Goal: Task Accomplishment & Management: Use online tool/utility

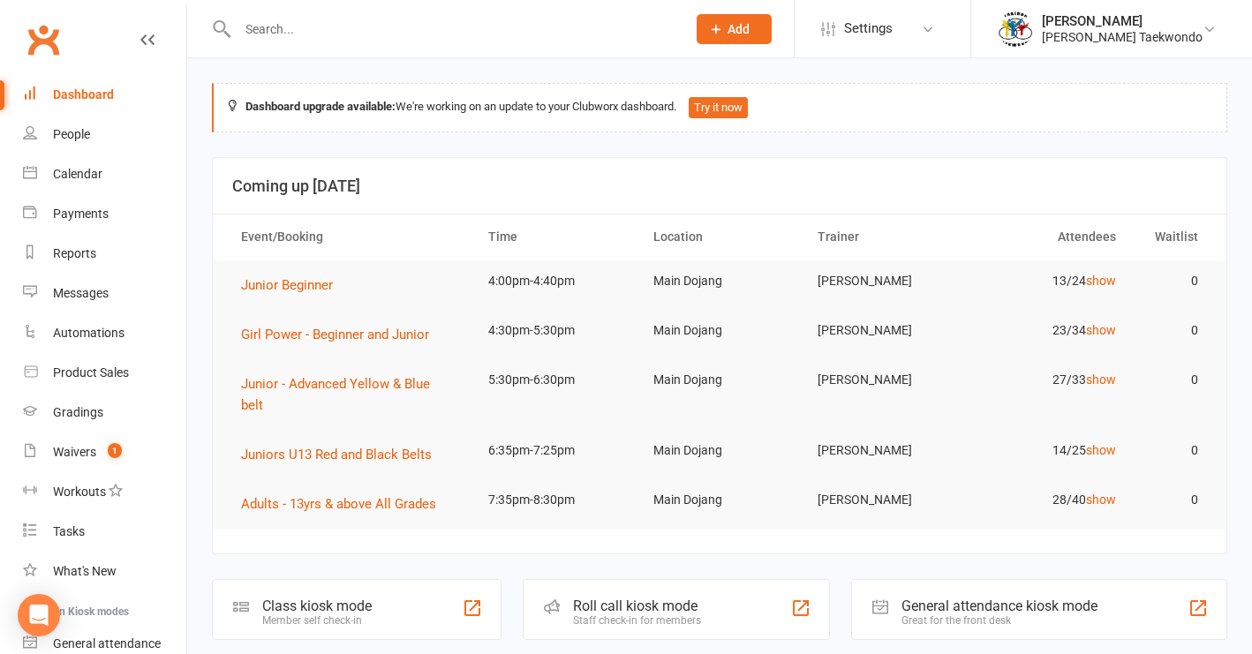
click at [261, 28] on input "text" at bounding box center [453, 29] width 442 height 25
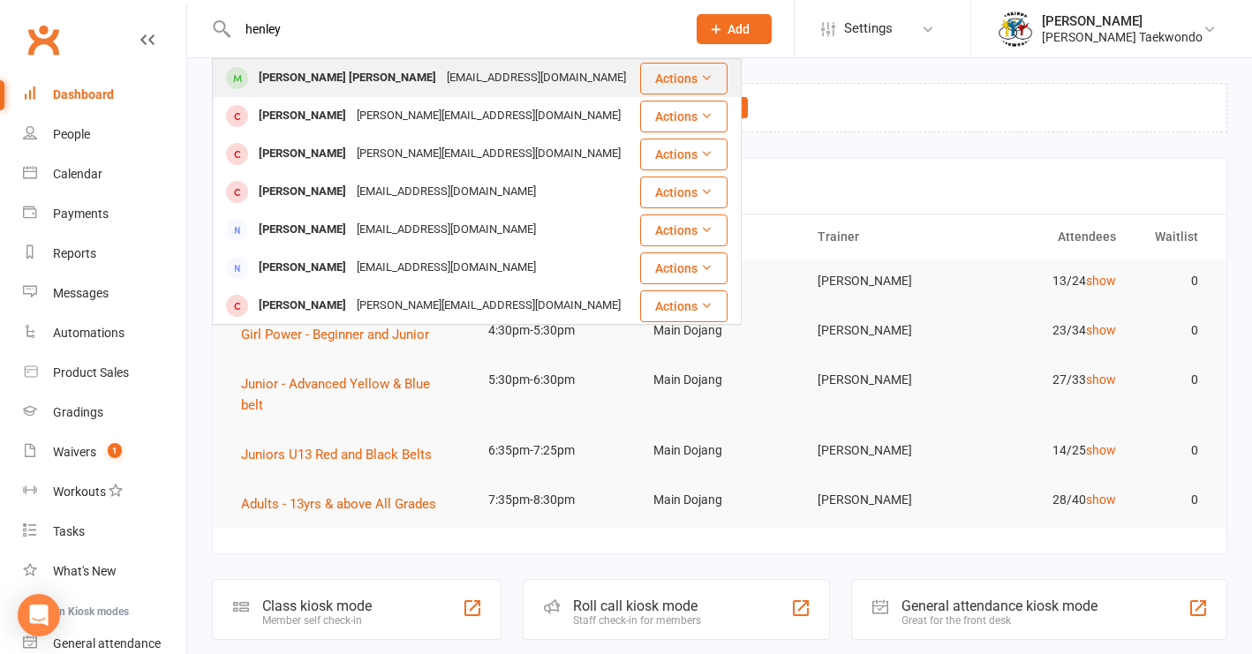
type input "henley"
click at [281, 78] on div "[PERSON_NAME] [PERSON_NAME]" at bounding box center [347, 78] width 188 height 26
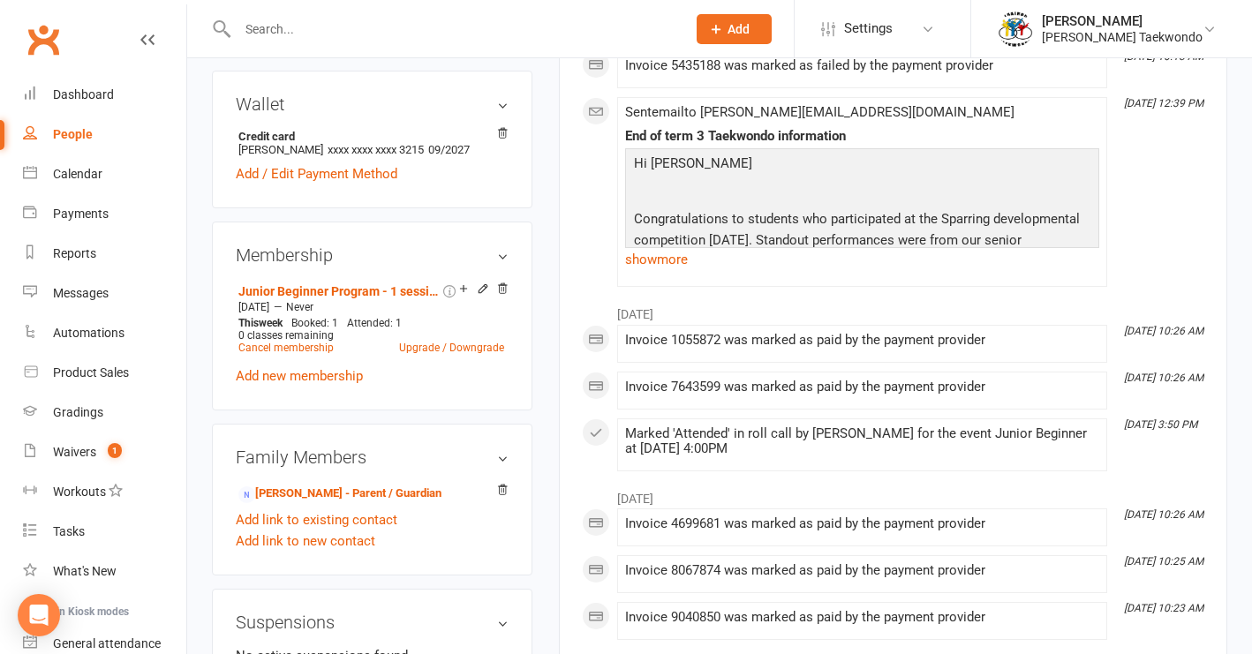
scroll to position [640, 0]
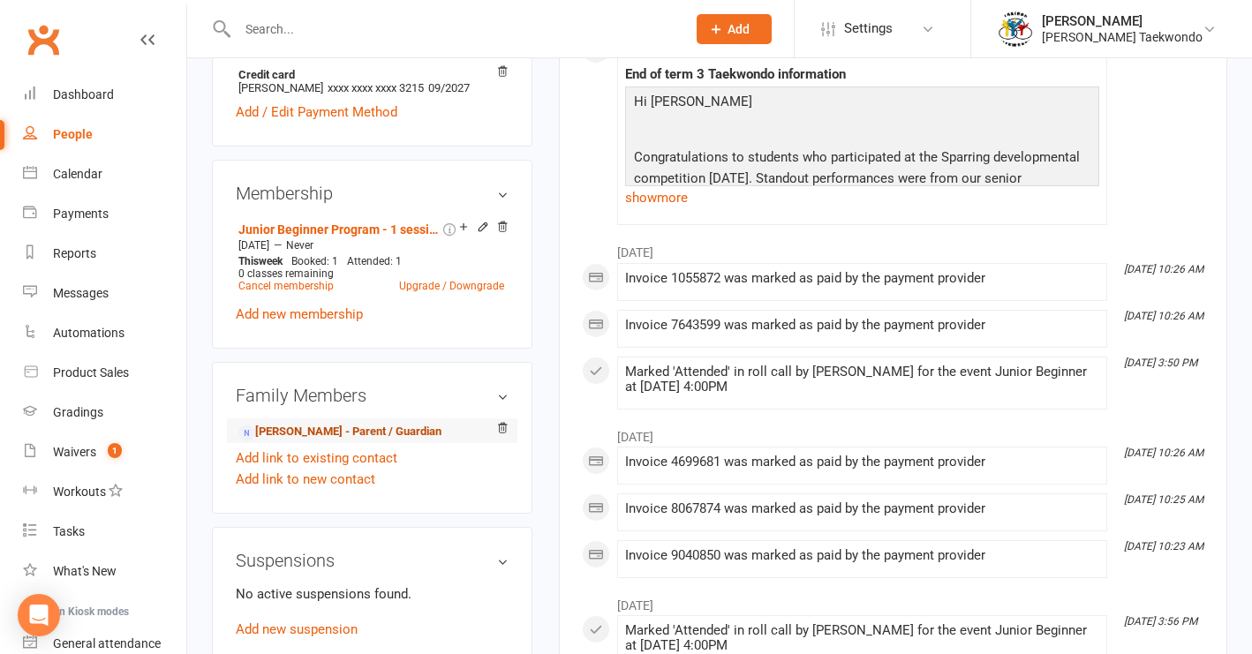
click at [348, 423] on link "[PERSON_NAME] - Parent / Guardian" at bounding box center [339, 432] width 203 height 19
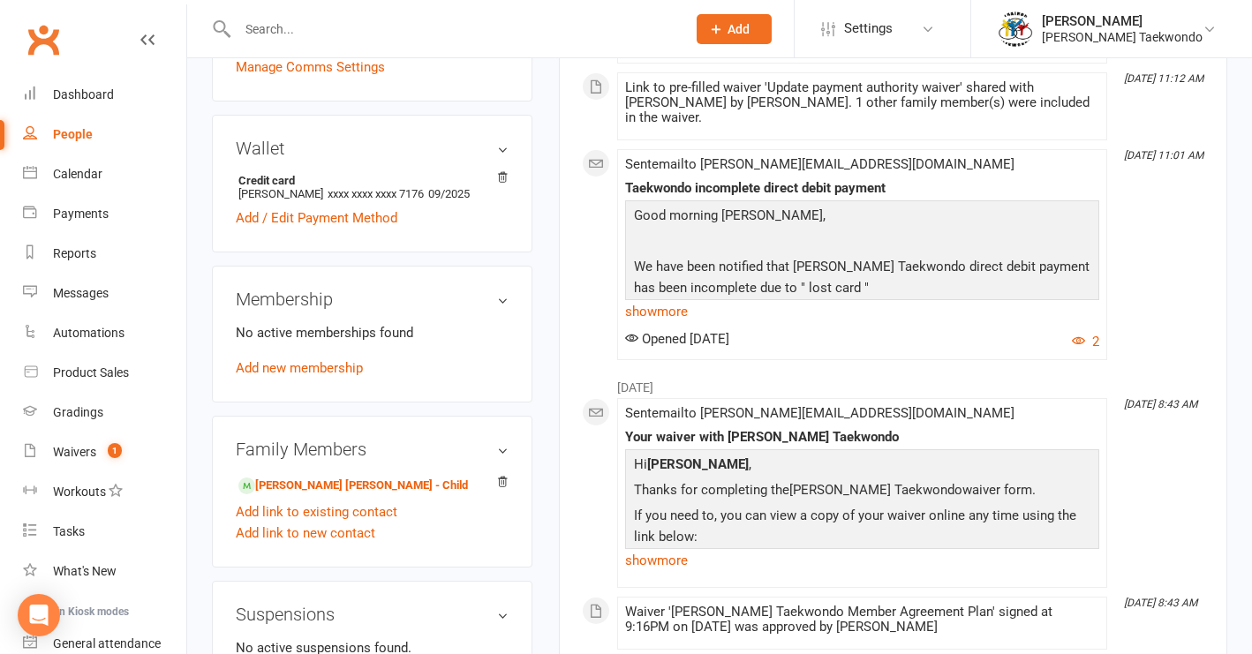
scroll to position [497, 0]
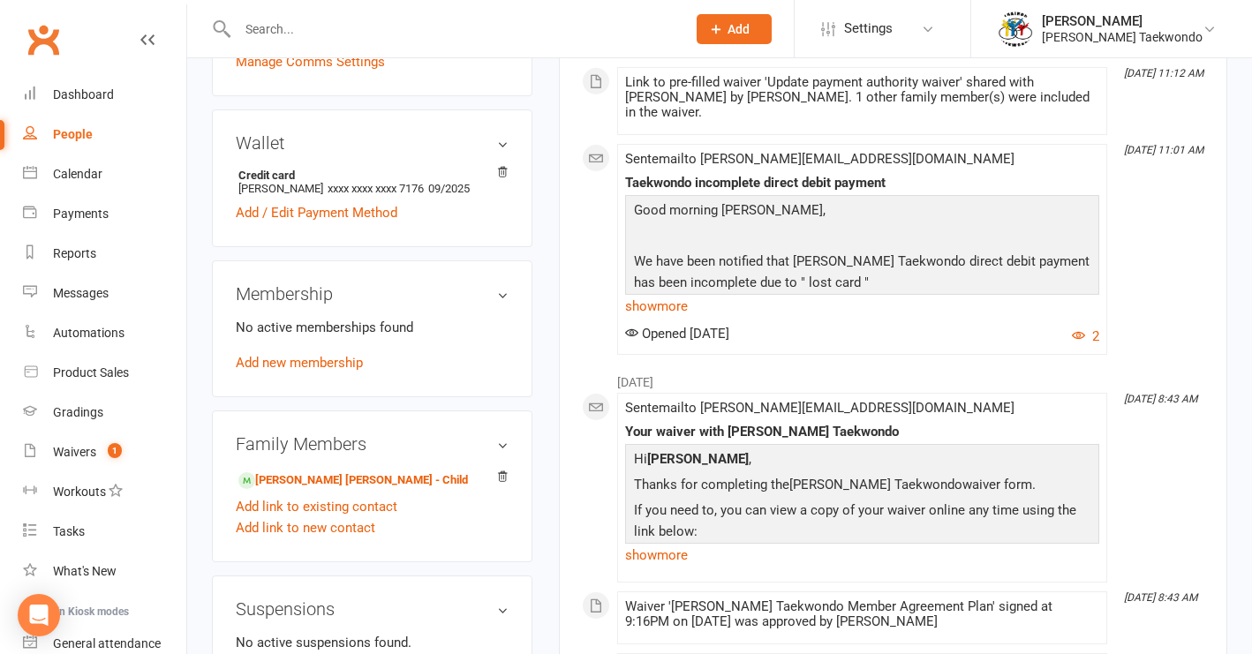
drag, startPoint x: 349, startPoint y: 461, endPoint x: 365, endPoint y: 450, distance: 19.1
click at [349, 472] on link "[PERSON_NAME] [PERSON_NAME] - Child" at bounding box center [353, 481] width 230 height 19
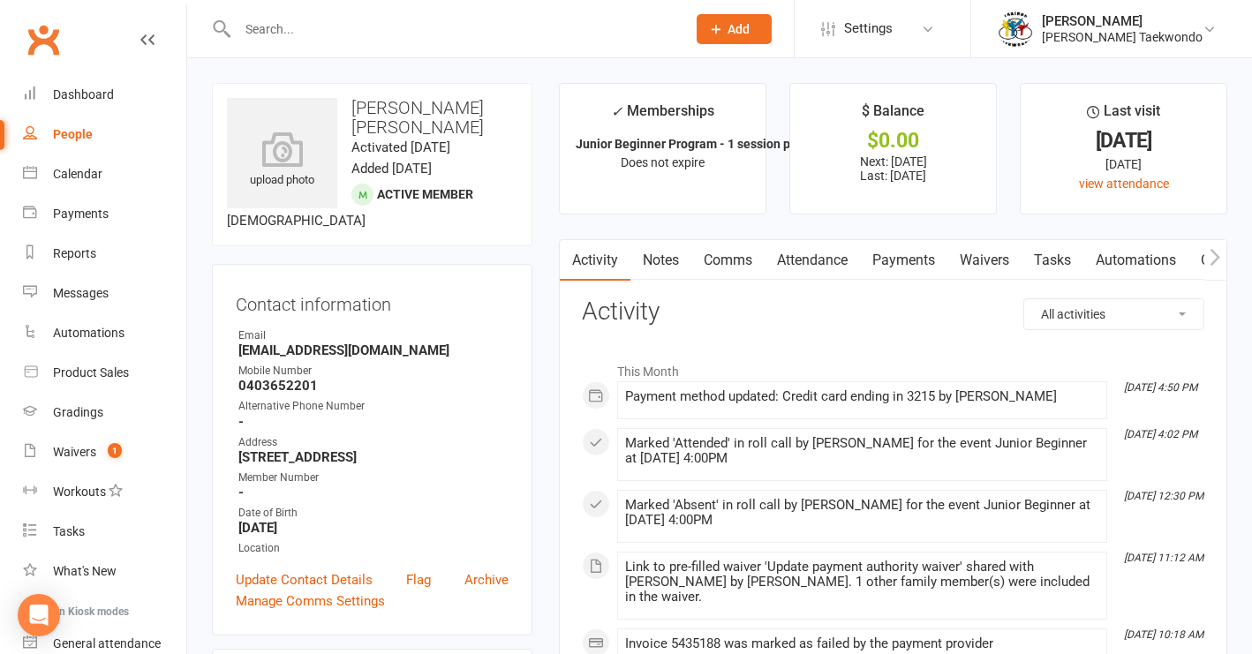
click at [667, 261] on link "Notes" at bounding box center [661, 260] width 61 height 41
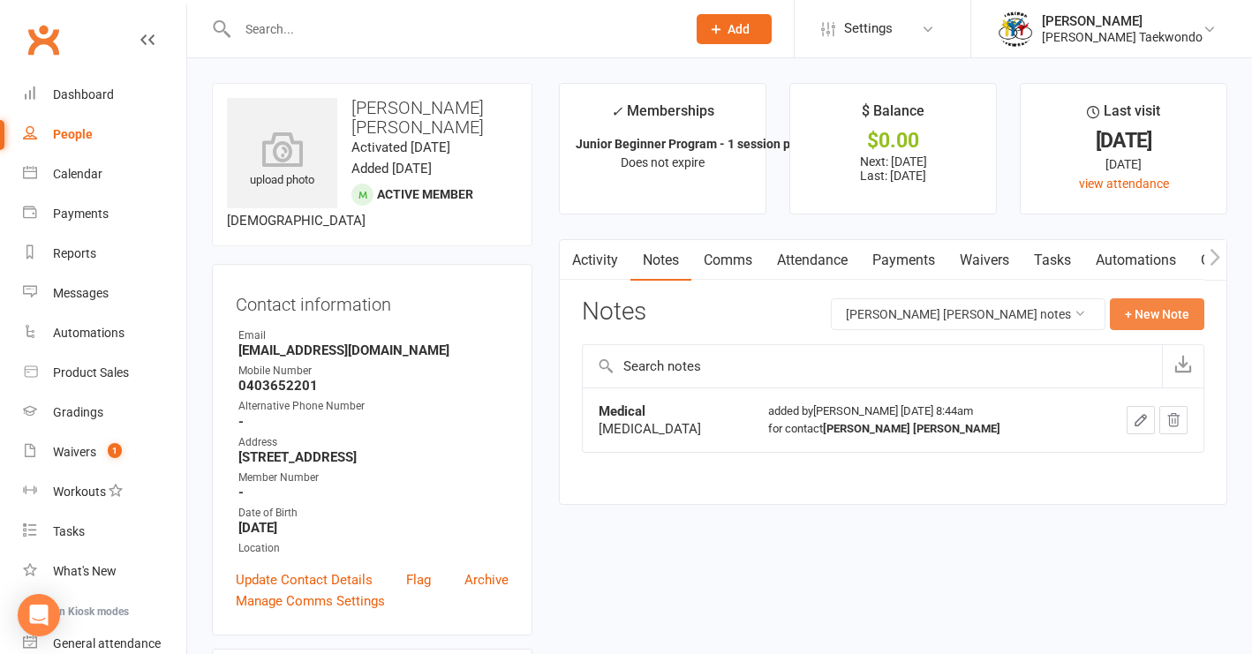
click at [1142, 314] on button "+ New Note" at bounding box center [1157, 315] width 95 height 32
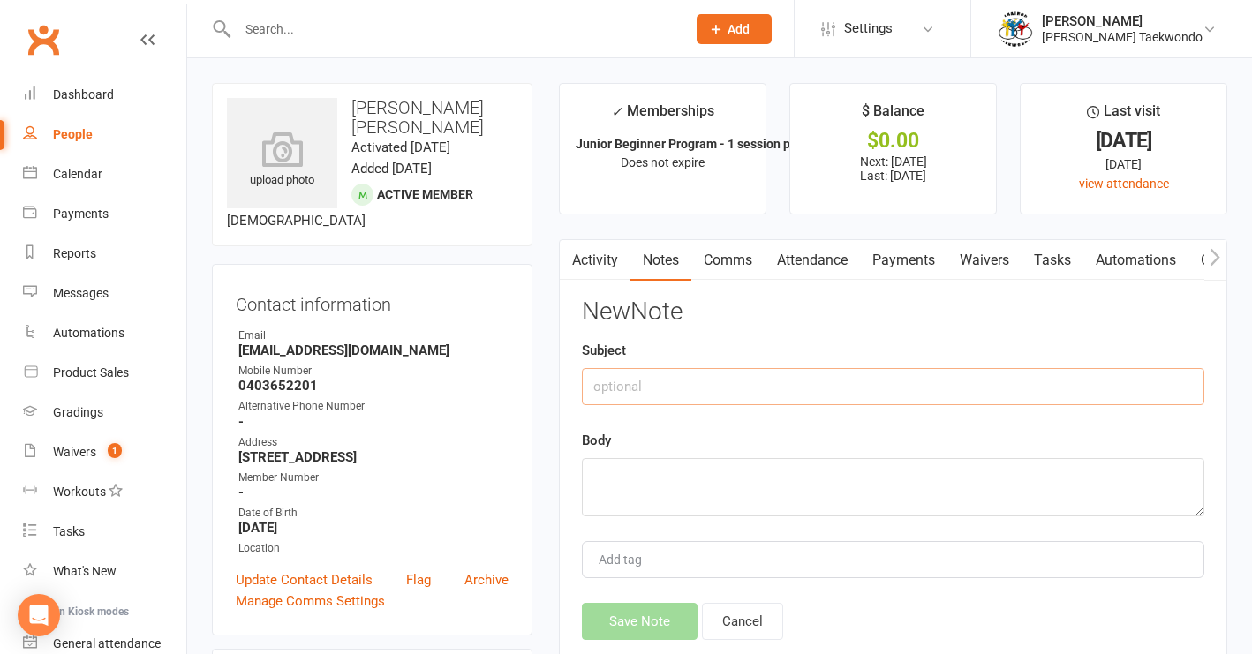
click at [630, 374] on input "text" at bounding box center [893, 386] width 623 height 37
click at [624, 475] on textarea at bounding box center [893, 487] width 623 height 58
click at [627, 383] on input "Dad" at bounding box center [893, 386] width 623 height 37
type input "D"
type input "Parents separated"
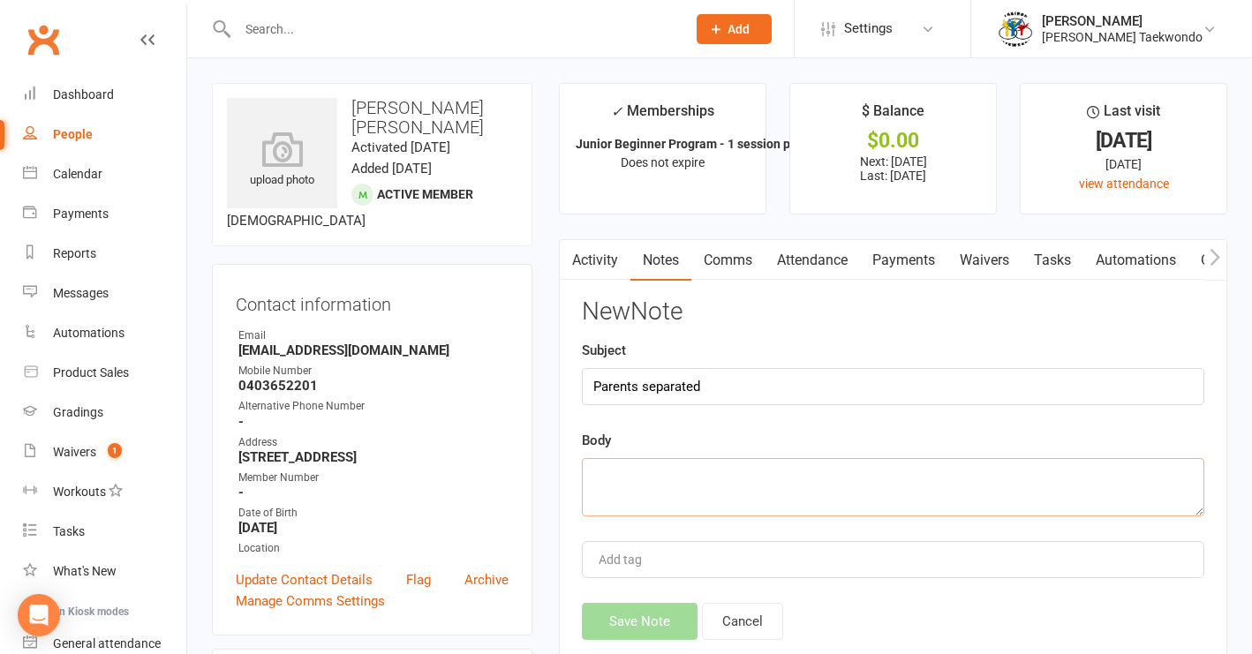
click at [611, 459] on textarea at bounding box center [893, 487] width 623 height 58
type textarea "Dad pays for his Taekwondo."
click at [617, 619] on button "Save Note" at bounding box center [640, 621] width 116 height 37
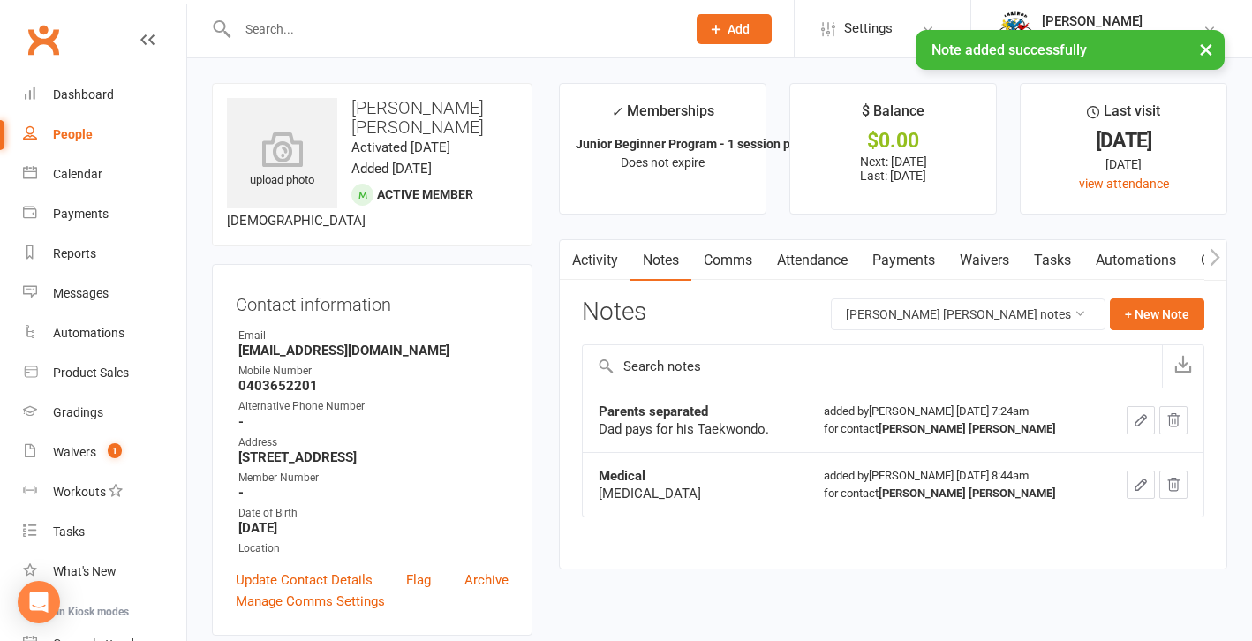
click at [888, 258] on link "Payments" at bounding box center [903, 260] width 87 height 41
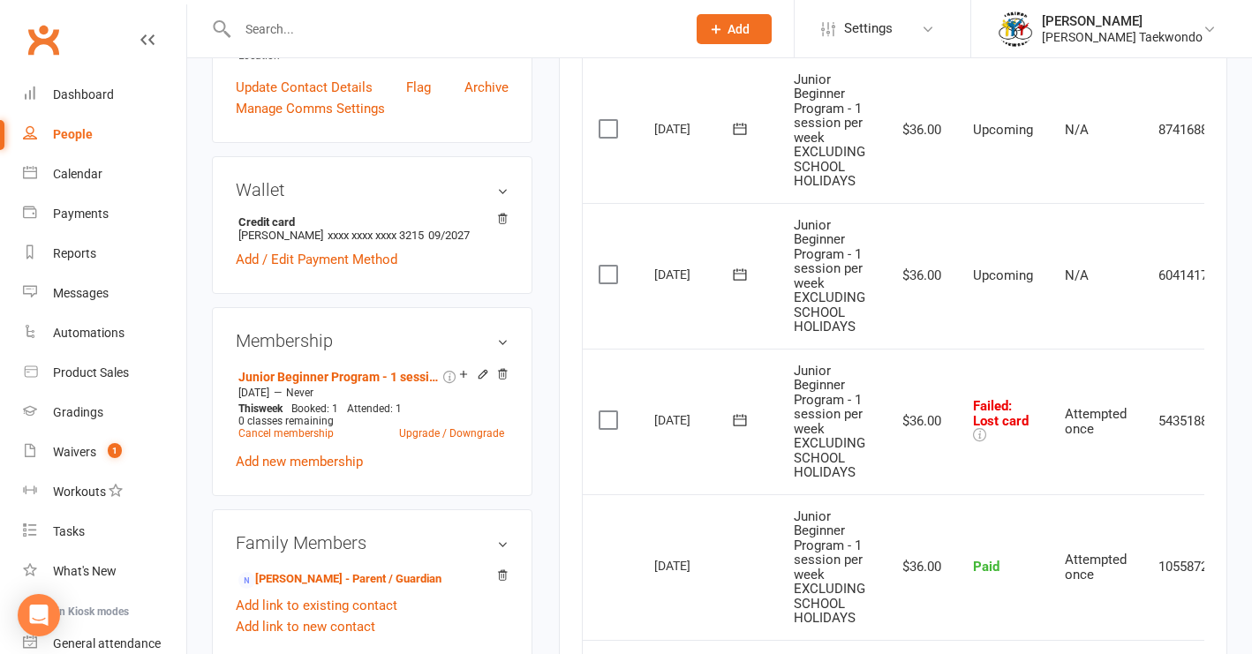
scroll to position [505, 0]
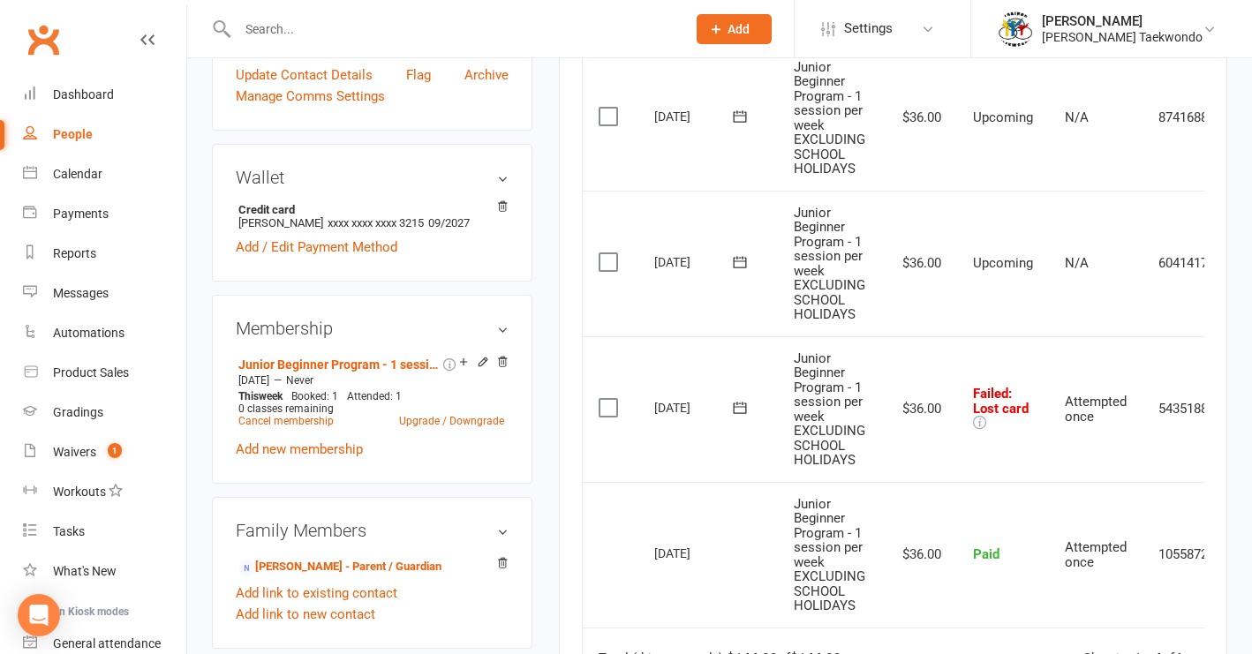
click at [608, 399] on label at bounding box center [611, 408] width 24 height 18
click at [608, 399] on input "checkbox" at bounding box center [604, 399] width 11 height 0
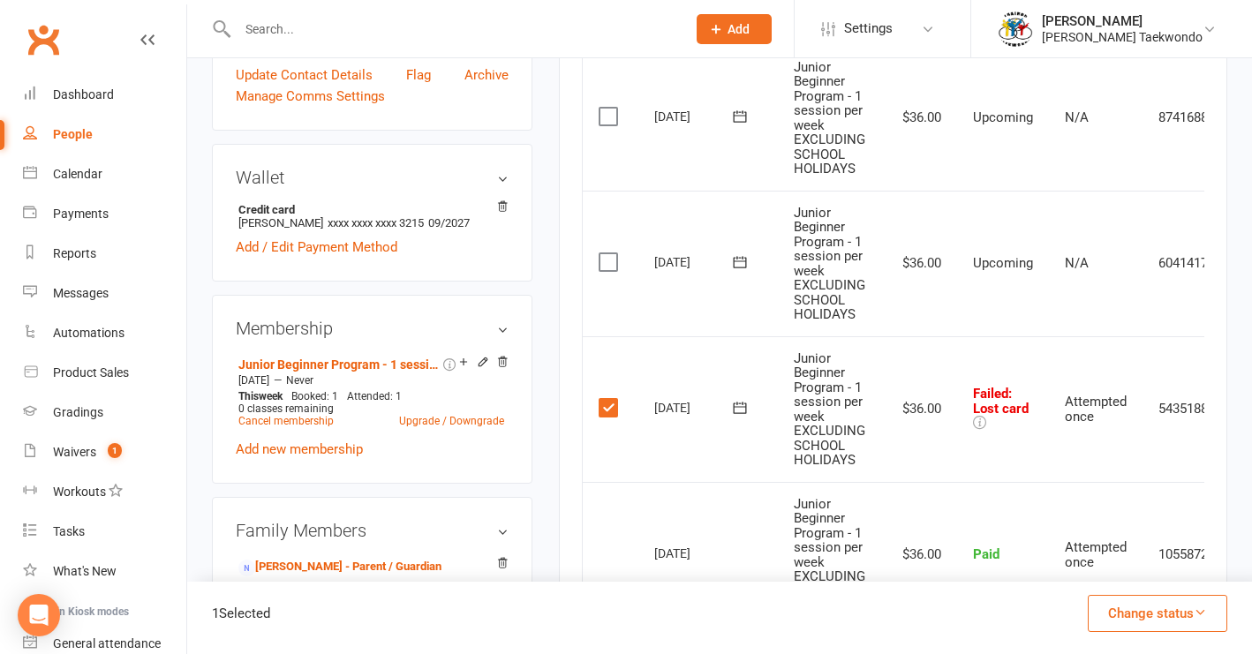
click at [1208, 610] on button "Change status" at bounding box center [1158, 613] width 140 height 37
click at [1120, 562] on link "Skipped" at bounding box center [1139, 565] width 175 height 35
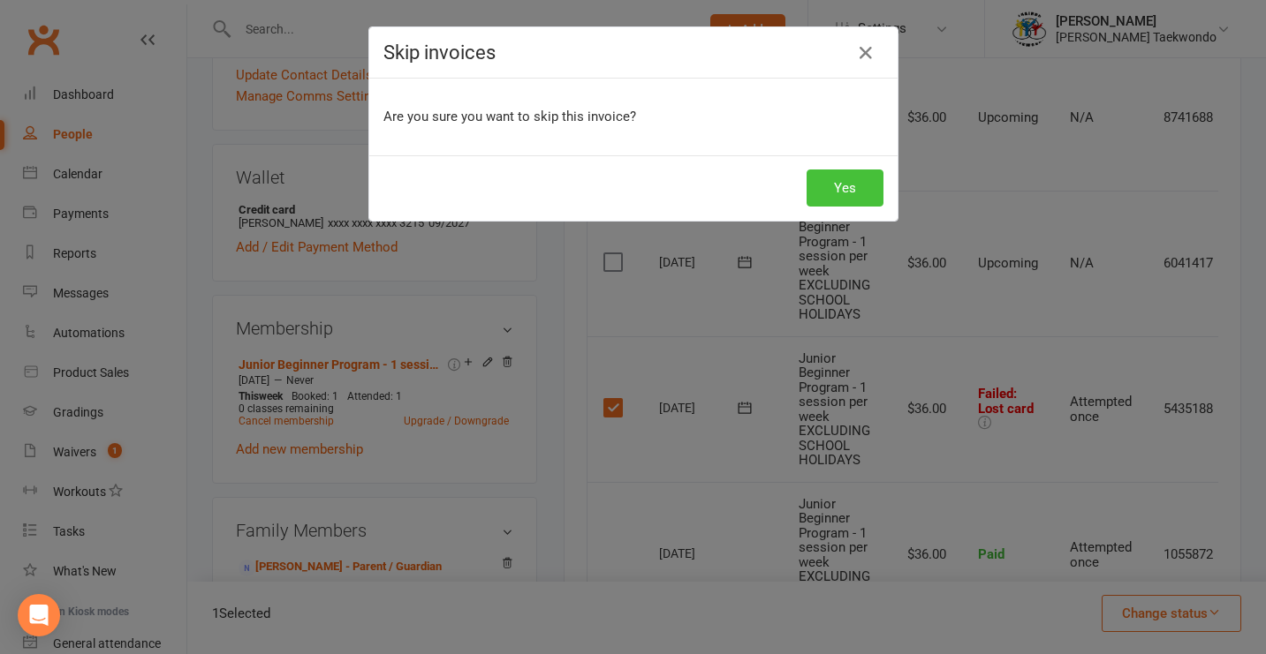
click at [829, 188] on button "Yes" at bounding box center [844, 188] width 77 height 37
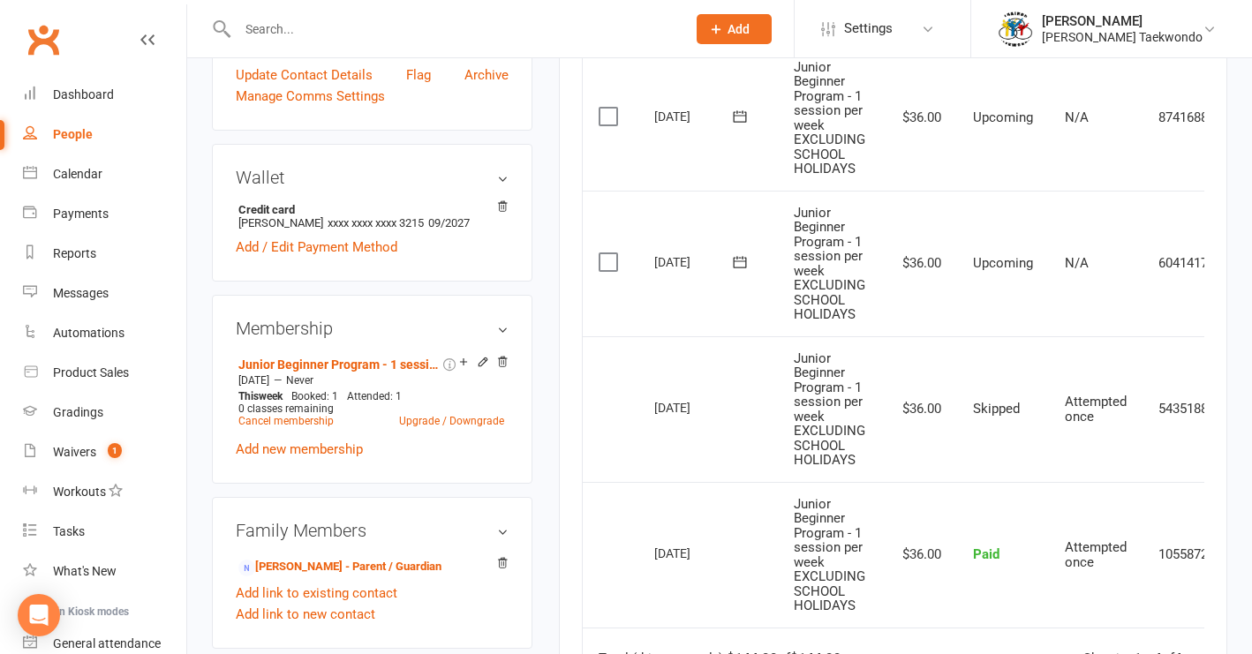
click at [329, 35] on input "text" at bounding box center [453, 29] width 442 height 25
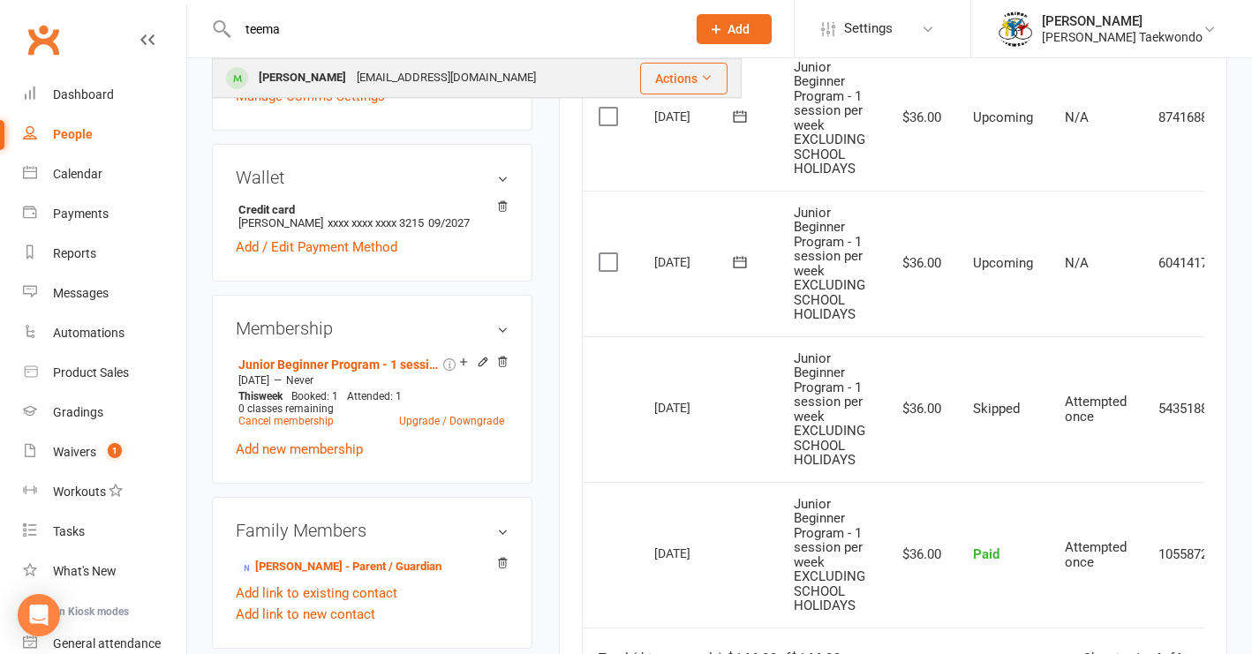
type input "teema"
click at [352, 79] on div "[EMAIL_ADDRESS][DOMAIN_NAME]" at bounding box center [447, 78] width 190 height 26
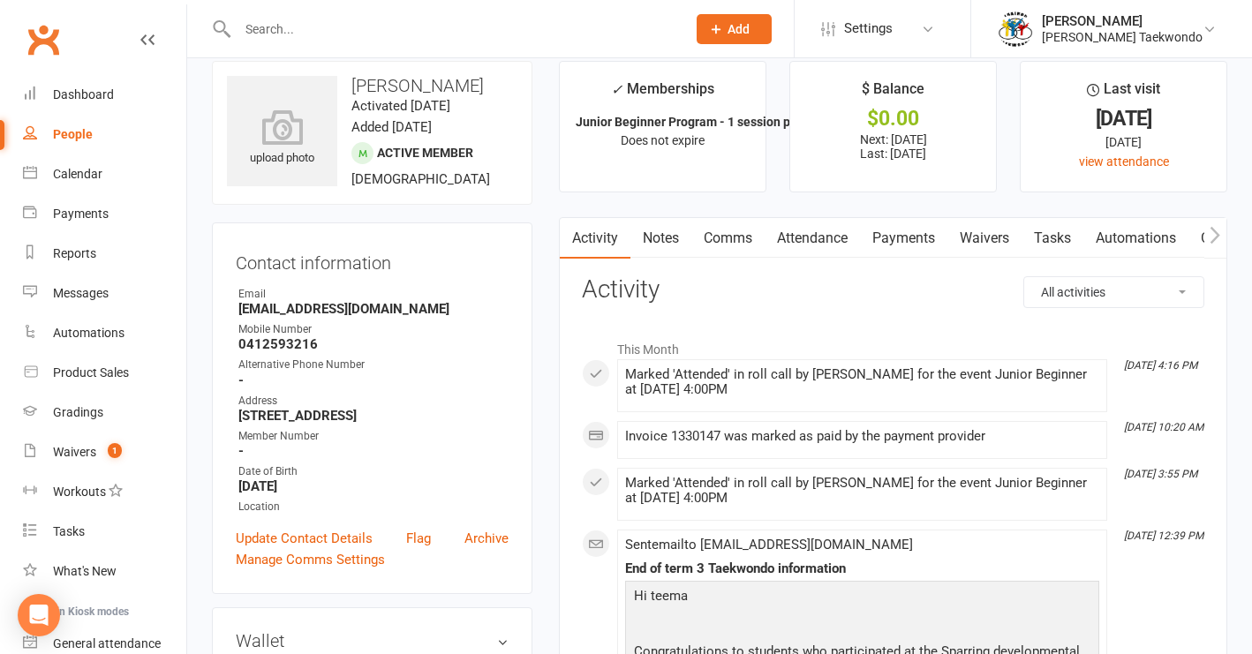
scroll to position [44, 0]
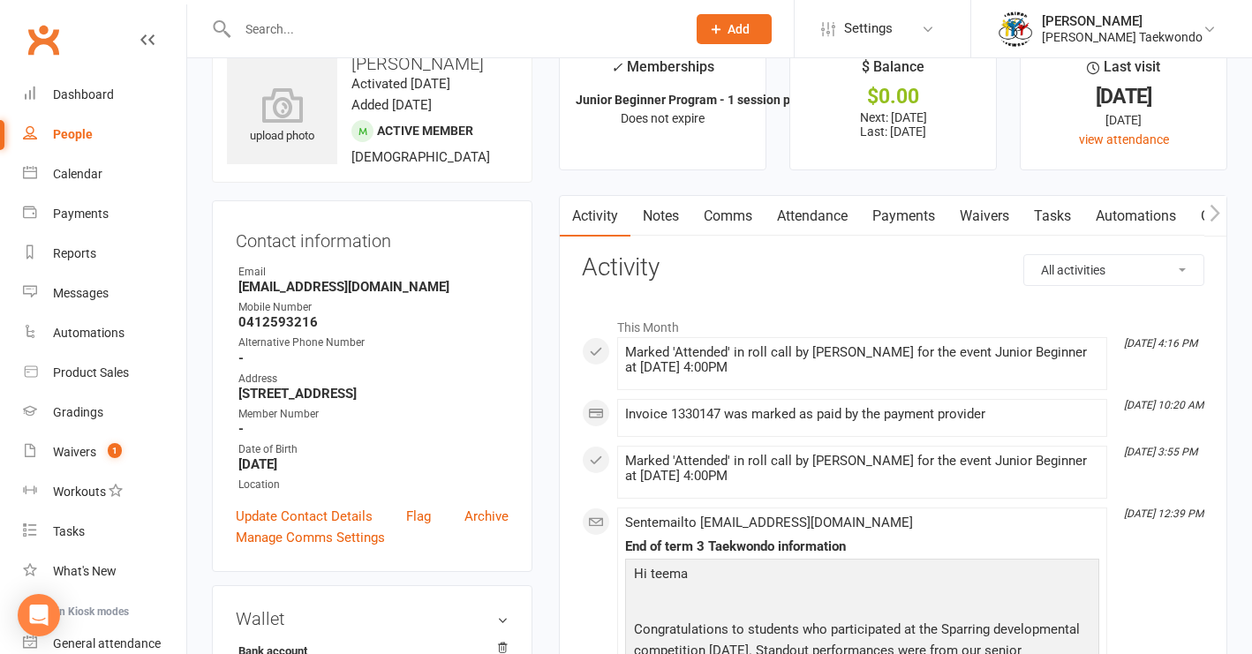
click at [913, 215] on link "Payments" at bounding box center [903, 216] width 87 height 41
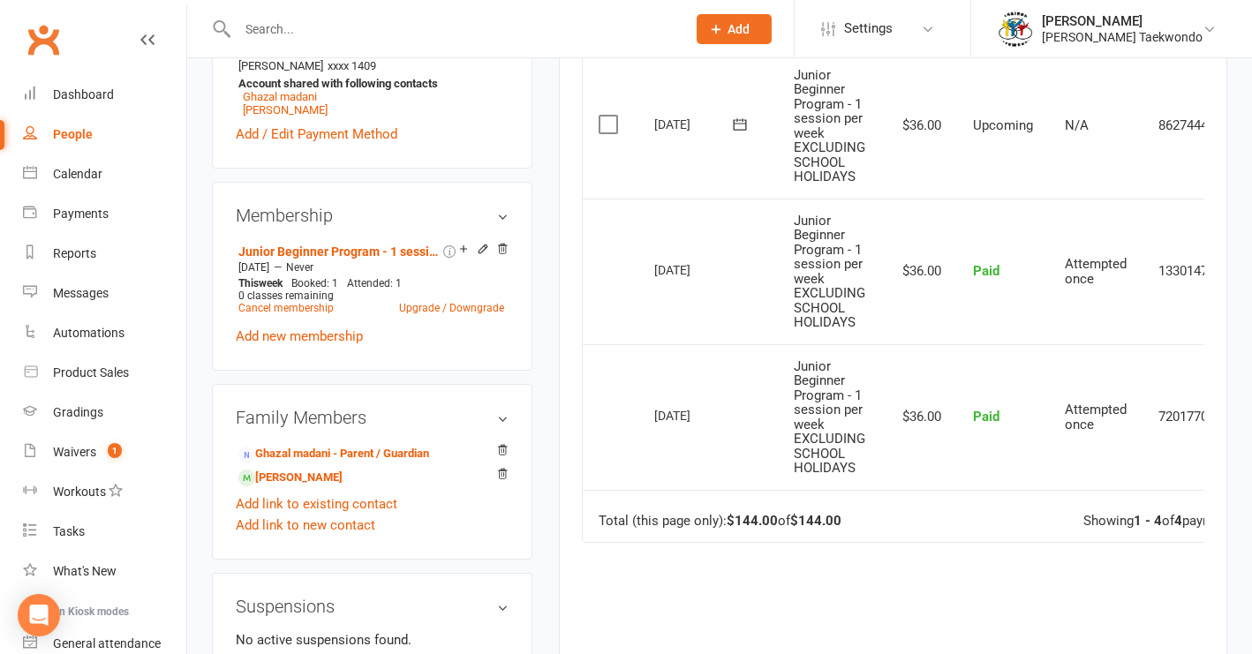
scroll to position [646, 0]
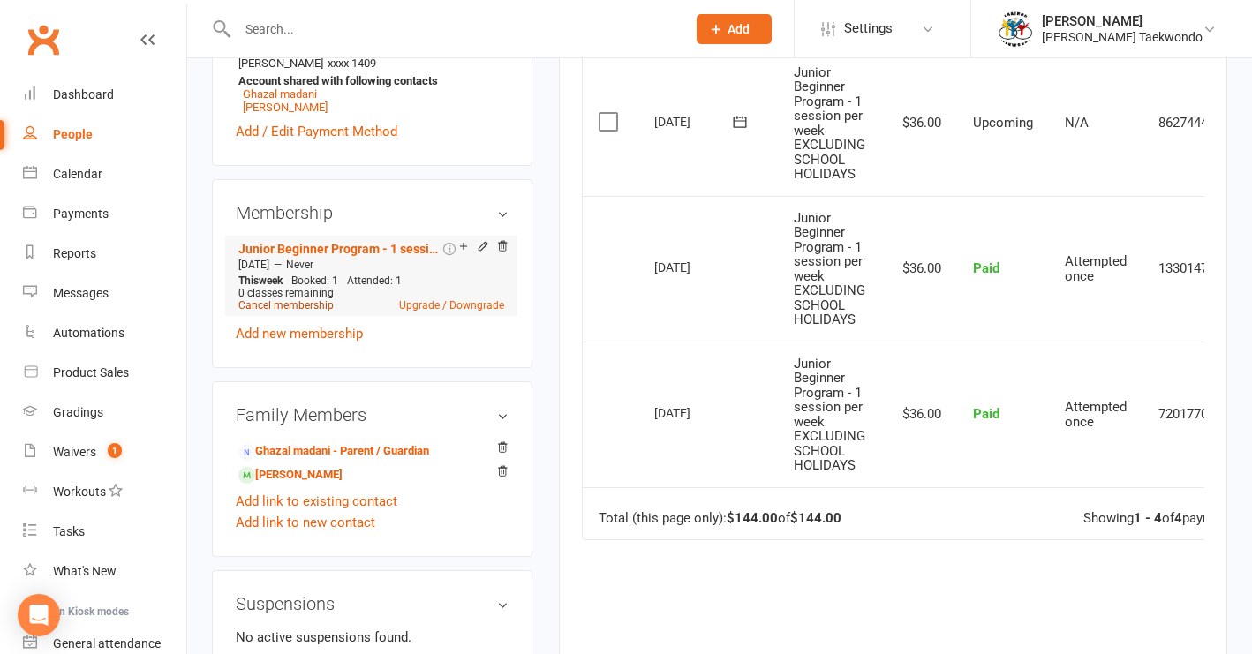
click at [295, 306] on link "Cancel membership" at bounding box center [285, 305] width 95 height 12
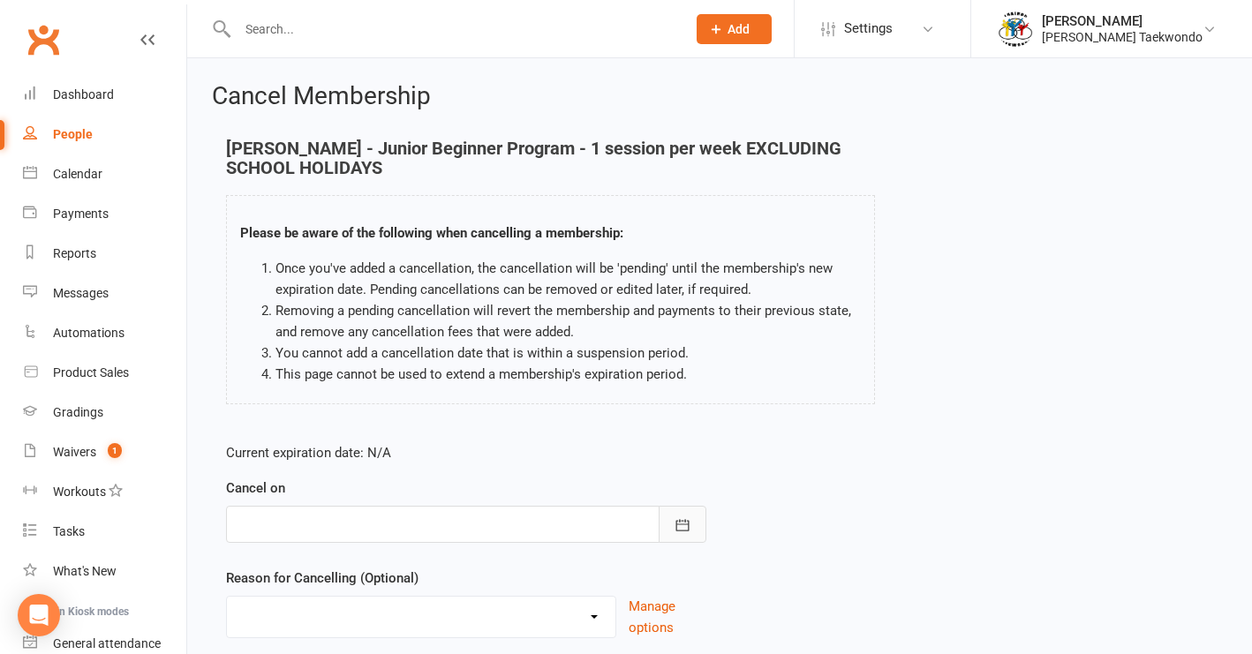
click at [677, 532] on icon "button" at bounding box center [683, 526] width 18 height 18
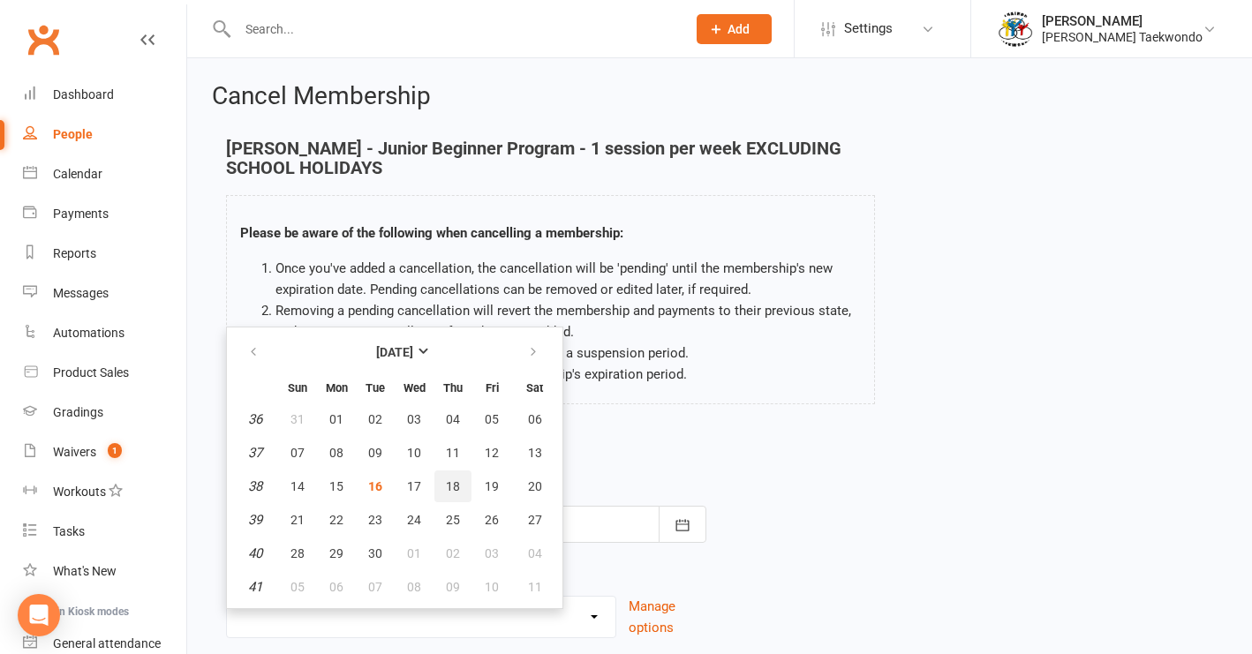
click at [455, 488] on span "18" at bounding box center [453, 487] width 14 height 14
type input "[DATE]"
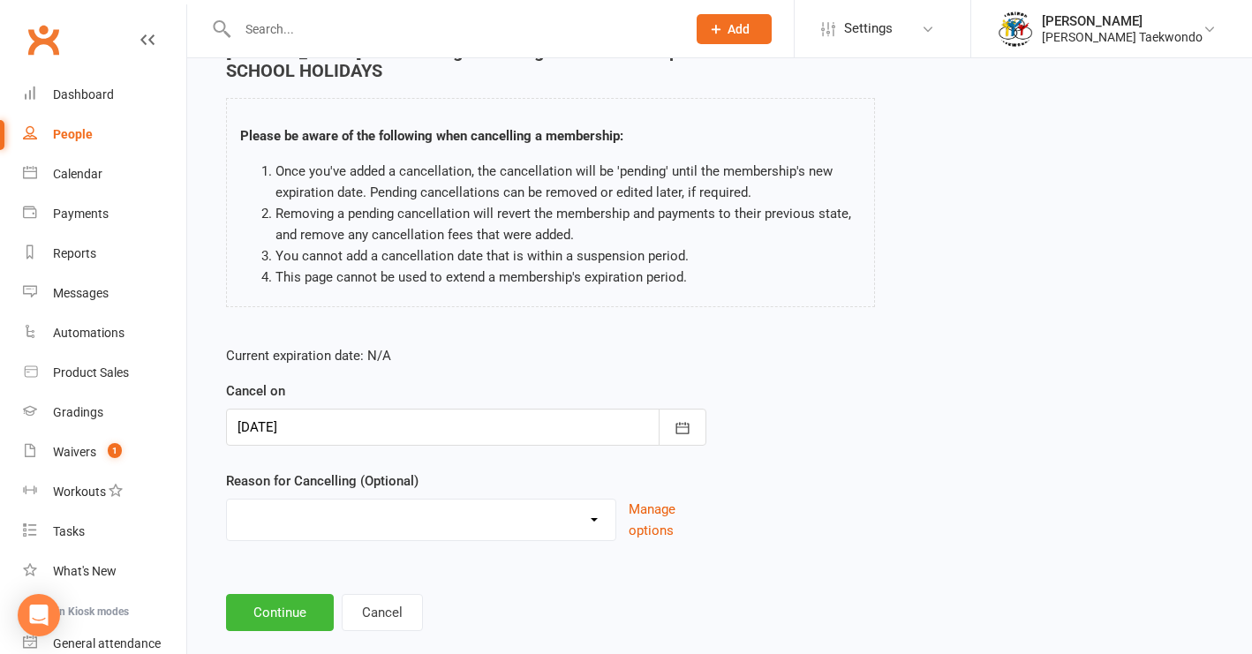
scroll to position [142, 0]
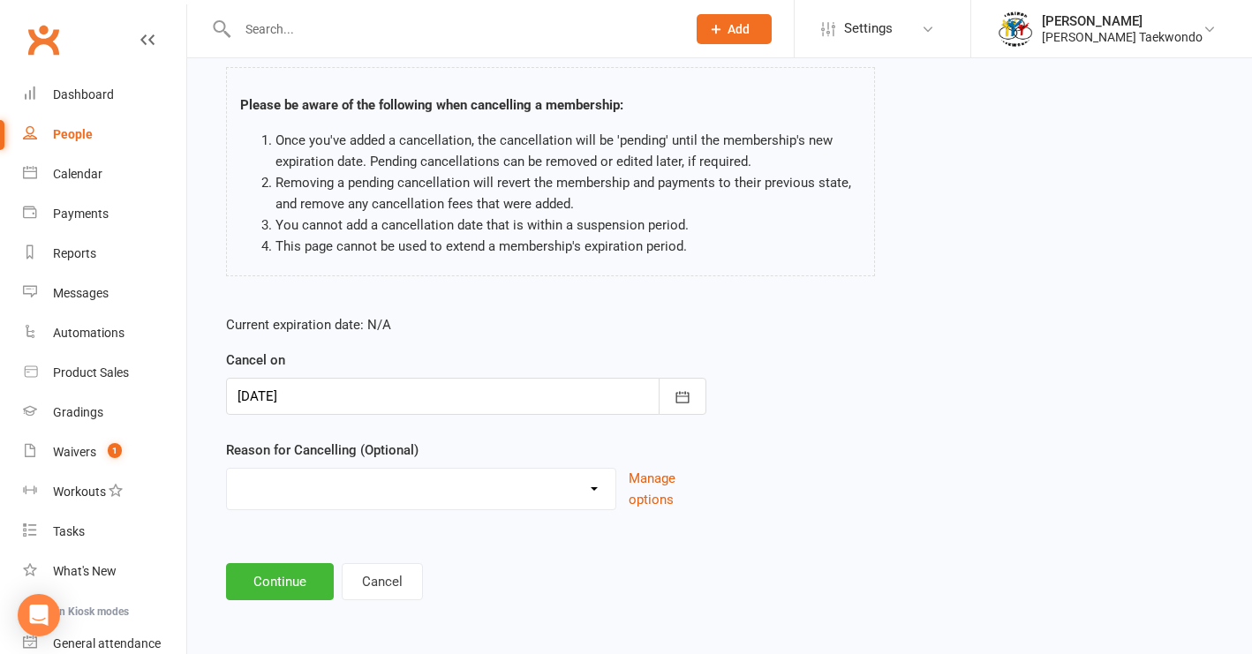
select select "4"
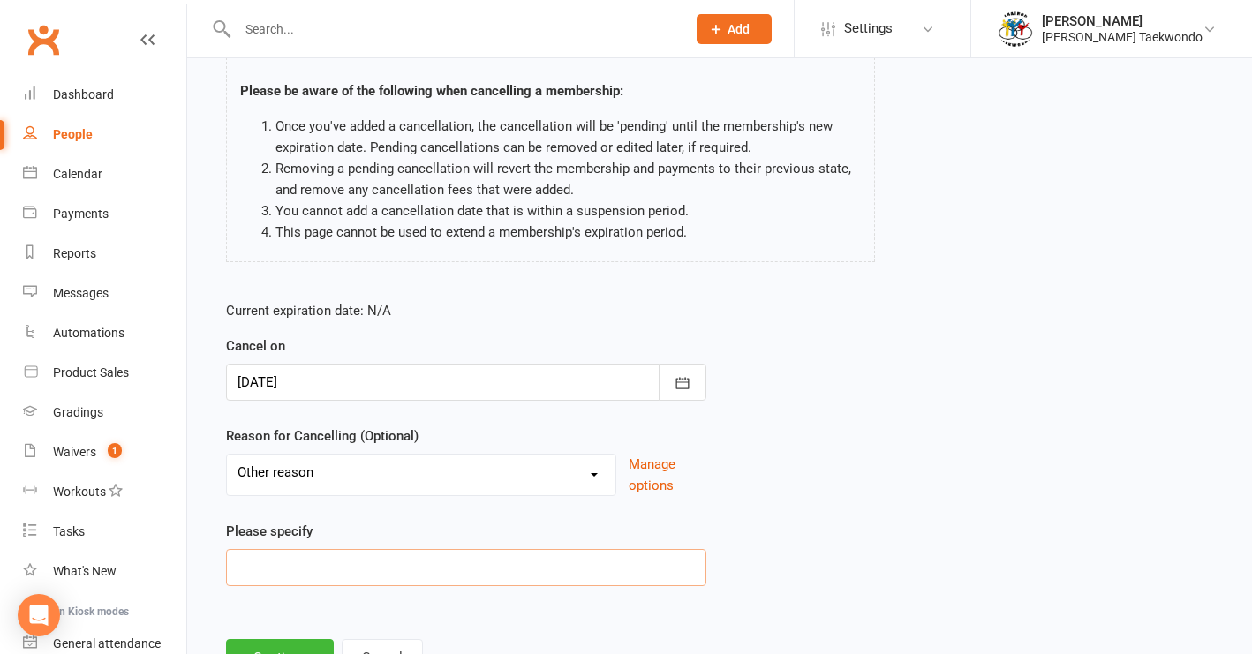
click at [351, 568] on input at bounding box center [466, 567] width 480 height 37
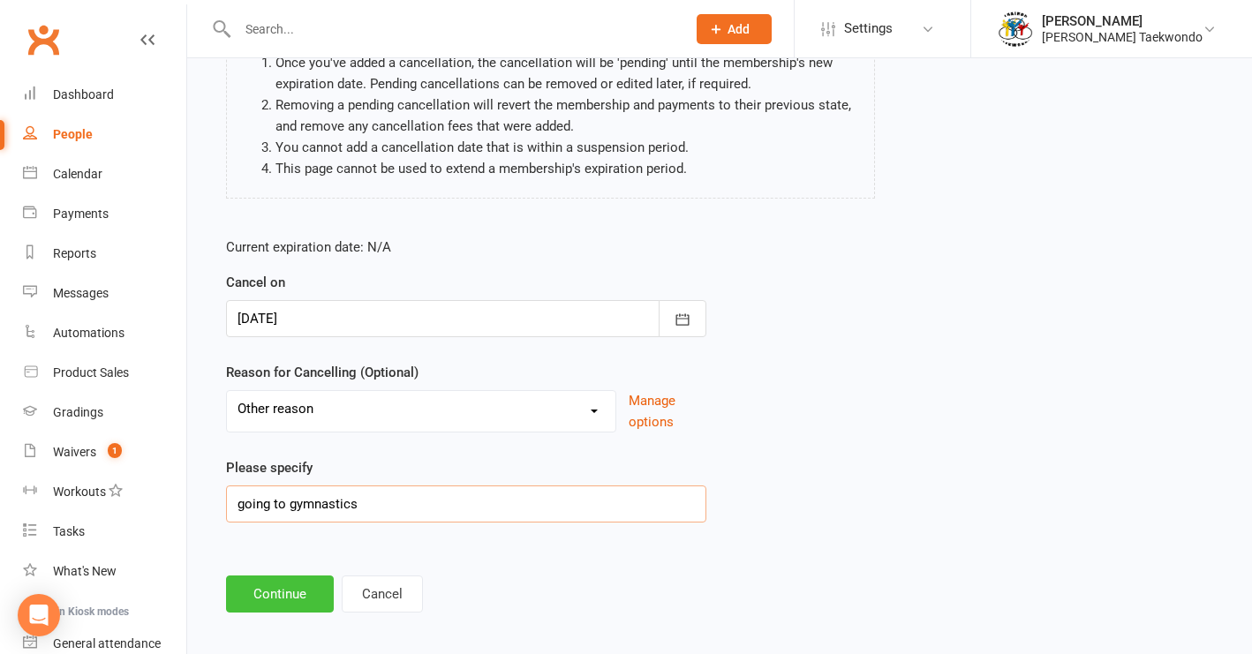
type input "going to gymnastics"
click at [281, 595] on button "Continue" at bounding box center [280, 594] width 108 height 37
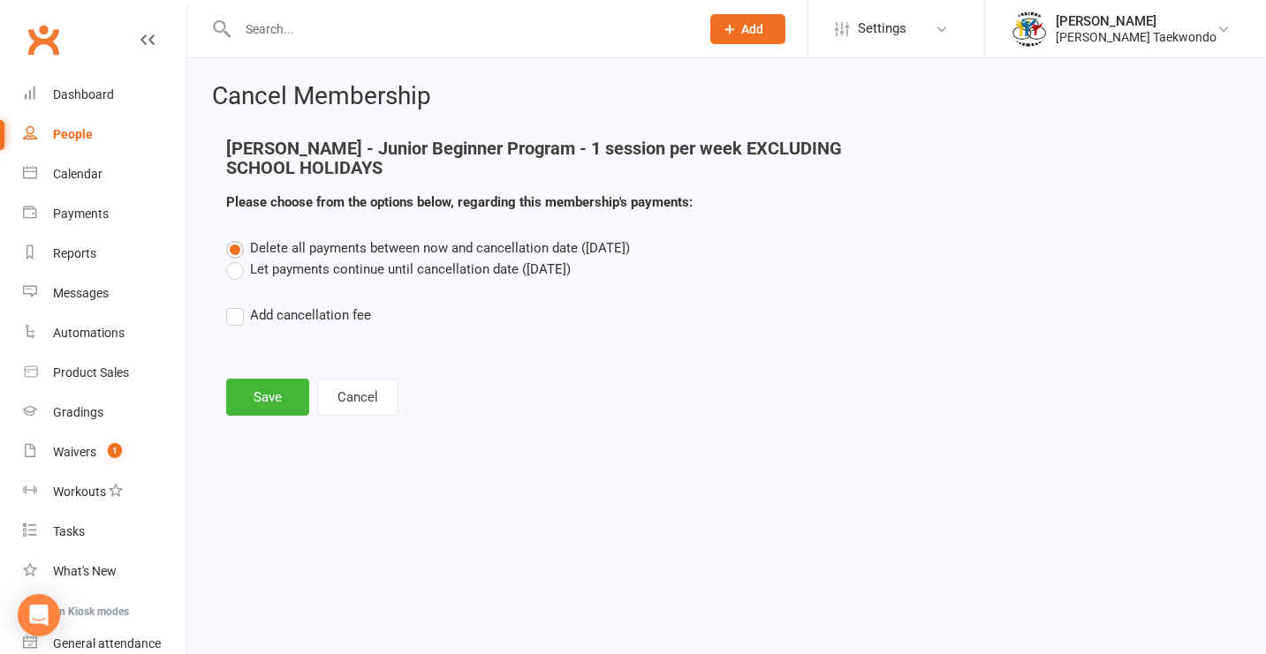
click at [232, 271] on label "Let payments continue until cancellation date ([DATE])" at bounding box center [398, 269] width 344 height 21
click at [232, 259] on input "Let payments continue until cancellation date ([DATE])" at bounding box center [231, 259] width 11 height 0
click at [256, 400] on button "Save" at bounding box center [267, 397] width 83 height 37
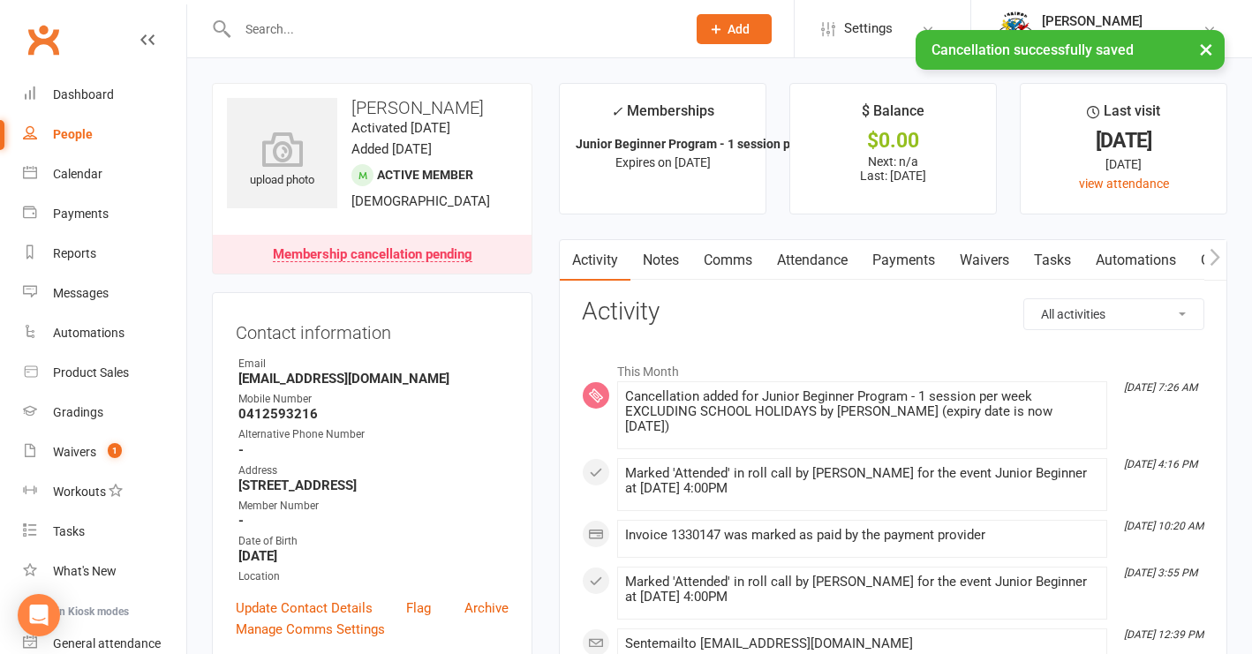
click at [809, 256] on link "Attendance" at bounding box center [812, 260] width 95 height 41
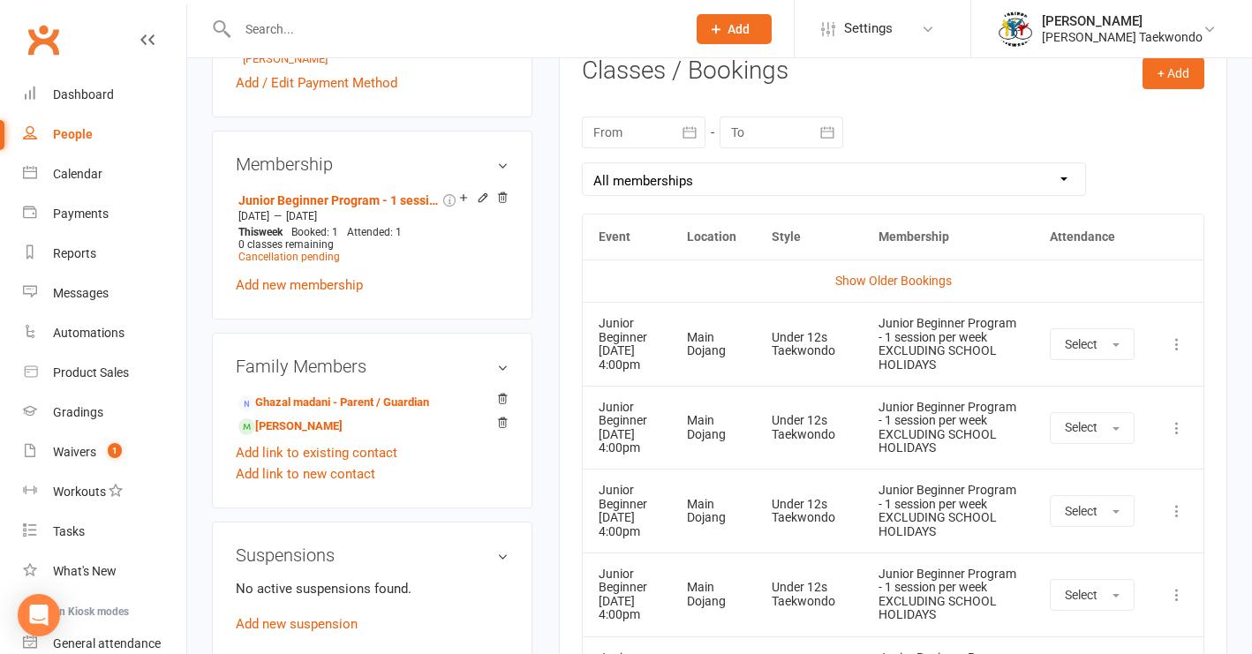
scroll to position [793, 0]
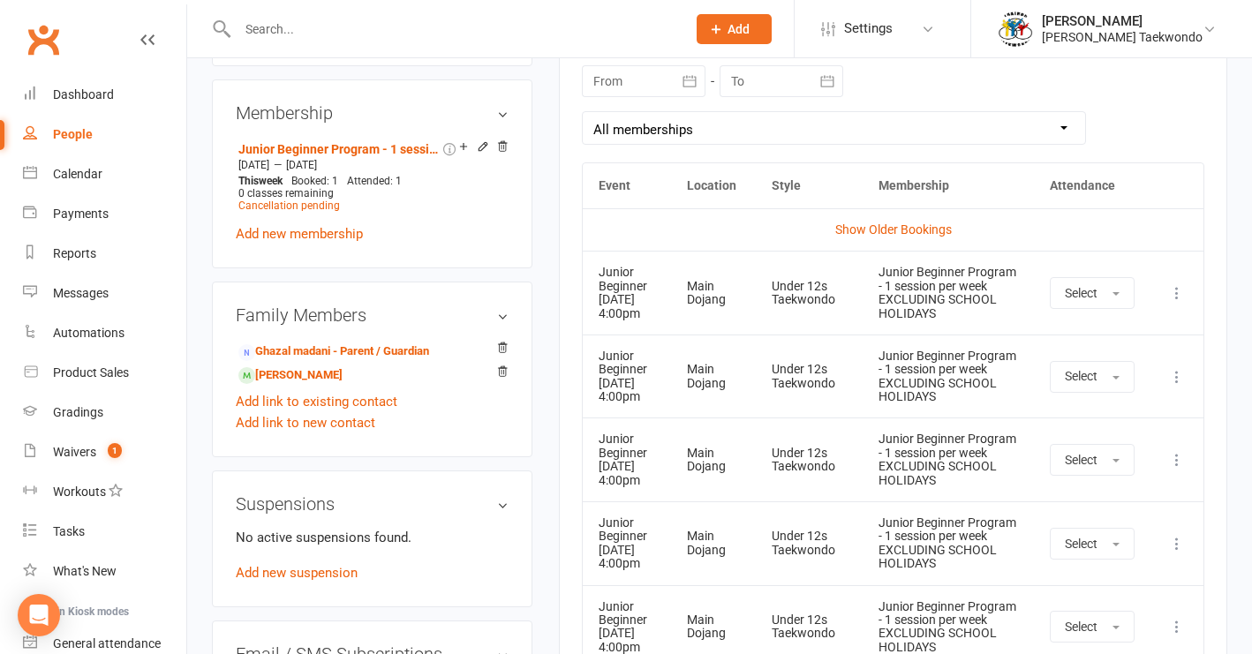
click at [1177, 295] on icon at bounding box center [1177, 293] width 18 height 18
click at [1115, 403] on link "Remove booking" at bounding box center [1099, 398] width 175 height 35
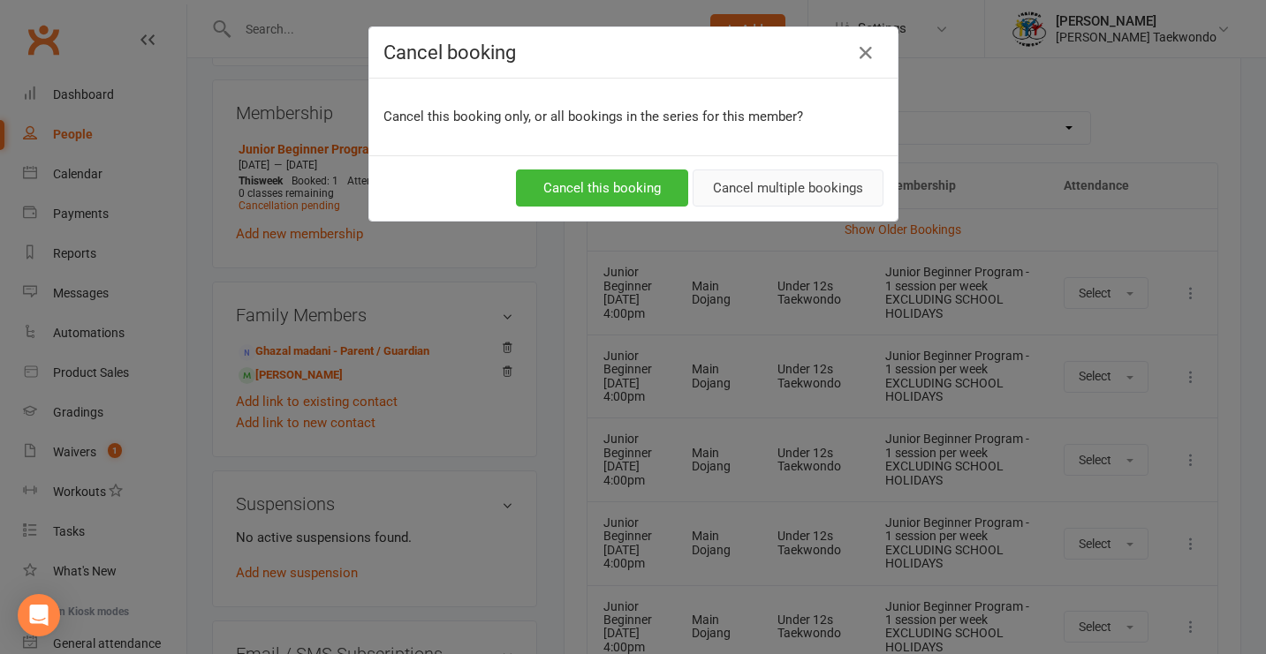
click at [830, 188] on button "Cancel multiple bookings" at bounding box center [787, 188] width 191 height 37
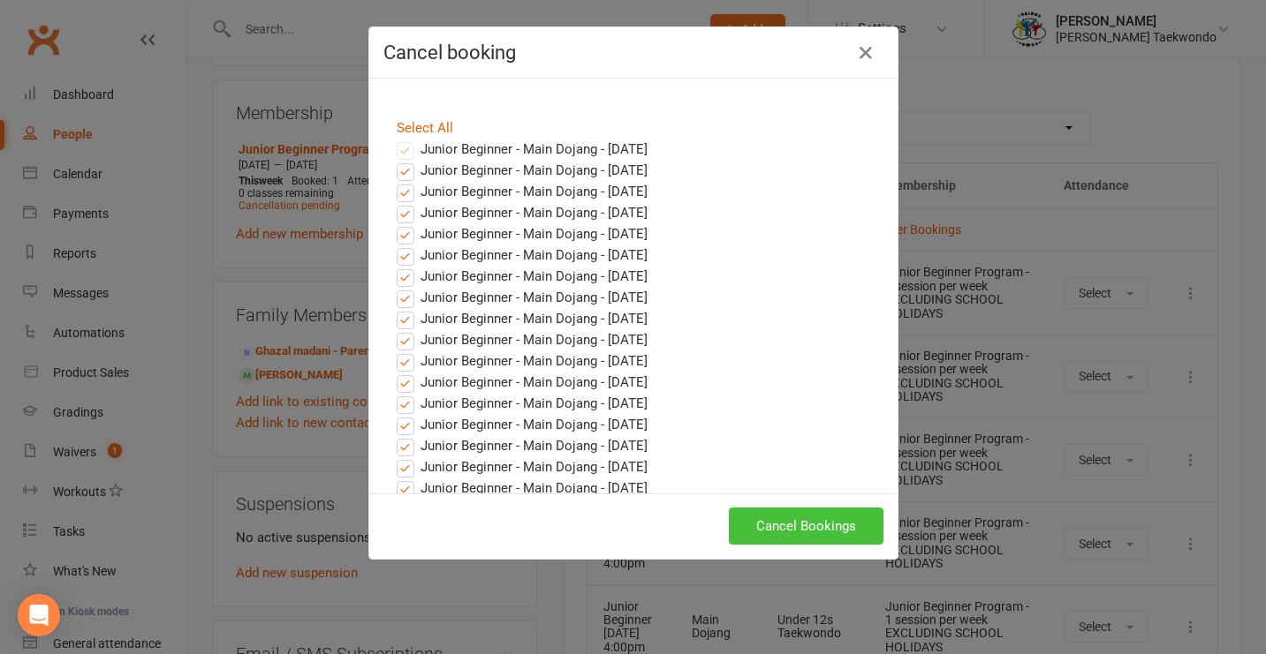
click at [807, 528] on button "Cancel Bookings" at bounding box center [806, 526] width 155 height 37
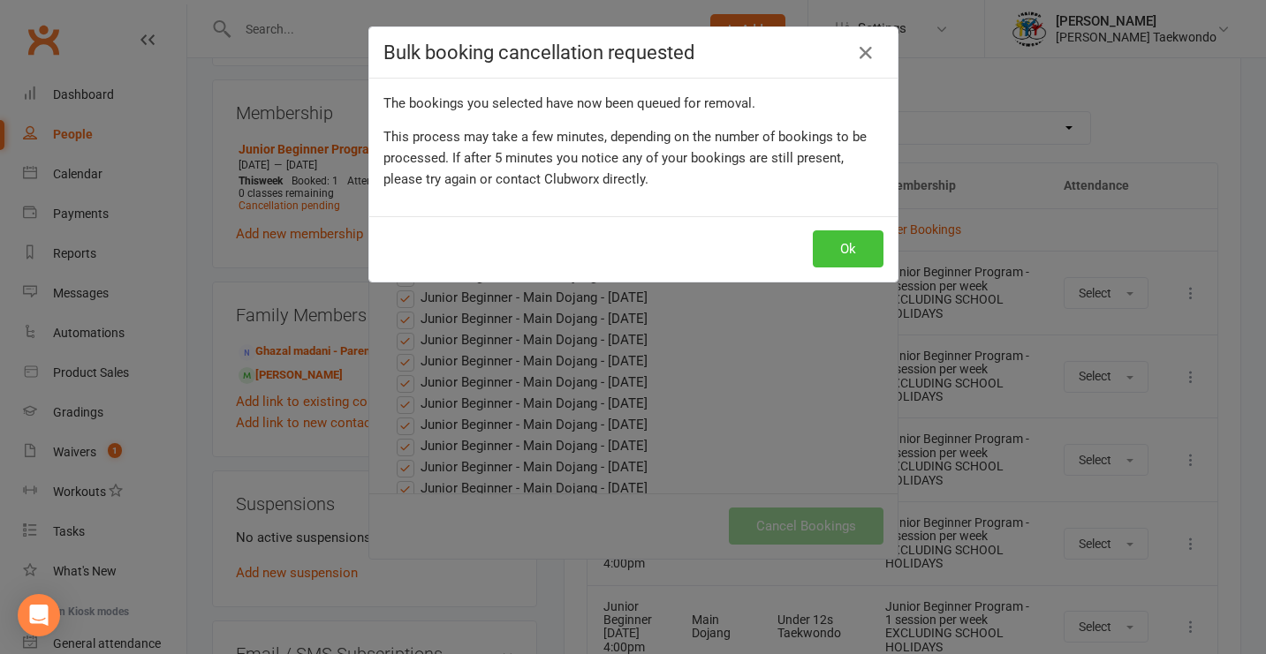
click at [840, 244] on button "Ok" at bounding box center [848, 249] width 71 height 37
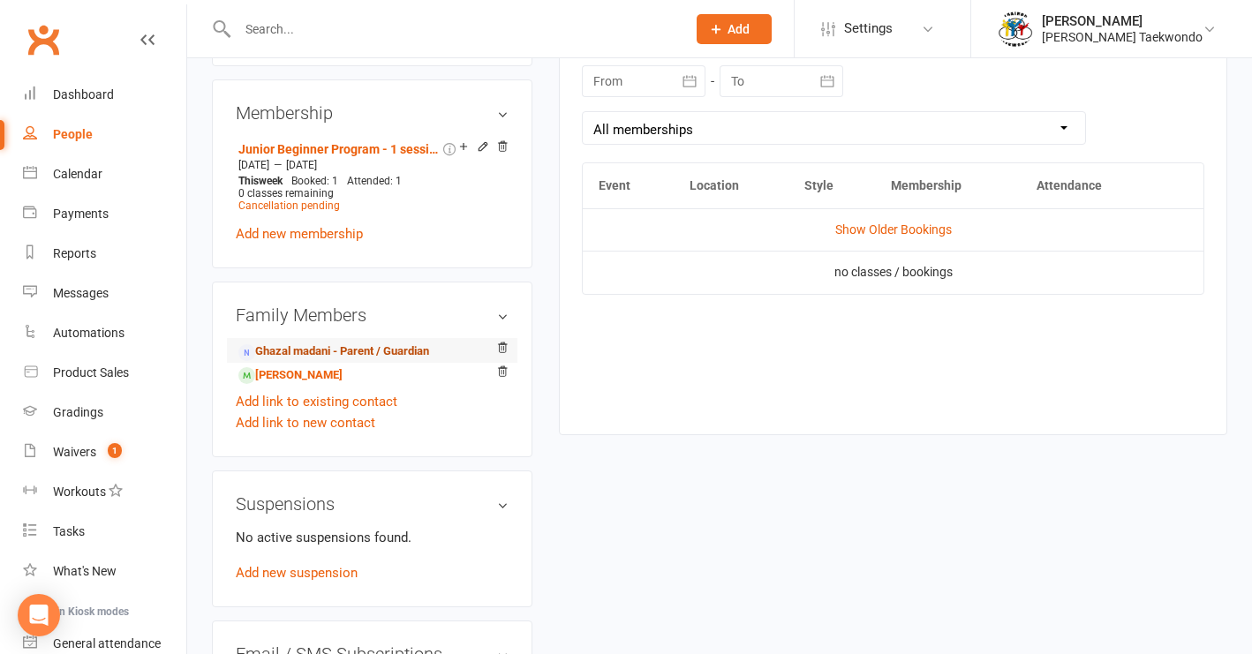
click at [344, 348] on link "Ghazal madani - Parent / Guardian" at bounding box center [333, 352] width 191 height 19
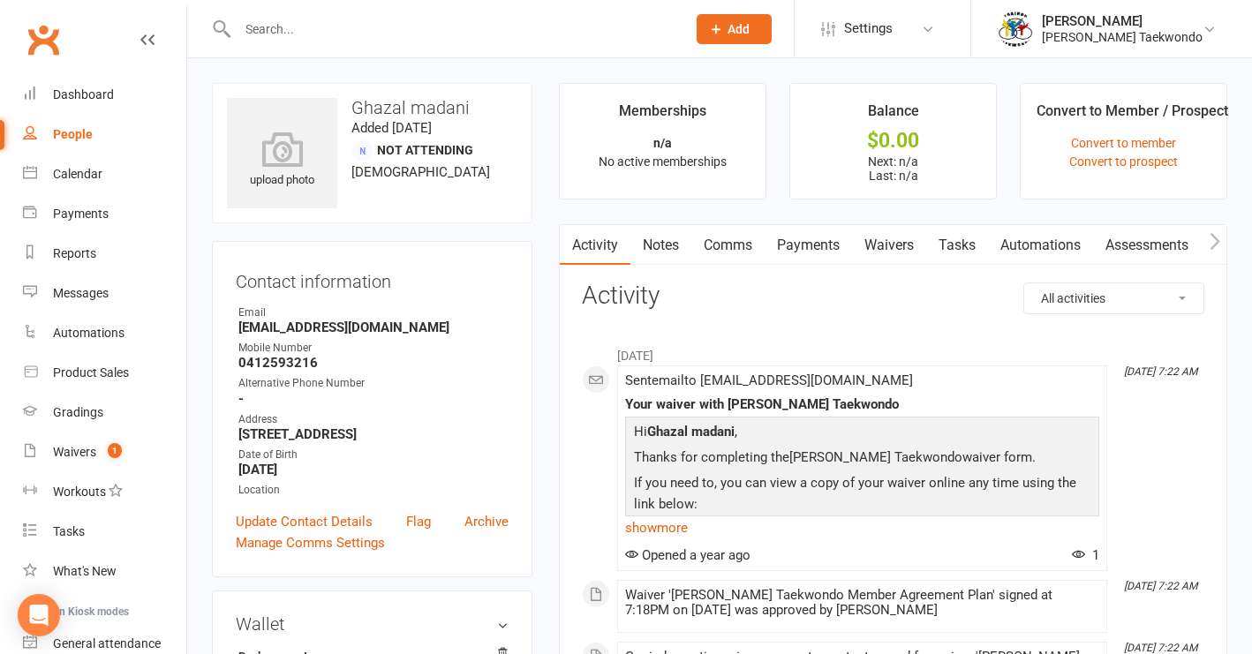
drag, startPoint x: 727, startPoint y: 243, endPoint x: 837, endPoint y: 266, distance: 112.8
click at [727, 243] on link "Comms" at bounding box center [728, 245] width 73 height 41
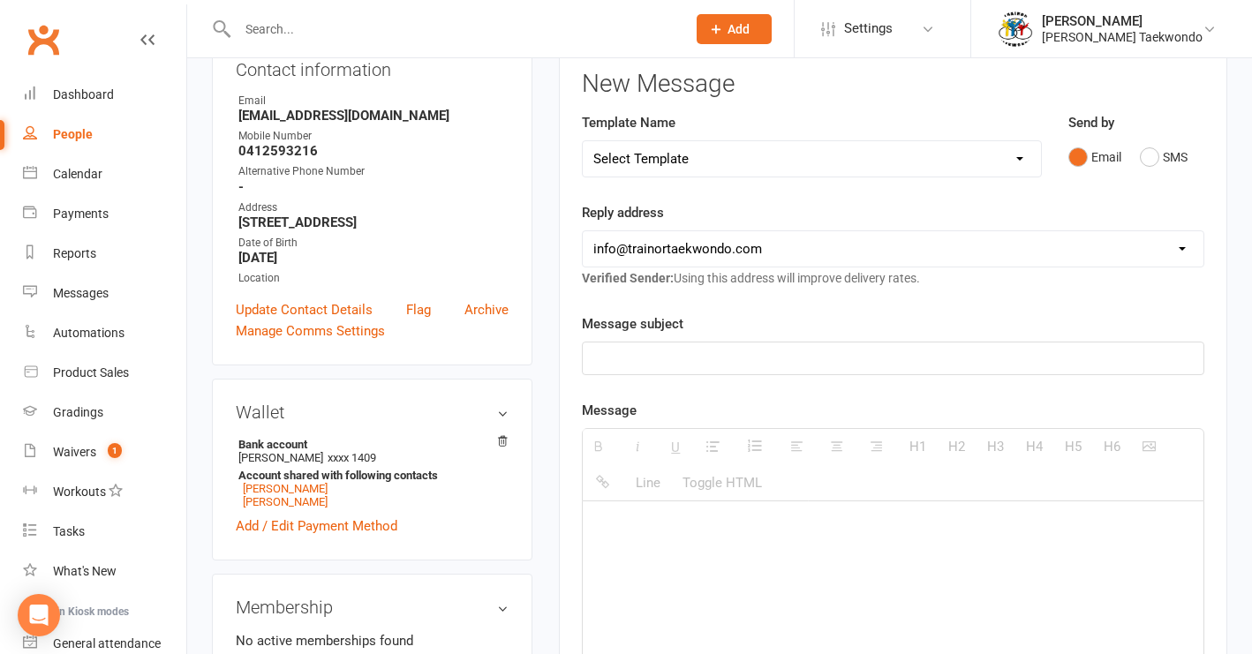
scroll to position [219, 0]
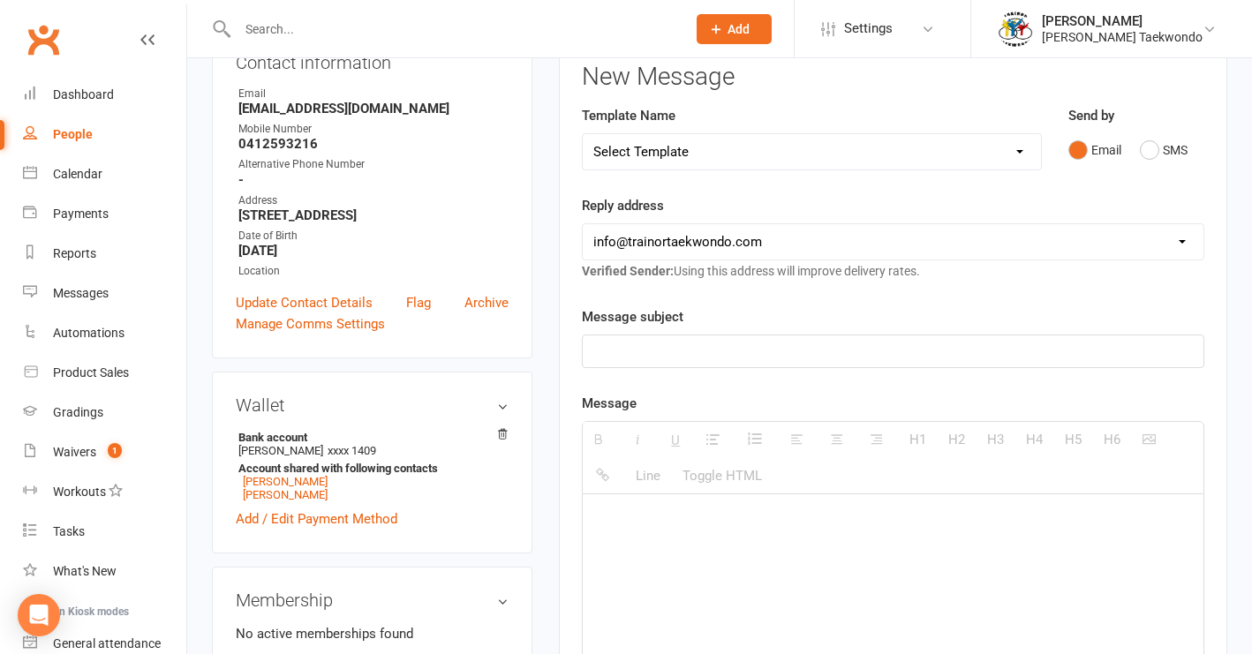
click at [633, 356] on p at bounding box center [893, 351] width 600 height 21
click at [689, 352] on p "[PERSON_NAME]'s Taekowndo membership" at bounding box center [893, 351] width 600 height 21
click at [611, 510] on p at bounding box center [893, 520] width 600 height 21
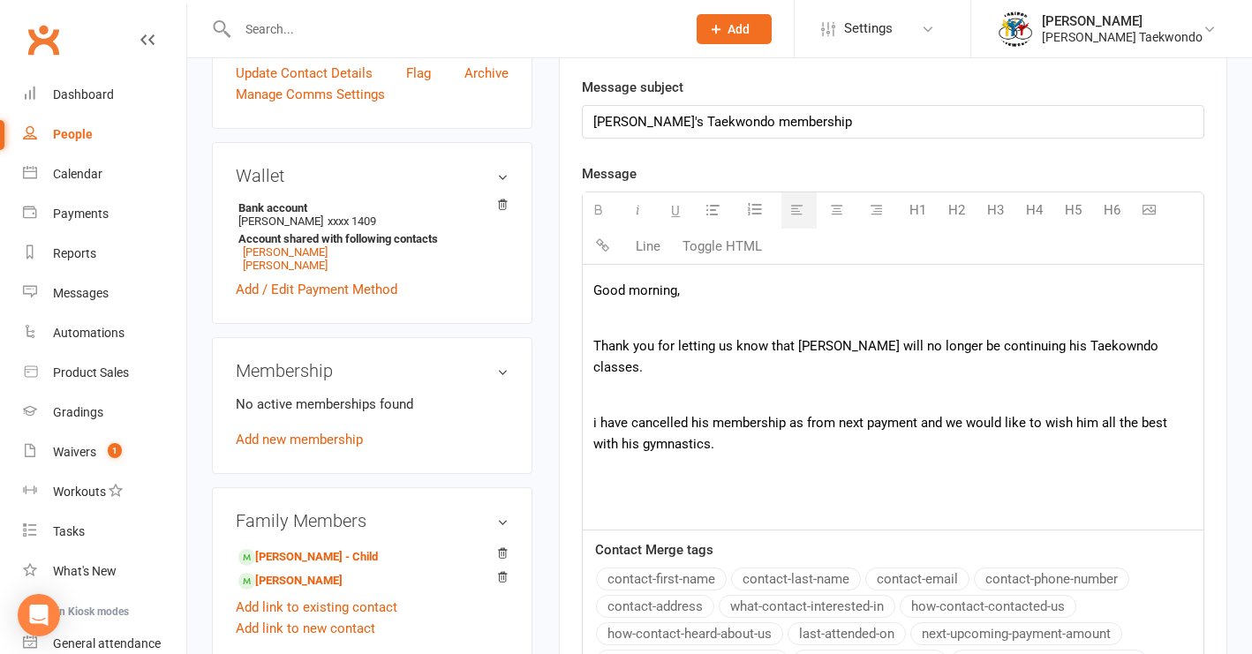
scroll to position [457, 0]
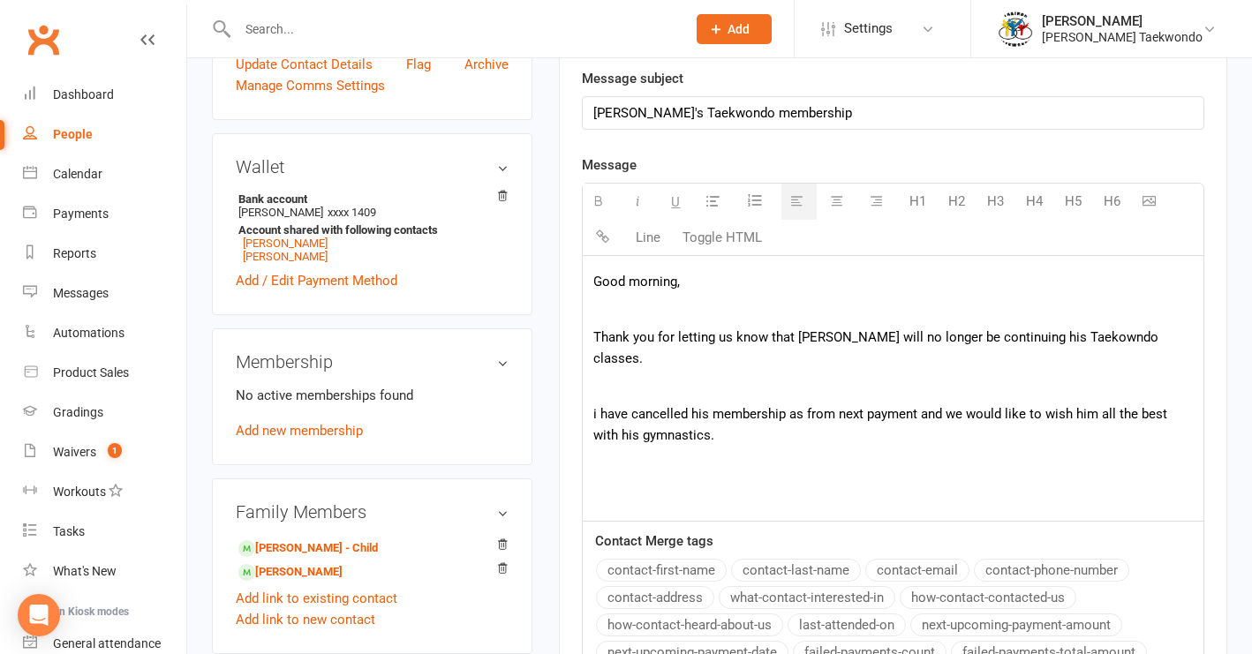
click at [1071, 341] on p "Thank you for letting us know that [PERSON_NAME] will no longer be continuing h…" at bounding box center [893, 348] width 600 height 42
click at [600, 404] on p "i have cancelled his membership as from next payment and we would like to wish …" at bounding box center [893, 425] width 600 height 42
click at [691, 419] on p "I have cancelled his membership as from next payment and we would like to wish …" at bounding box center [893, 425] width 600 height 42
drag, startPoint x: 691, startPoint y: 419, endPoint x: 650, endPoint y: 442, distance: 47.1
click at [650, 453] on p "Enjoy the holiday break." at bounding box center [893, 463] width 600 height 21
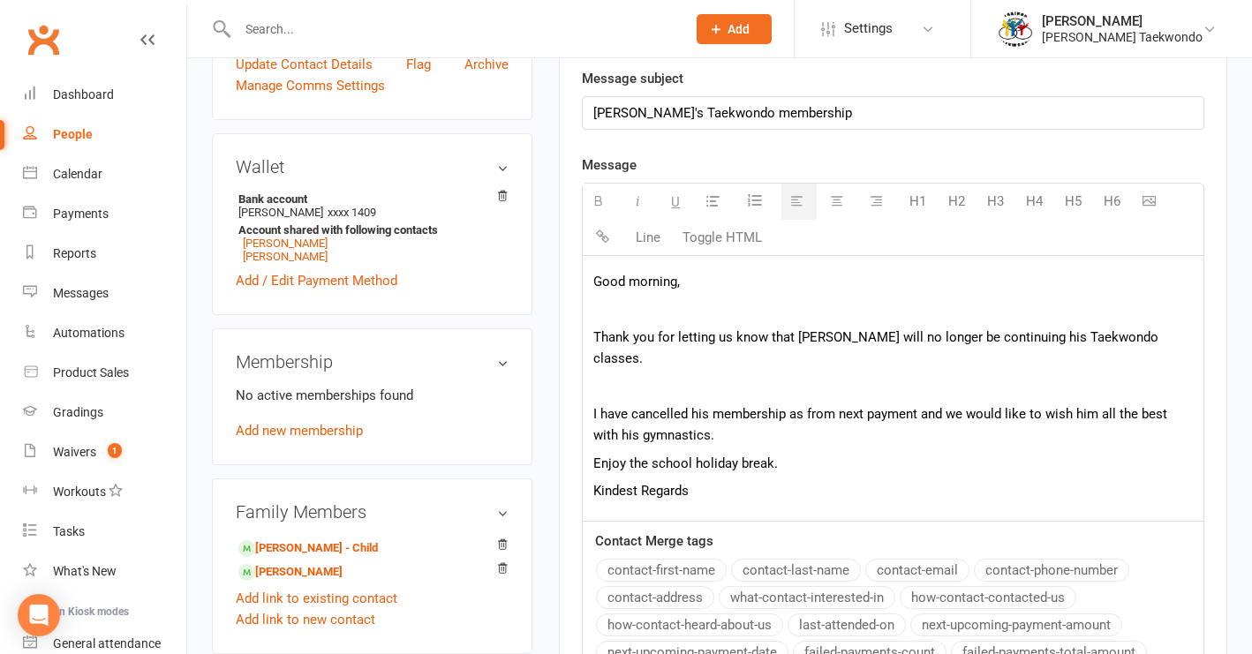
click at [785, 453] on p "Enjoy the school holiday break." at bounding box center [893, 463] width 600 height 21
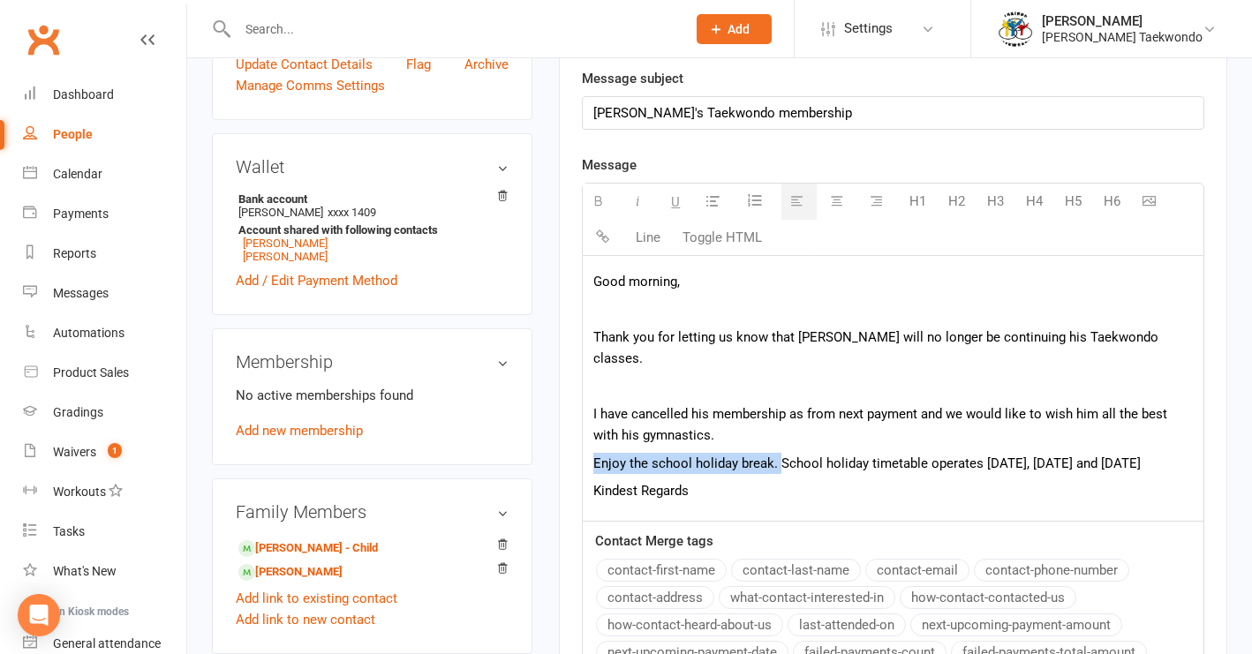
drag, startPoint x: 777, startPoint y: 439, endPoint x: 590, endPoint y: 442, distance: 187.3
click at [590, 442] on div "Good morning, Thank you for letting us know that [PERSON_NAME] will no longer b…" at bounding box center [893, 388] width 621 height 265
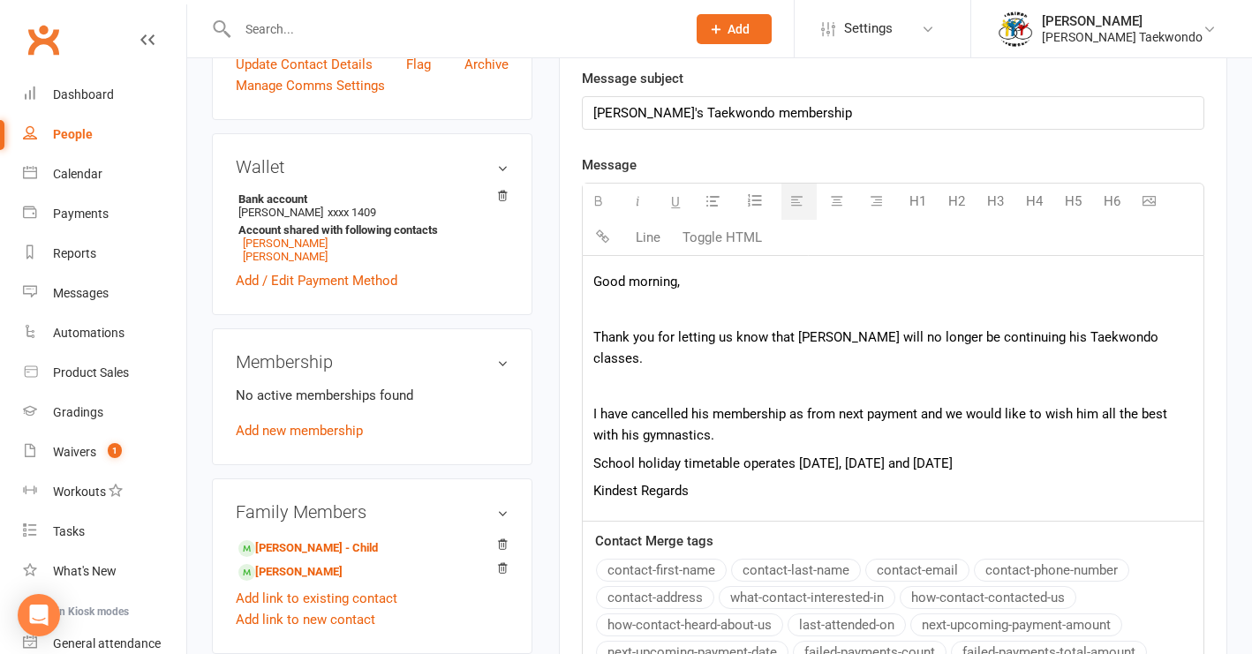
click at [1004, 453] on p "School holiday timetable operates [DATE], [DATE] and [DATE]" at bounding box center [893, 463] width 600 height 21
click at [989, 453] on p "School holiday timetable operates [DATE], [DATE] and [DATE] Enjoy the school ho…" at bounding box center [893, 474] width 600 height 42
click at [991, 453] on p "School holiday timetable operates [DATE], [DATE] and [DATE]" at bounding box center [893, 463] width 600 height 21
click at [778, 495] on span "Kindest Regards" at bounding box center [825, 491] width 95 height 16
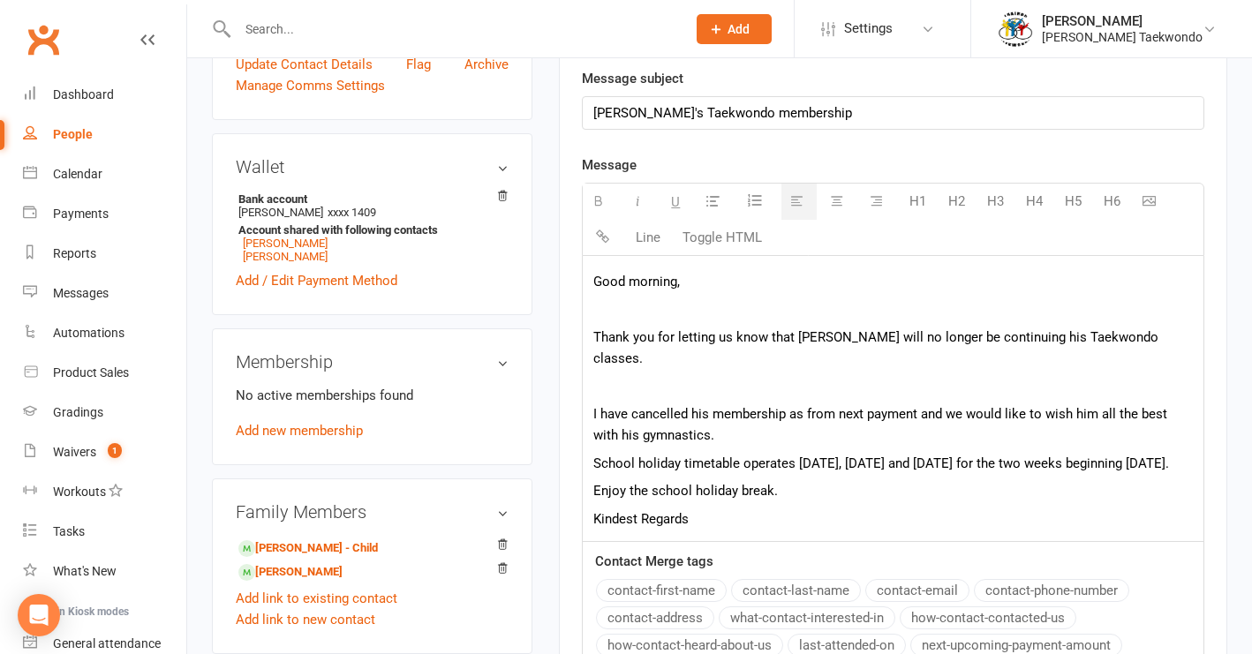
click at [695, 515] on p "Kindest Regards" at bounding box center [893, 519] width 600 height 21
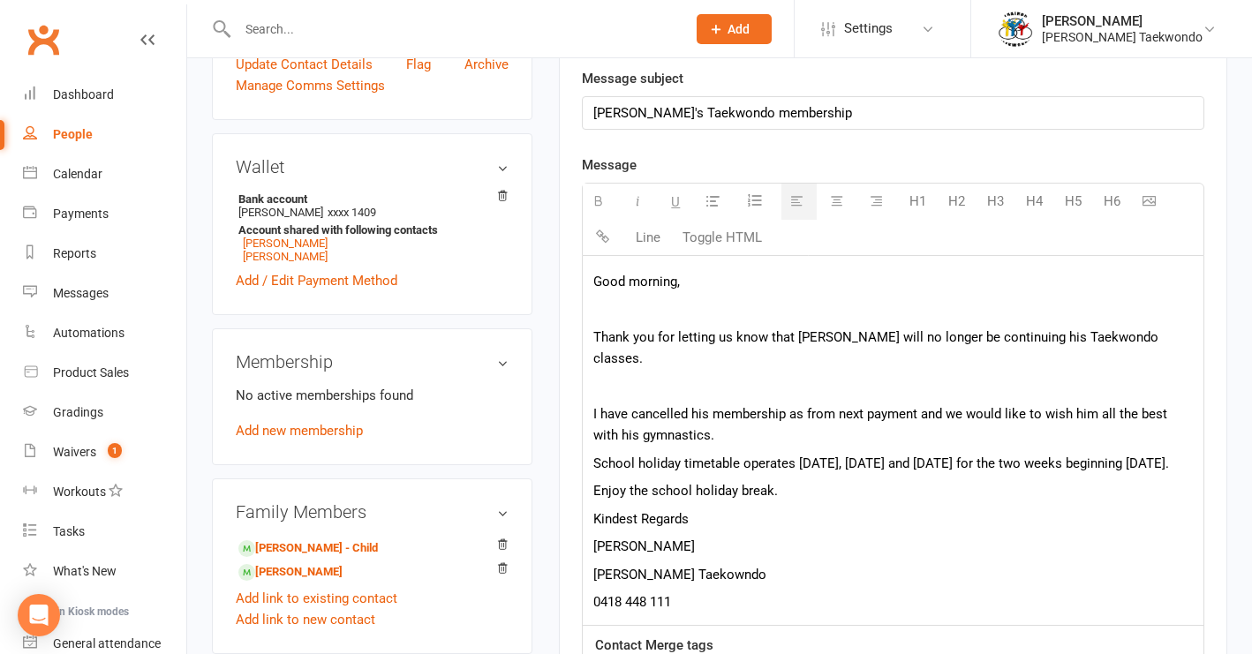
click at [684, 575] on p "[PERSON_NAME] Taekowndo" at bounding box center [893, 574] width 600 height 21
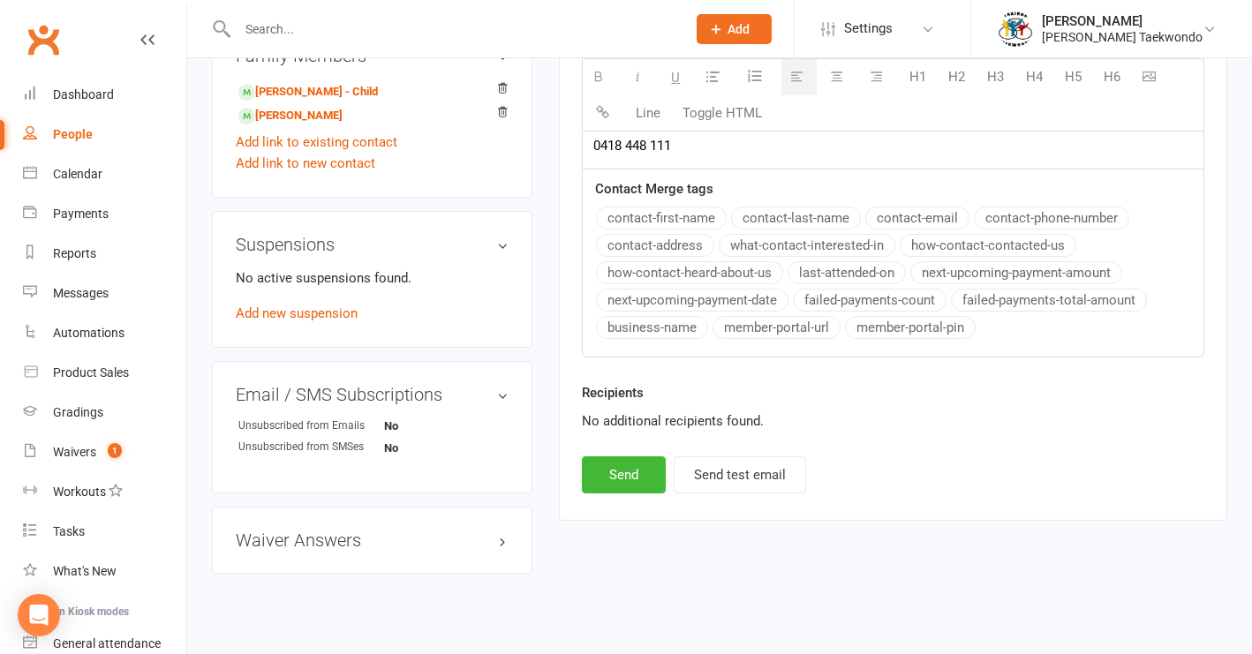
scroll to position [917, 0]
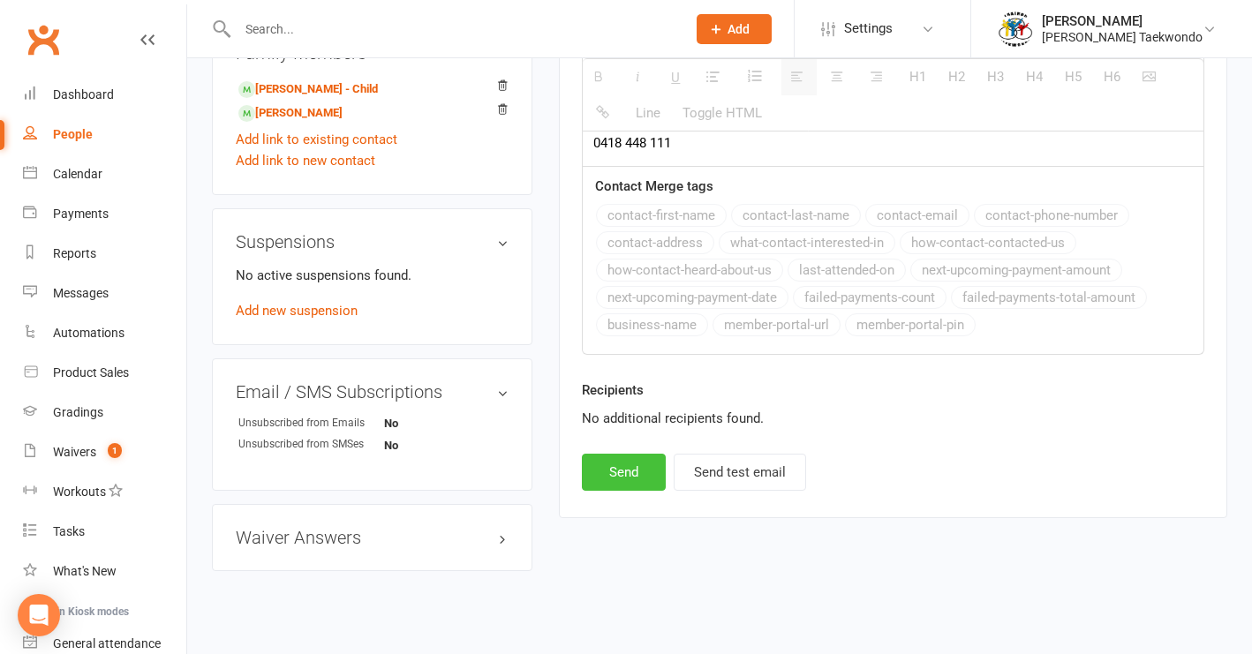
click at [613, 470] on button "Send" at bounding box center [624, 472] width 84 height 37
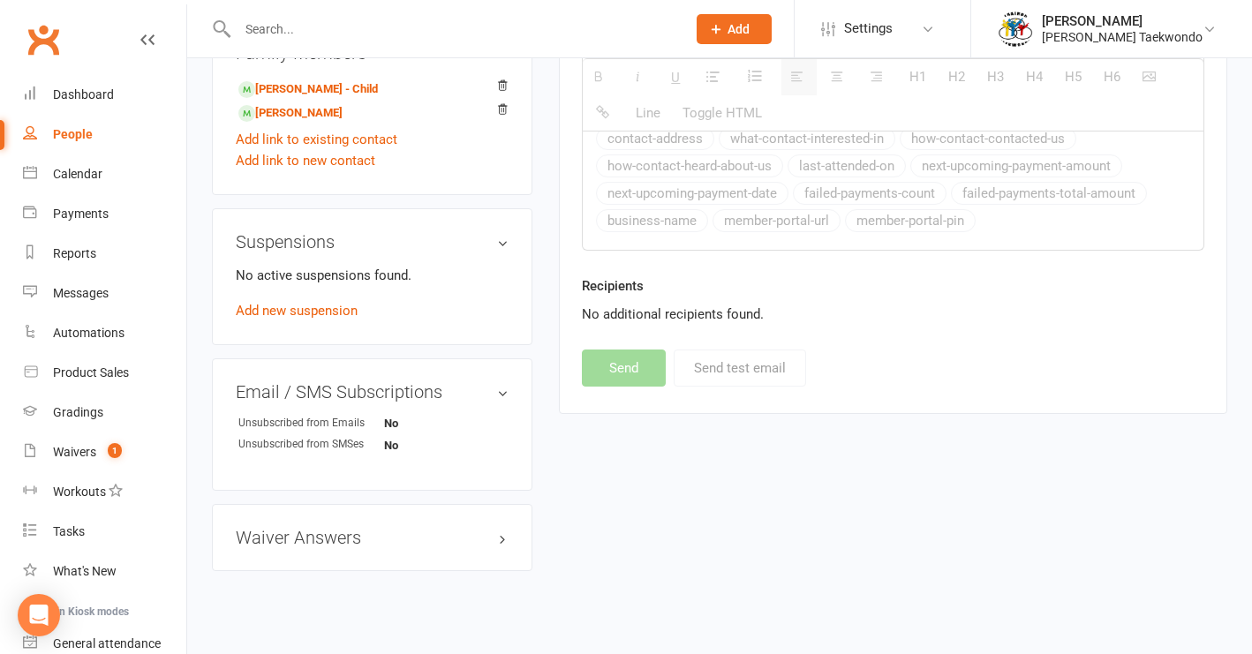
click at [281, 36] on input "text" at bounding box center [453, 29] width 442 height 25
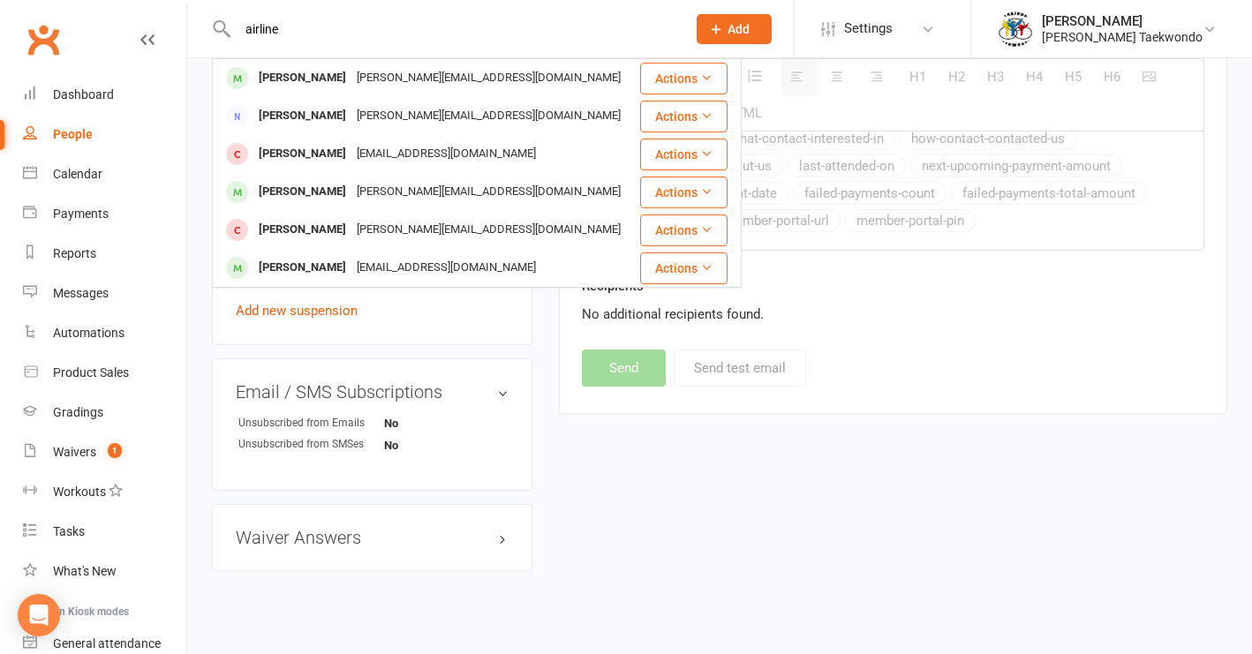
type input "airline"
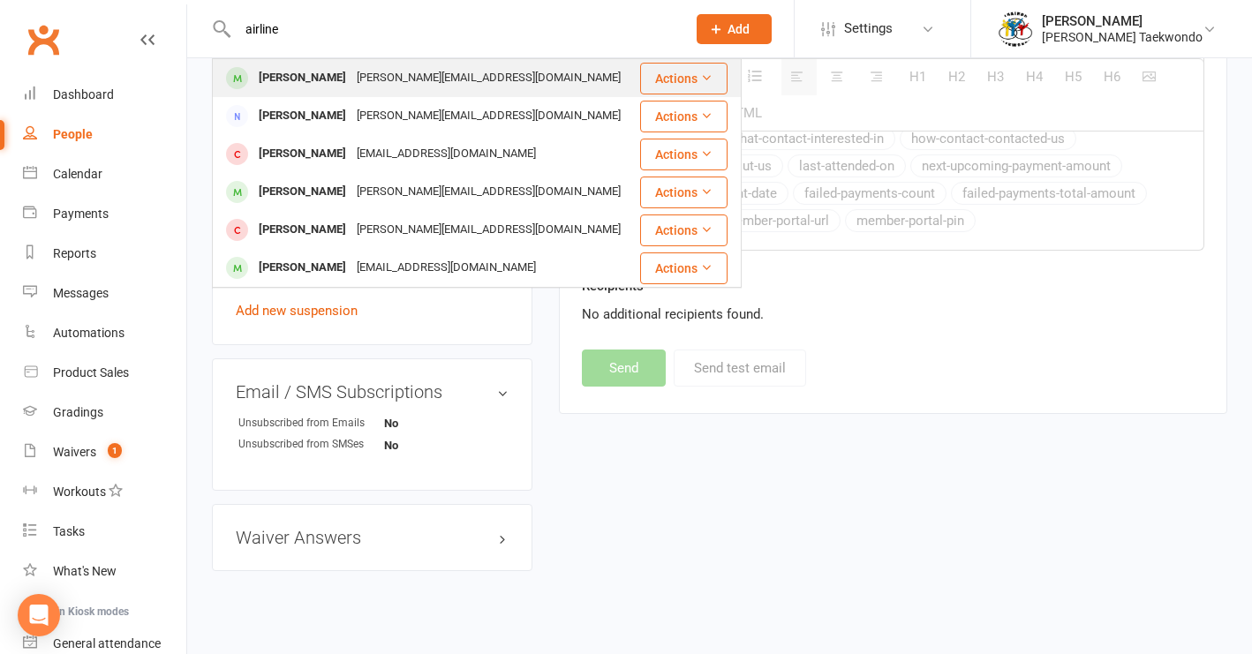
drag, startPoint x: 305, startPoint y: 58, endPoint x: 333, endPoint y: 81, distance: 36.4
click at [333, 81] on div "[PERSON_NAME]" at bounding box center [302, 78] width 98 height 26
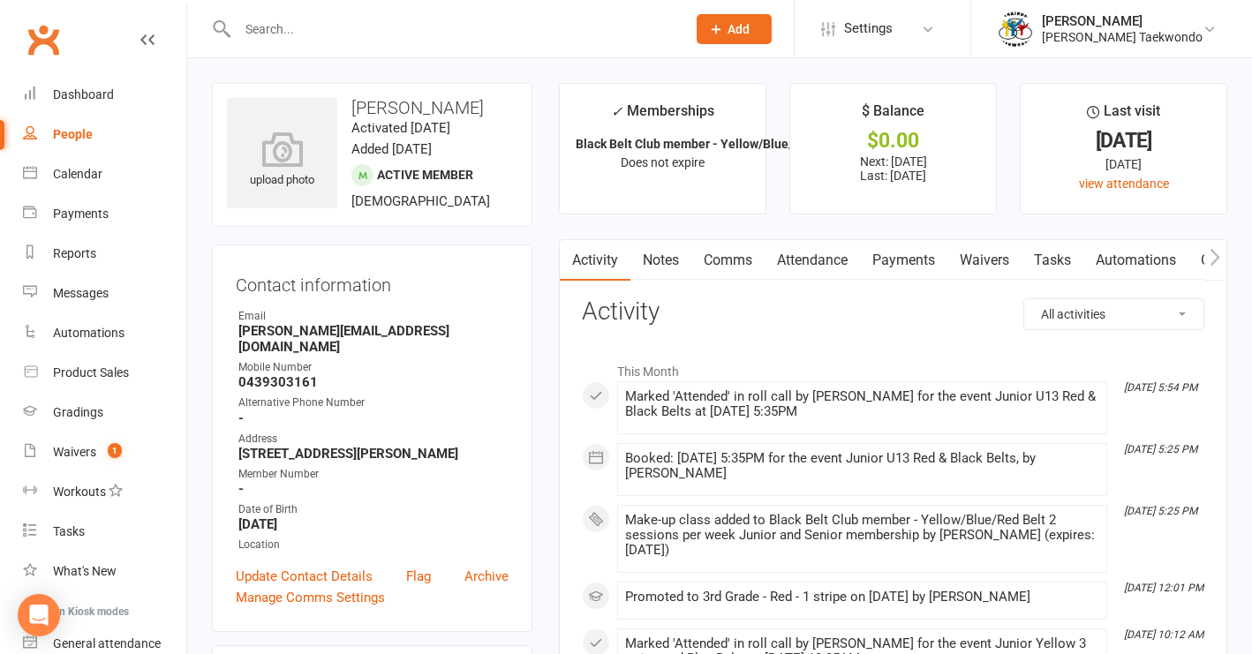
click at [822, 258] on link "Attendance" at bounding box center [812, 260] width 95 height 41
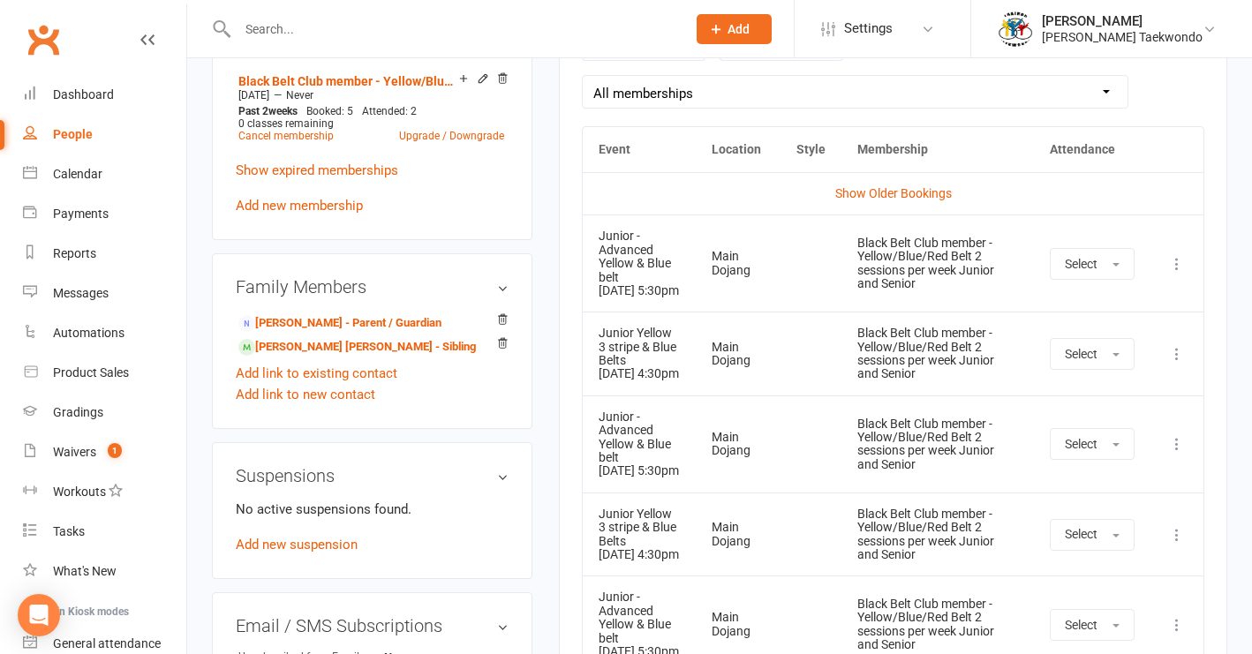
scroll to position [845, 0]
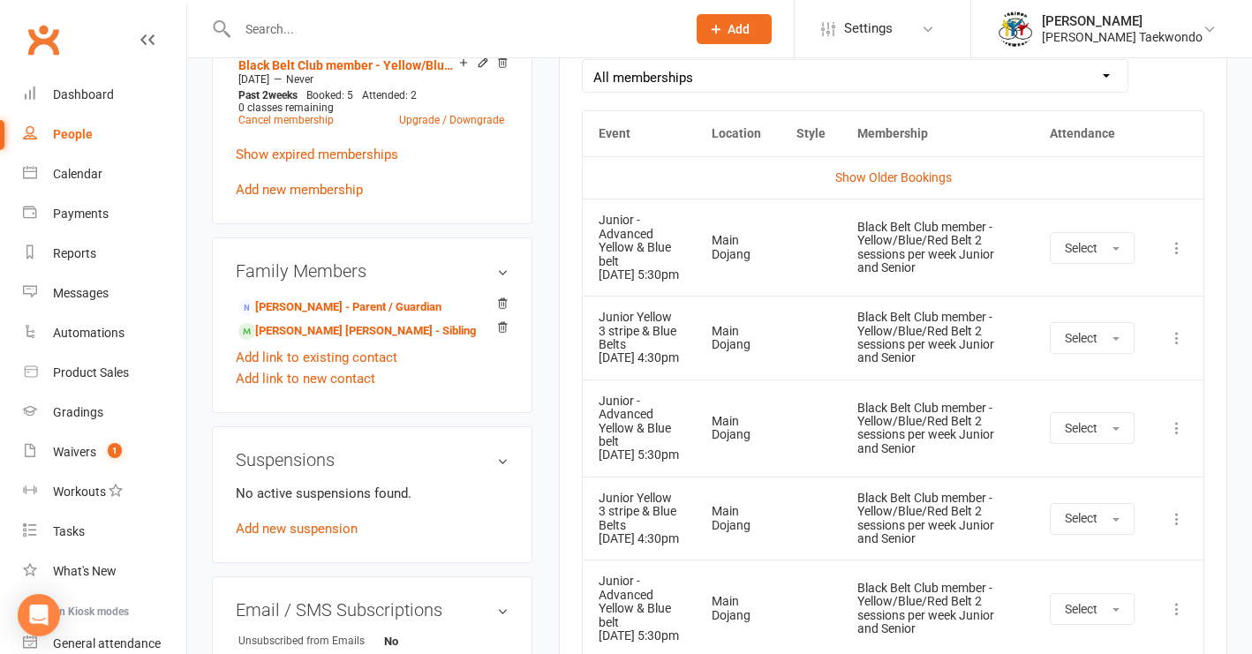
click at [1176, 347] on icon at bounding box center [1177, 338] width 18 height 18
click at [1085, 457] on link "Remove booking" at bounding box center [1099, 443] width 175 height 35
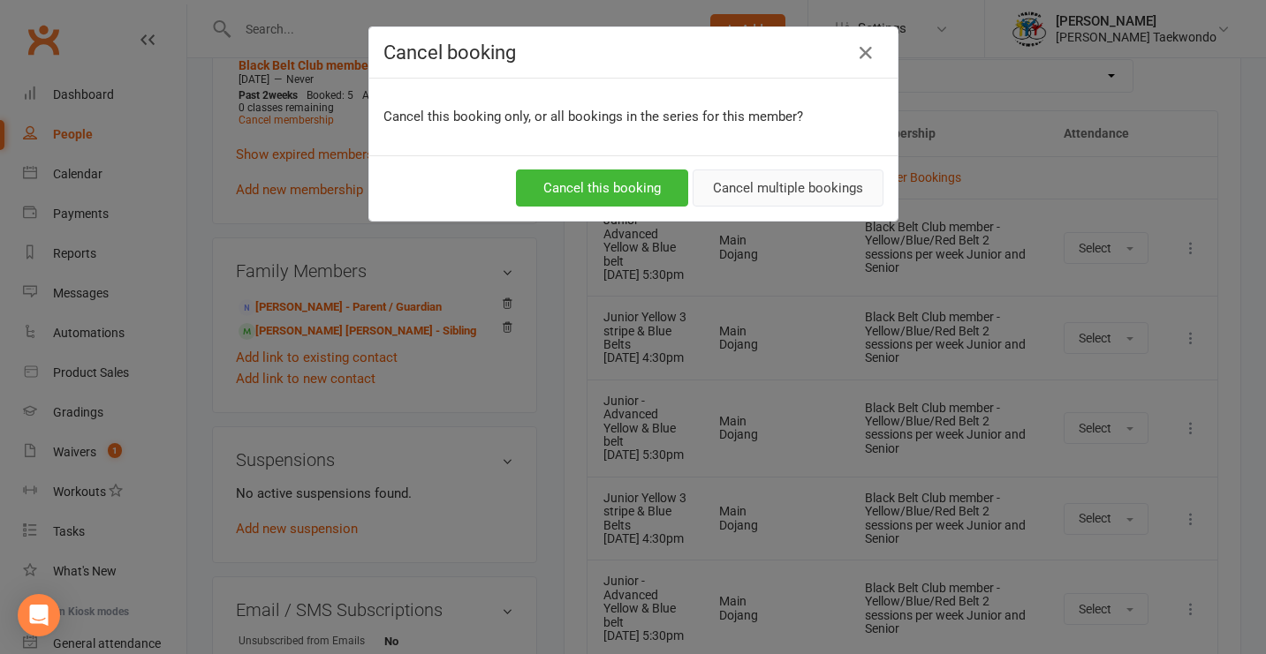
click at [786, 195] on button "Cancel multiple bookings" at bounding box center [787, 188] width 191 height 37
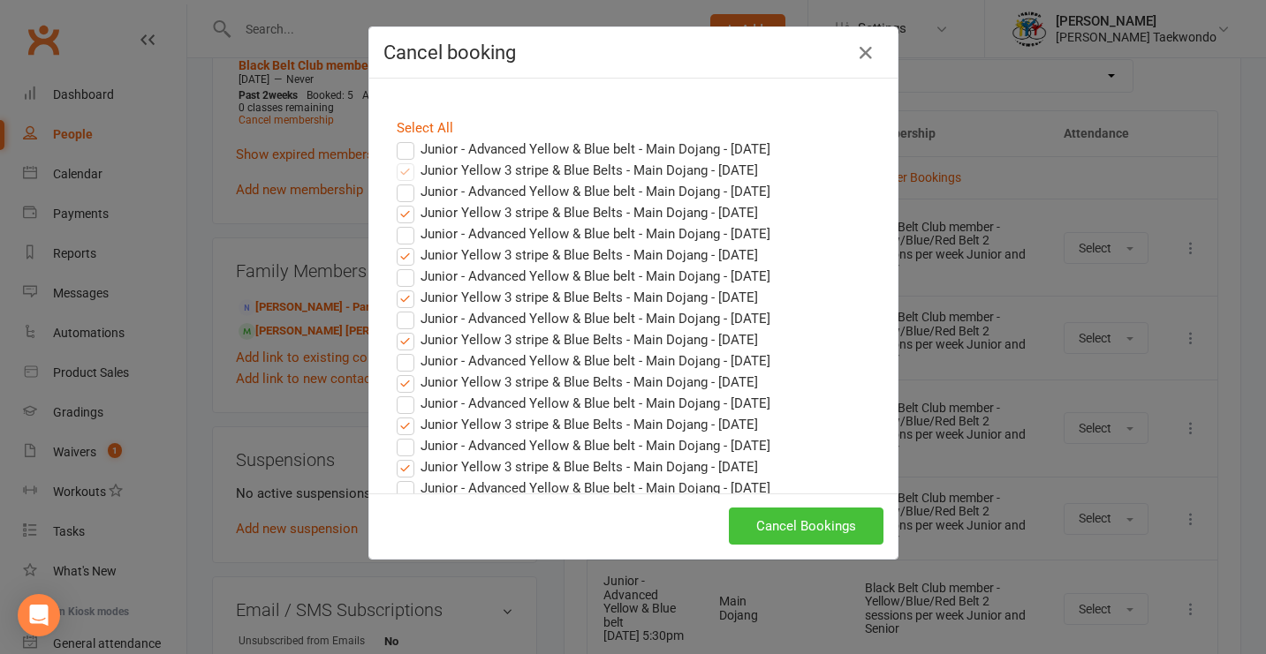
click at [787, 536] on button "Cancel Bookings" at bounding box center [806, 526] width 155 height 37
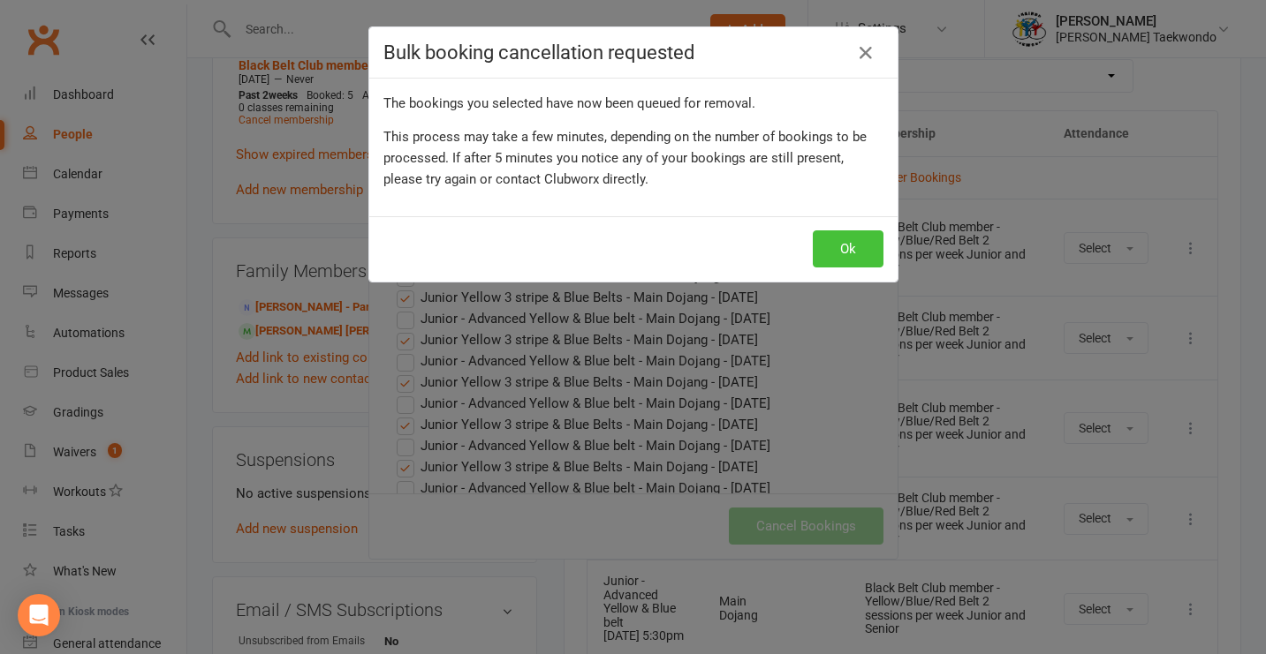
click at [845, 241] on button "Ok" at bounding box center [848, 249] width 71 height 37
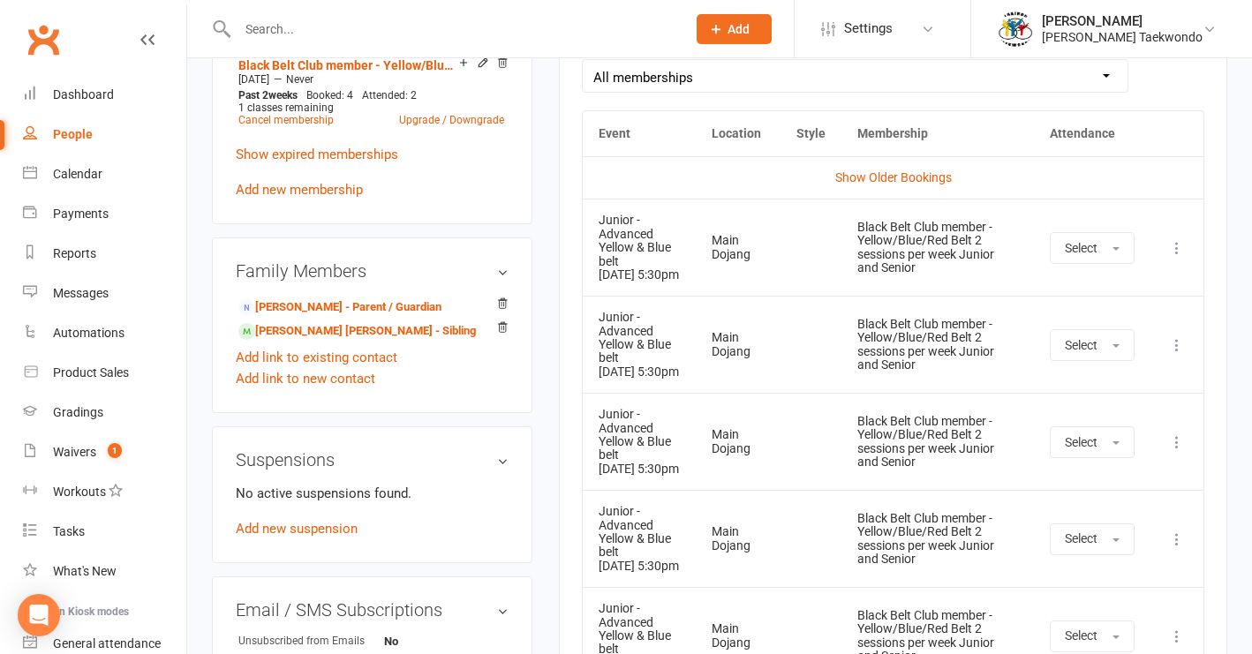
click at [1178, 451] on icon at bounding box center [1177, 443] width 18 height 18
click at [1083, 565] on link "Remove booking" at bounding box center [1099, 547] width 175 height 35
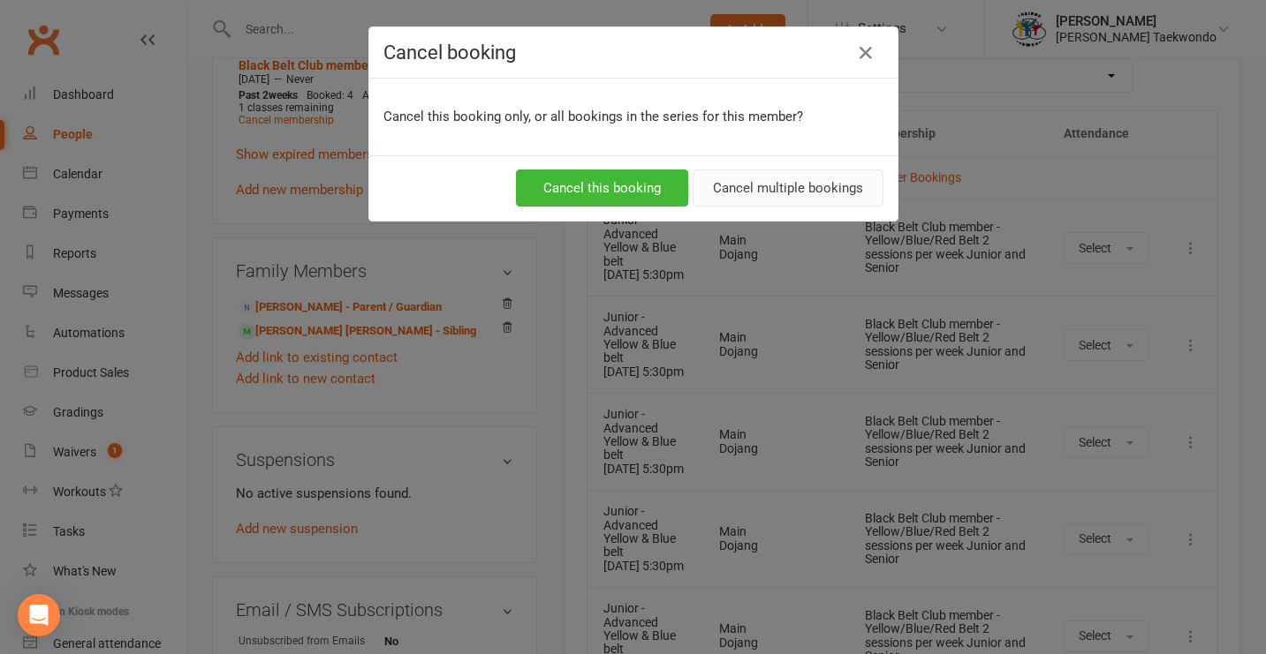
click at [744, 186] on button "Cancel multiple bookings" at bounding box center [787, 188] width 191 height 37
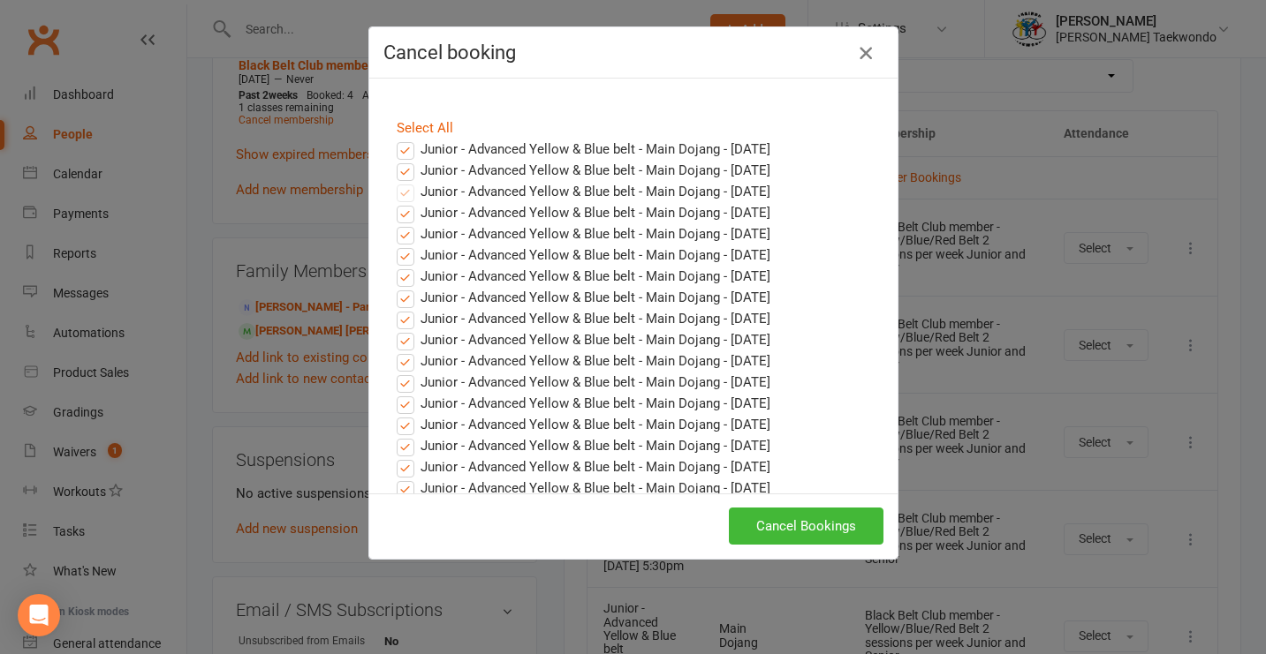
click at [859, 55] on icon "button" at bounding box center [865, 52] width 21 height 21
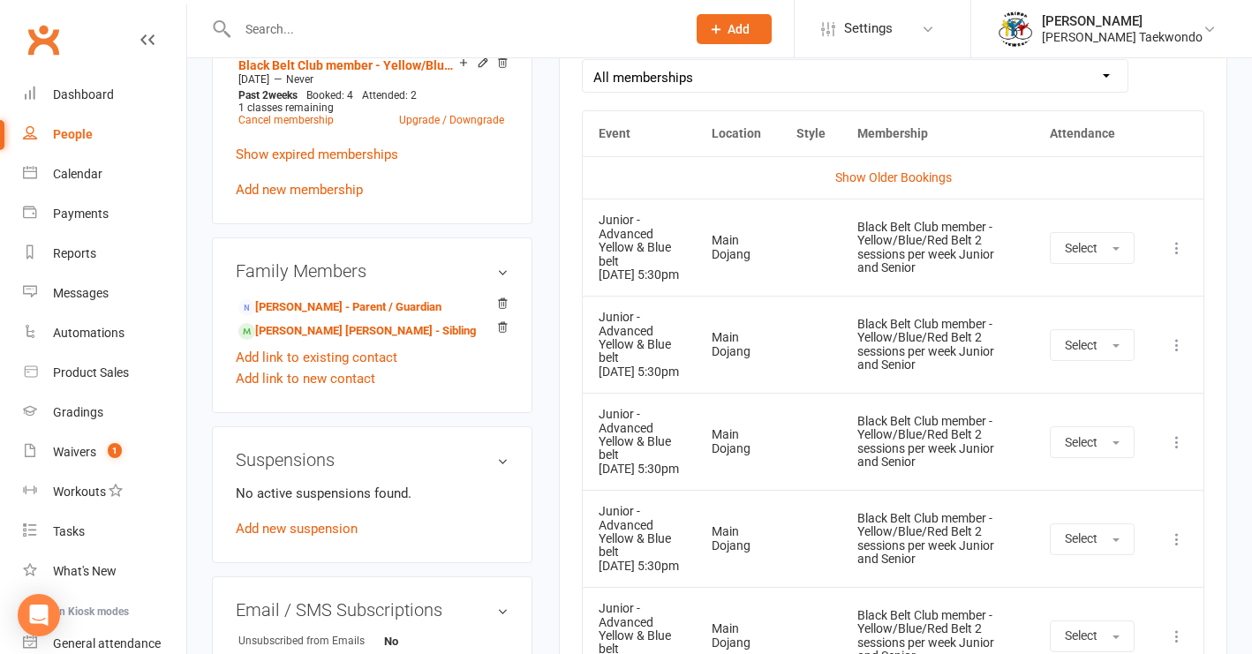
click at [1179, 548] on icon at bounding box center [1177, 540] width 18 height 18
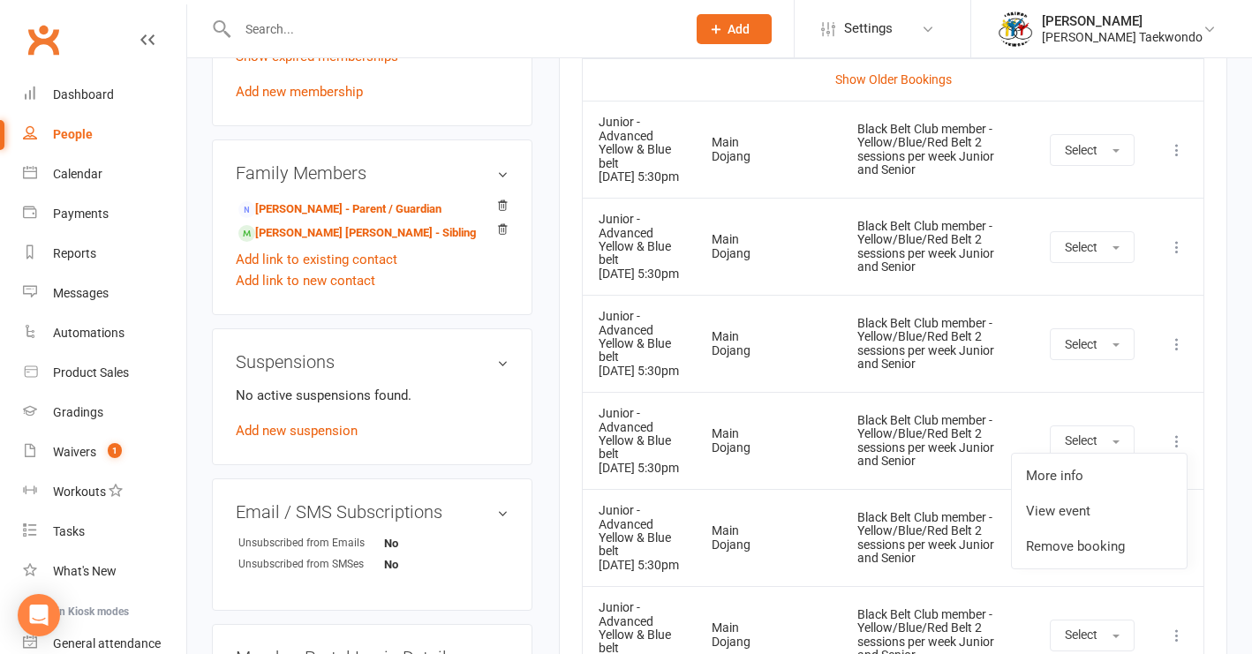
scroll to position [946, 0]
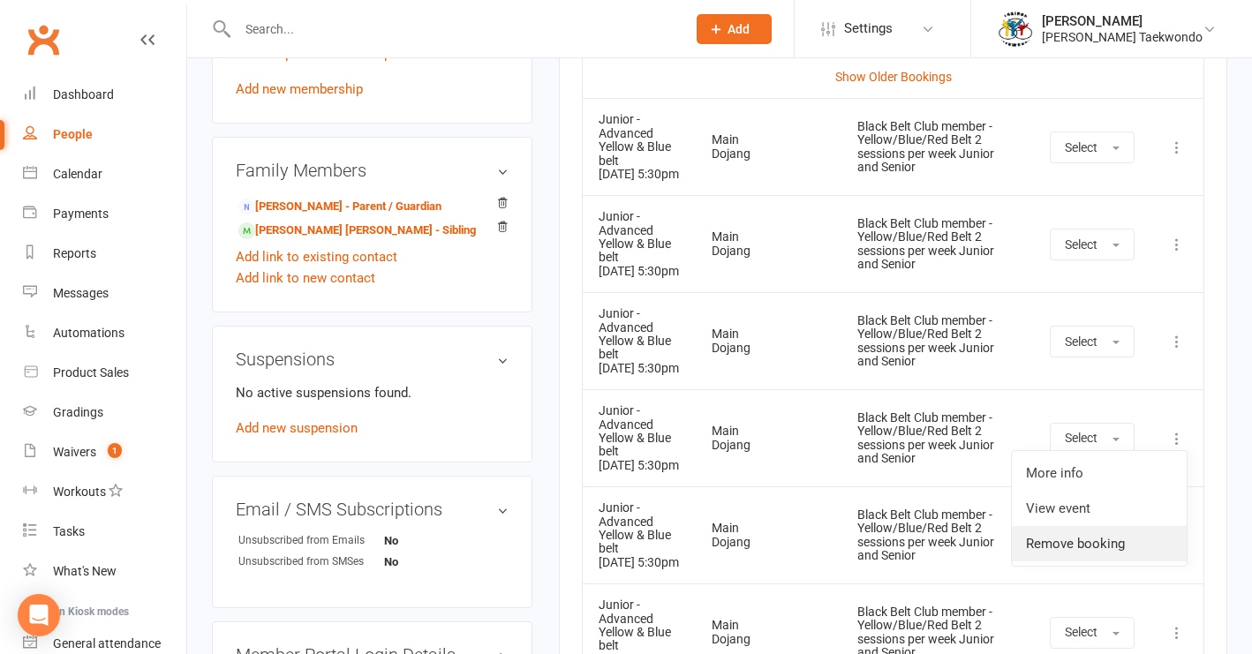
click at [1087, 562] on link "Remove booking" at bounding box center [1099, 543] width 175 height 35
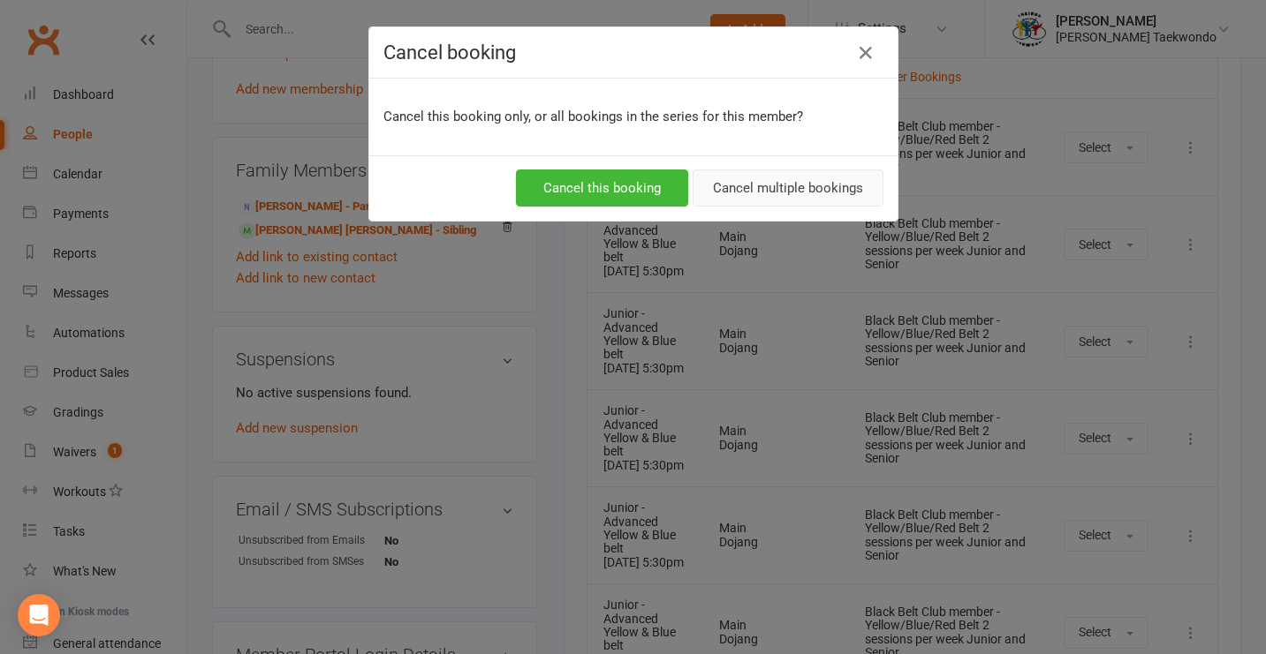
click at [790, 188] on button "Cancel multiple bookings" at bounding box center [787, 188] width 191 height 37
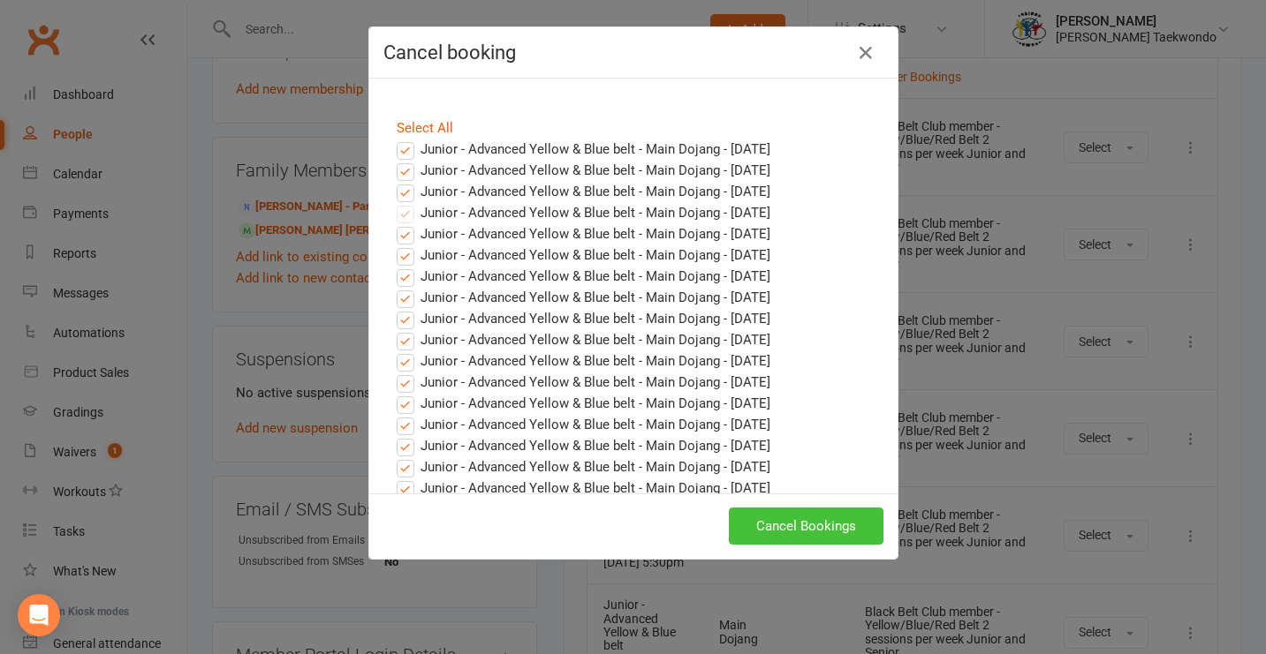
click at [775, 528] on button "Cancel Bookings" at bounding box center [806, 526] width 155 height 37
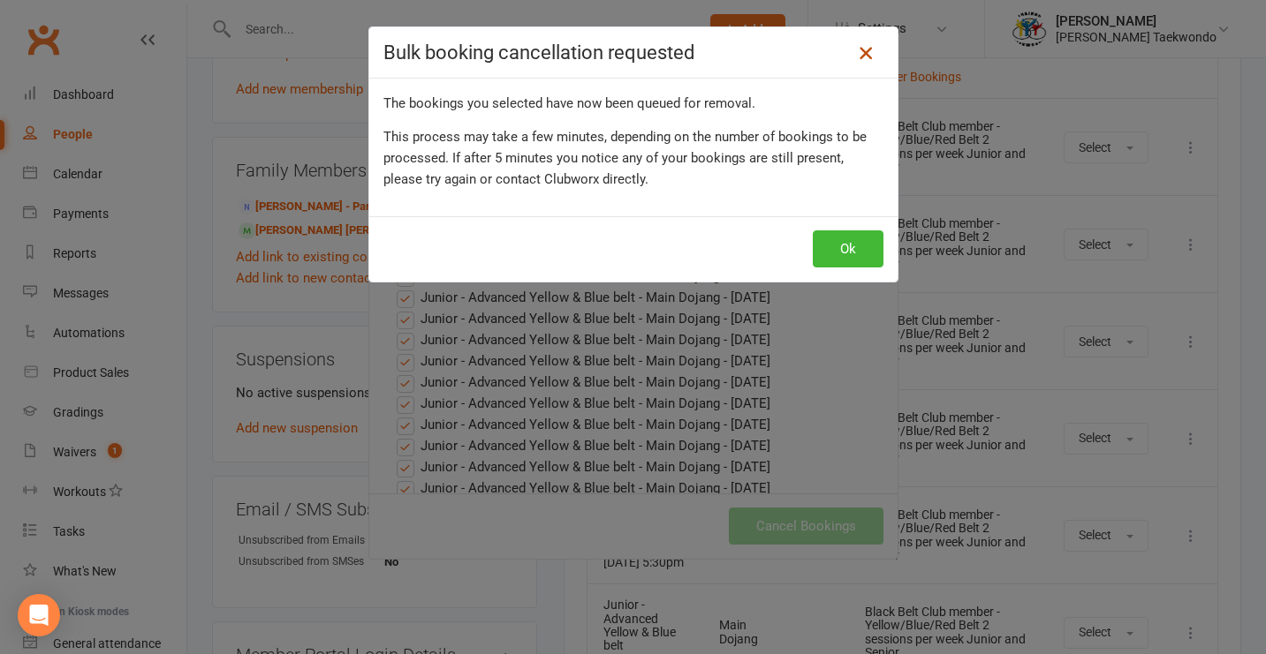
click at [858, 44] on icon at bounding box center [865, 52] width 21 height 21
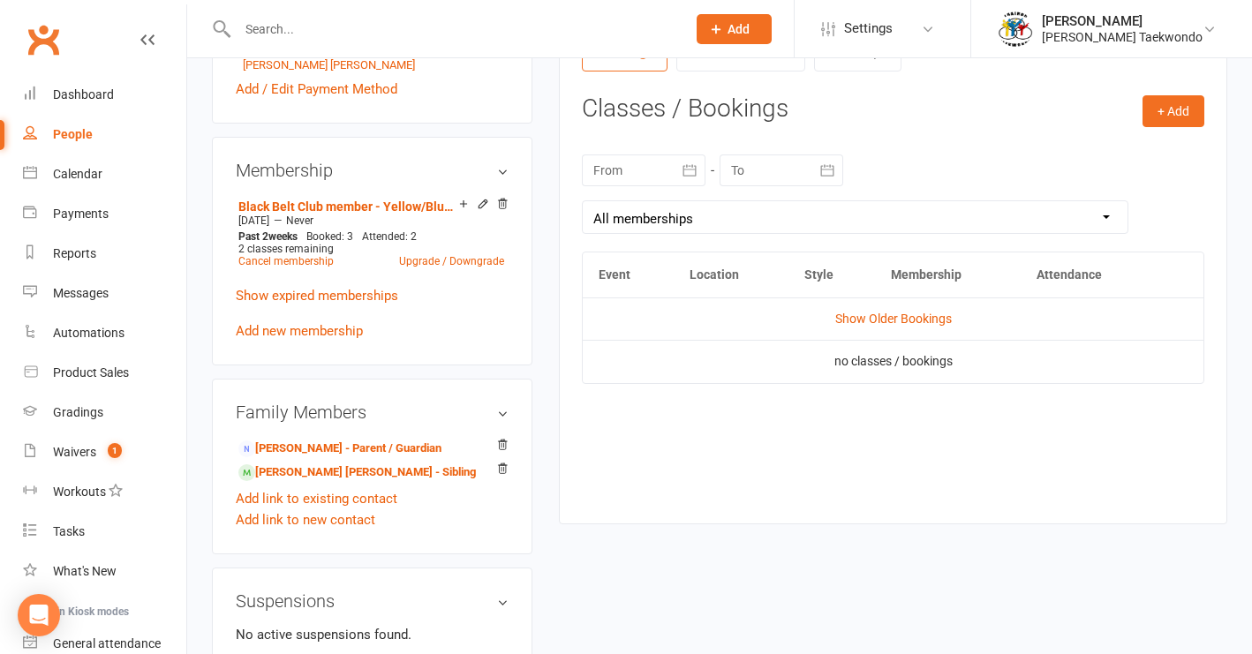
scroll to position [680, 0]
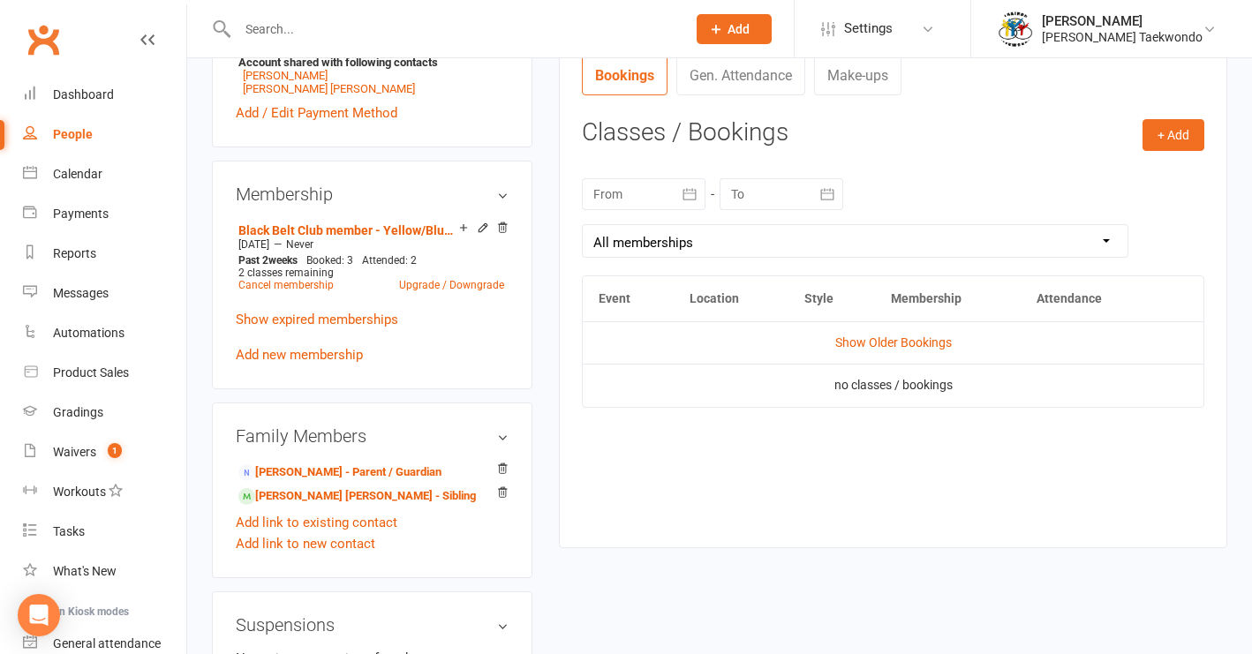
click at [684, 192] on icon "button" at bounding box center [689, 193] width 13 height 11
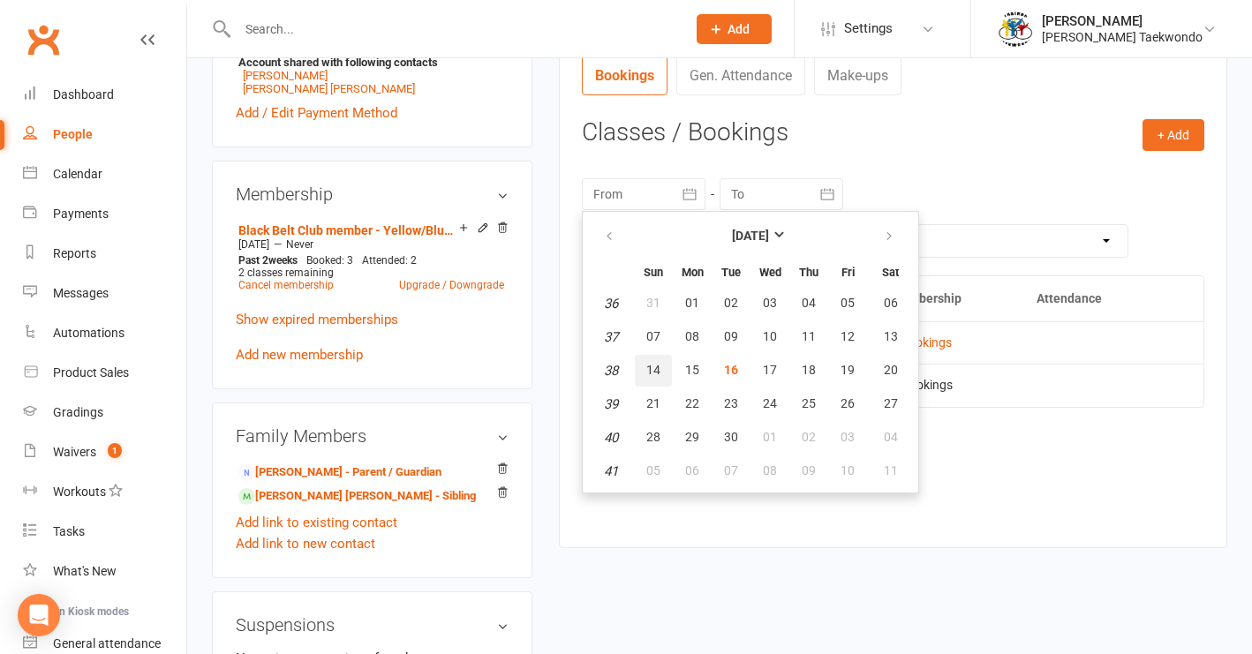
click at [657, 372] on span "14" at bounding box center [653, 370] width 14 height 14
type input "[DATE]"
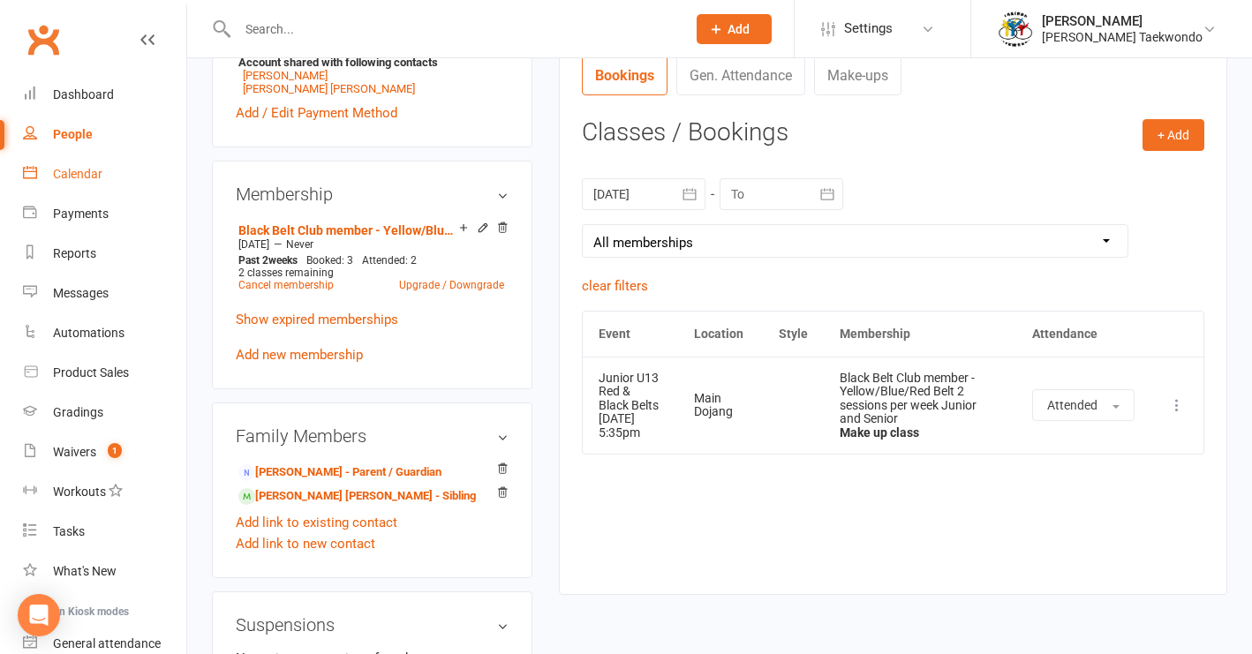
click at [84, 174] on div "Calendar" at bounding box center [77, 174] width 49 height 14
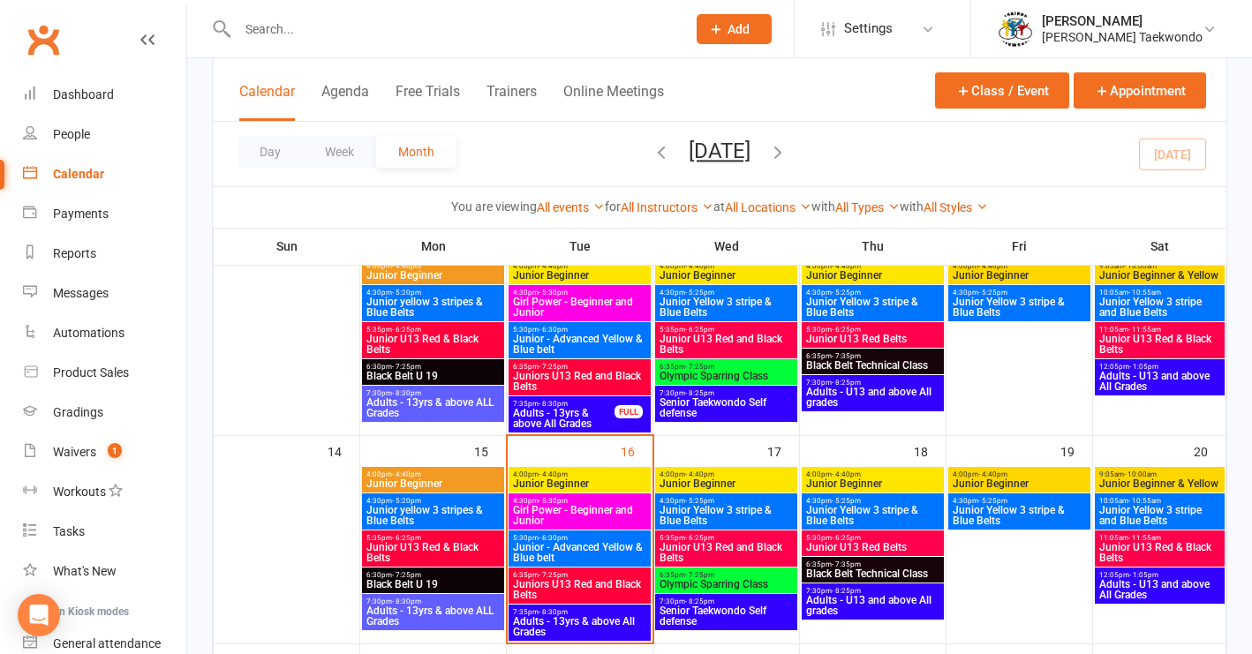
scroll to position [463, 0]
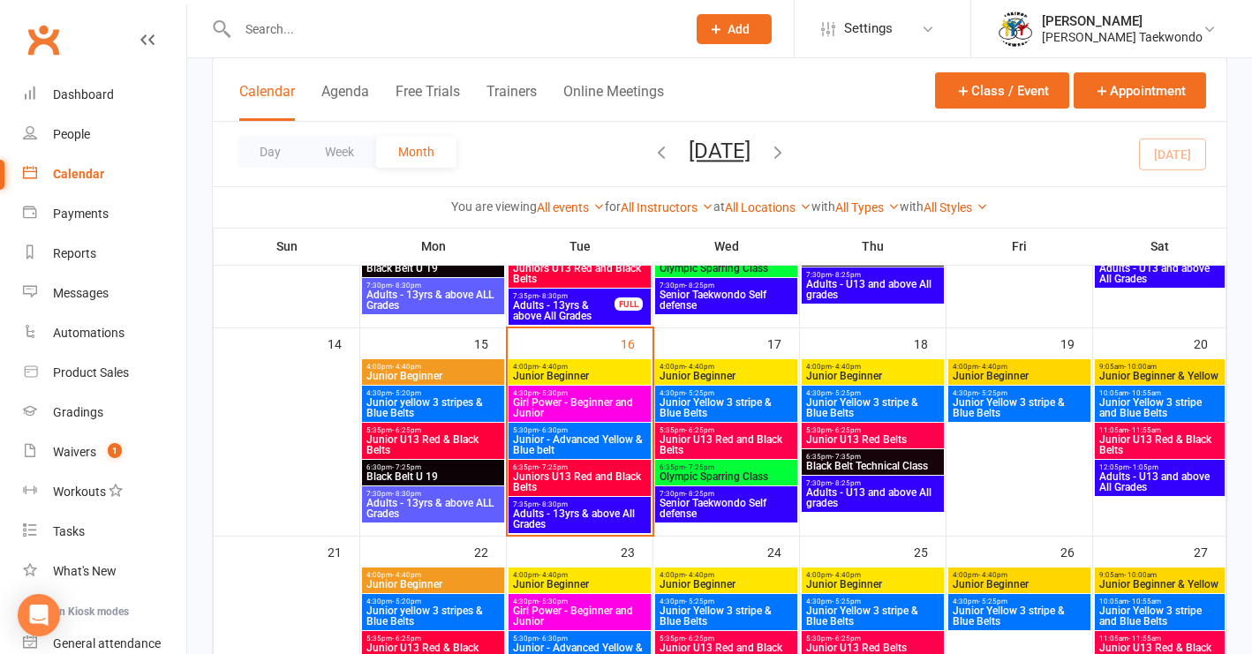
click at [758, 437] on span "Junior U13 Red and Black Belts" at bounding box center [726, 445] width 135 height 21
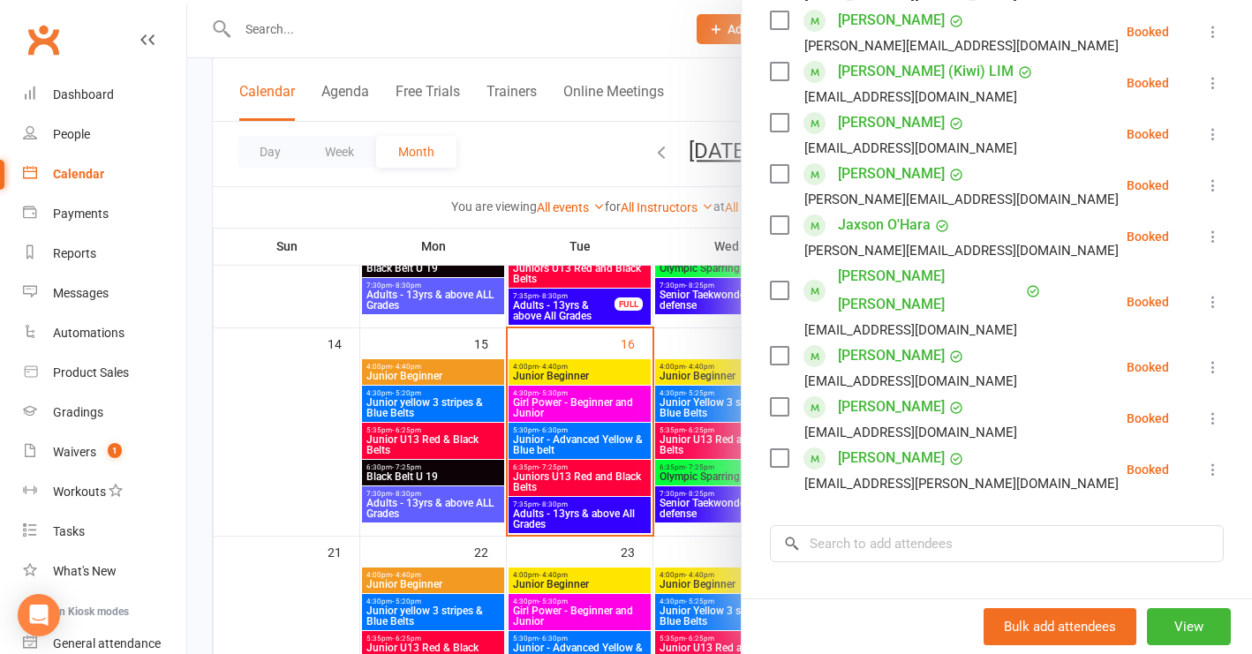
scroll to position [746, 0]
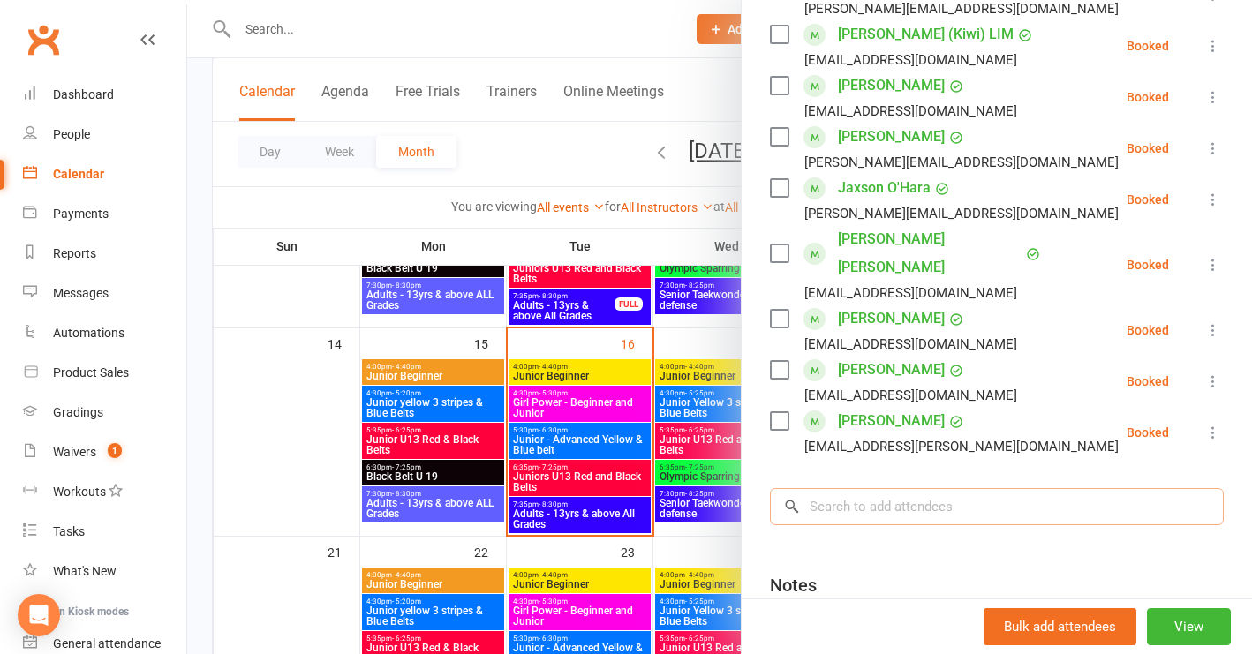
click at [808, 488] on input "search" at bounding box center [997, 506] width 454 height 37
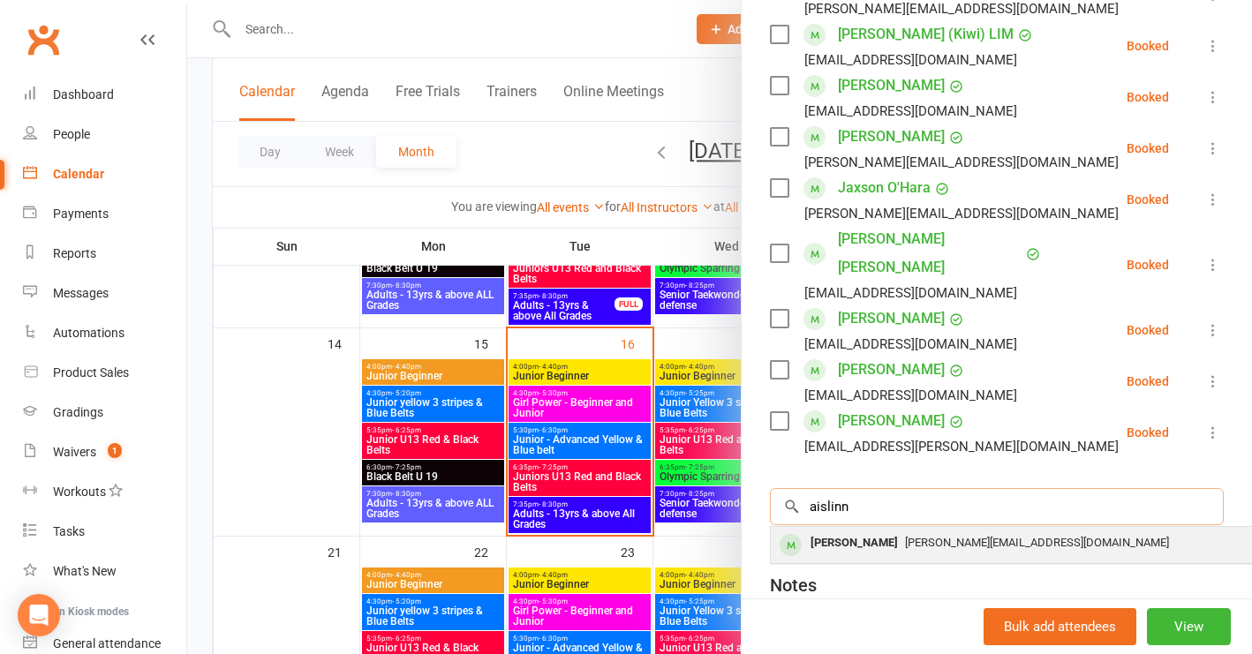
type input "airline"
drag, startPoint x: 808, startPoint y: 481, endPoint x: 835, endPoint y: 486, distance: 27.7
click at [835, 531] on div "[PERSON_NAME]" at bounding box center [855, 544] width 102 height 26
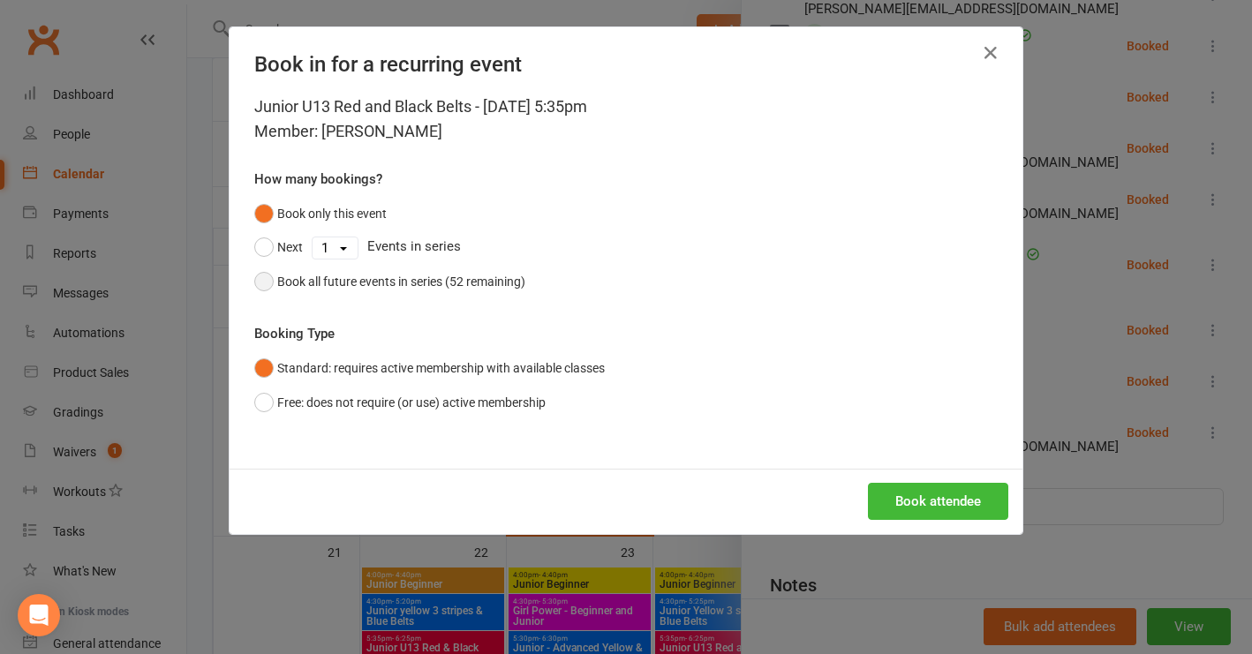
drag, startPoint x: 258, startPoint y: 281, endPoint x: 298, endPoint y: 279, distance: 39.8
click at [265, 279] on button "Book all future events in series (52 remaining)" at bounding box center [389, 282] width 271 height 34
click at [941, 499] on button "Book attendee" at bounding box center [938, 501] width 140 height 37
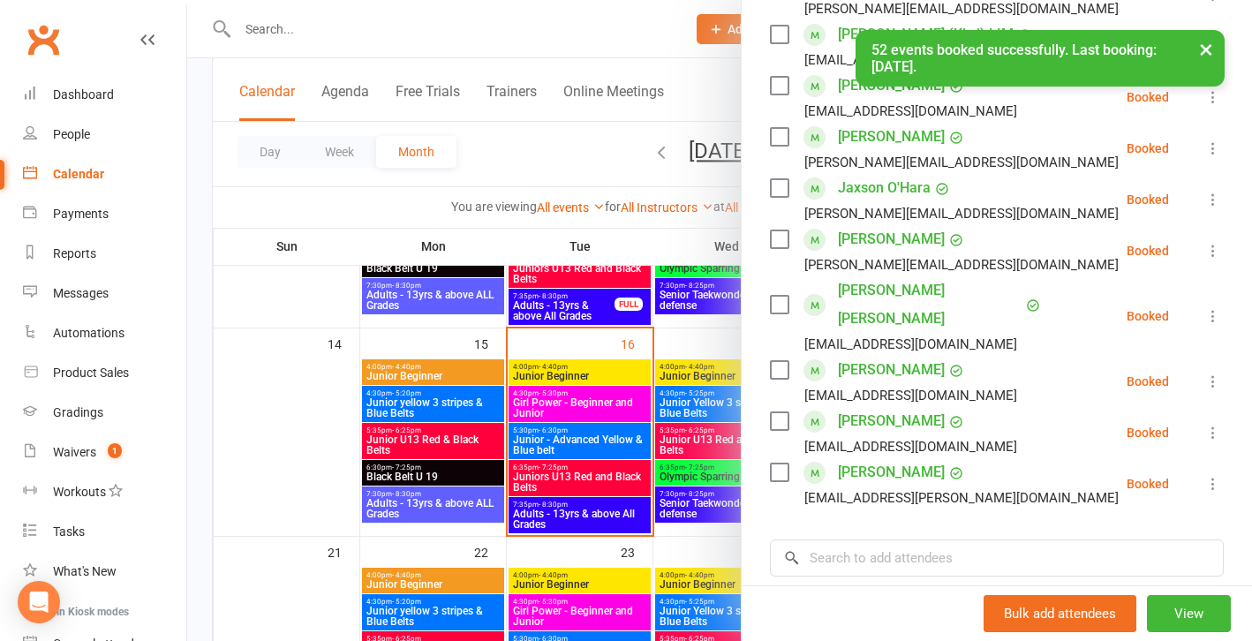
click at [278, 447] on div at bounding box center [719, 320] width 1065 height 641
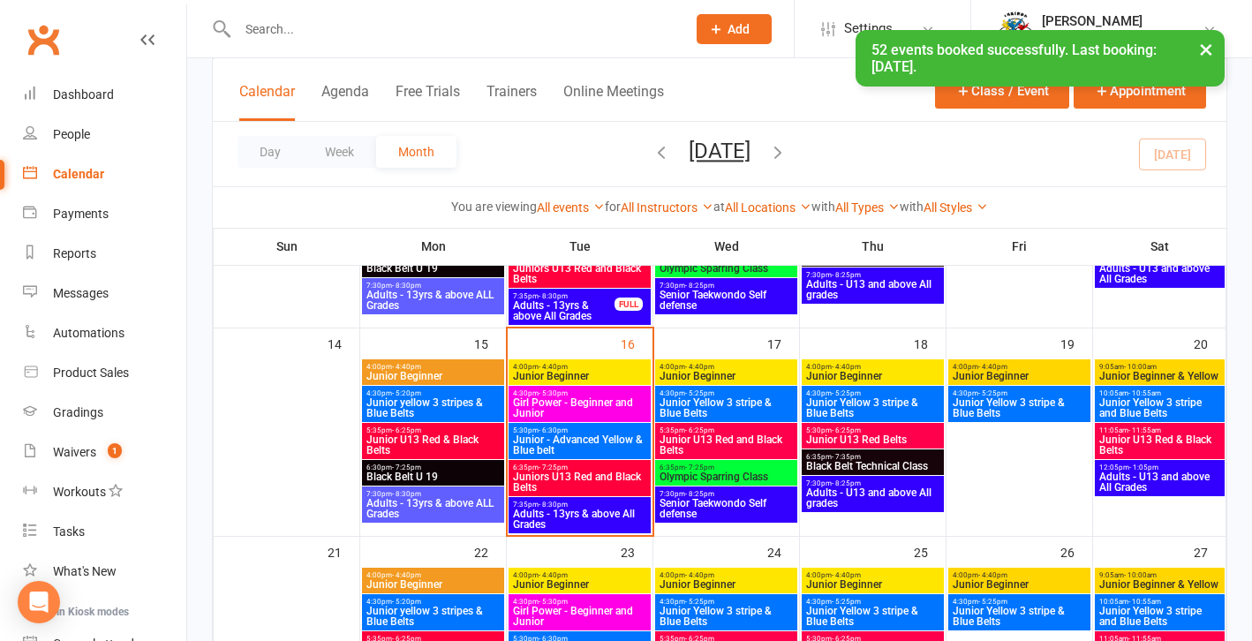
click at [1150, 440] on span "Junior U13 Red & Black Belts" at bounding box center [1160, 445] width 123 height 21
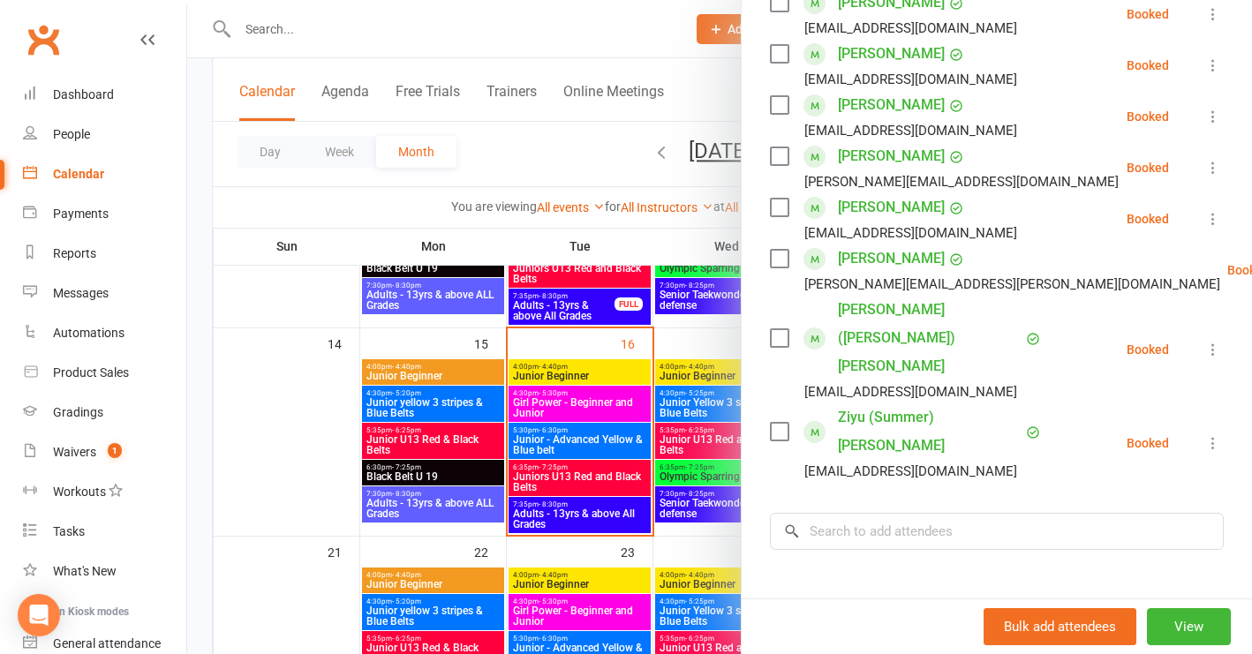
scroll to position [613, 0]
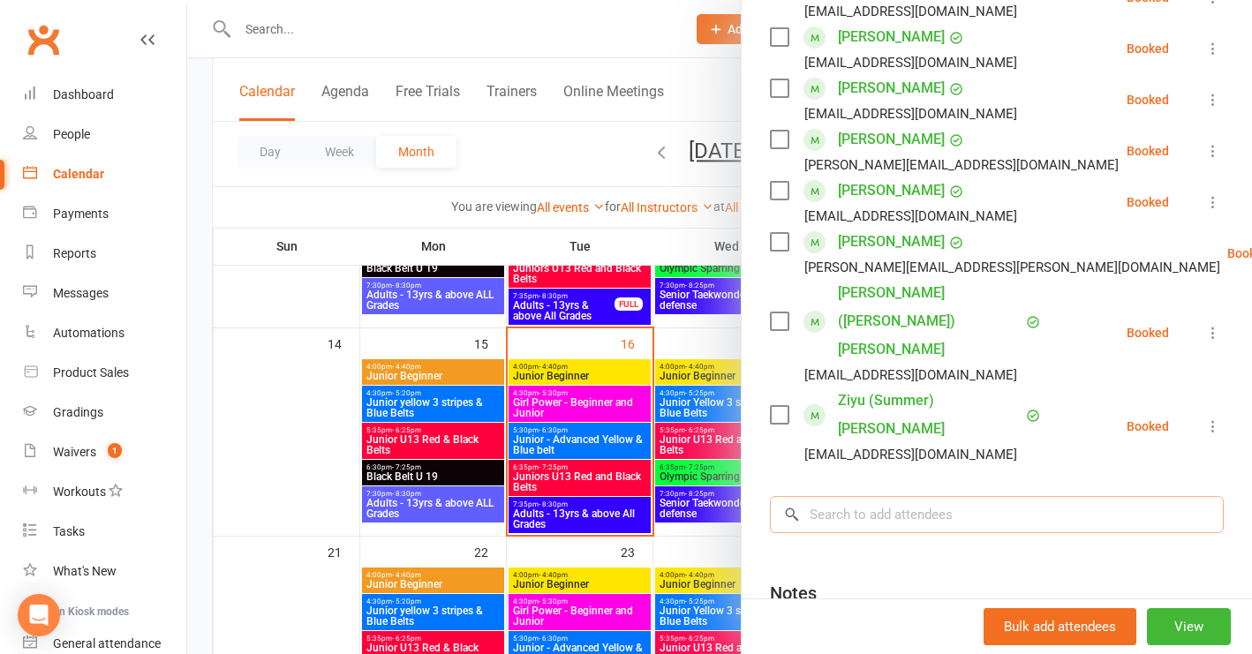
click at [827, 496] on input "search" at bounding box center [997, 514] width 454 height 37
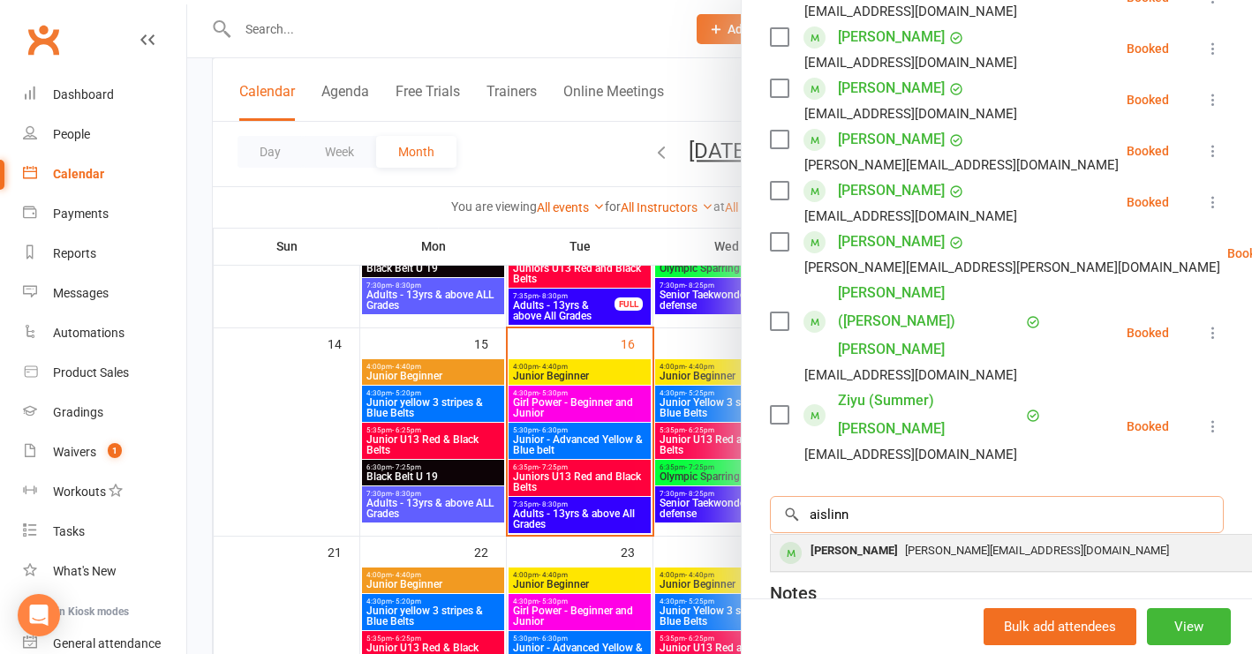
type input "airline"
click at [822, 539] on div "[PERSON_NAME]" at bounding box center [855, 552] width 102 height 26
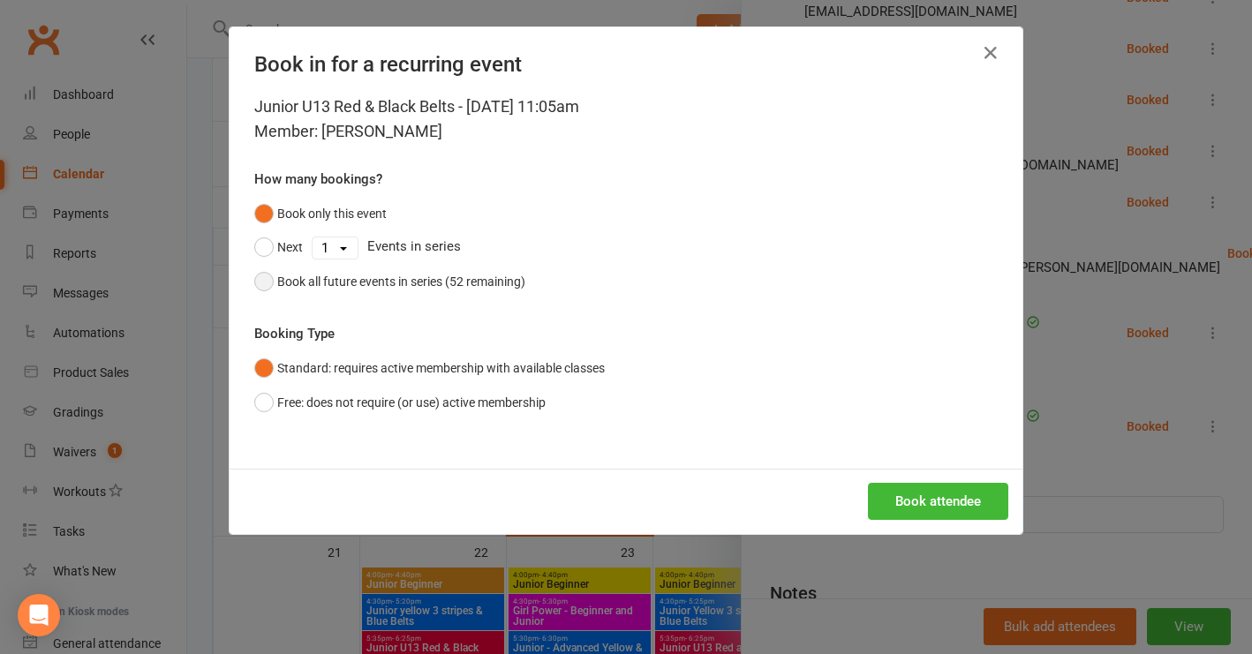
click at [254, 278] on button "Book all future events in series (52 remaining)" at bounding box center [389, 282] width 271 height 34
click at [902, 499] on button "Book attendee" at bounding box center [938, 501] width 140 height 37
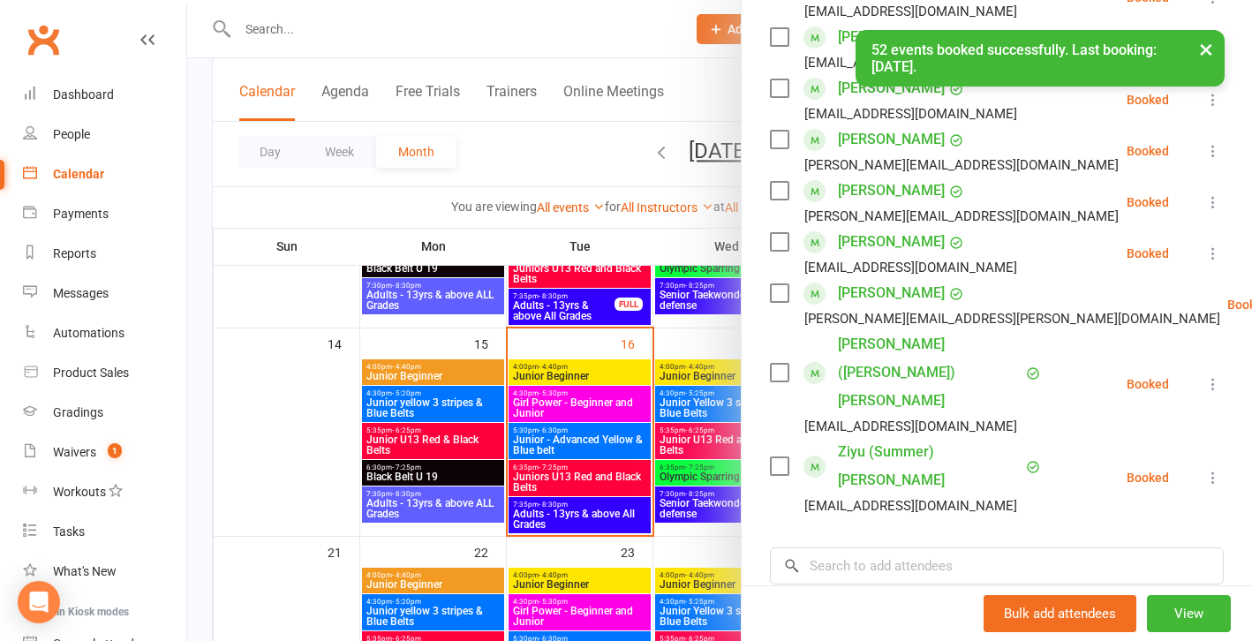
click at [283, 28] on div at bounding box center [719, 320] width 1065 height 641
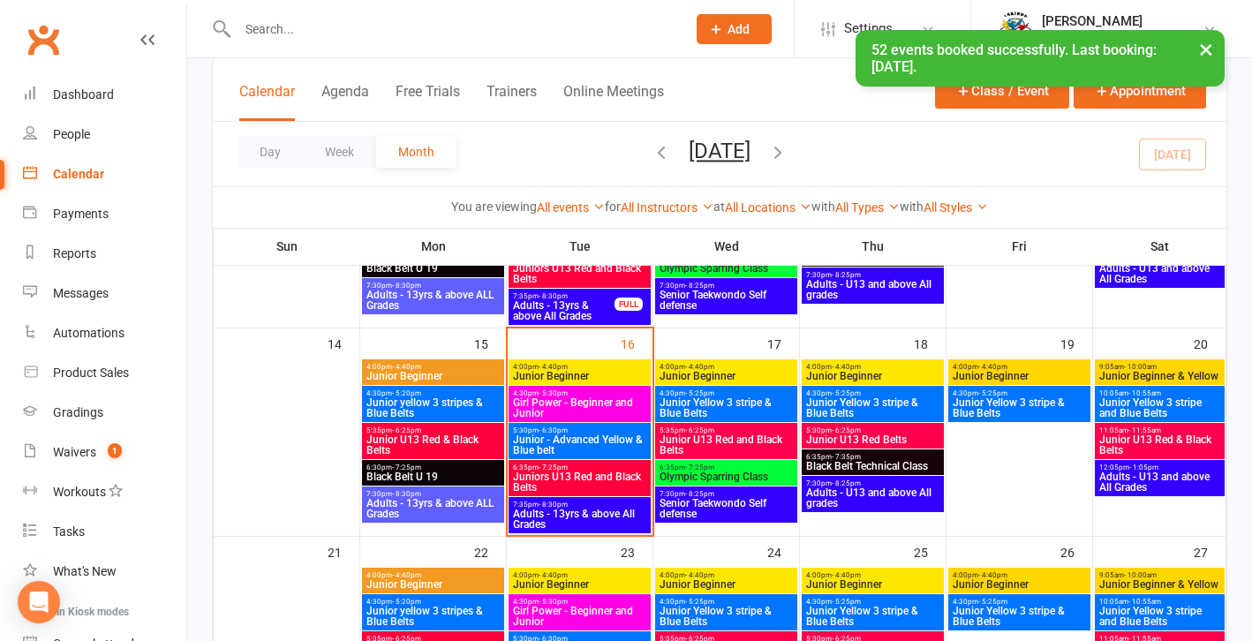
click at [256, 27] on input "text" at bounding box center [453, 29] width 442 height 25
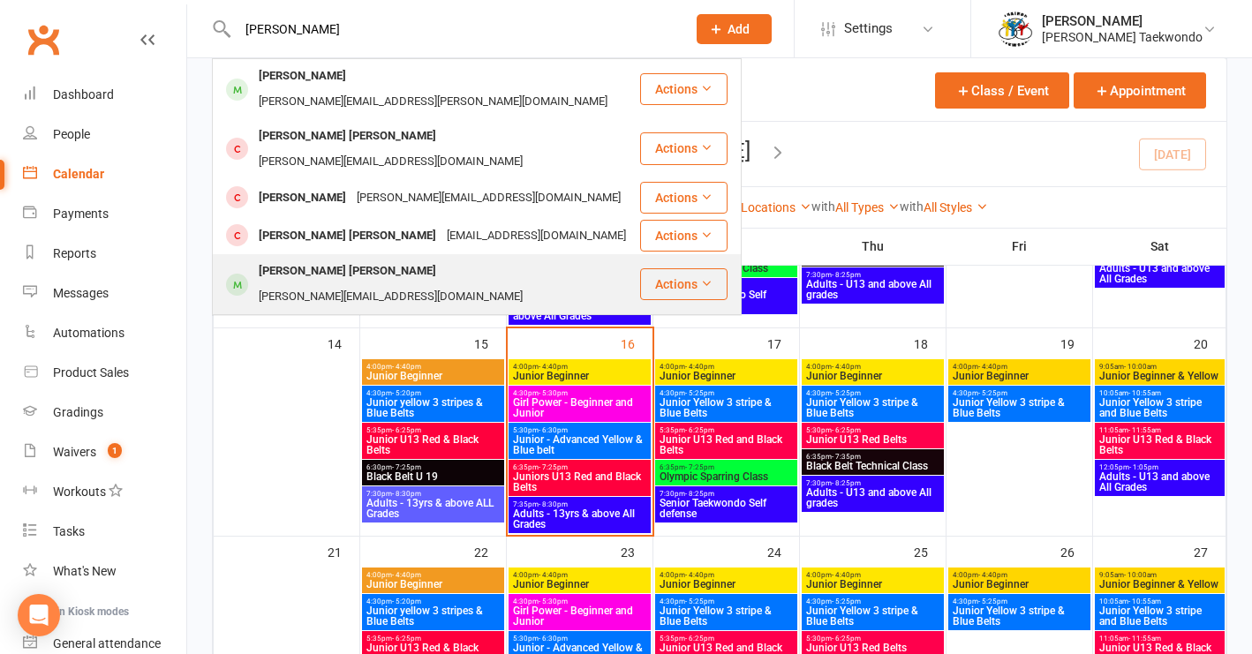
type input "[PERSON_NAME]"
click at [299, 259] on div "[PERSON_NAME] [PERSON_NAME]" at bounding box center [347, 272] width 188 height 26
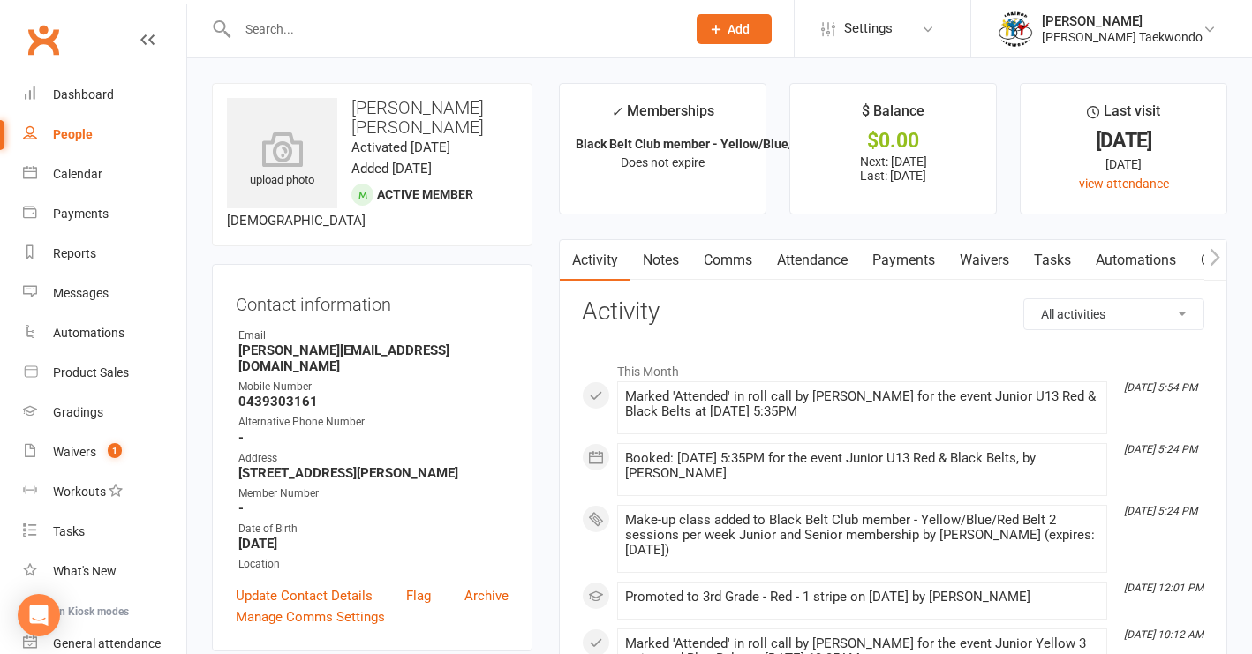
click at [827, 252] on link "Attendance" at bounding box center [812, 260] width 95 height 41
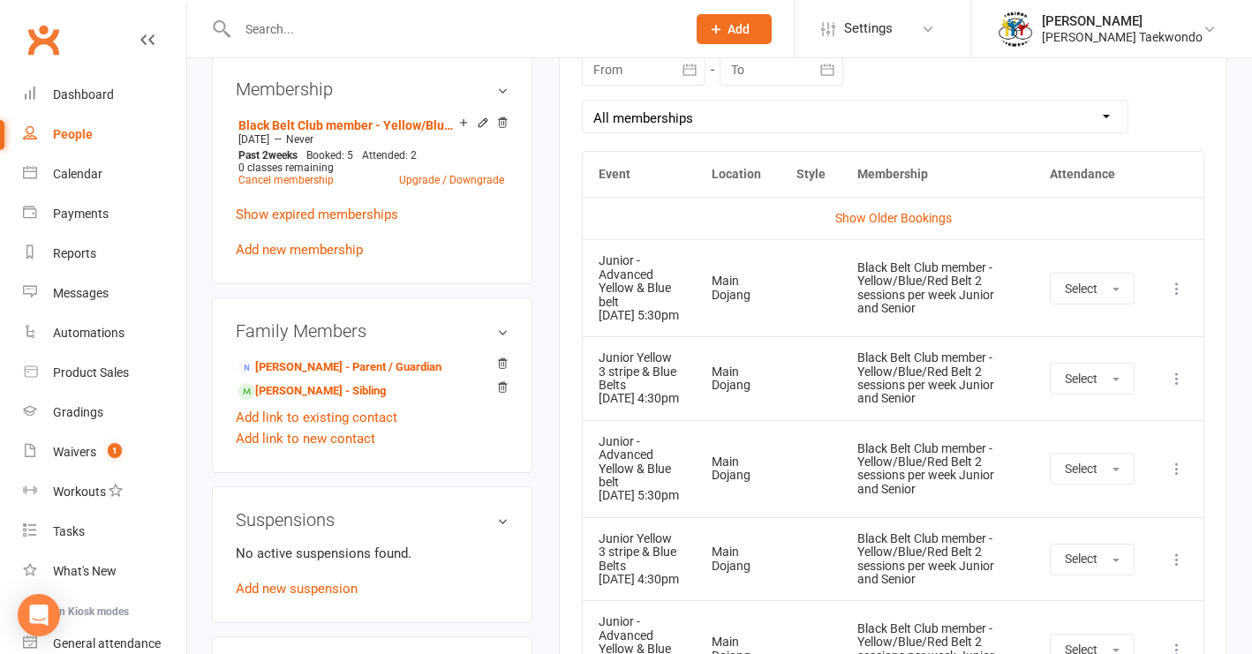
scroll to position [820, 0]
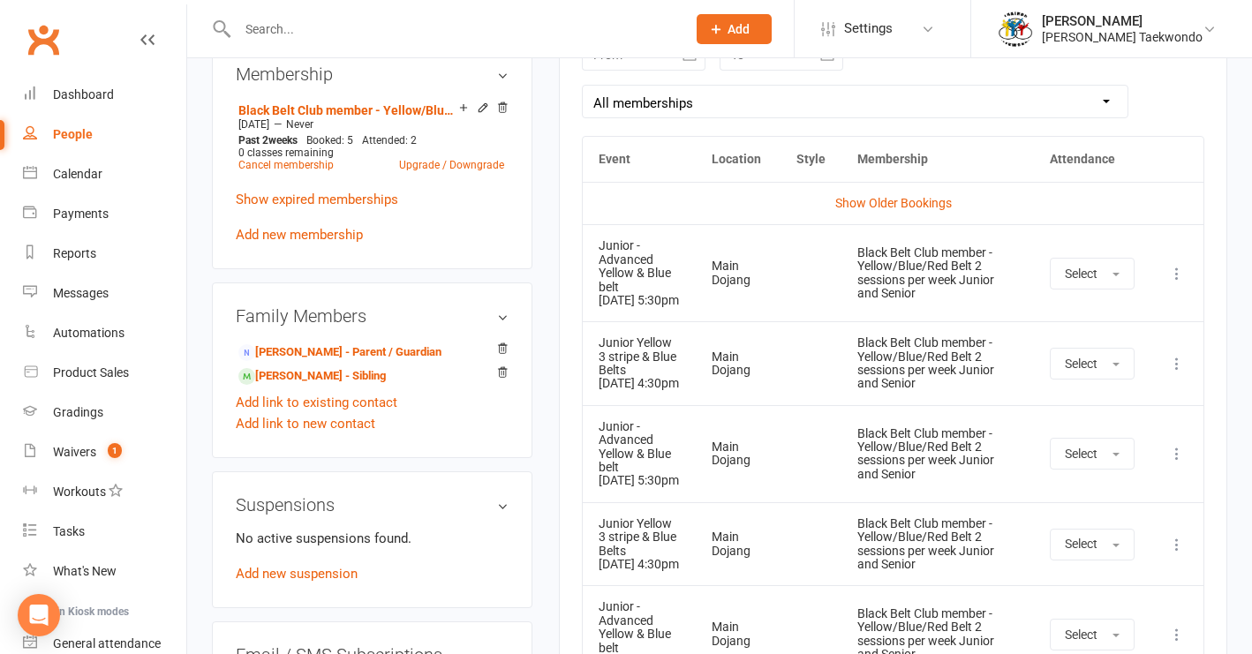
click at [1174, 373] on icon at bounding box center [1177, 364] width 18 height 18
click at [1110, 479] on link "Remove booking" at bounding box center [1099, 468] width 175 height 35
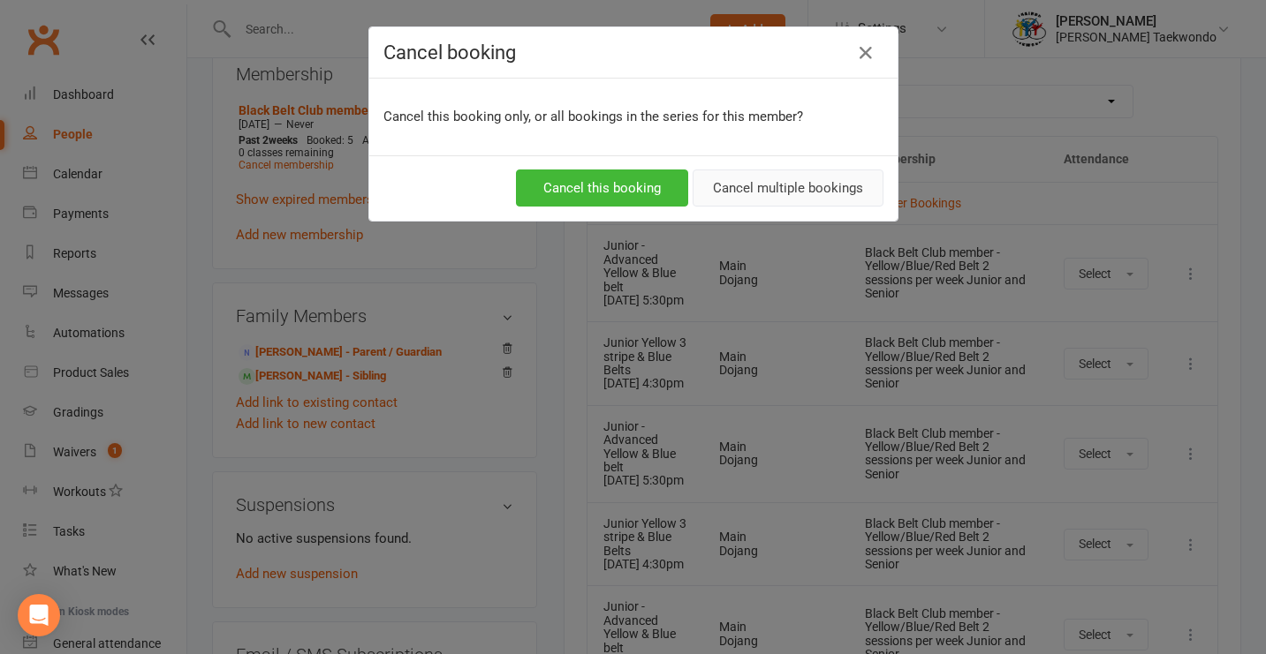
click at [801, 184] on button "Cancel multiple bookings" at bounding box center [787, 188] width 191 height 37
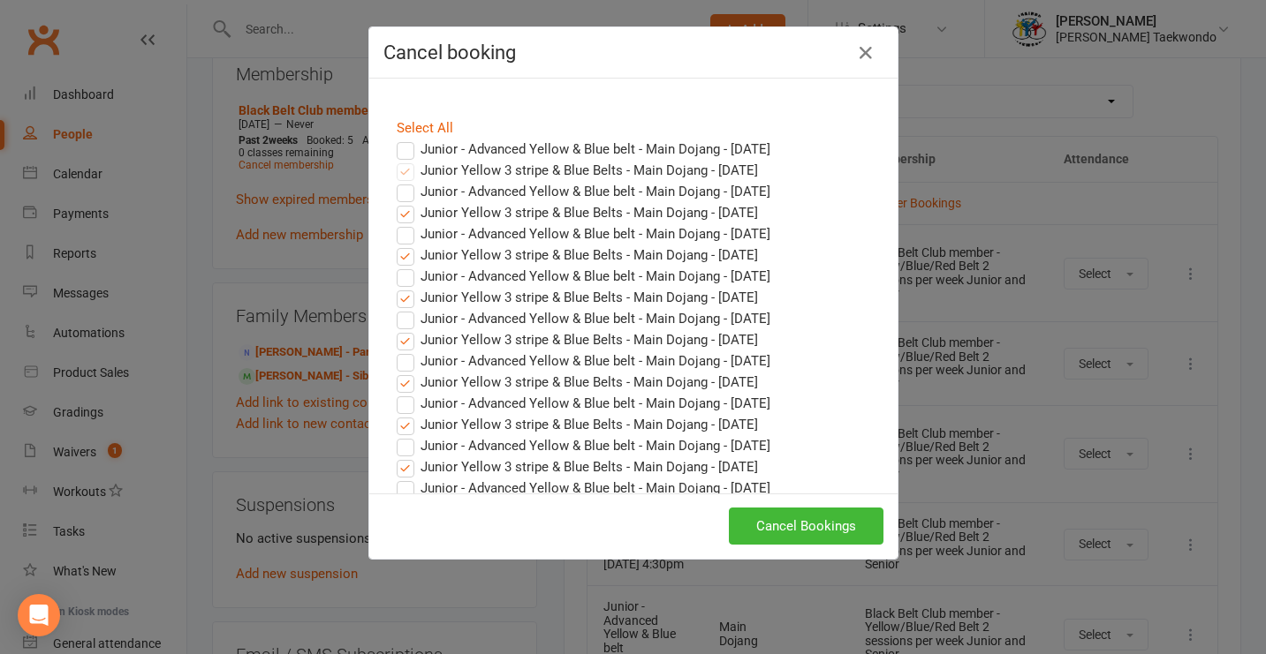
drag, startPoint x: 754, startPoint y: 522, endPoint x: 812, endPoint y: 510, distance: 58.5
click at [758, 523] on button "Cancel Bookings" at bounding box center [806, 526] width 155 height 37
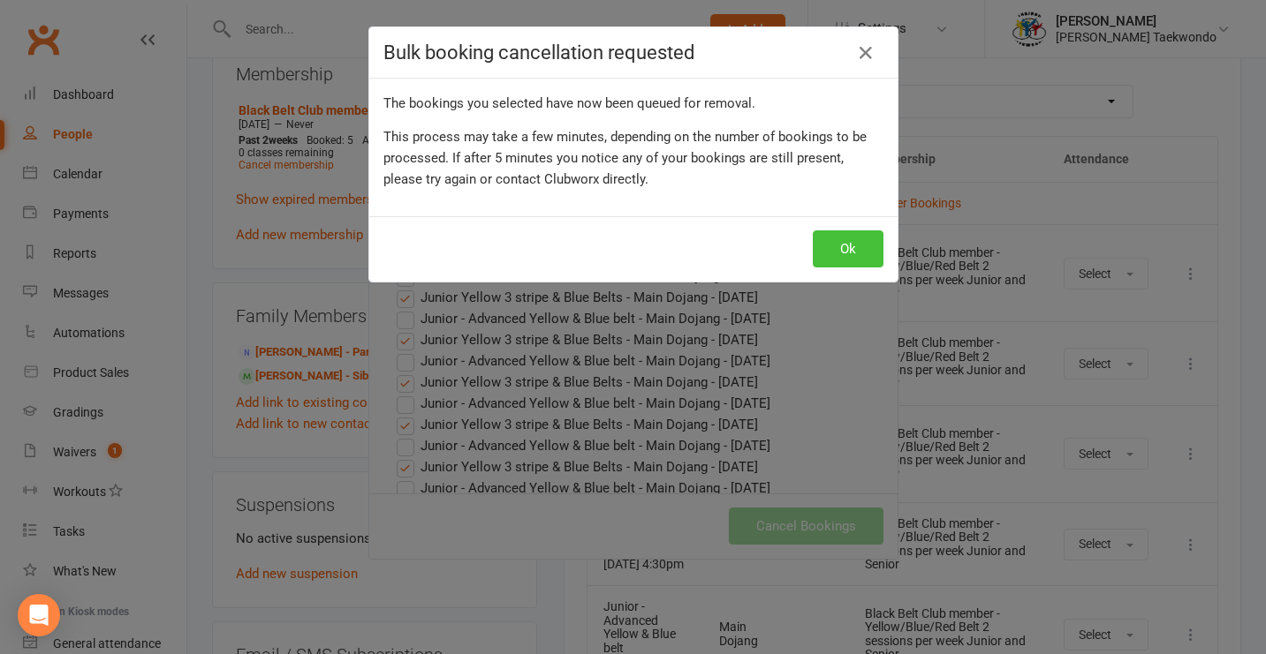
click at [836, 245] on button "Ok" at bounding box center [848, 249] width 71 height 37
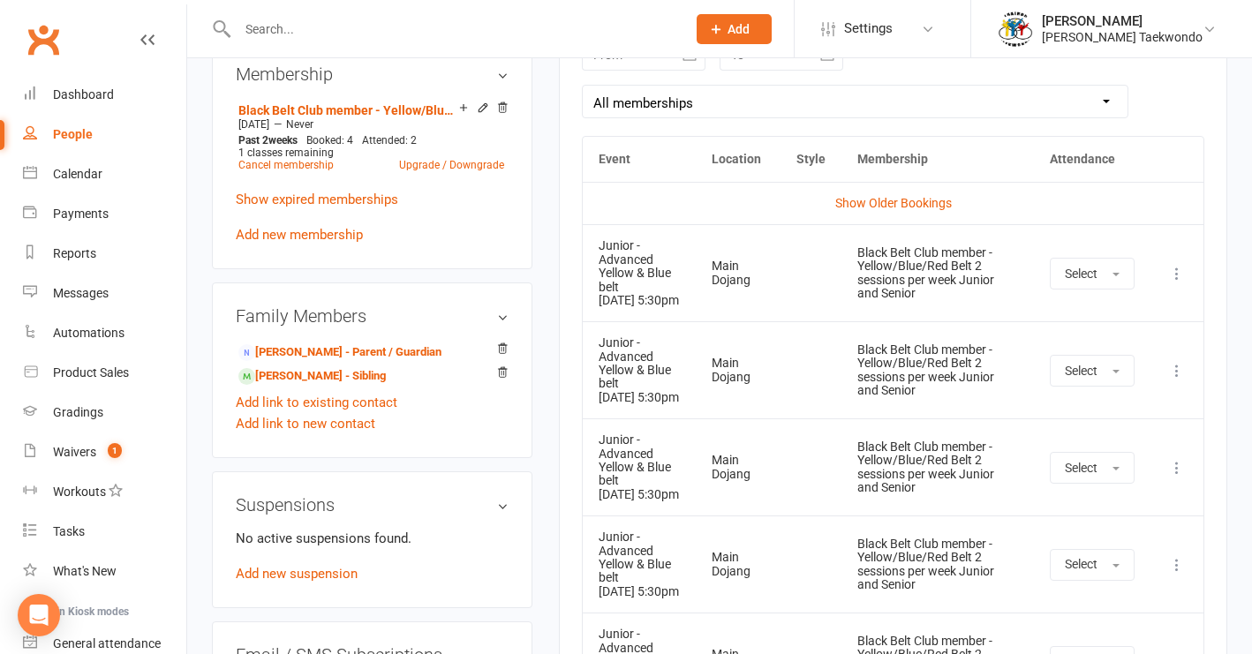
click at [1177, 380] on icon at bounding box center [1177, 371] width 18 height 18
click at [1082, 488] on link "Remove booking" at bounding box center [1099, 475] width 175 height 35
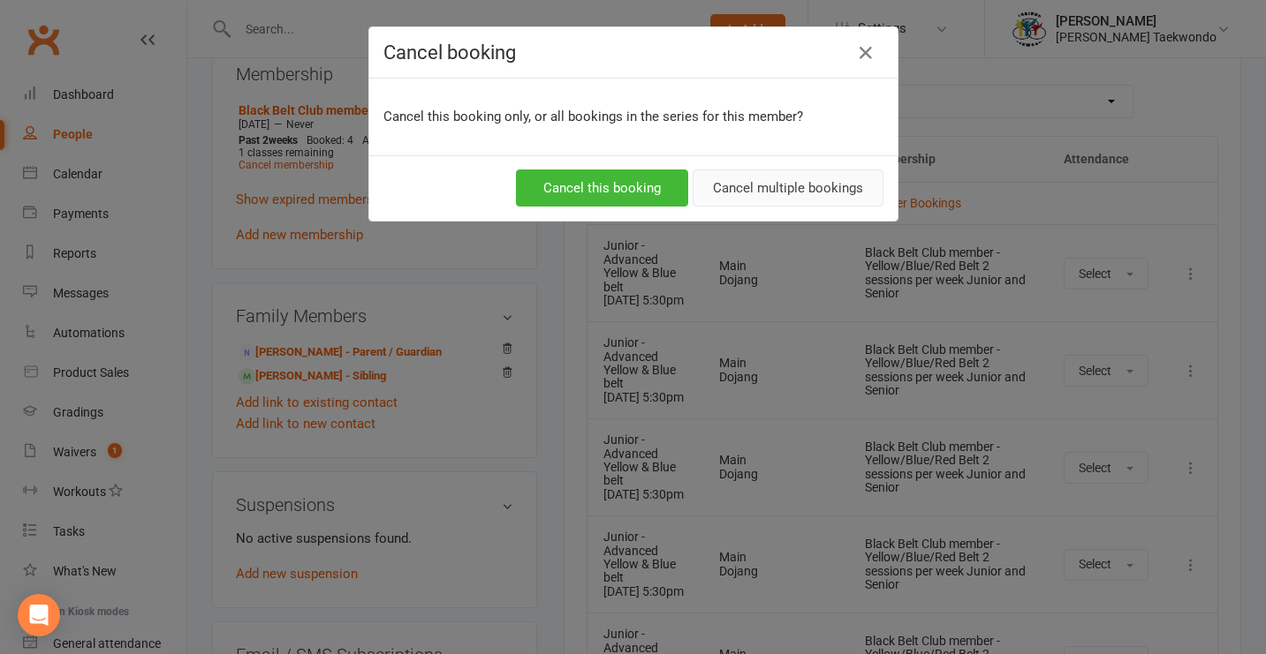
click at [754, 192] on button "Cancel multiple bookings" at bounding box center [787, 188] width 191 height 37
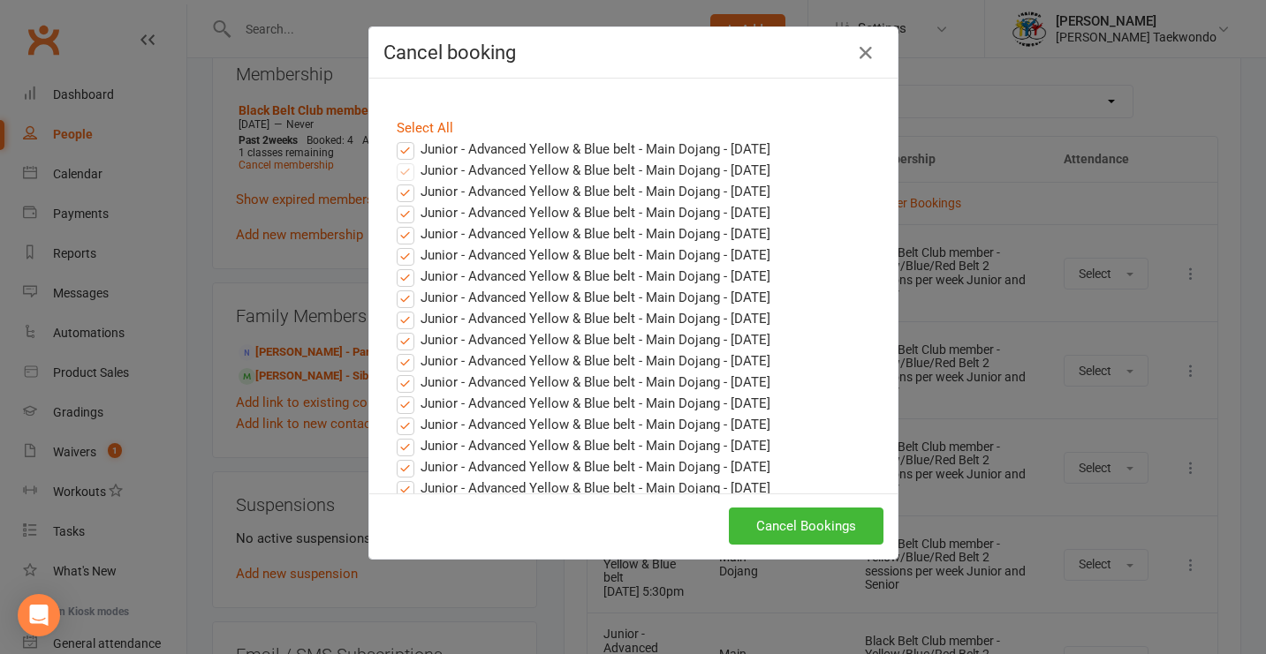
click at [756, 527] on button "Cancel Bookings" at bounding box center [806, 526] width 155 height 37
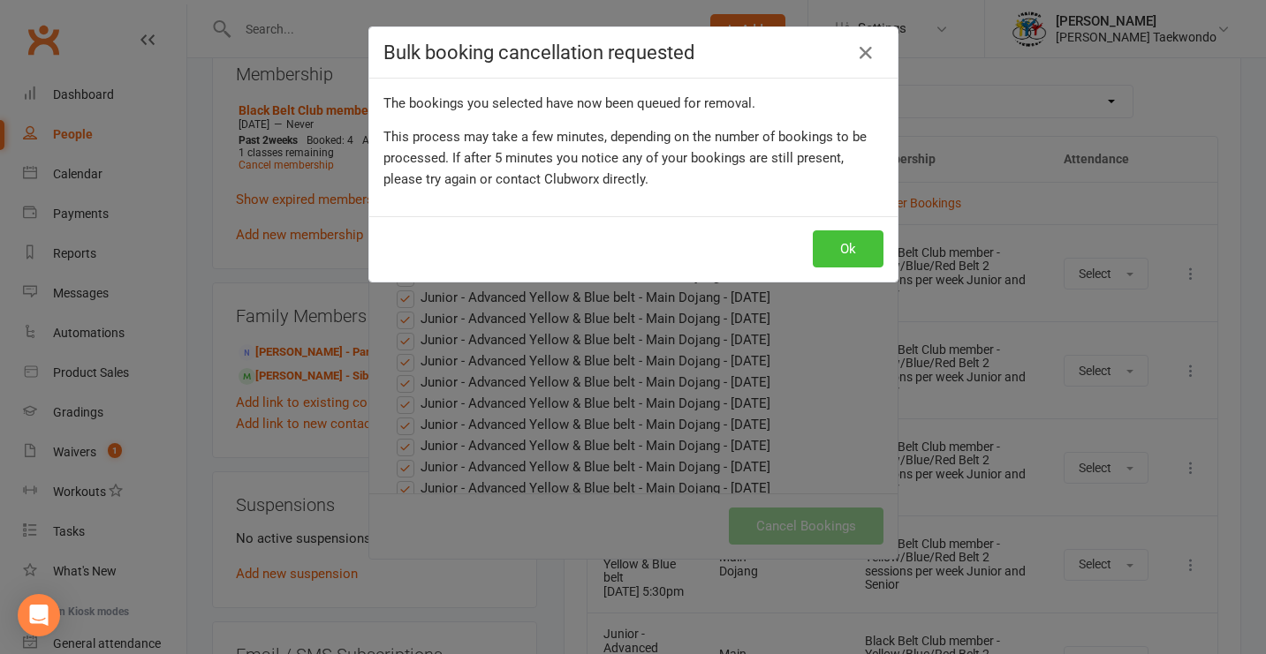
click at [840, 245] on button "Ok" at bounding box center [848, 249] width 71 height 37
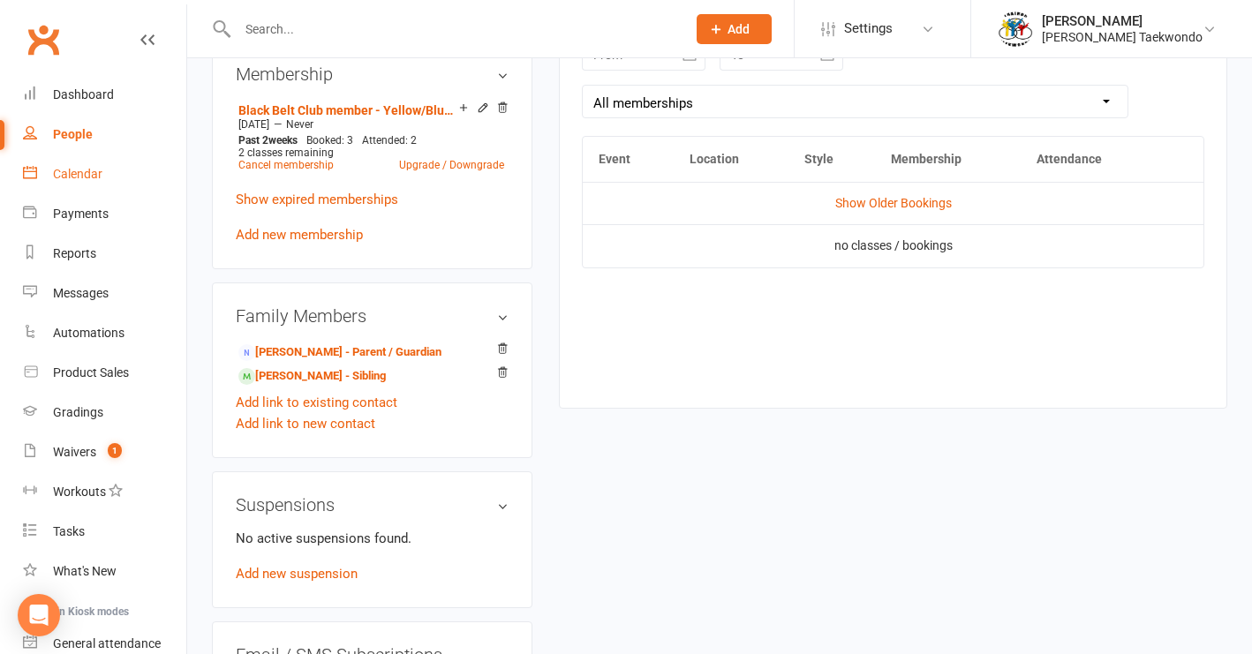
click at [84, 172] on div "Calendar" at bounding box center [77, 174] width 49 height 14
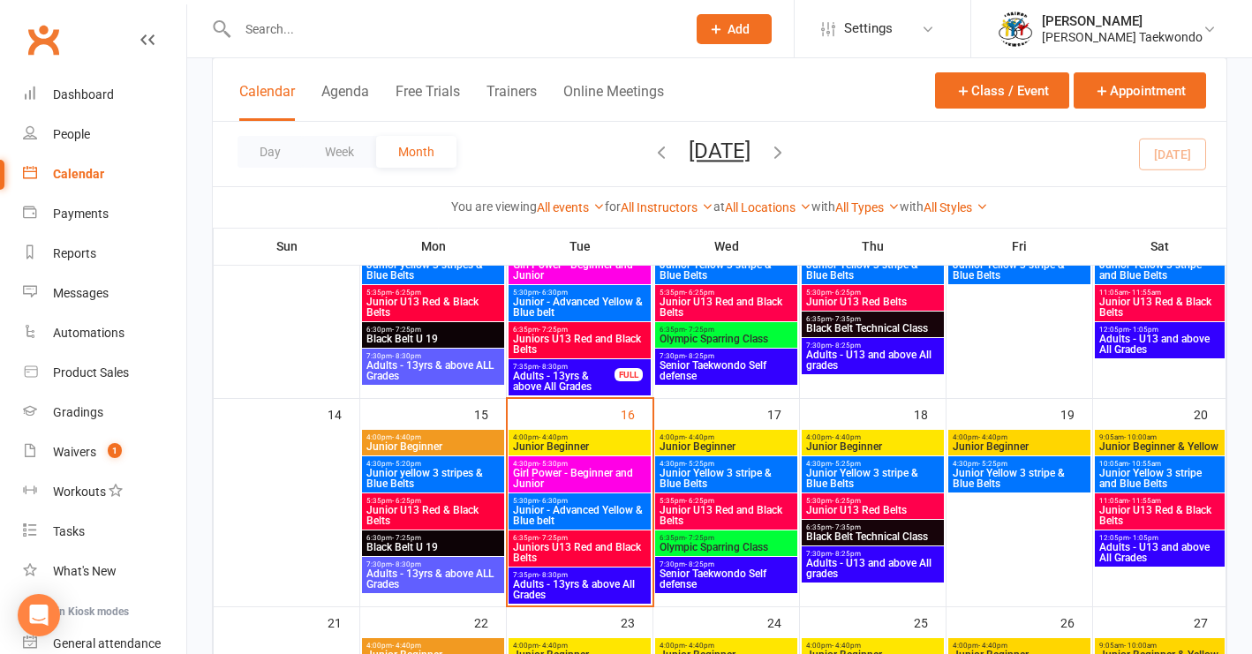
scroll to position [410, 0]
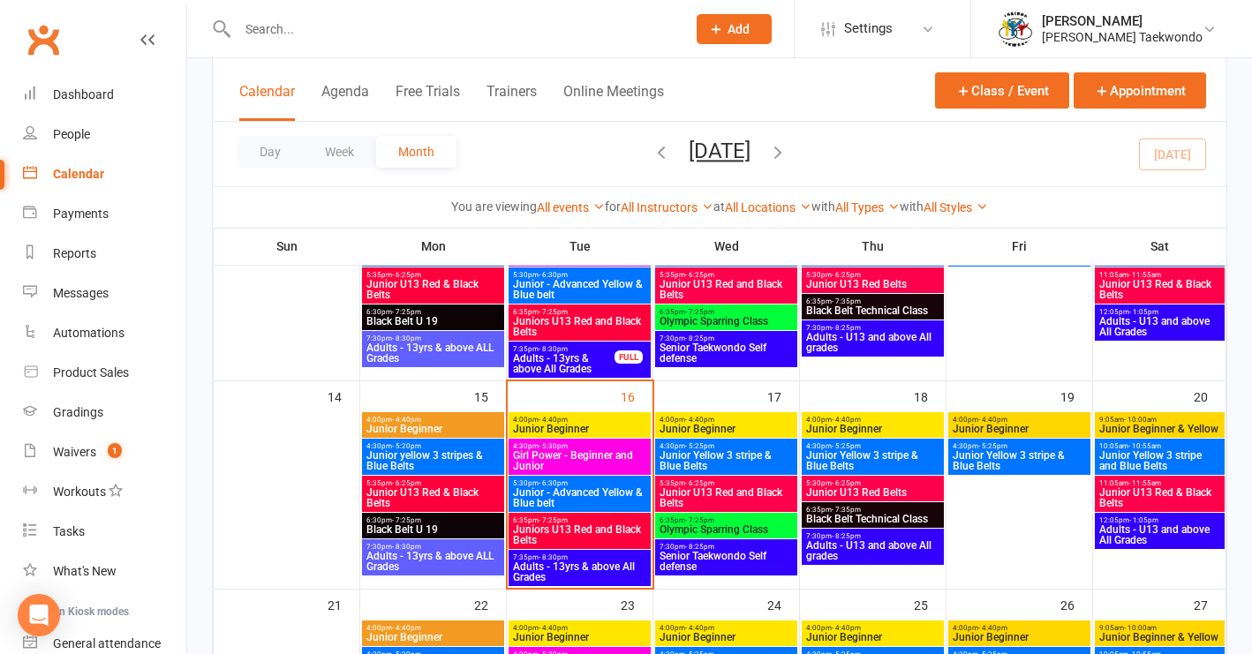
click at [1147, 488] on span "Junior U13 Red & Black Belts" at bounding box center [1160, 498] width 123 height 21
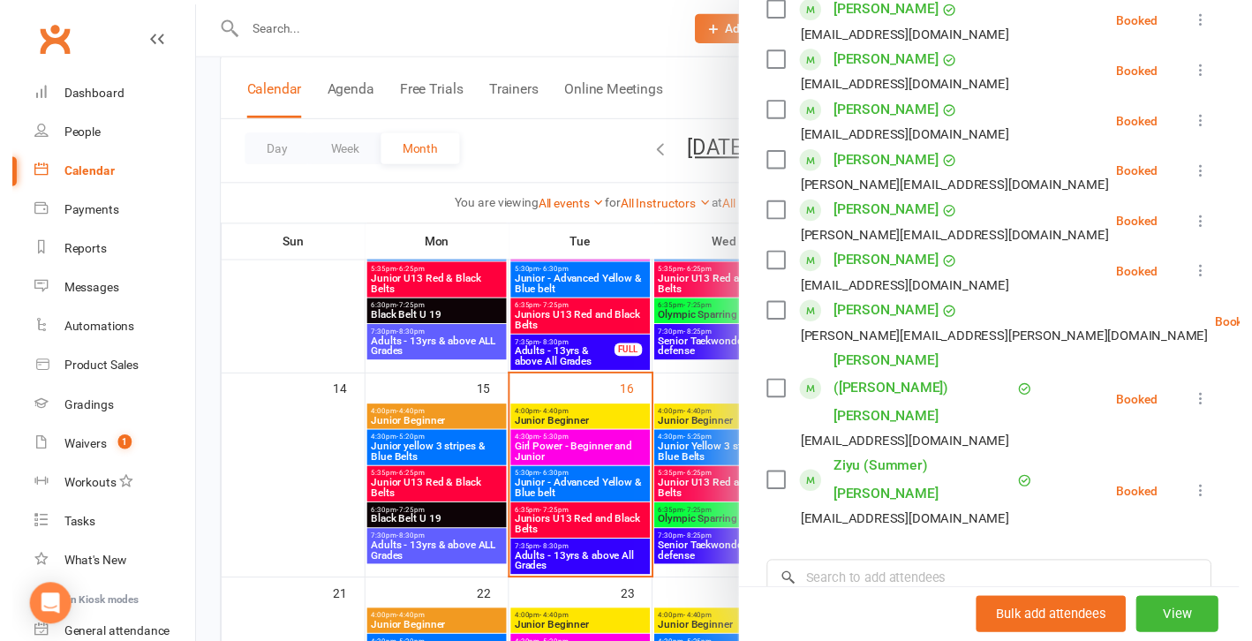
scroll to position [595, 0]
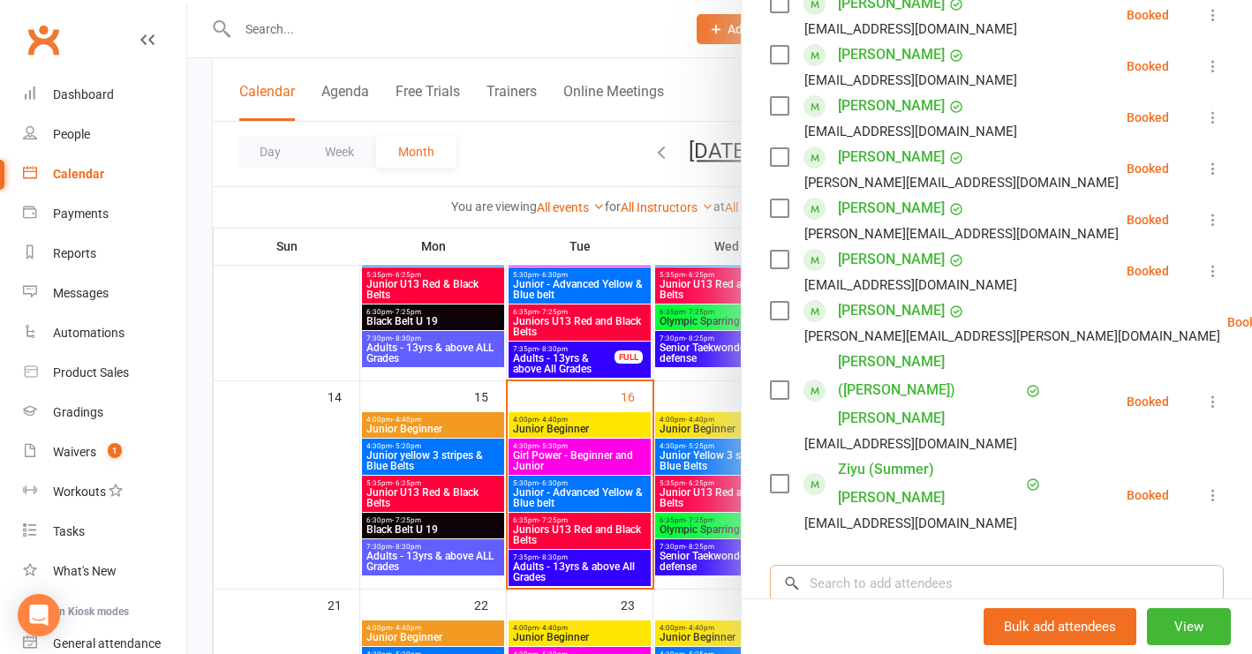
click at [840, 565] on input "search" at bounding box center [997, 583] width 454 height 37
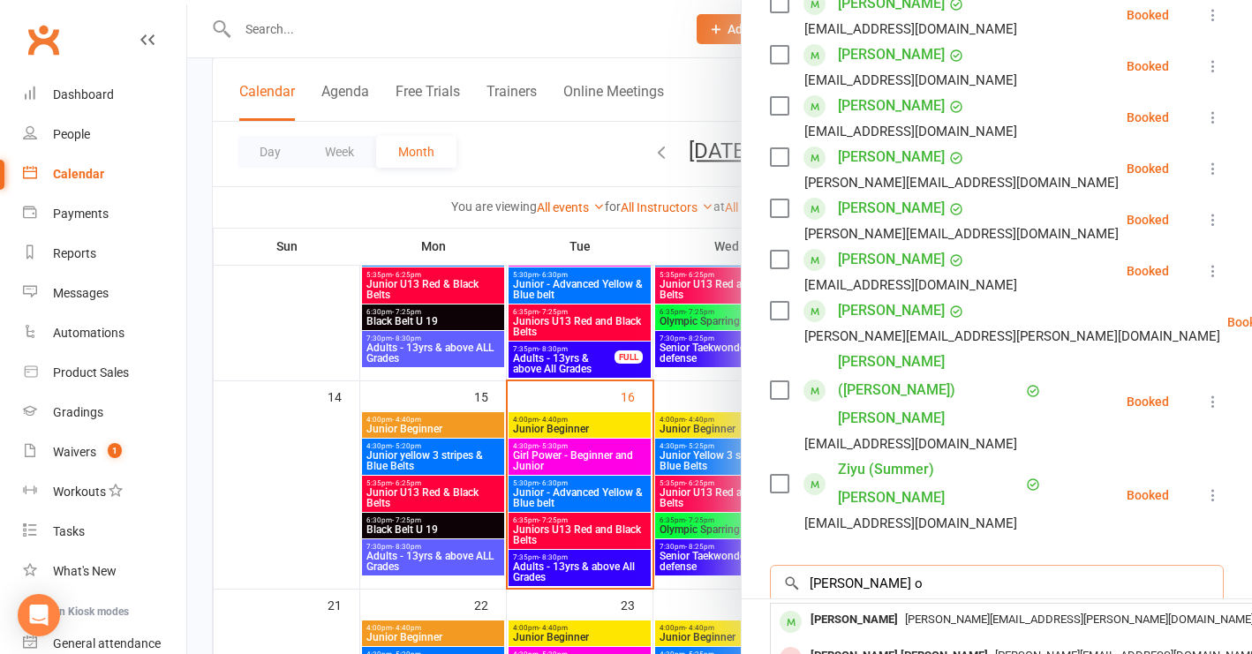
type input "[PERSON_NAME] o"
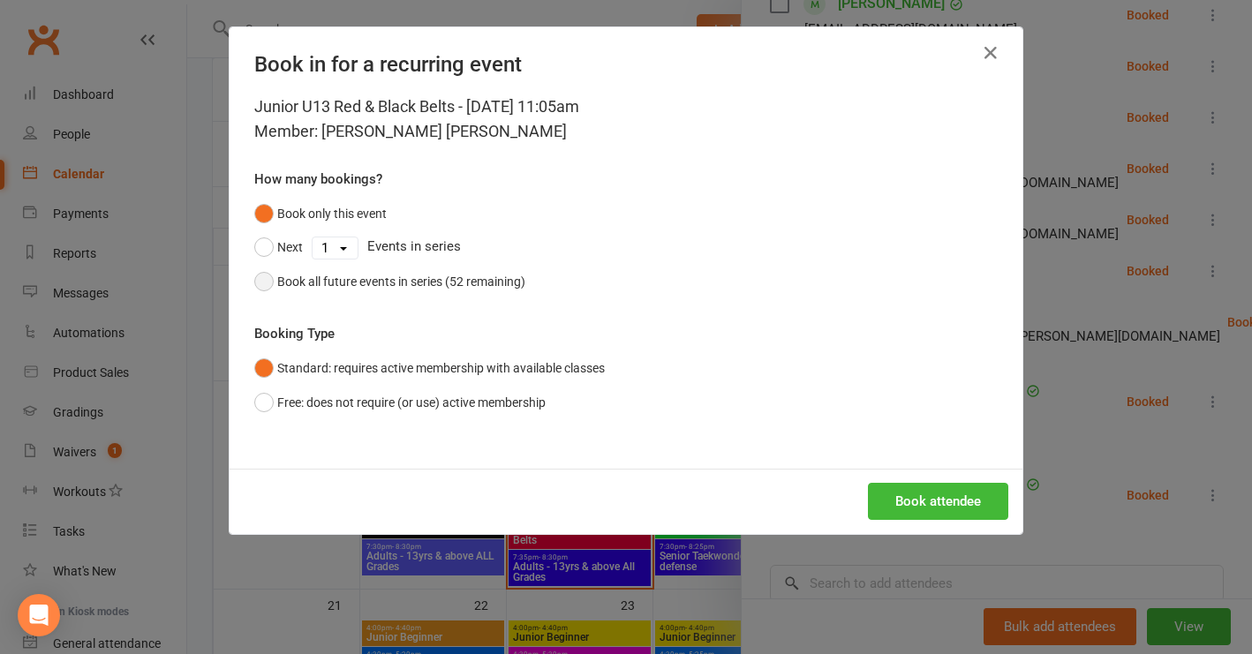
click at [258, 282] on button "Book all future events in series (52 remaining)" at bounding box center [389, 282] width 271 height 34
click at [911, 507] on button "Book attendee" at bounding box center [938, 501] width 140 height 37
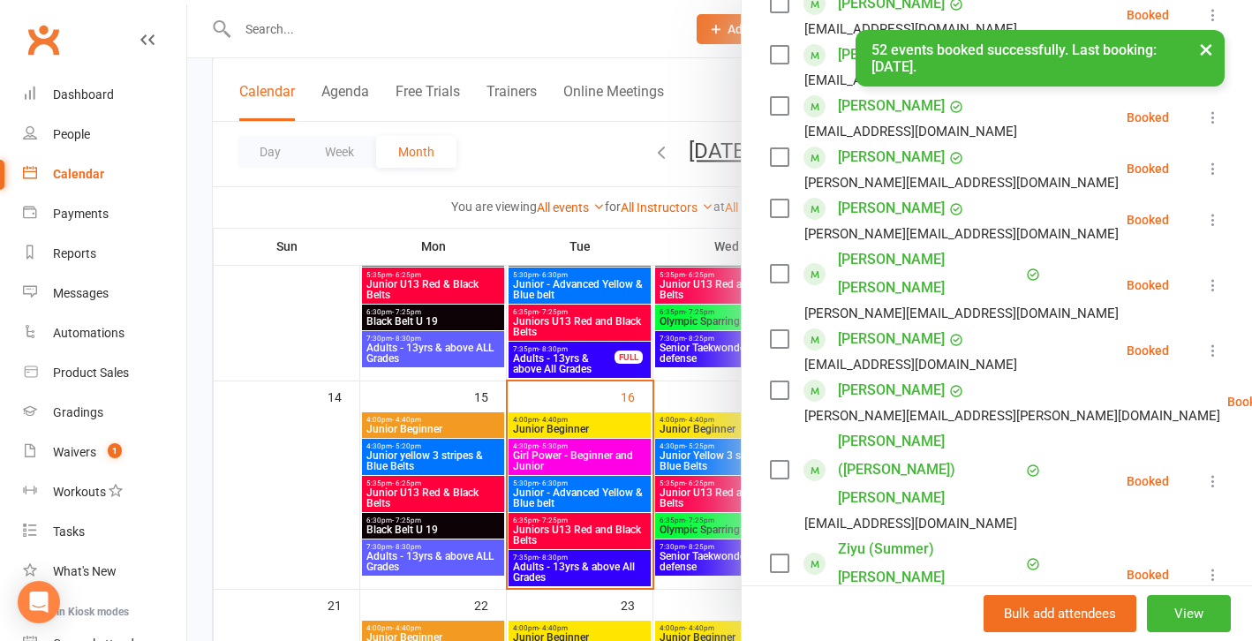
click at [276, 458] on div at bounding box center [719, 320] width 1065 height 641
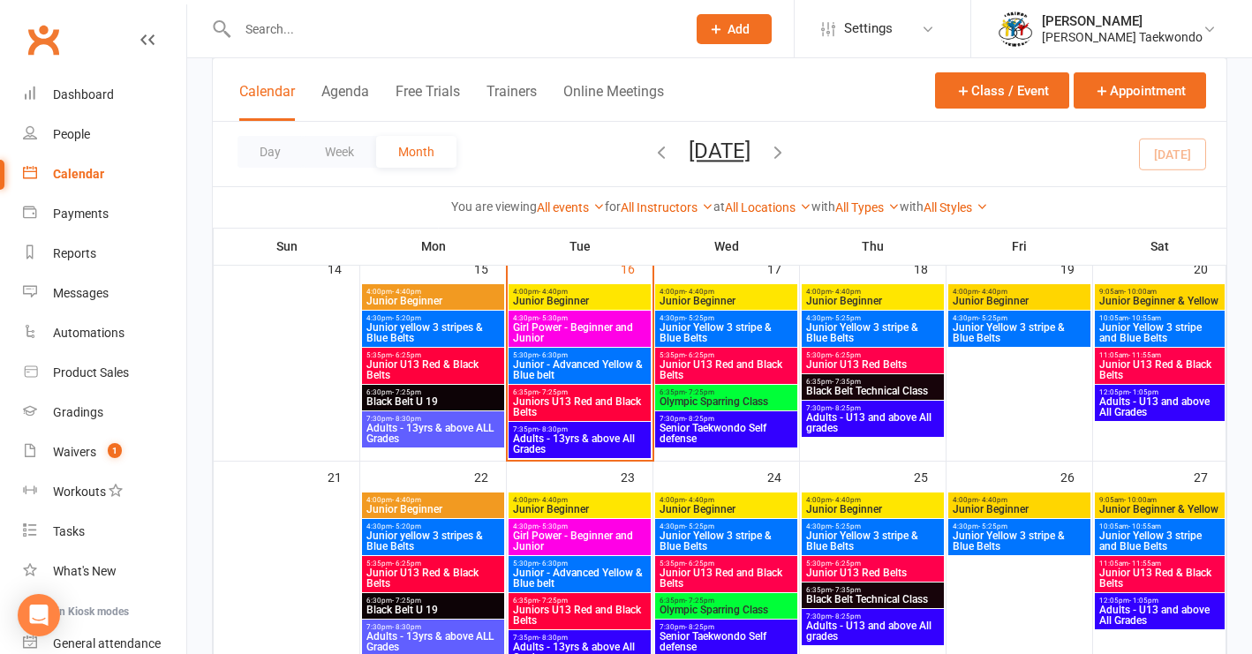
scroll to position [554, 0]
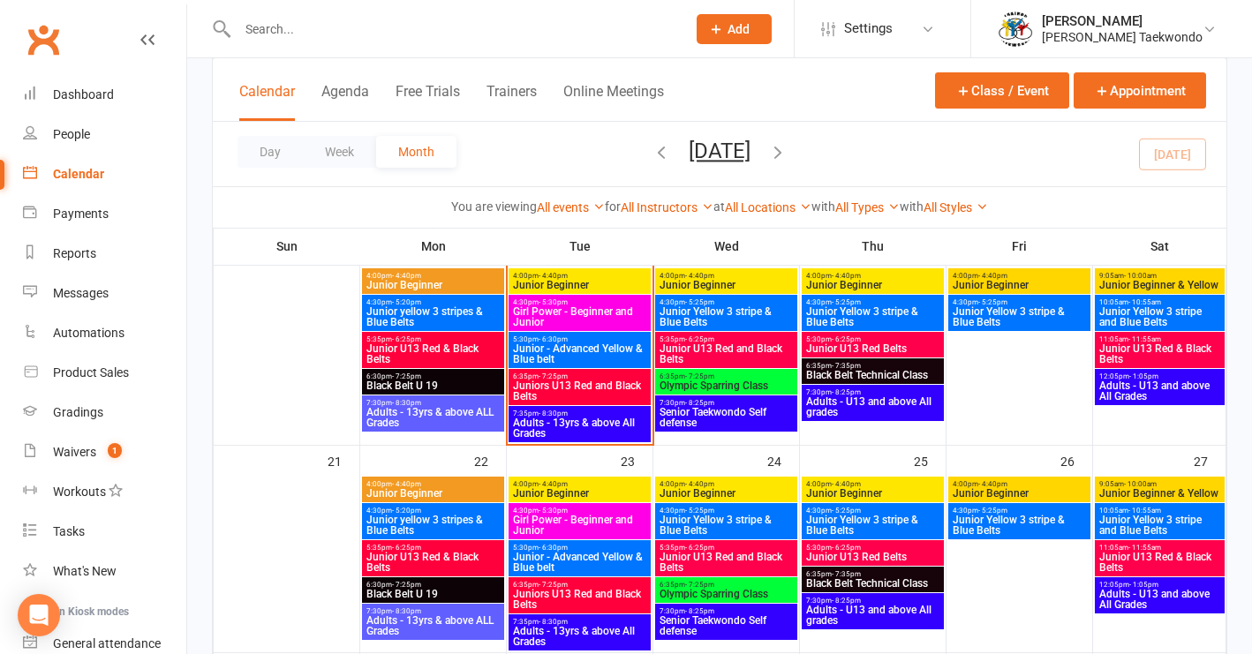
click at [442, 492] on span "Junior Beginner" at bounding box center [433, 493] width 135 height 11
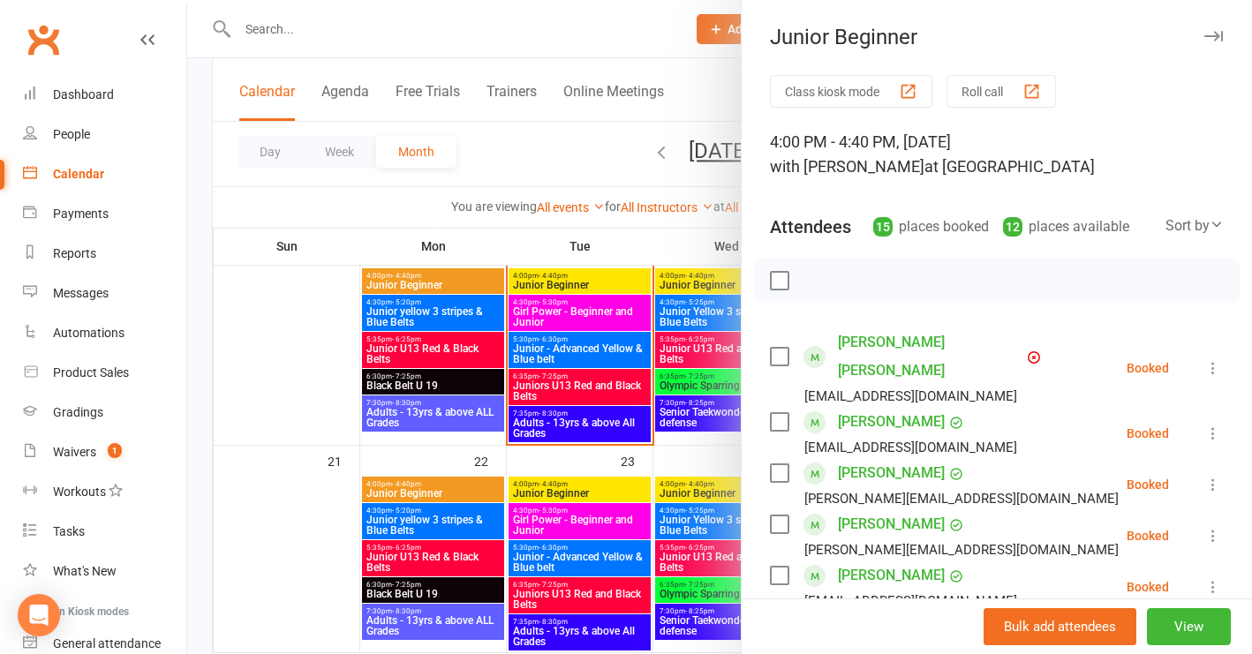
drag, startPoint x: 1154, startPoint y: 625, endPoint x: 1164, endPoint y: 562, distance: 64.3
click at [1154, 625] on button "View" at bounding box center [1189, 627] width 84 height 37
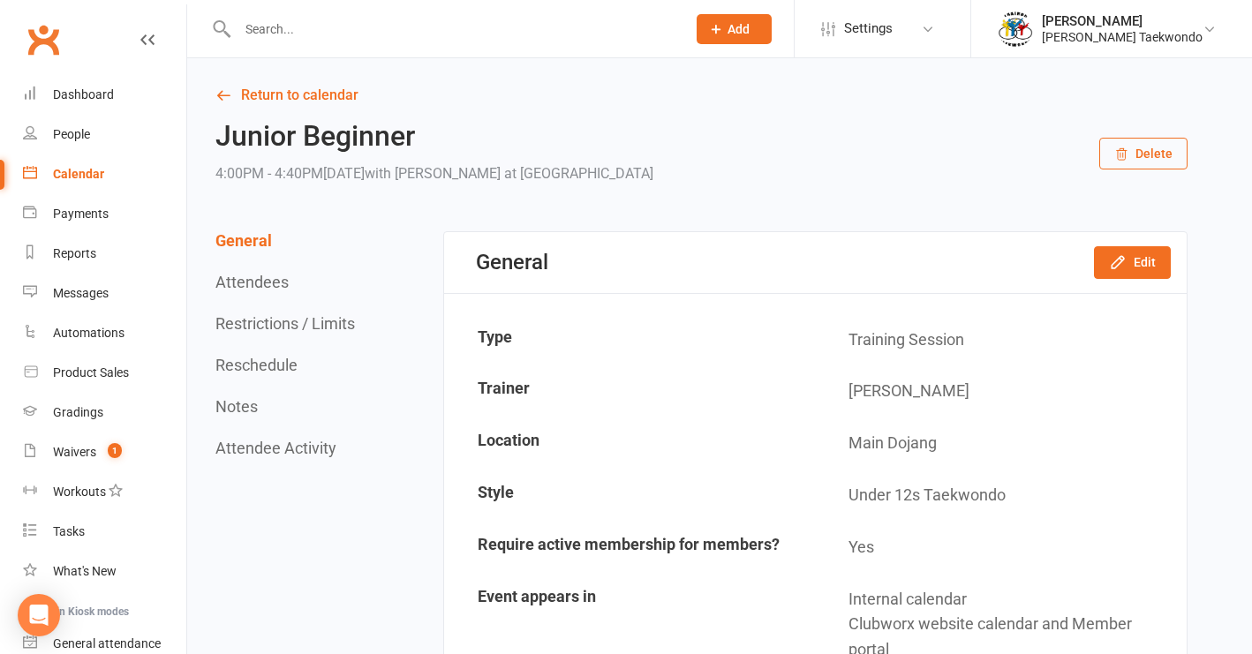
click at [1156, 156] on button "Delete" at bounding box center [1144, 154] width 88 height 32
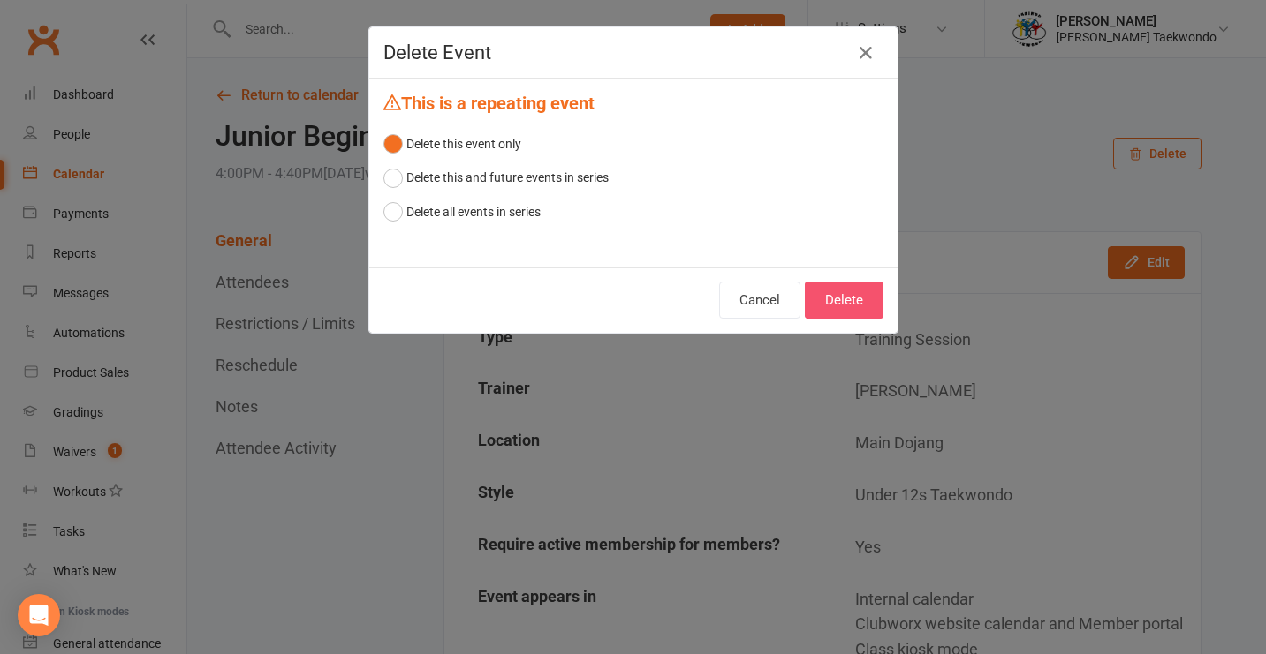
click at [846, 307] on button "Delete" at bounding box center [844, 300] width 79 height 37
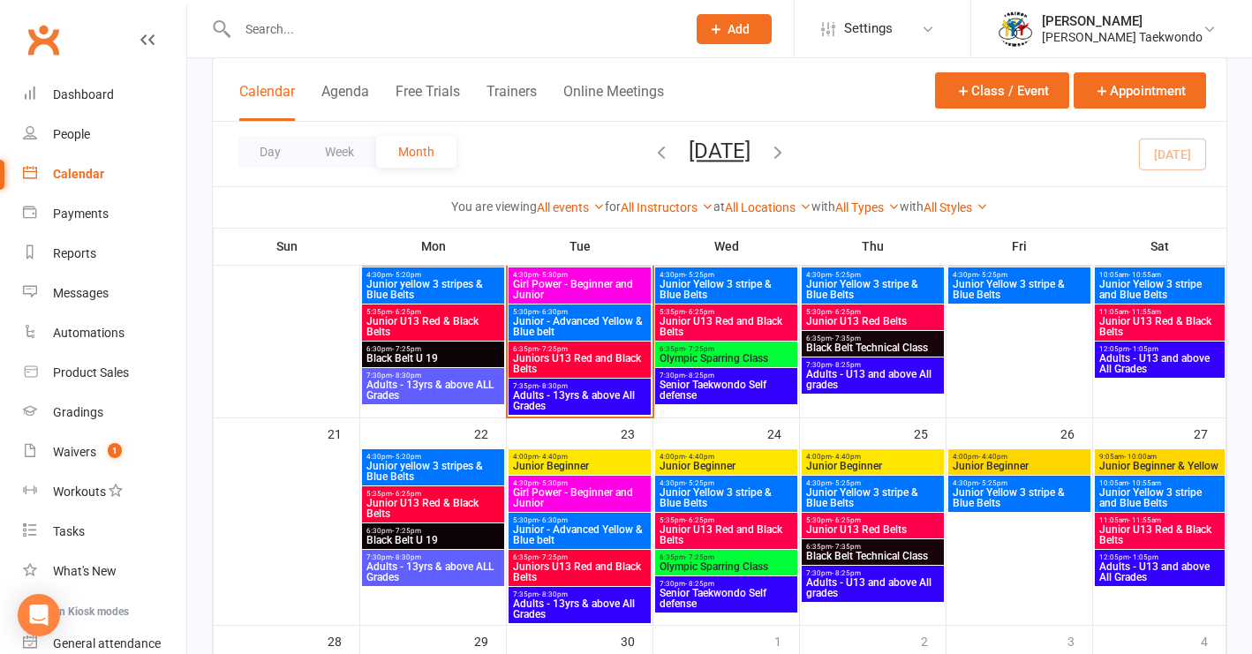
scroll to position [597, 0]
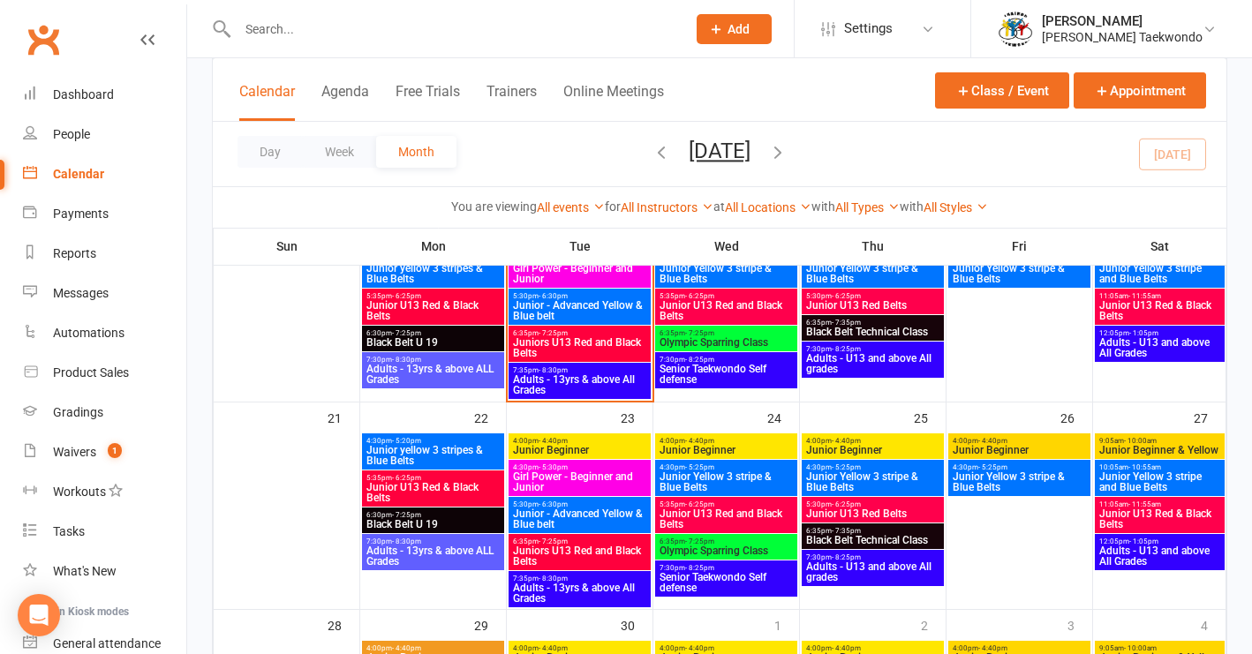
click at [712, 509] on span "Junior U13 Red and Black Belts" at bounding box center [726, 519] width 135 height 21
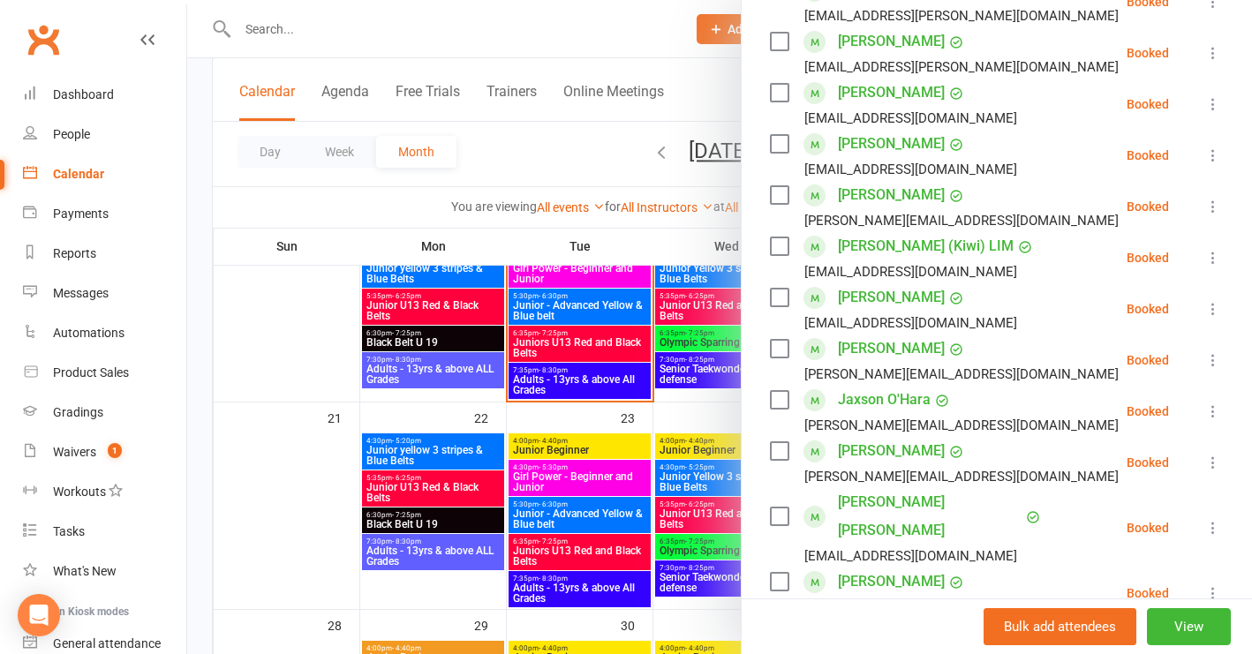
scroll to position [799, 0]
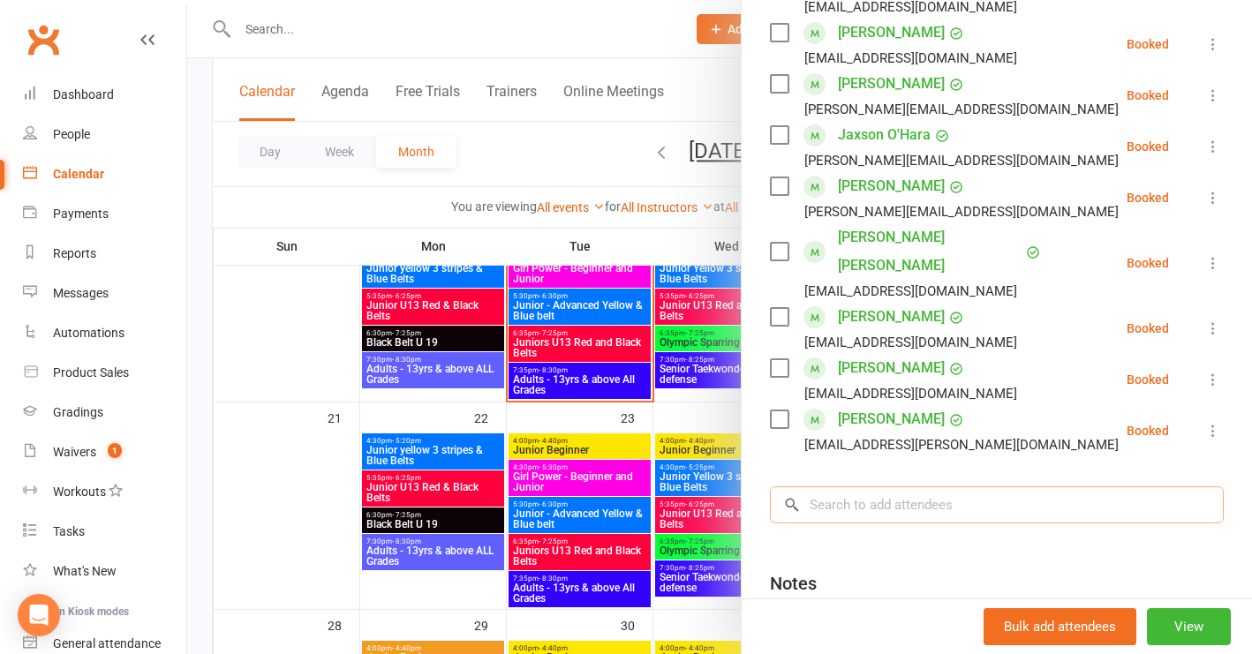
click at [858, 487] on input "search" at bounding box center [997, 505] width 454 height 37
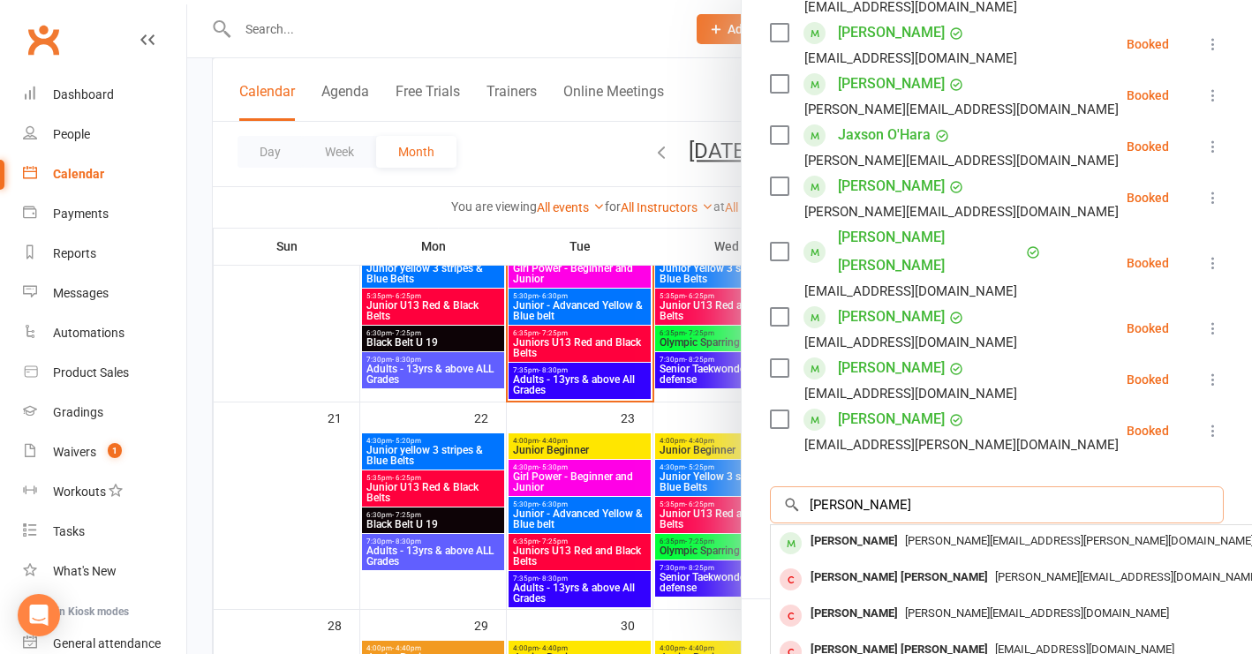
type input "[PERSON_NAME]"
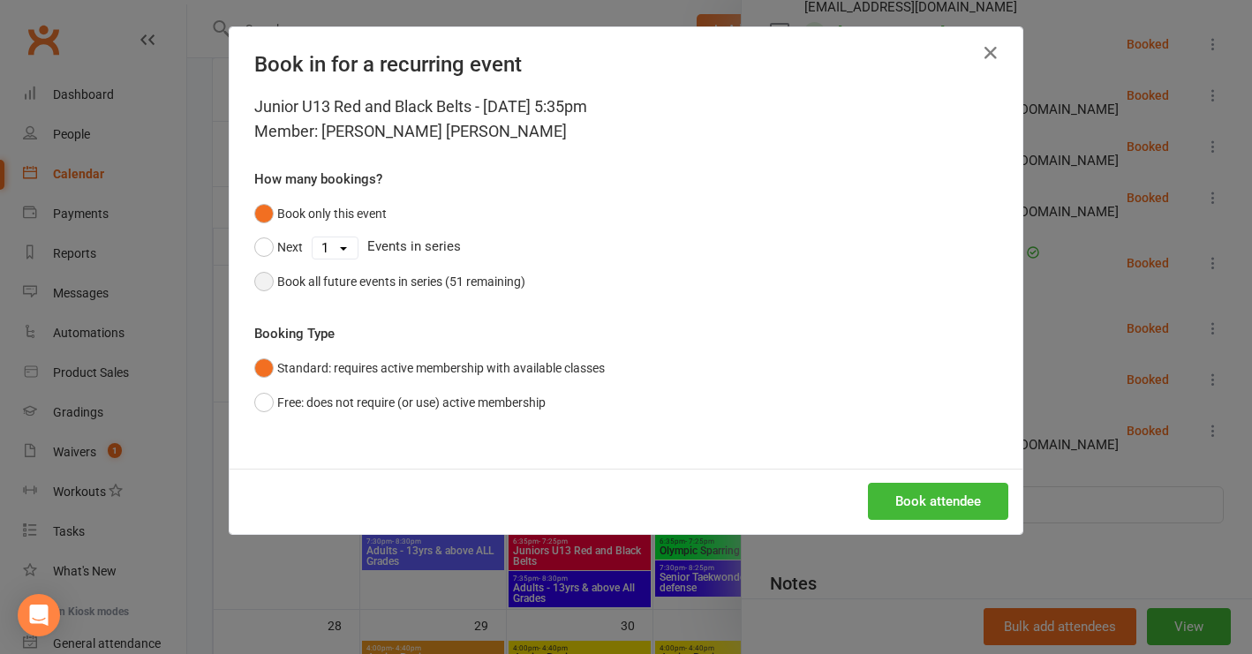
click at [254, 276] on button "Book all future events in series (51 remaining)" at bounding box center [389, 282] width 271 height 34
click at [934, 506] on button "Book attendee" at bounding box center [938, 501] width 140 height 37
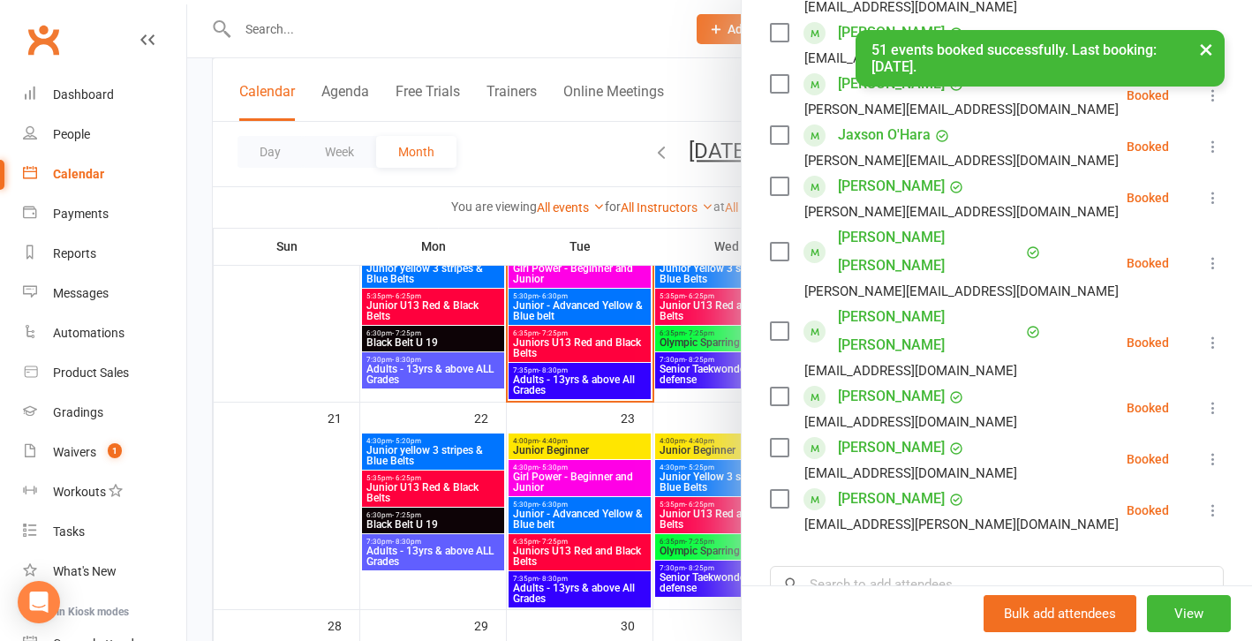
click at [328, 481] on div at bounding box center [719, 320] width 1065 height 641
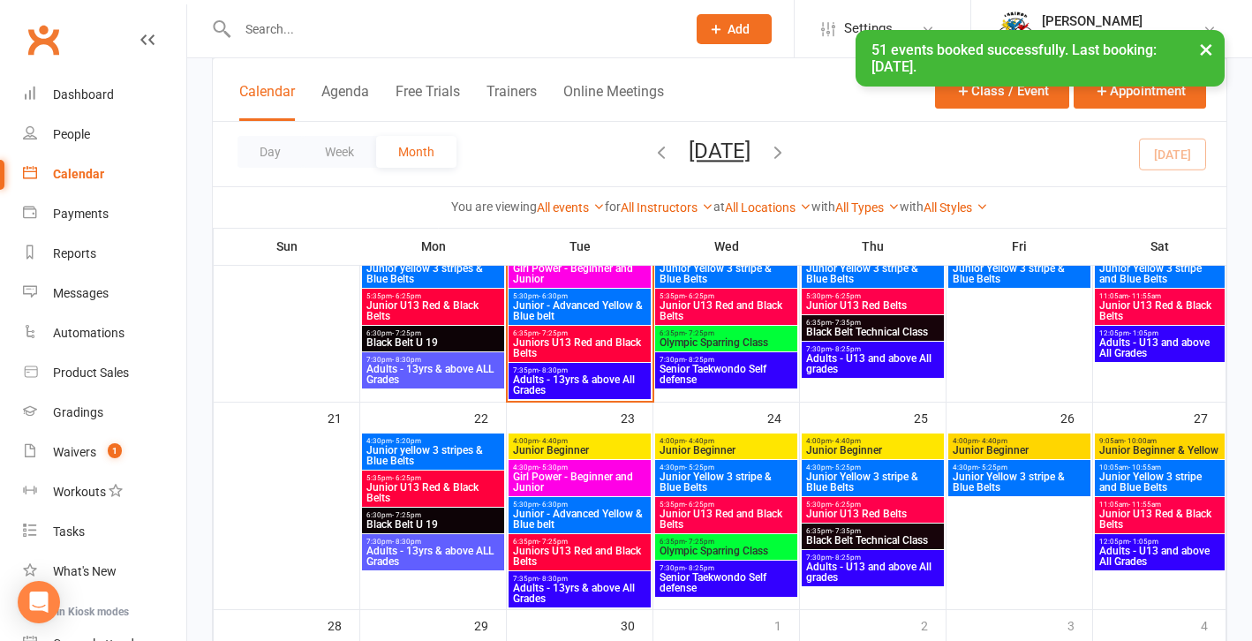
click at [450, 451] on span "Junior yellow 3 stripes & Blue Belts" at bounding box center [433, 455] width 135 height 21
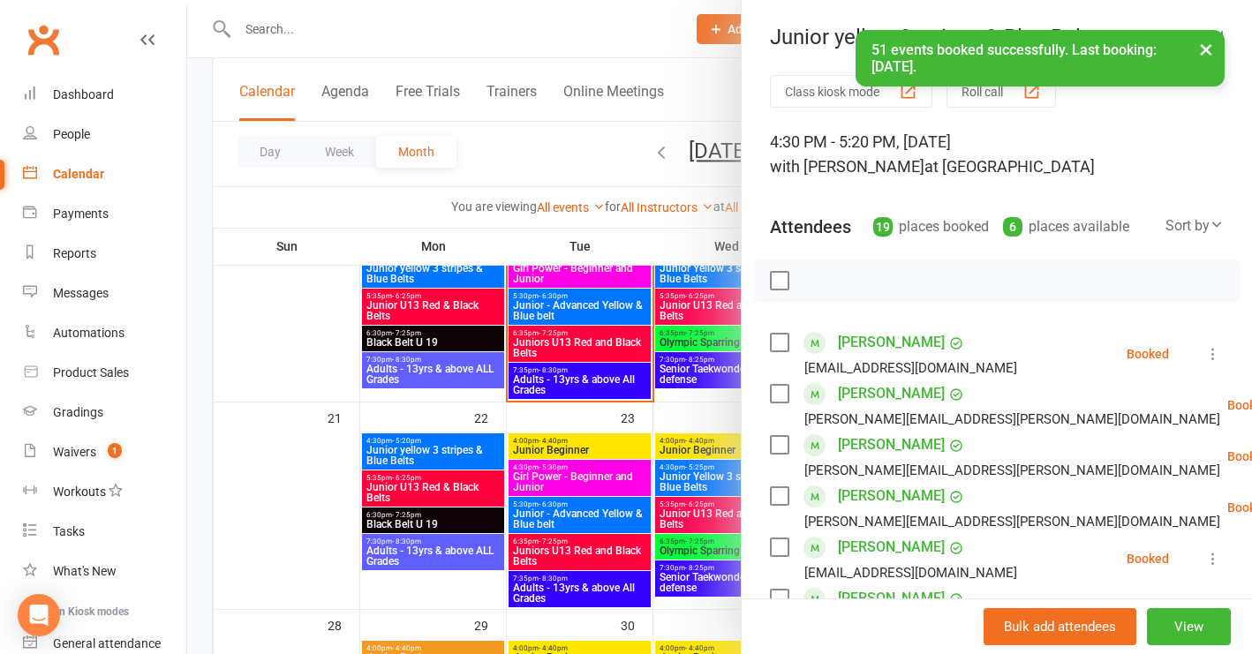
drag, startPoint x: 1157, startPoint y: 630, endPoint x: 1163, endPoint y: 569, distance: 61.3
click at [1158, 629] on button "View" at bounding box center [1189, 627] width 84 height 37
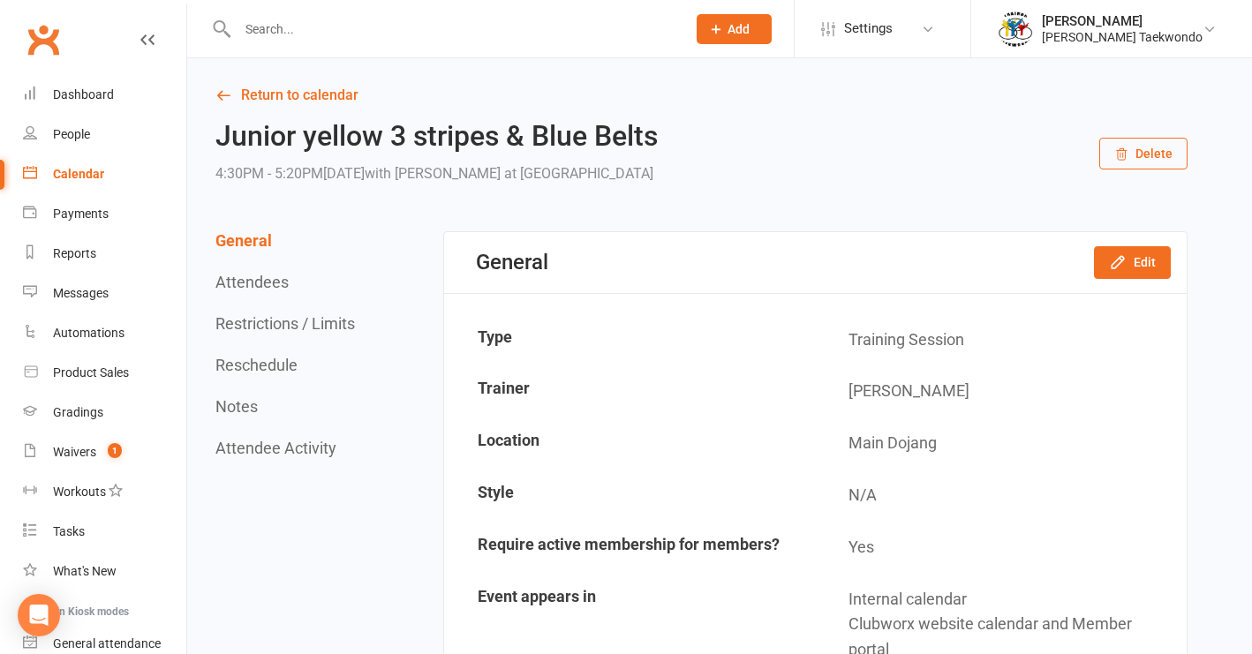
click at [1157, 157] on button "Delete" at bounding box center [1144, 154] width 88 height 32
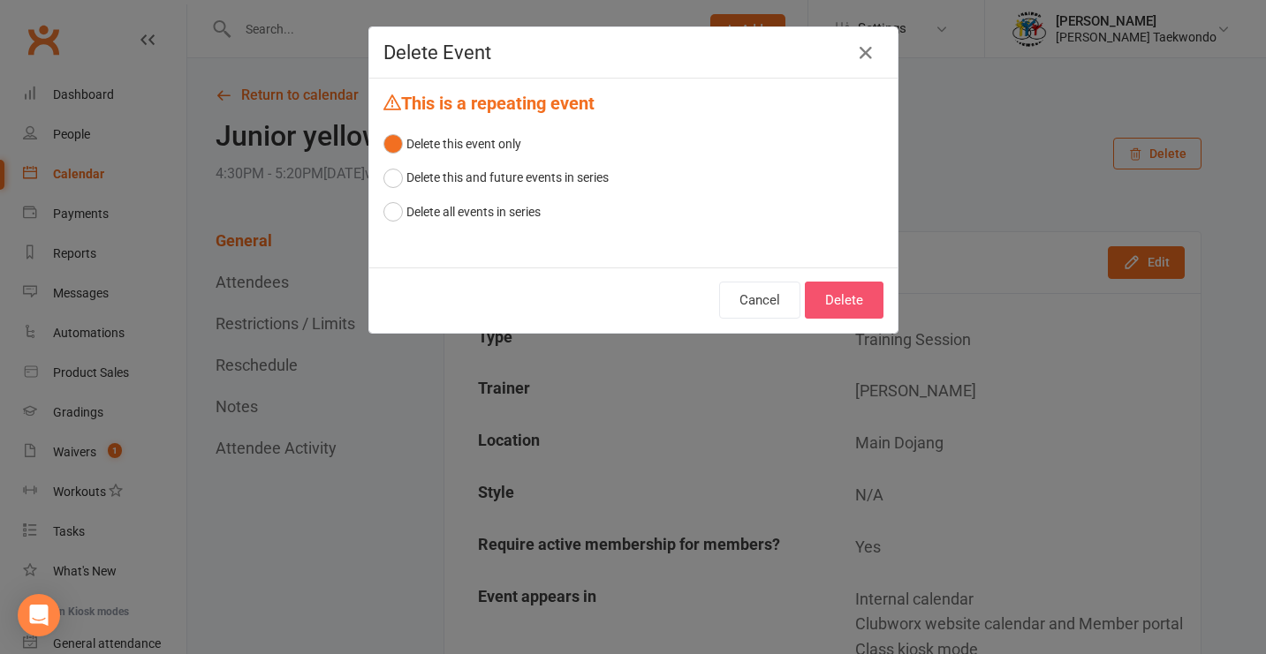
click at [832, 297] on button "Delete" at bounding box center [844, 300] width 79 height 37
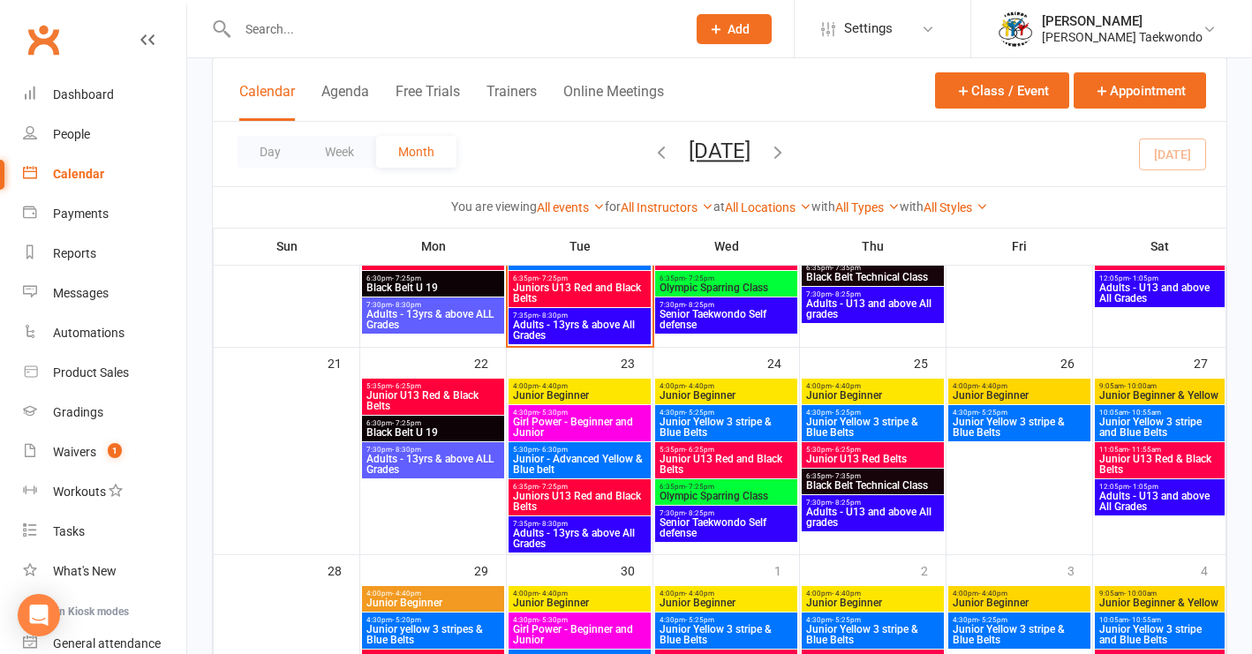
scroll to position [691, 0]
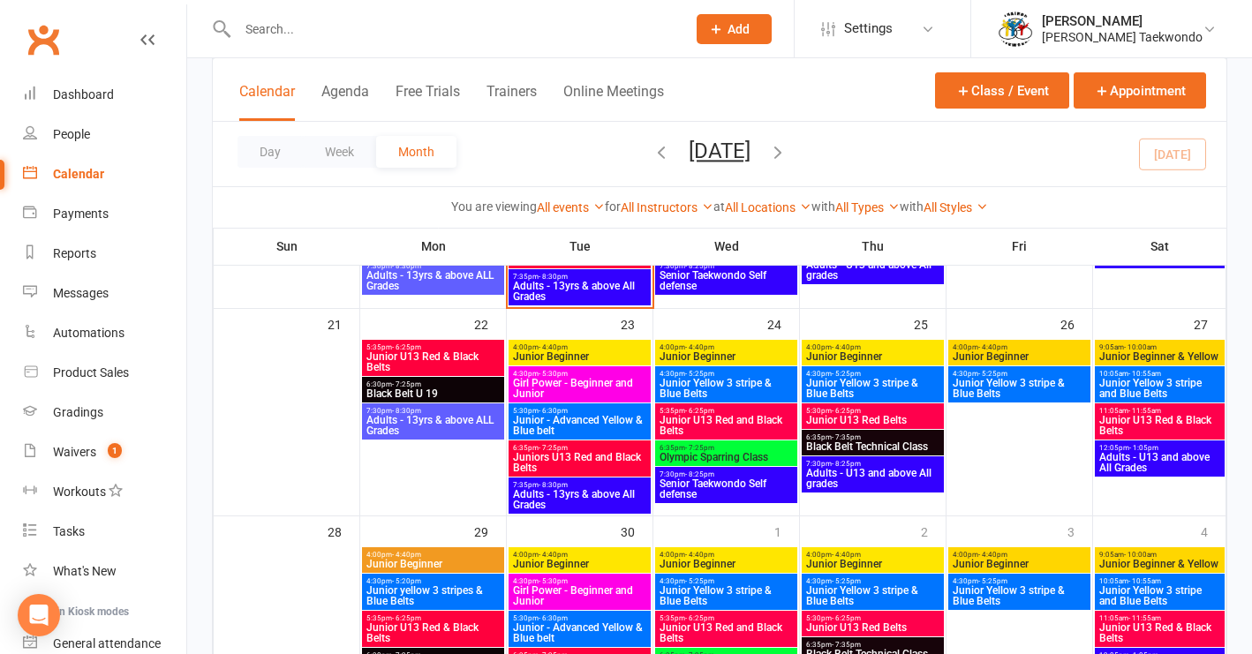
click at [465, 347] on span "5:35pm - 6:25pm" at bounding box center [433, 348] width 135 height 8
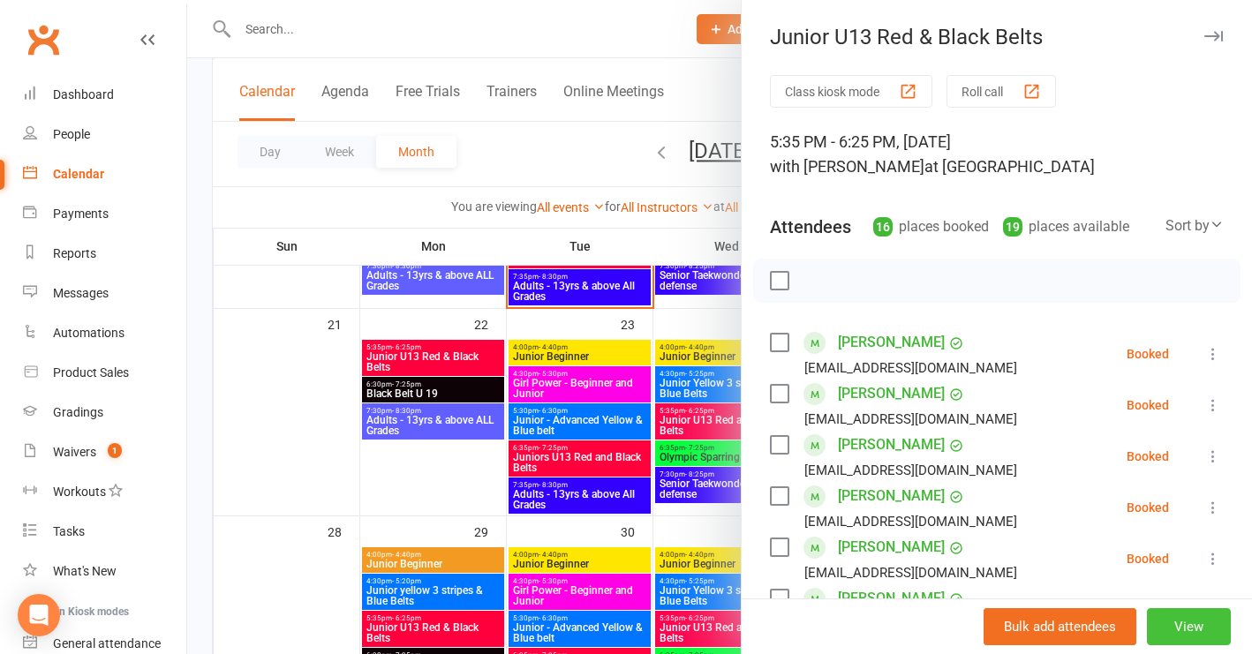
click at [1170, 629] on button "View" at bounding box center [1189, 627] width 84 height 37
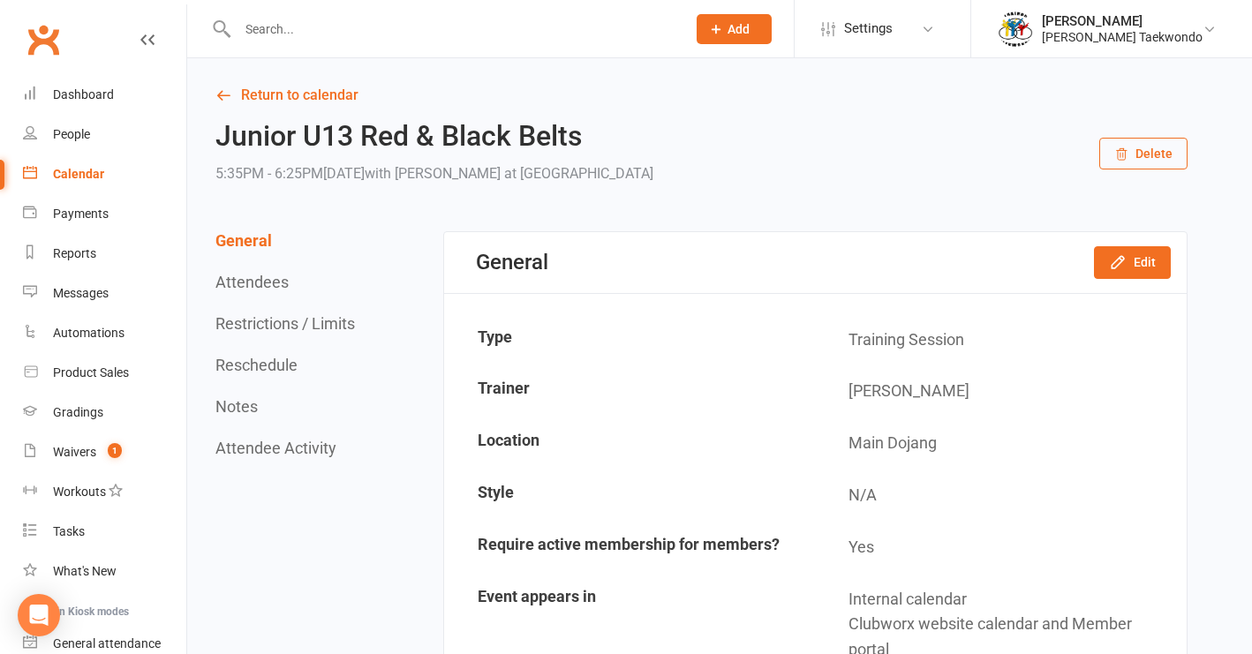
click at [1148, 153] on button "Delete" at bounding box center [1144, 154] width 88 height 32
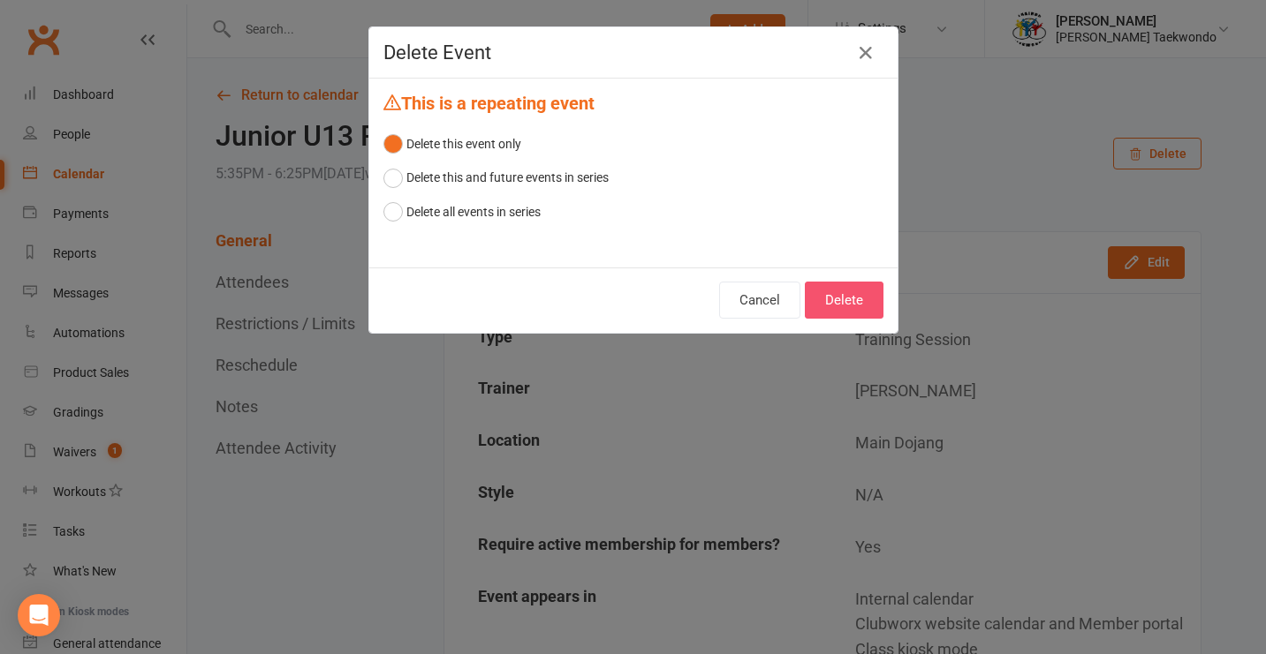
click at [837, 302] on button "Delete" at bounding box center [844, 300] width 79 height 37
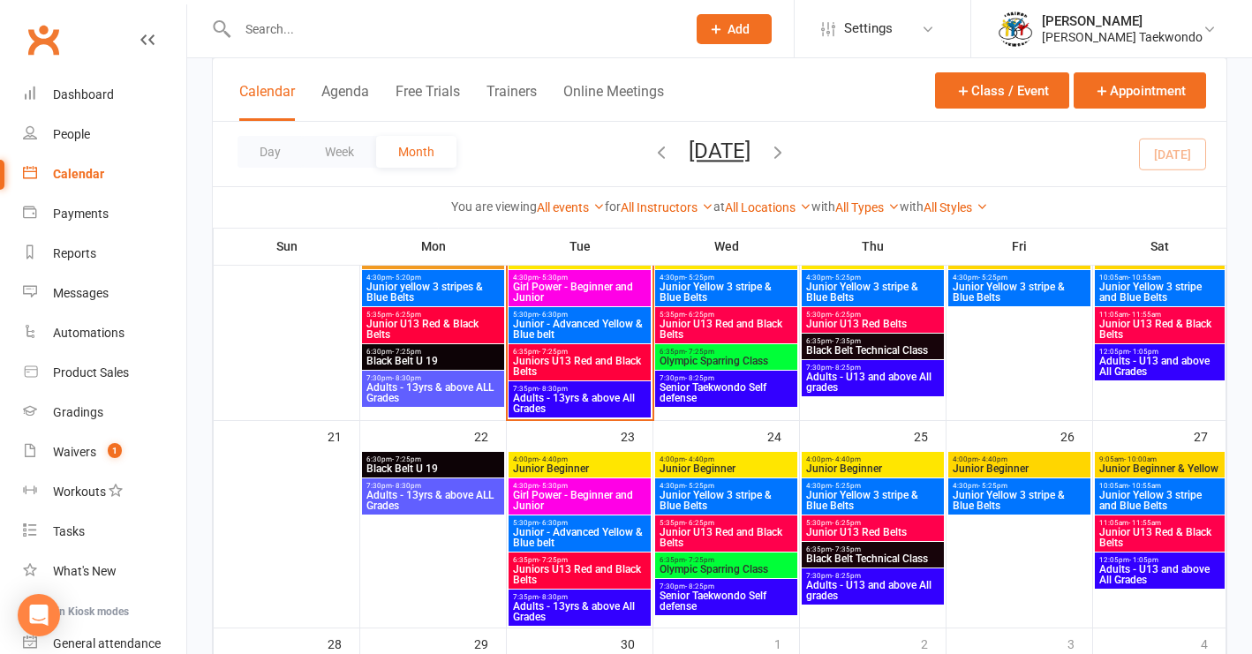
scroll to position [615, 0]
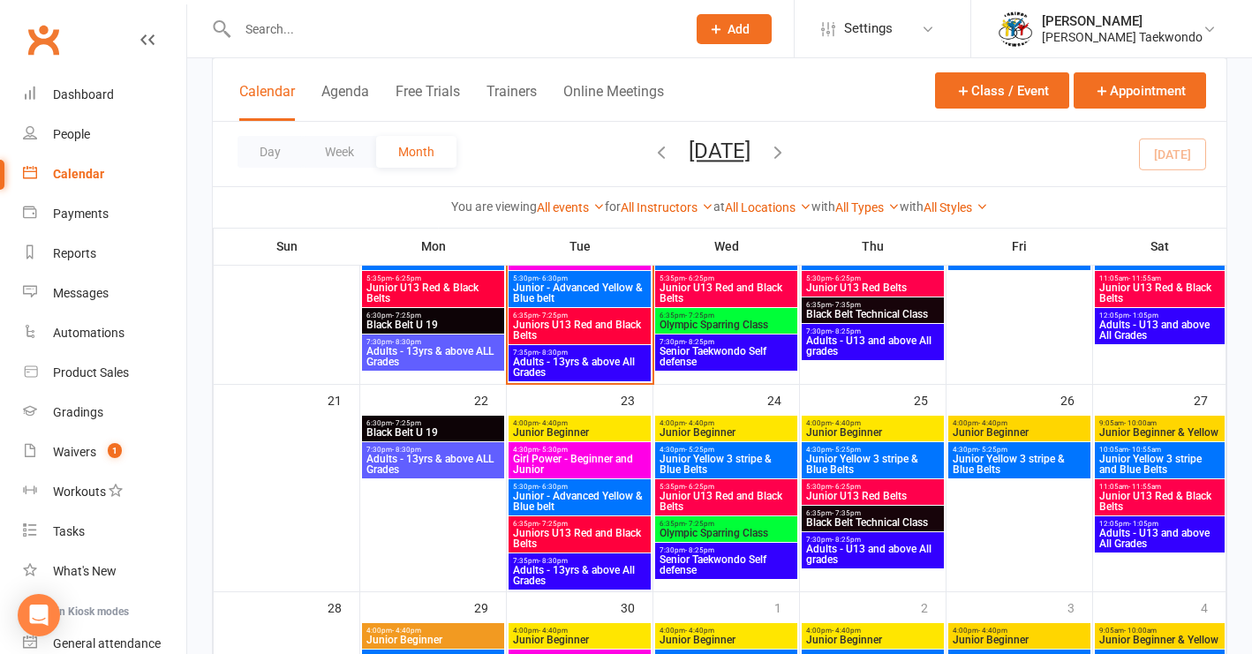
click at [466, 423] on span "6:30pm - 7:25pm" at bounding box center [433, 424] width 135 height 8
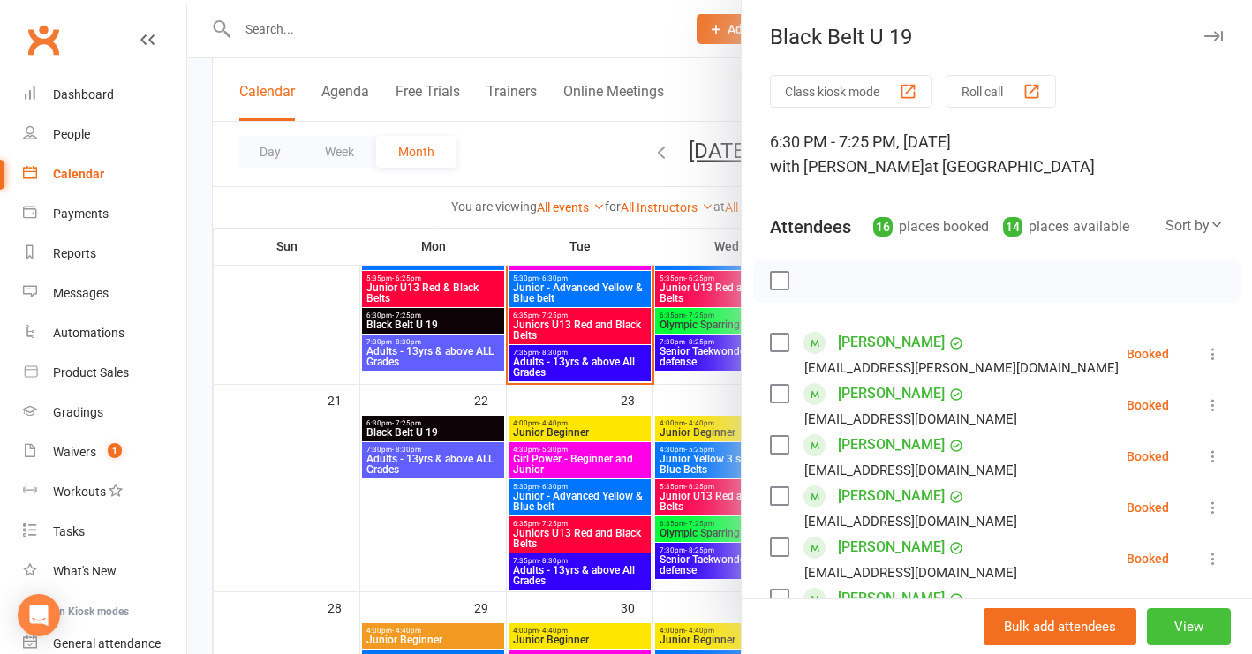
click at [1176, 630] on button "View" at bounding box center [1189, 627] width 84 height 37
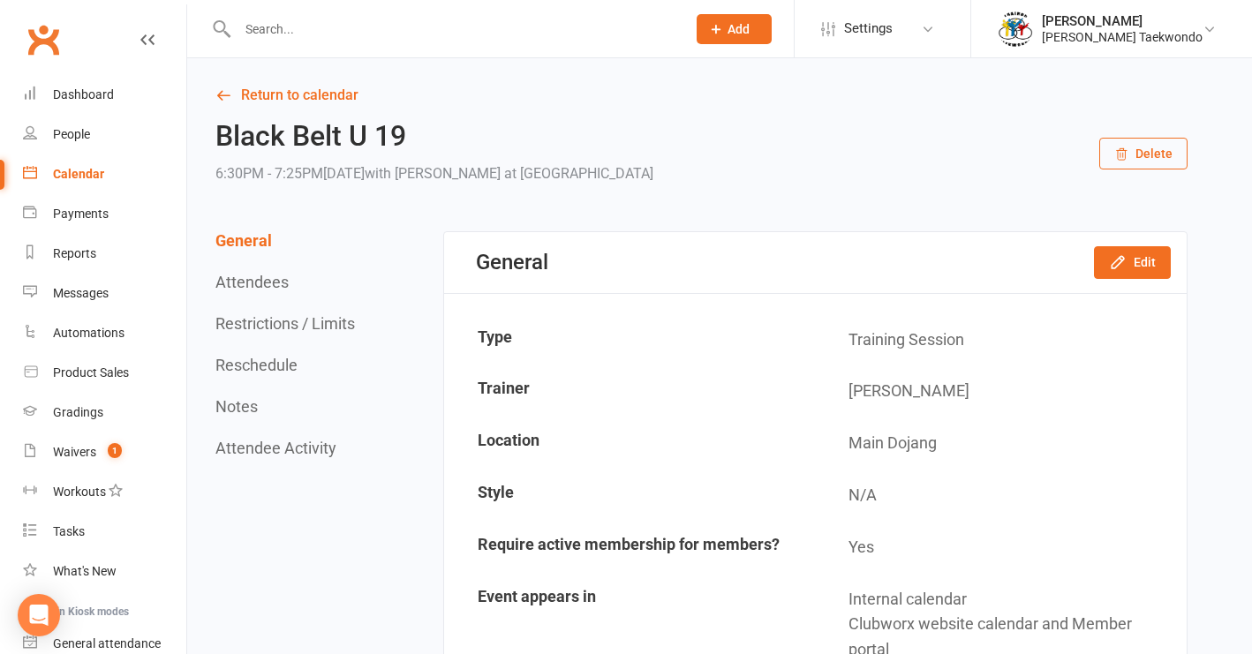
click at [1146, 158] on button "Delete" at bounding box center [1144, 154] width 88 height 32
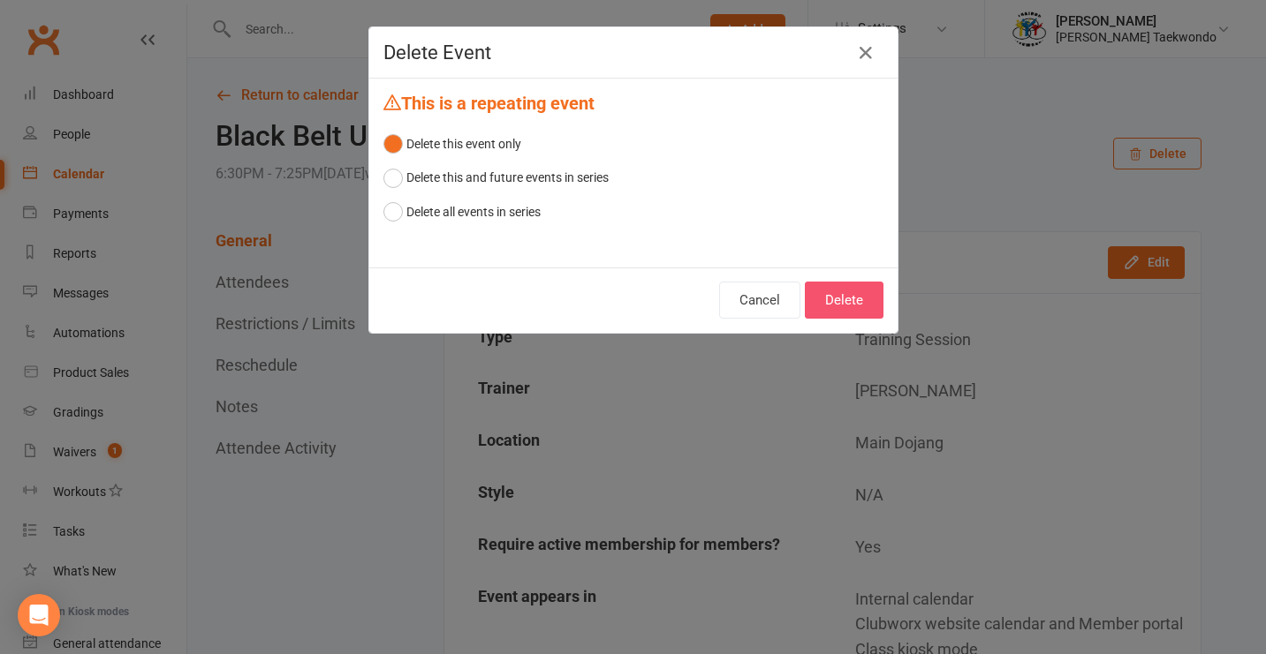
click at [838, 302] on button "Delete" at bounding box center [844, 300] width 79 height 37
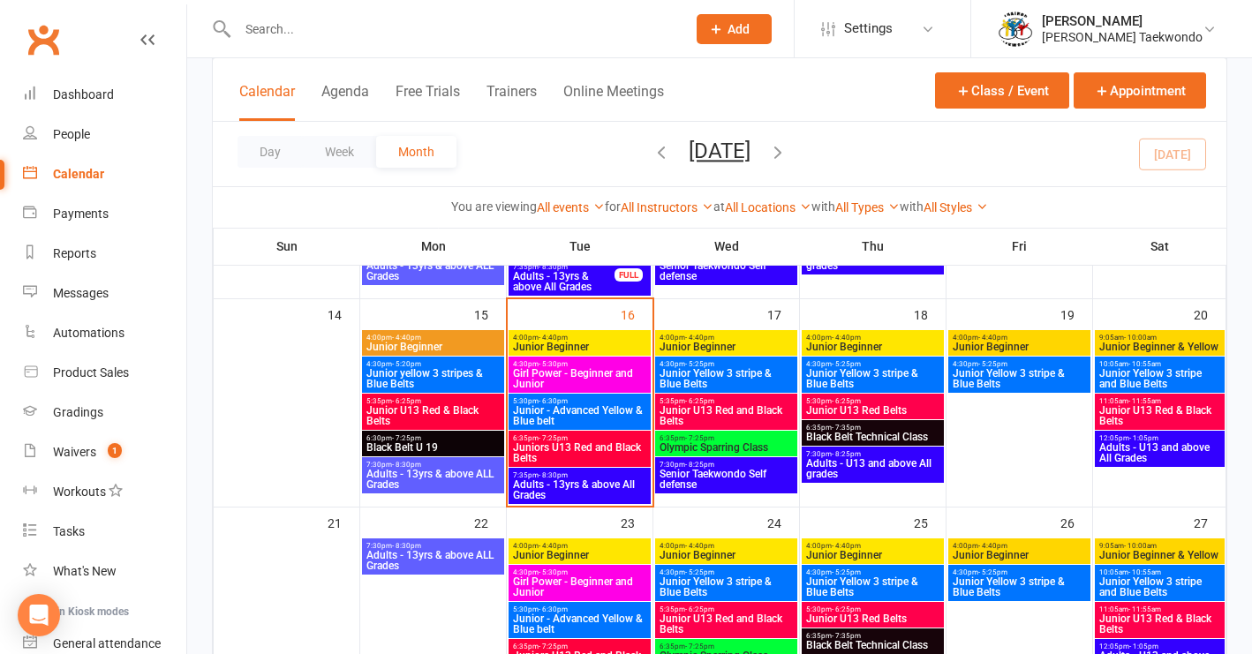
scroll to position [499, 0]
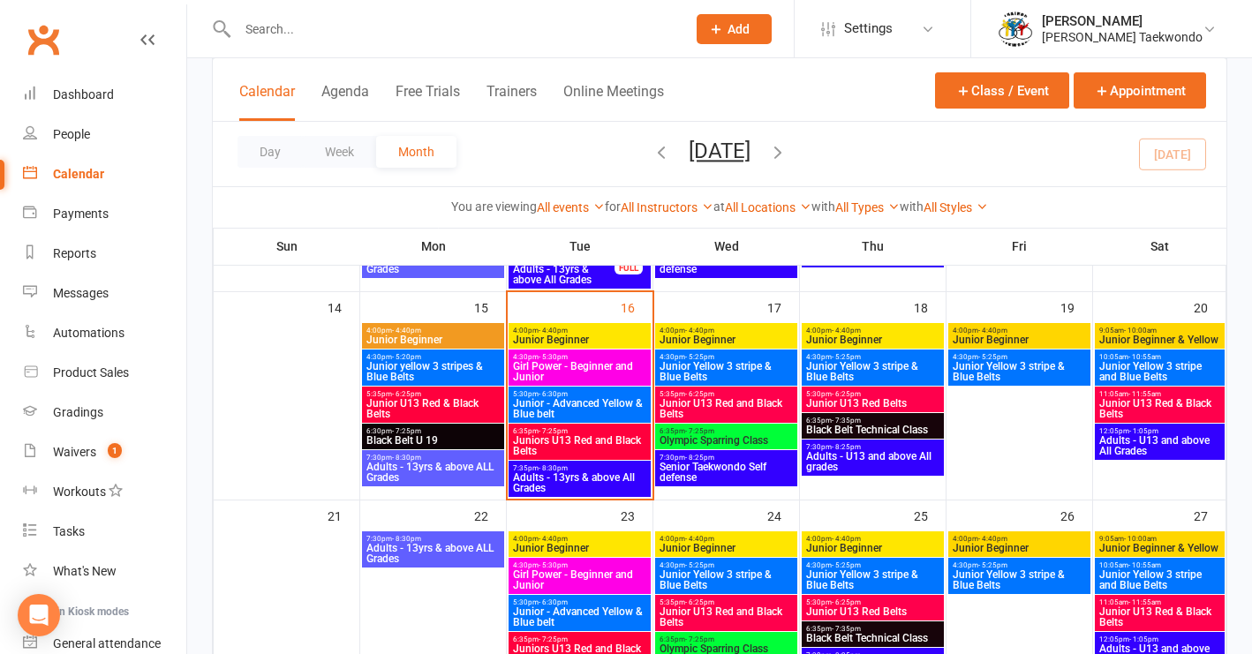
click at [591, 361] on span "Girl Power - Beginner and Junior" at bounding box center [579, 371] width 135 height 21
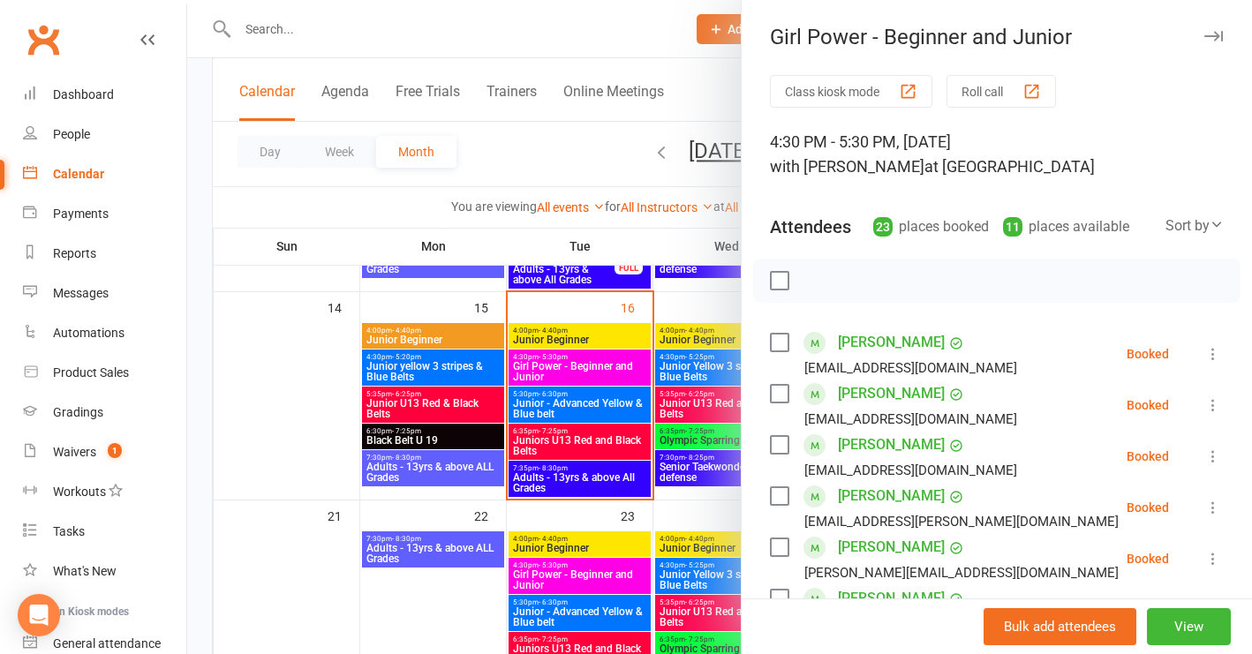
click at [449, 583] on div at bounding box center [719, 327] width 1065 height 654
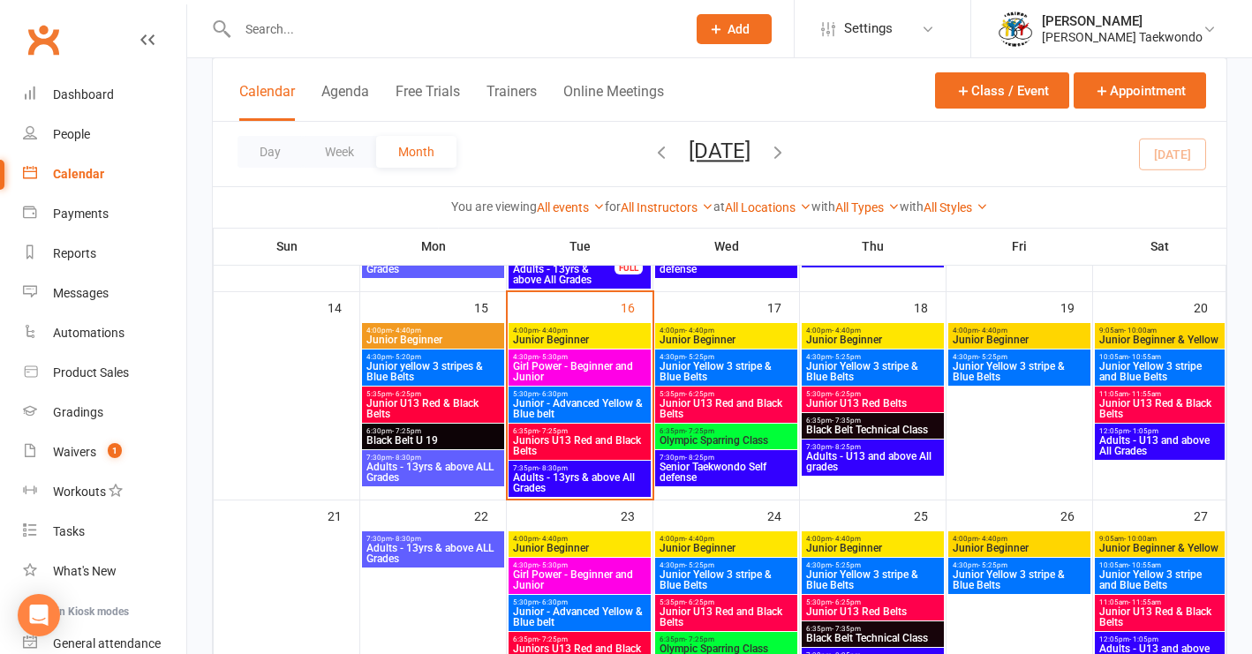
click at [571, 582] on span "Girl Power - Beginner and Junior" at bounding box center [579, 580] width 135 height 21
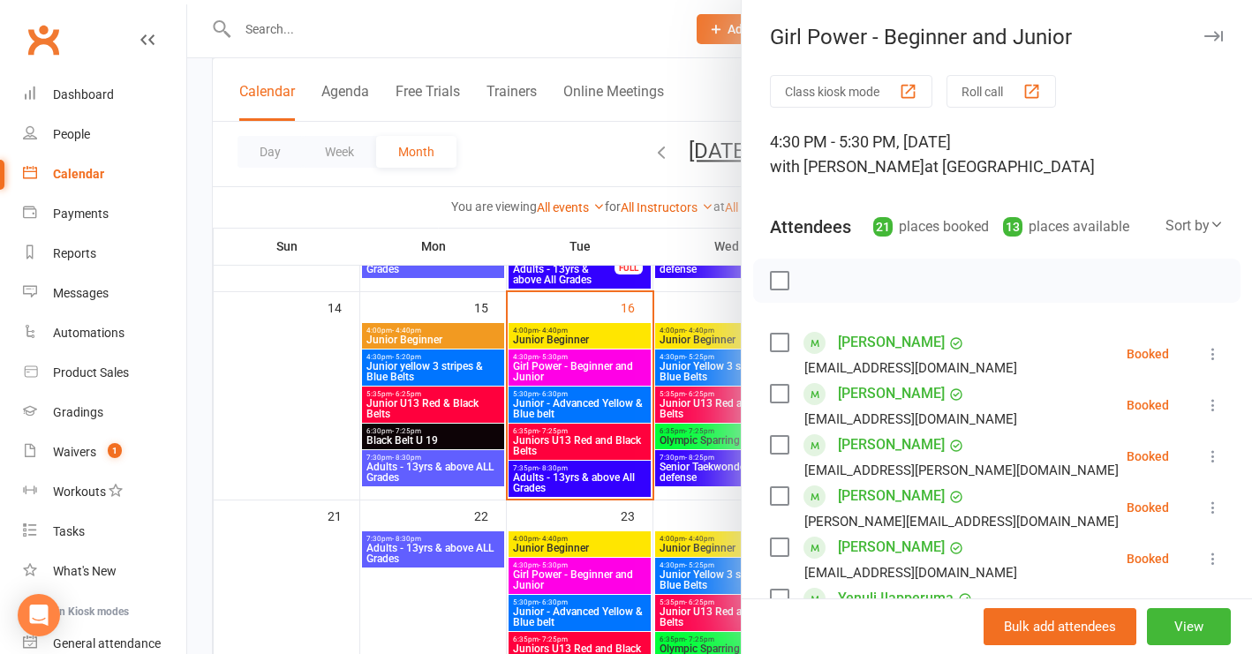
drag, startPoint x: 1174, startPoint y: 631, endPoint x: 1184, endPoint y: 472, distance: 160.2
click at [1174, 630] on button "View" at bounding box center [1189, 627] width 84 height 37
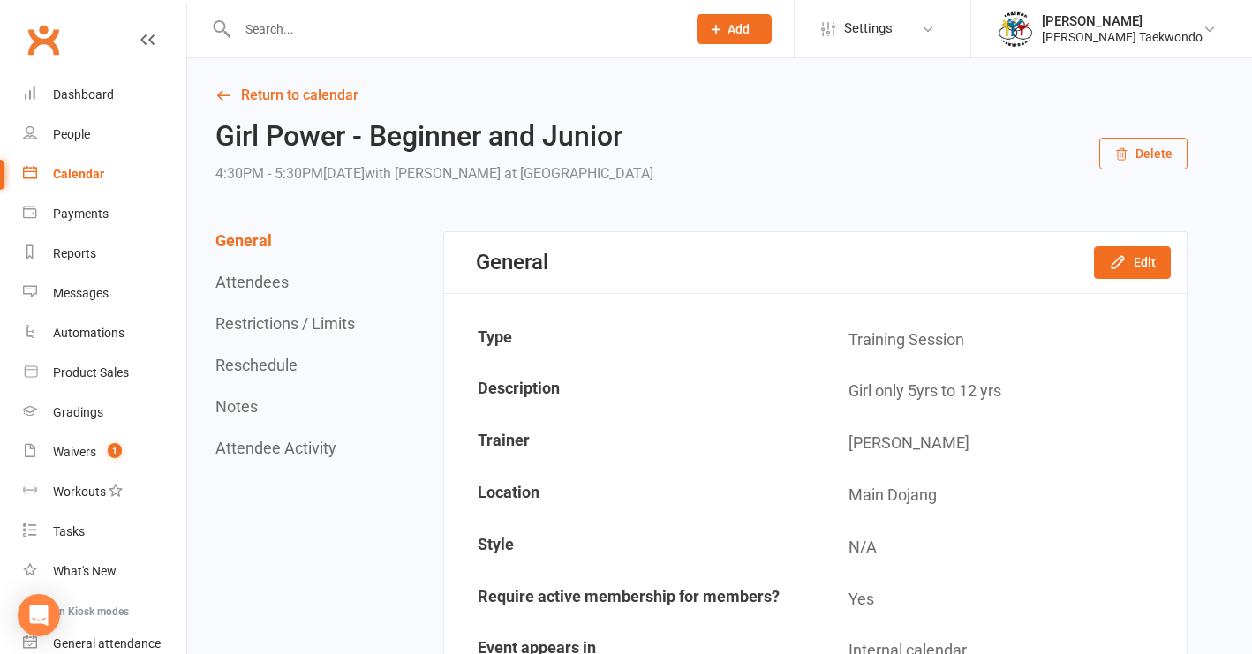
click at [1164, 154] on button "Delete" at bounding box center [1144, 154] width 88 height 32
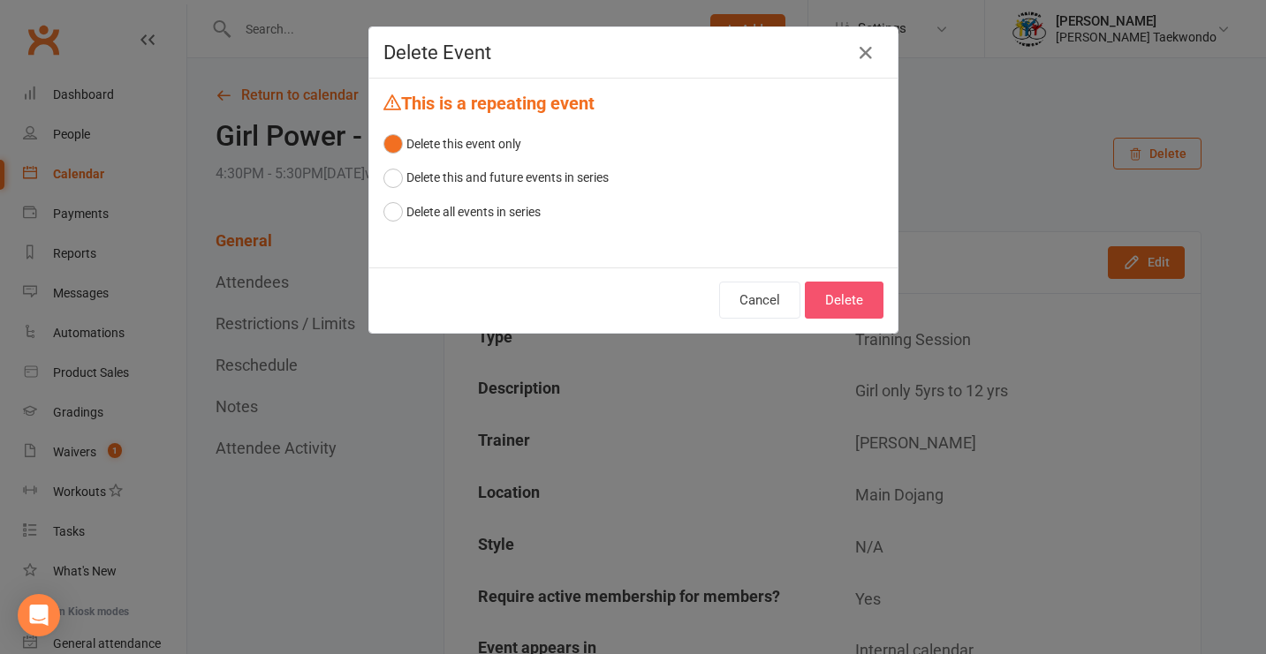
click at [830, 299] on button "Delete" at bounding box center [844, 300] width 79 height 37
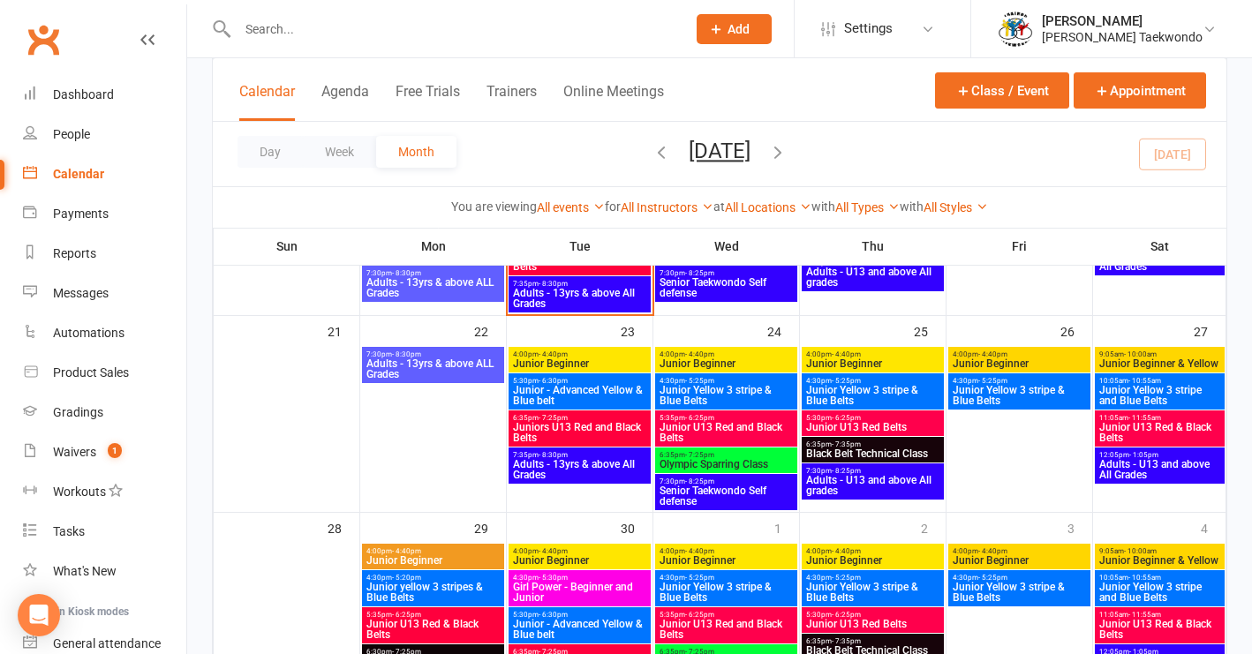
scroll to position [689, 0]
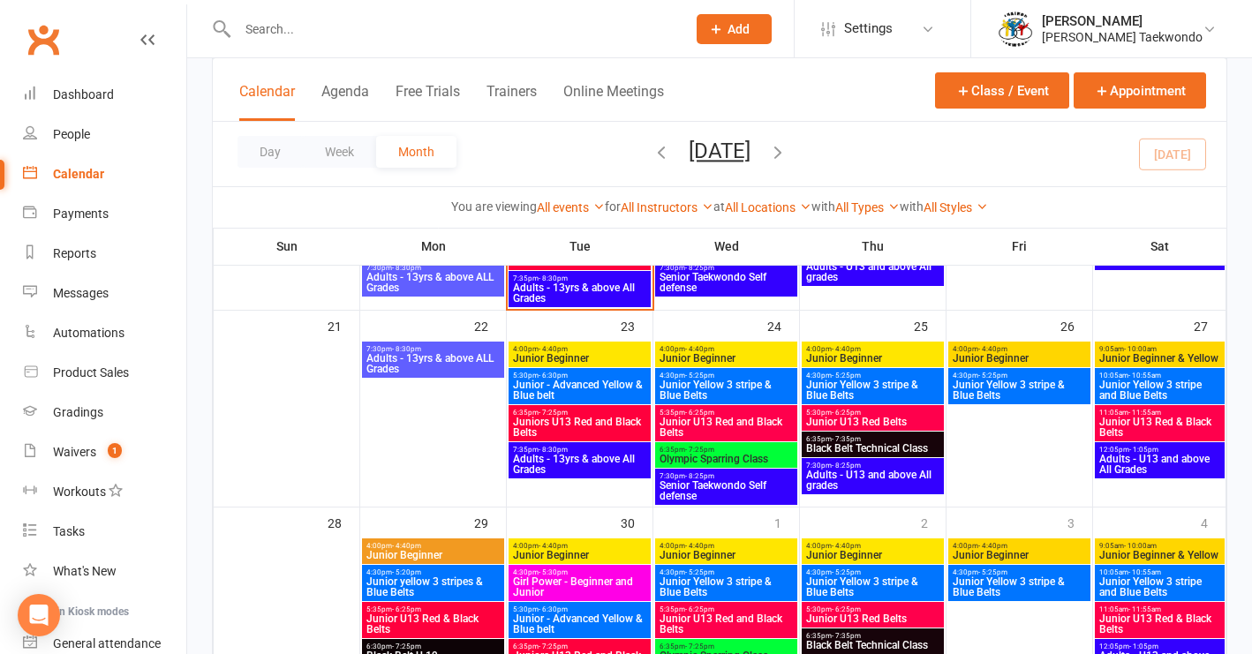
click at [750, 355] on span "Junior Beginner" at bounding box center [726, 358] width 135 height 11
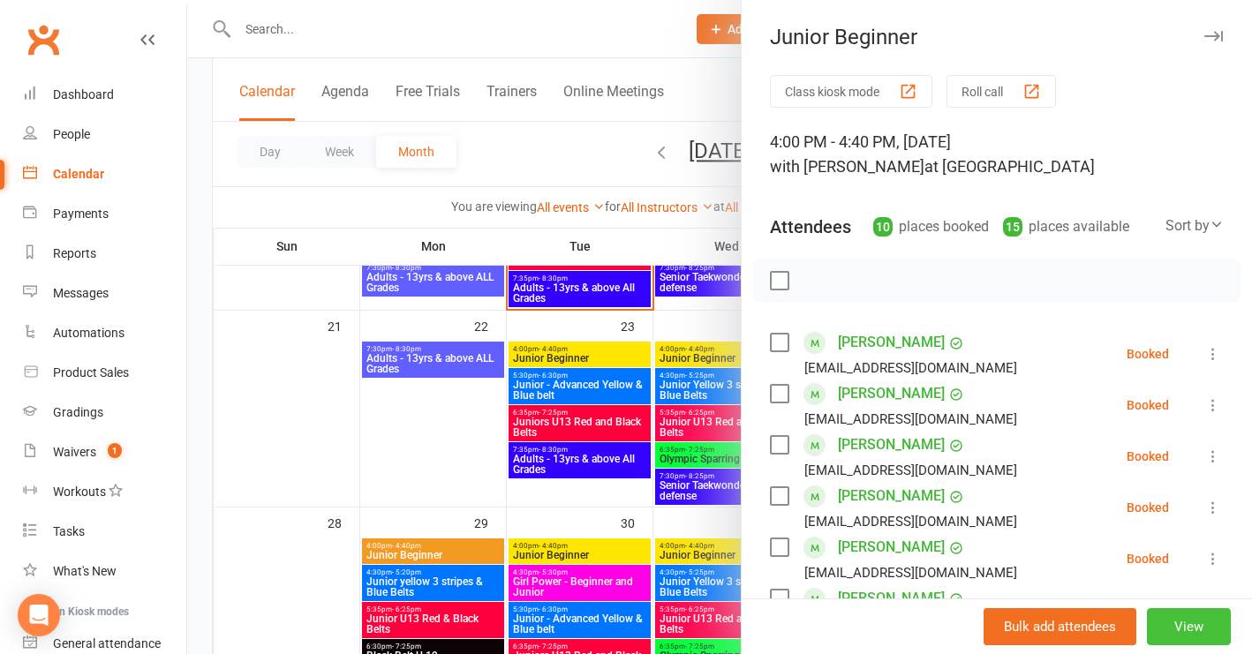
click at [1175, 627] on button "View" at bounding box center [1189, 627] width 84 height 37
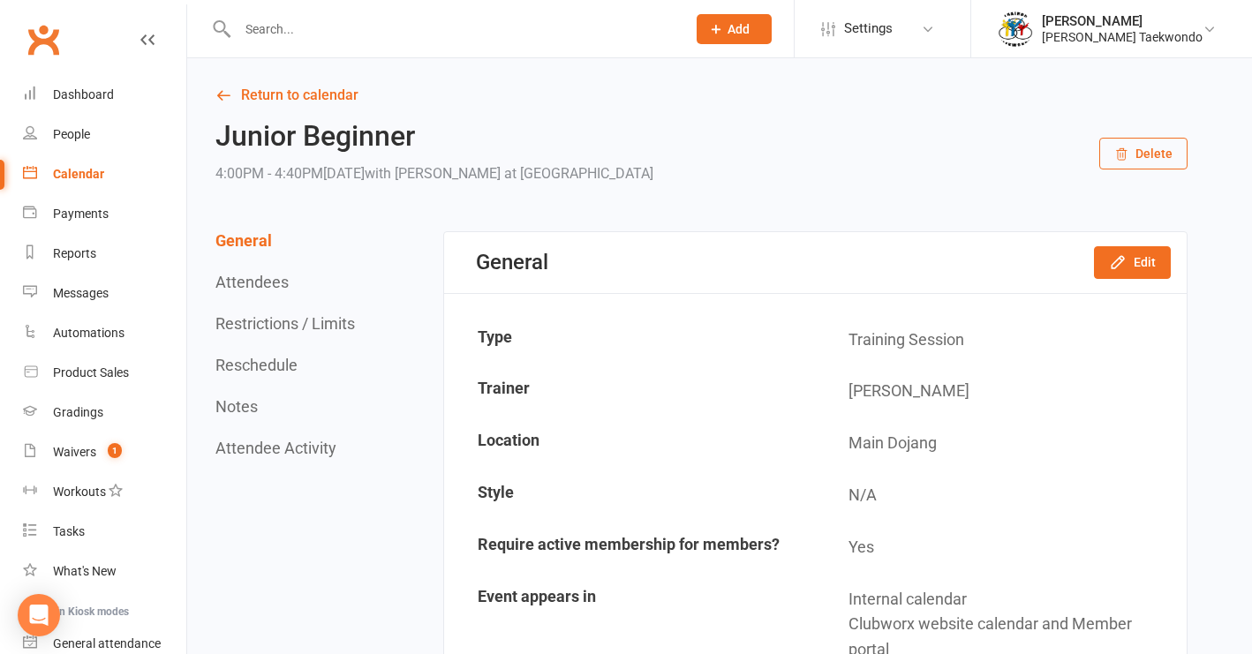
click at [1155, 149] on button "Delete" at bounding box center [1144, 154] width 88 height 32
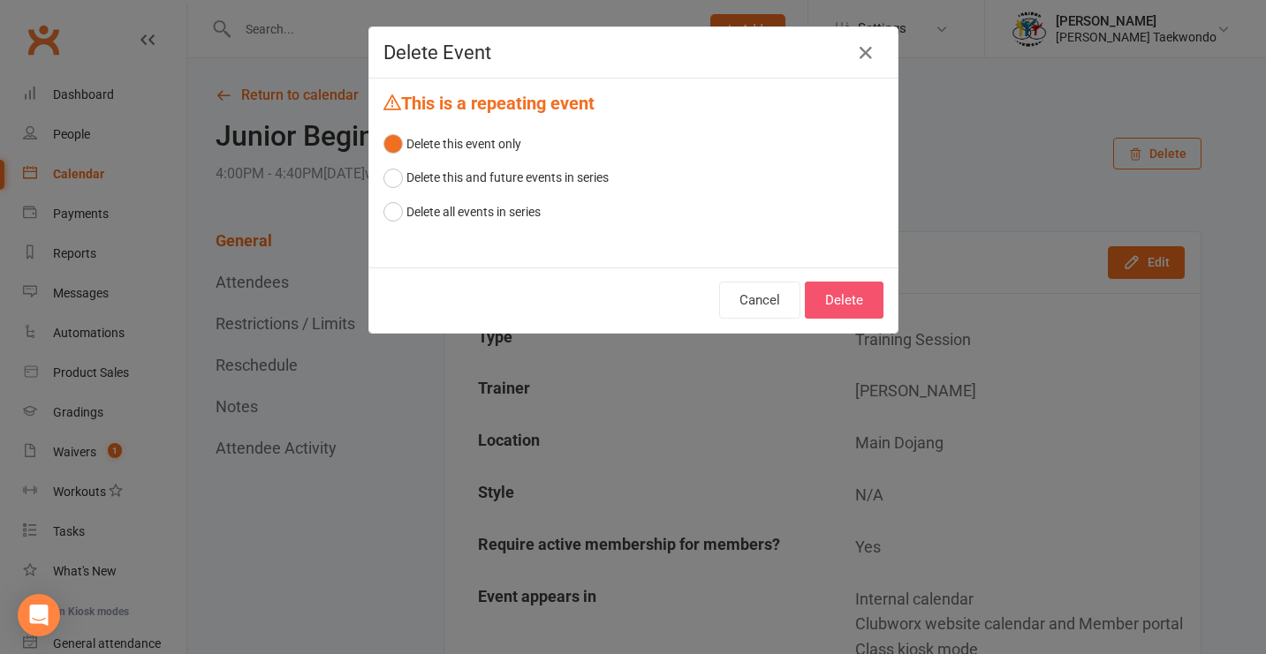
click at [848, 303] on button "Delete" at bounding box center [844, 300] width 79 height 37
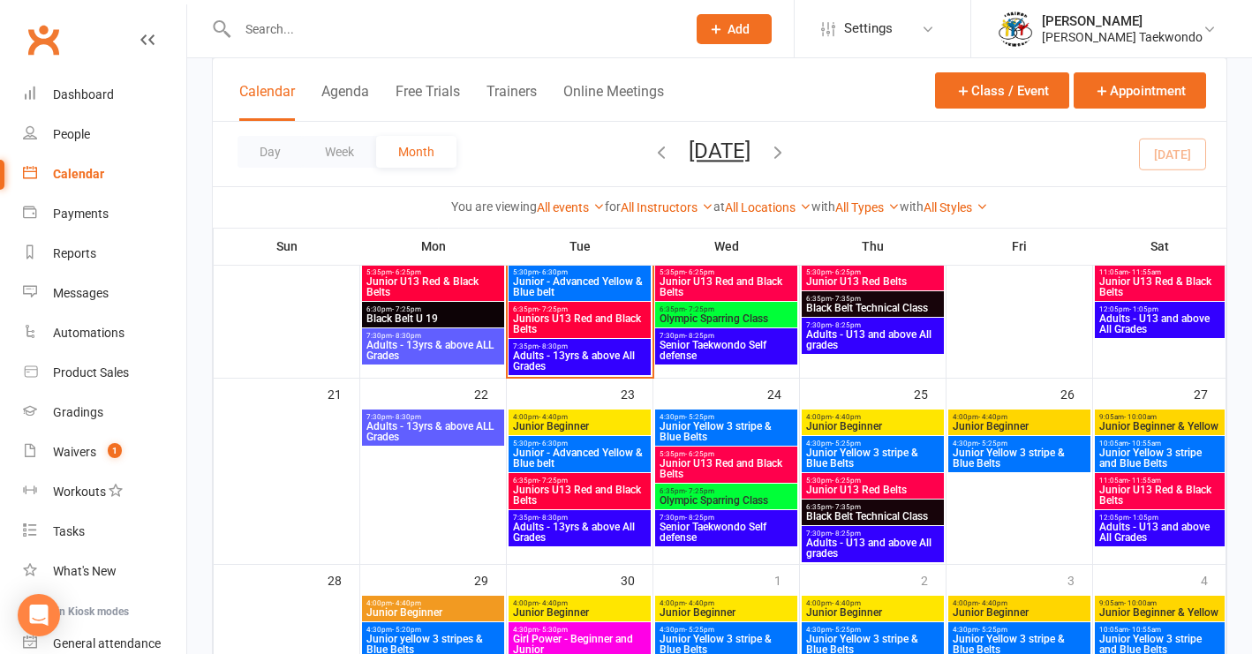
scroll to position [655, 0]
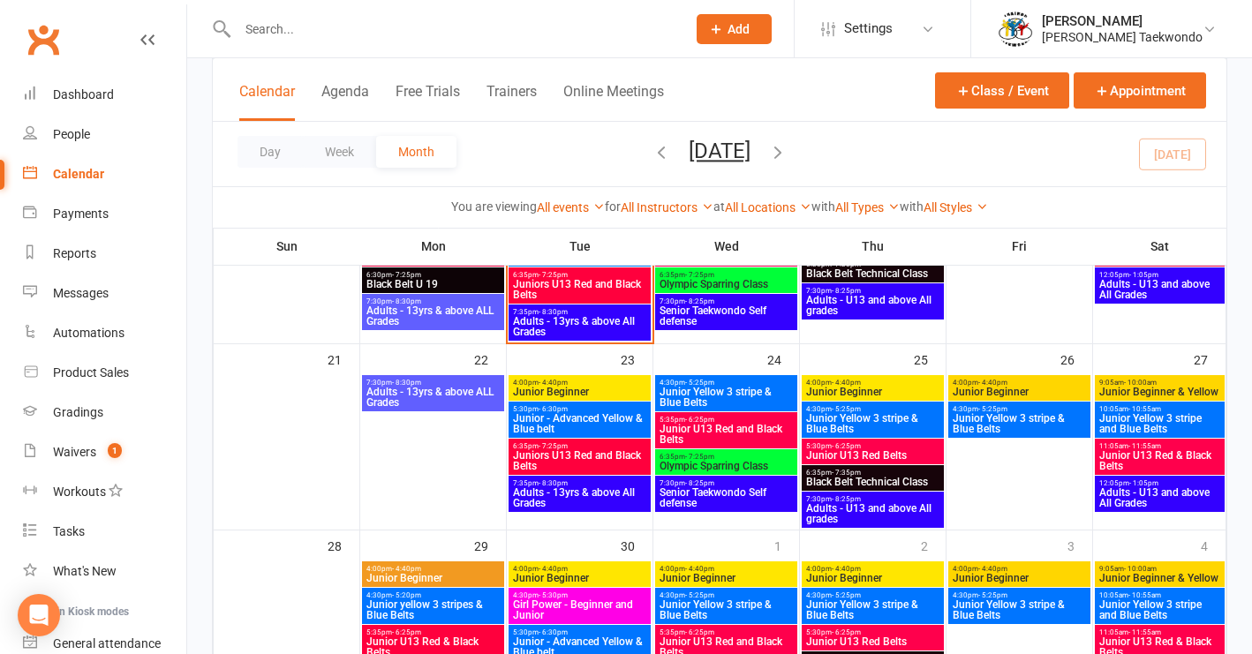
click at [729, 390] on span "Junior Yellow 3 stripe & Blue Belts" at bounding box center [726, 397] width 135 height 21
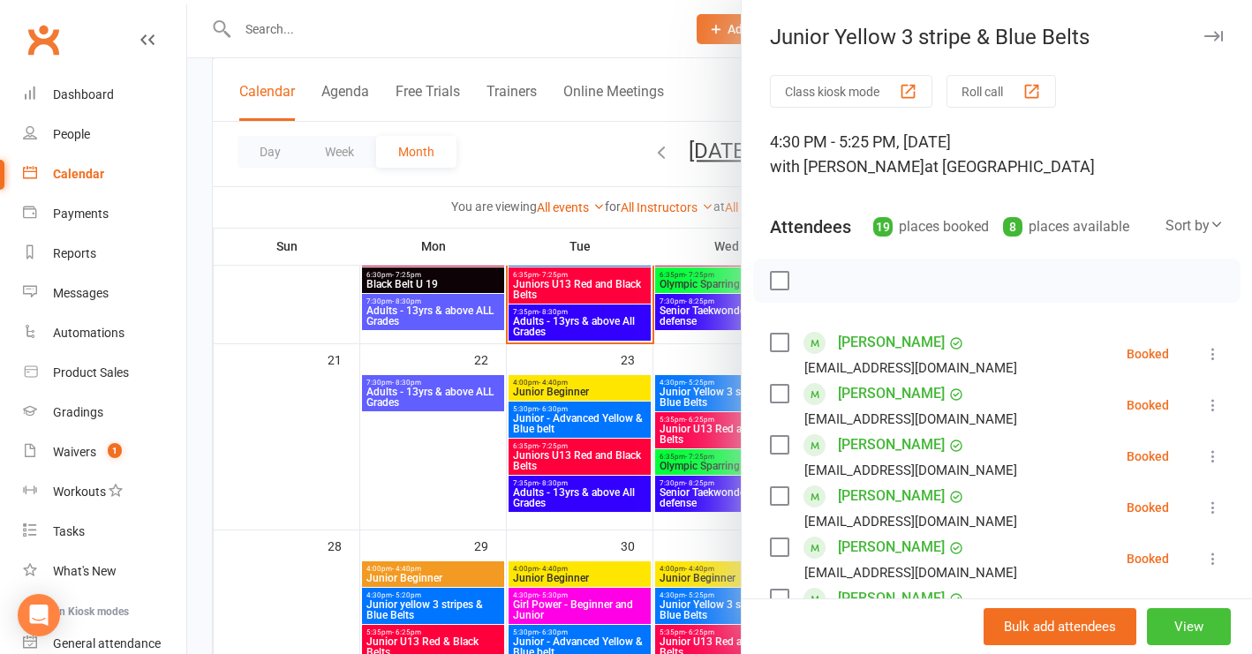
click at [1152, 624] on button "View" at bounding box center [1189, 627] width 84 height 37
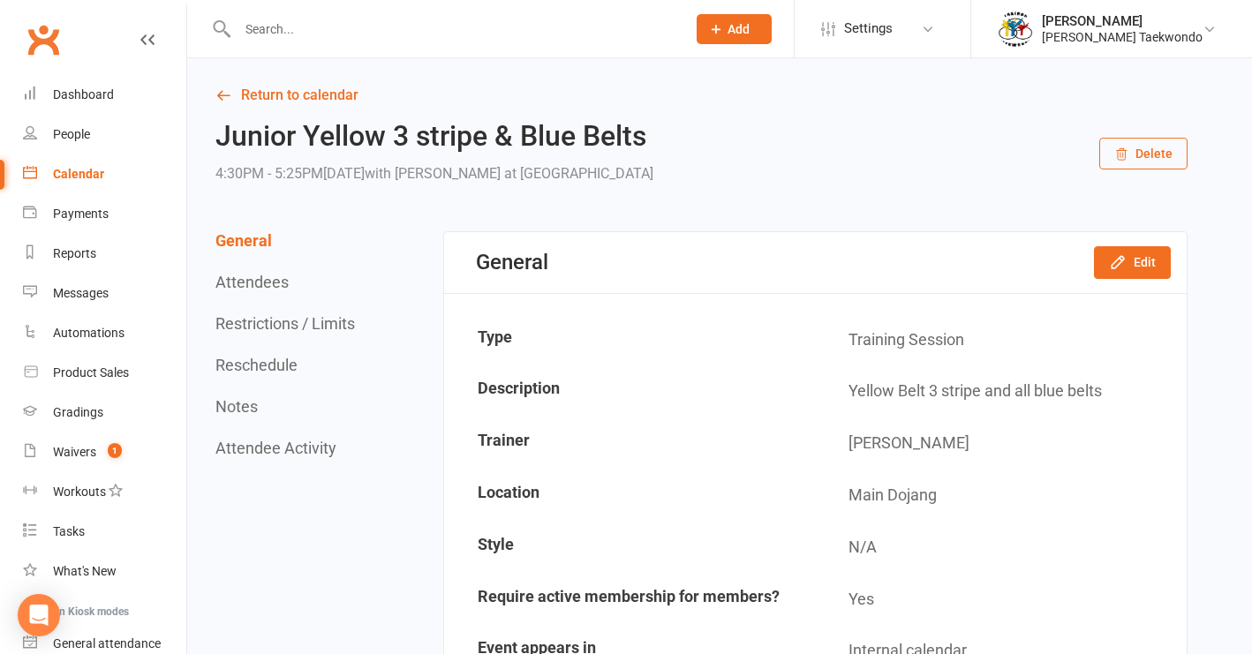
click at [1161, 157] on button "Delete" at bounding box center [1144, 154] width 88 height 32
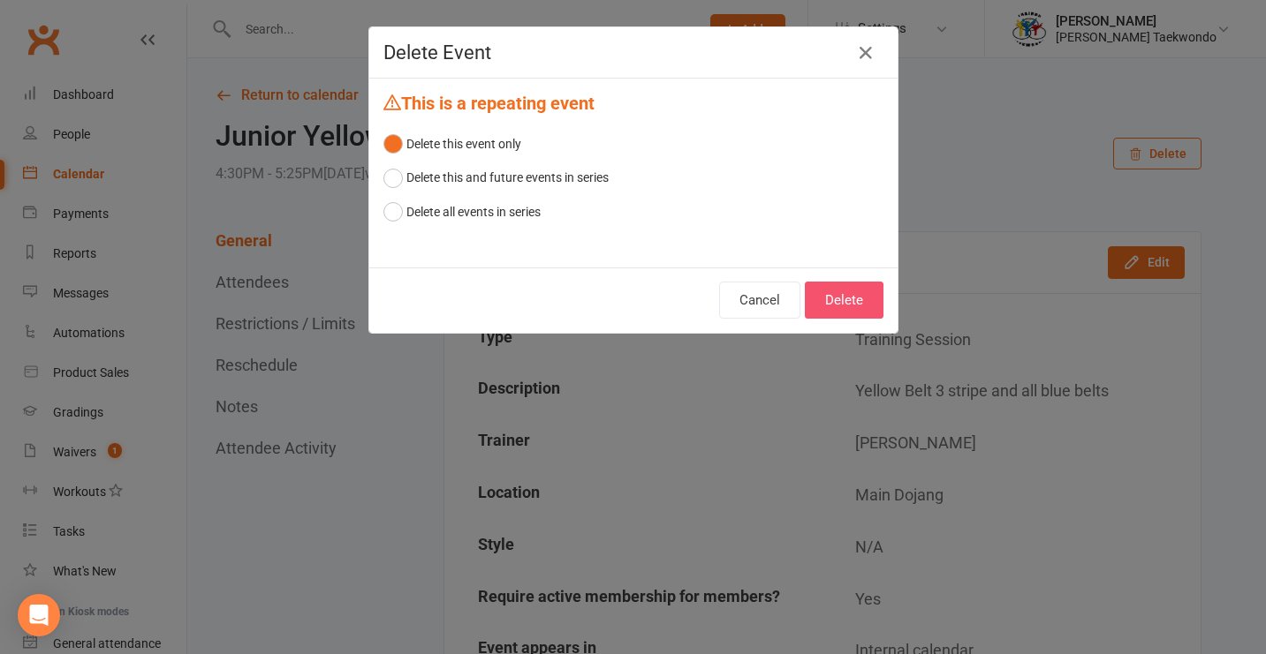
click at [841, 308] on button "Delete" at bounding box center [844, 300] width 79 height 37
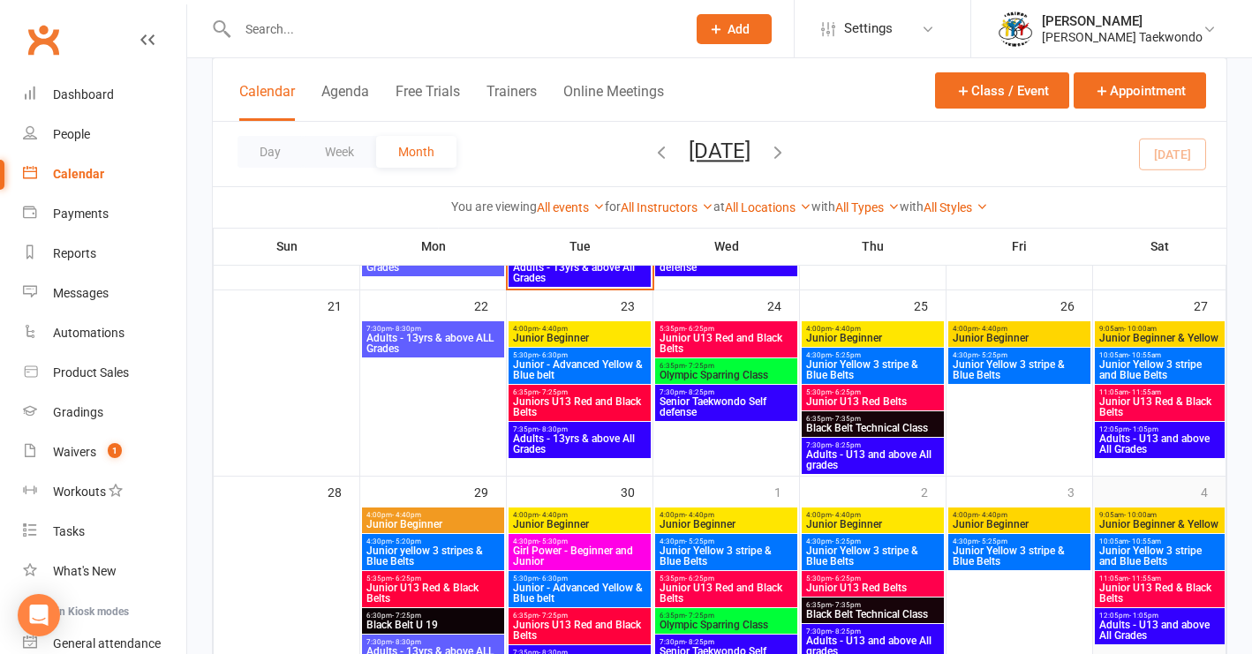
scroll to position [711, 0]
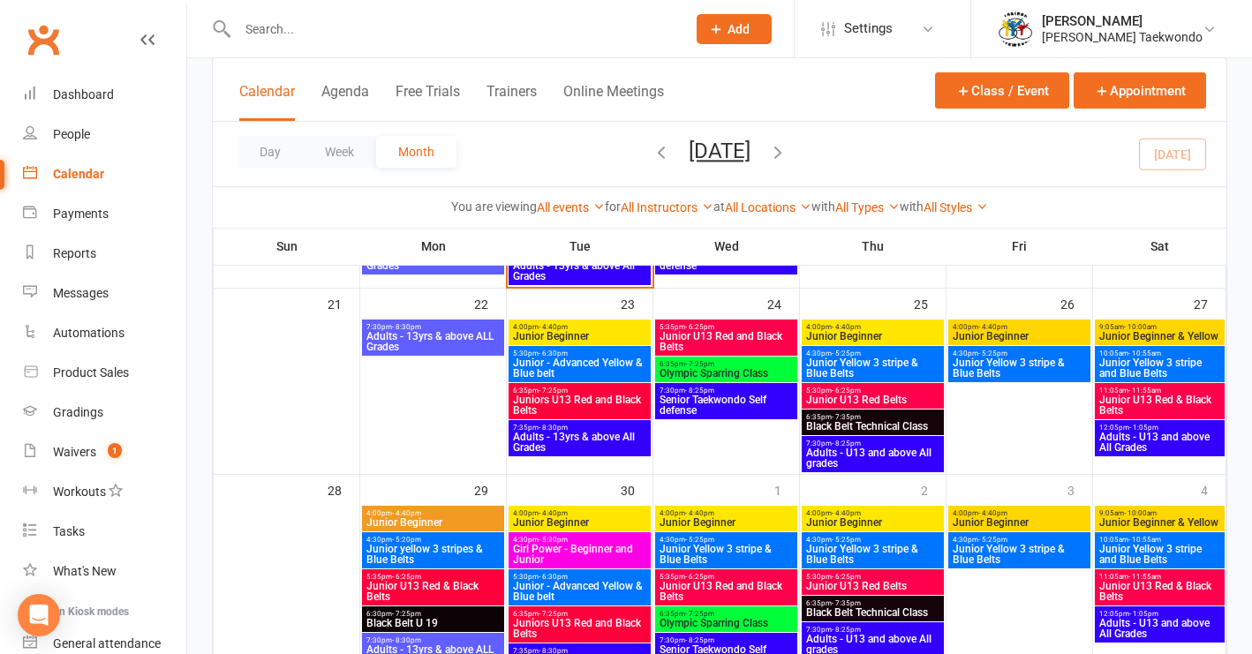
click at [776, 333] on span "Junior U13 Red and Black Belts" at bounding box center [726, 341] width 135 height 21
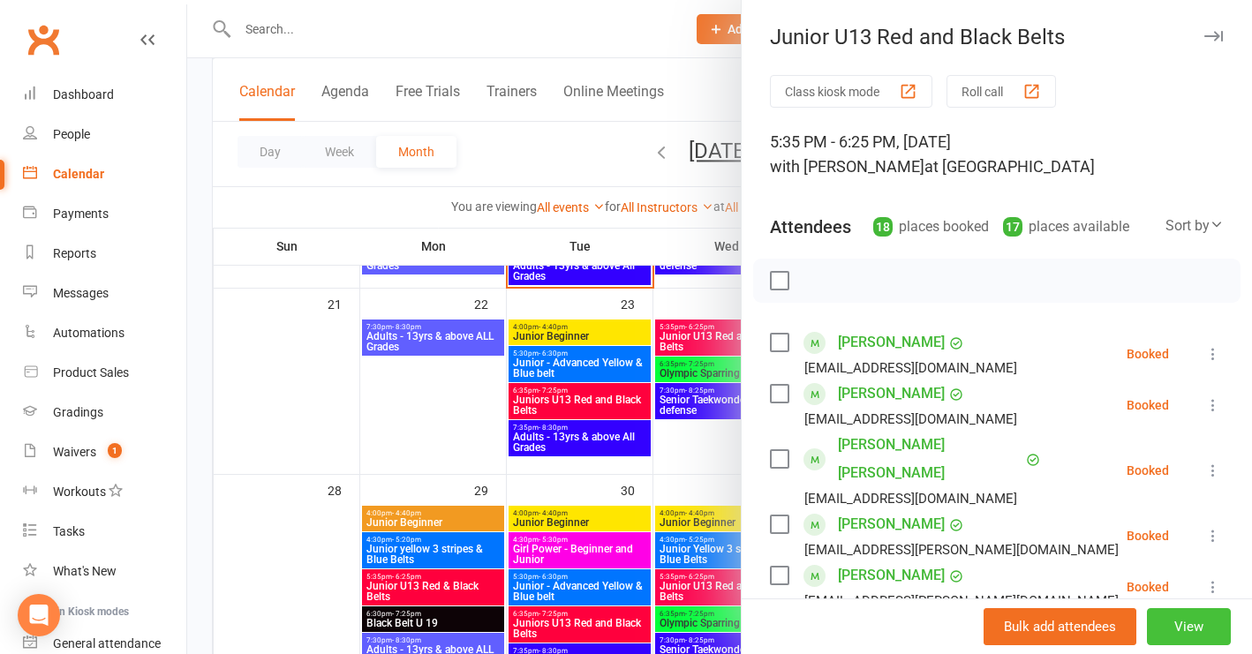
click at [1176, 628] on button "View" at bounding box center [1189, 627] width 84 height 37
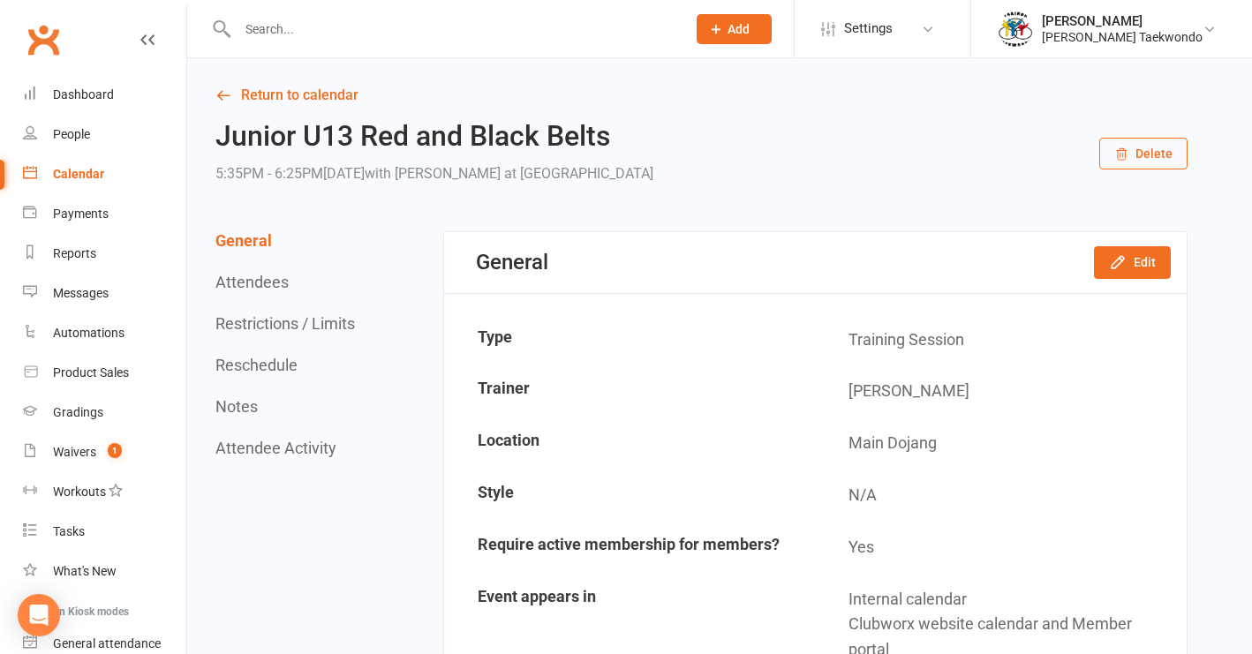
click at [1156, 162] on button "Delete" at bounding box center [1144, 154] width 88 height 32
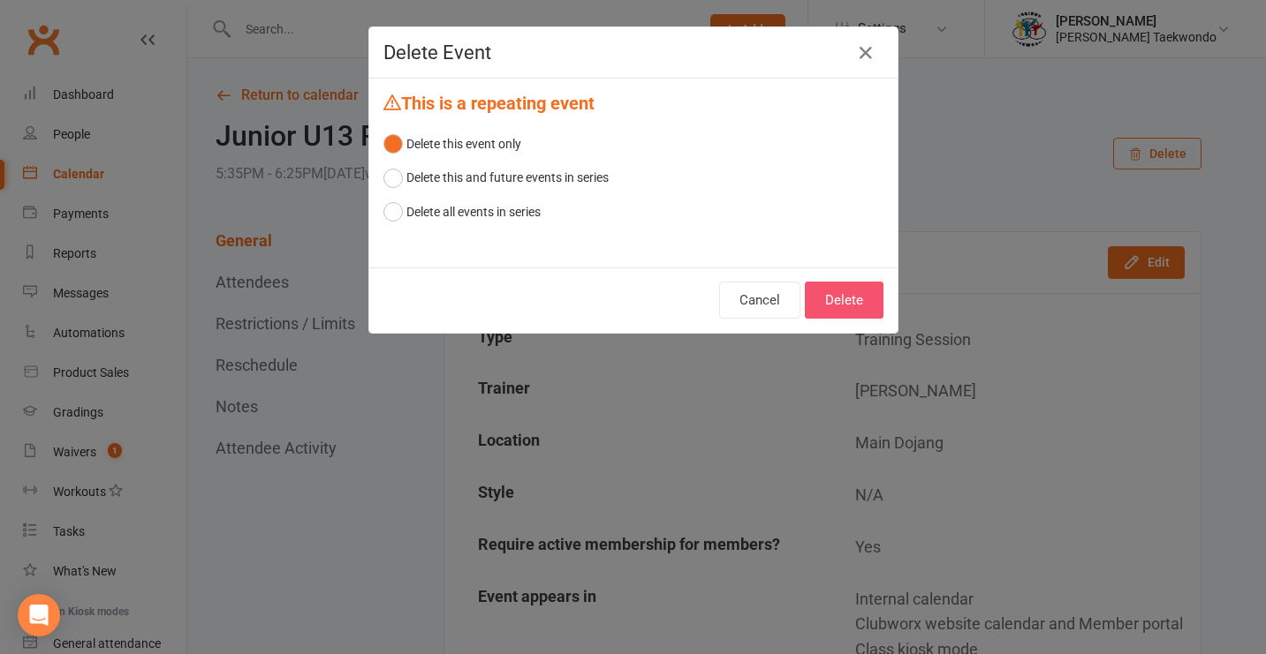
click at [830, 302] on button "Delete" at bounding box center [844, 300] width 79 height 37
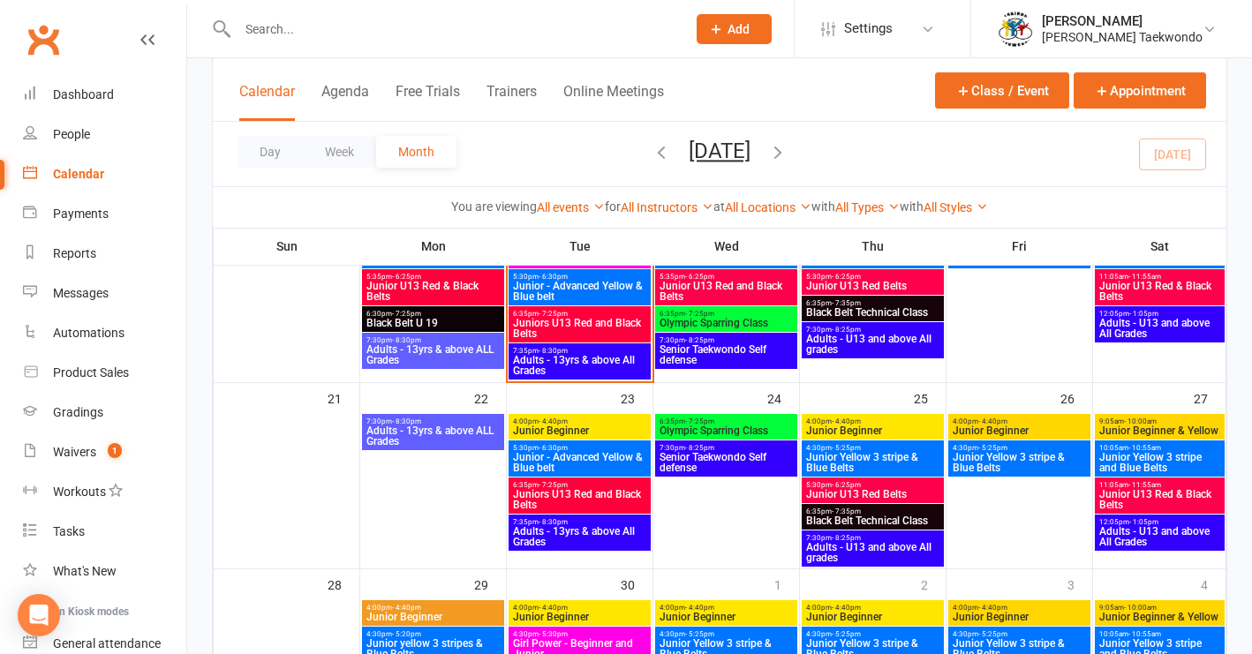
scroll to position [641, 0]
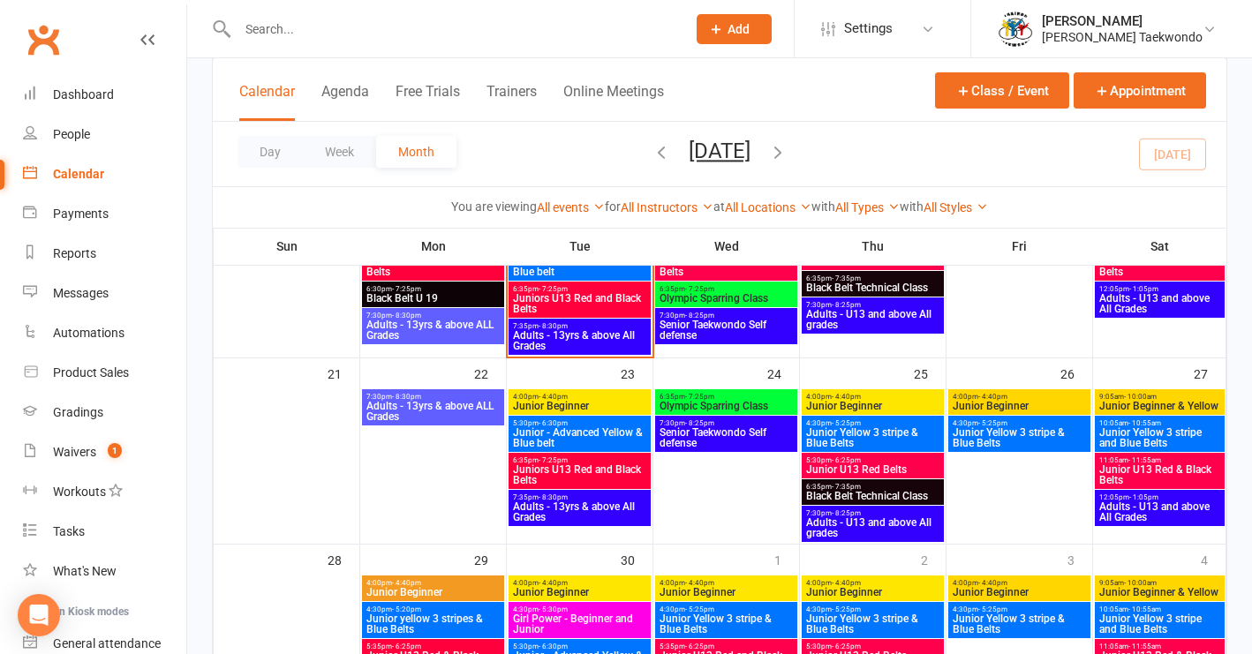
click at [767, 401] on span "Olympic Sparring Class" at bounding box center [726, 406] width 135 height 11
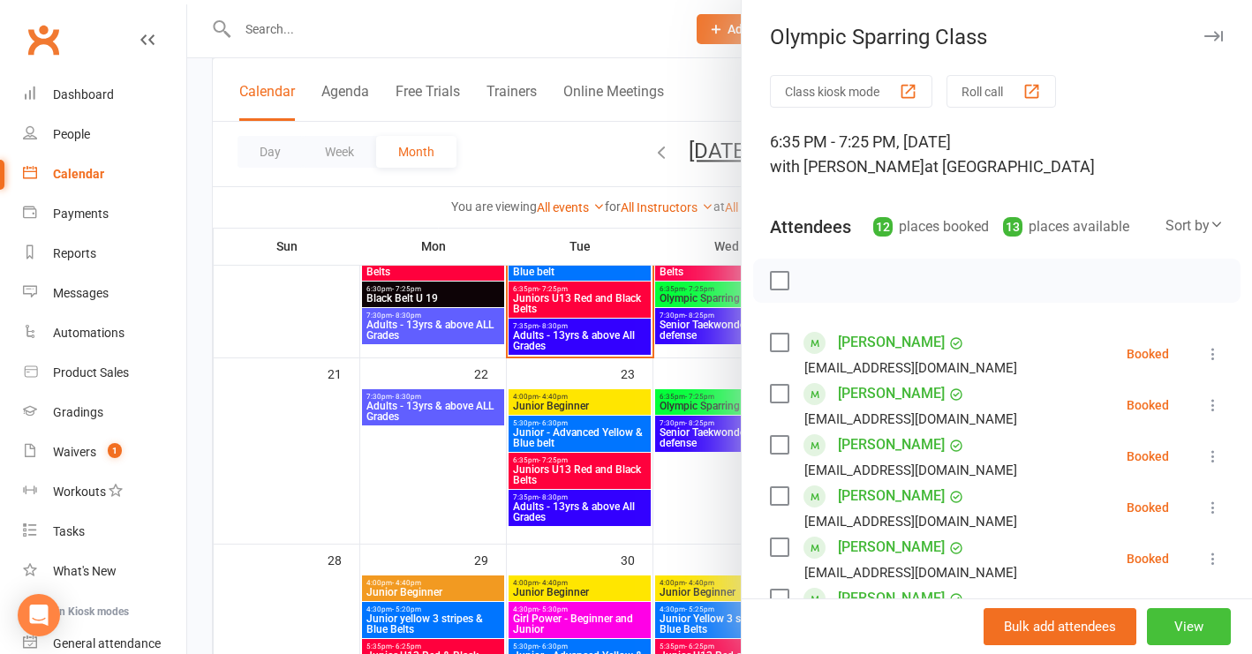
click at [1168, 632] on button "View" at bounding box center [1189, 627] width 84 height 37
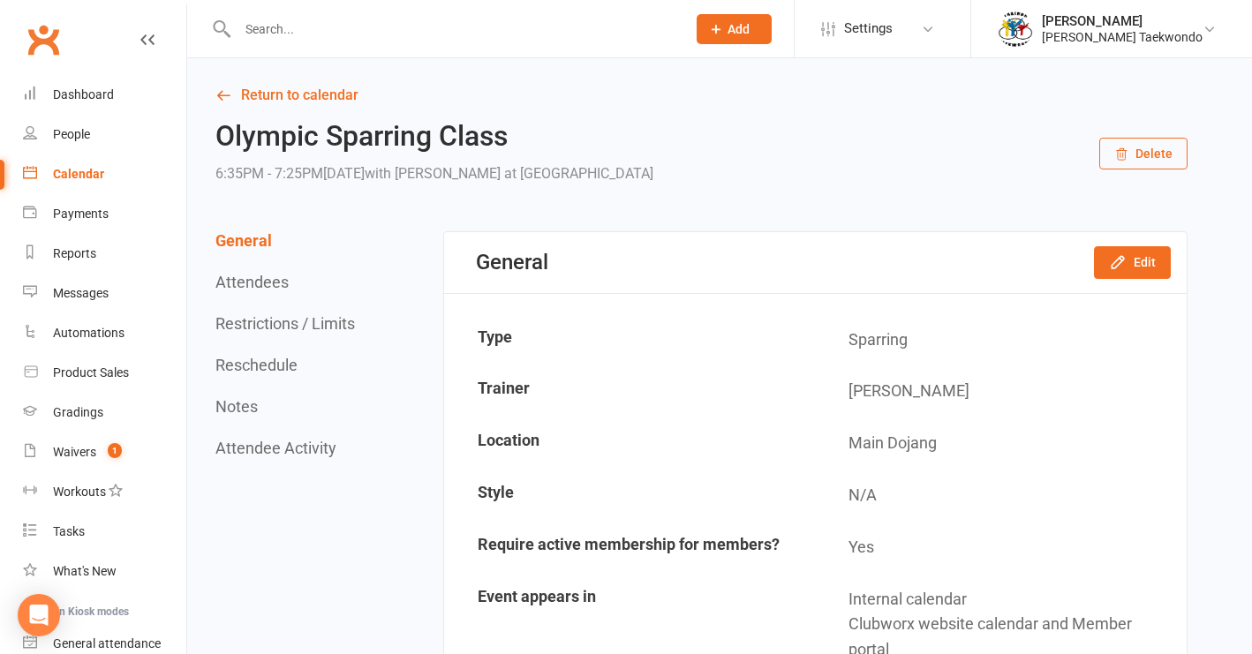
click at [1151, 154] on button "Delete" at bounding box center [1144, 154] width 88 height 32
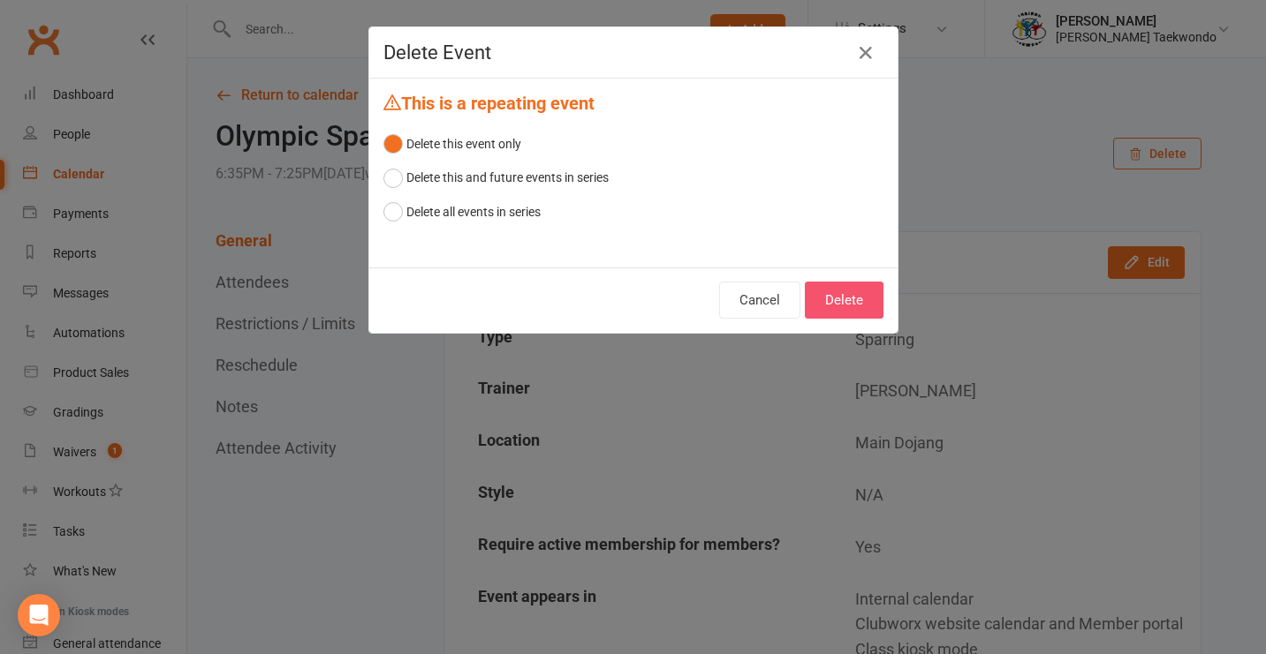
click at [814, 301] on button "Delete" at bounding box center [844, 300] width 79 height 37
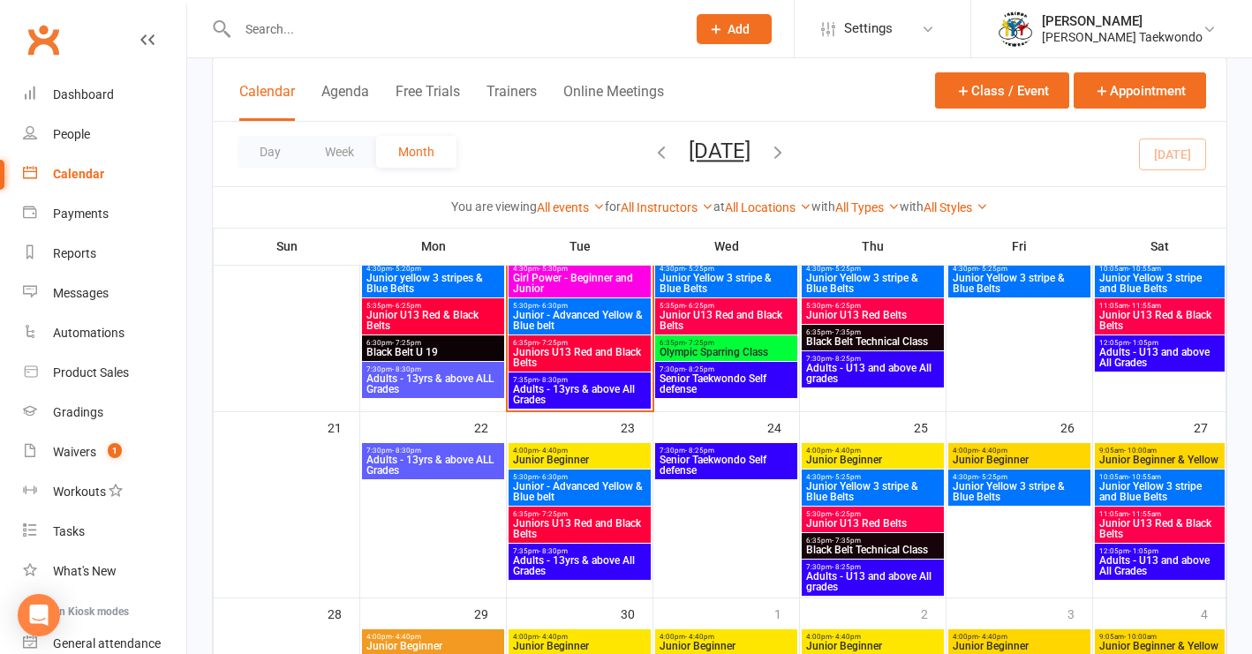
scroll to position [590, 0]
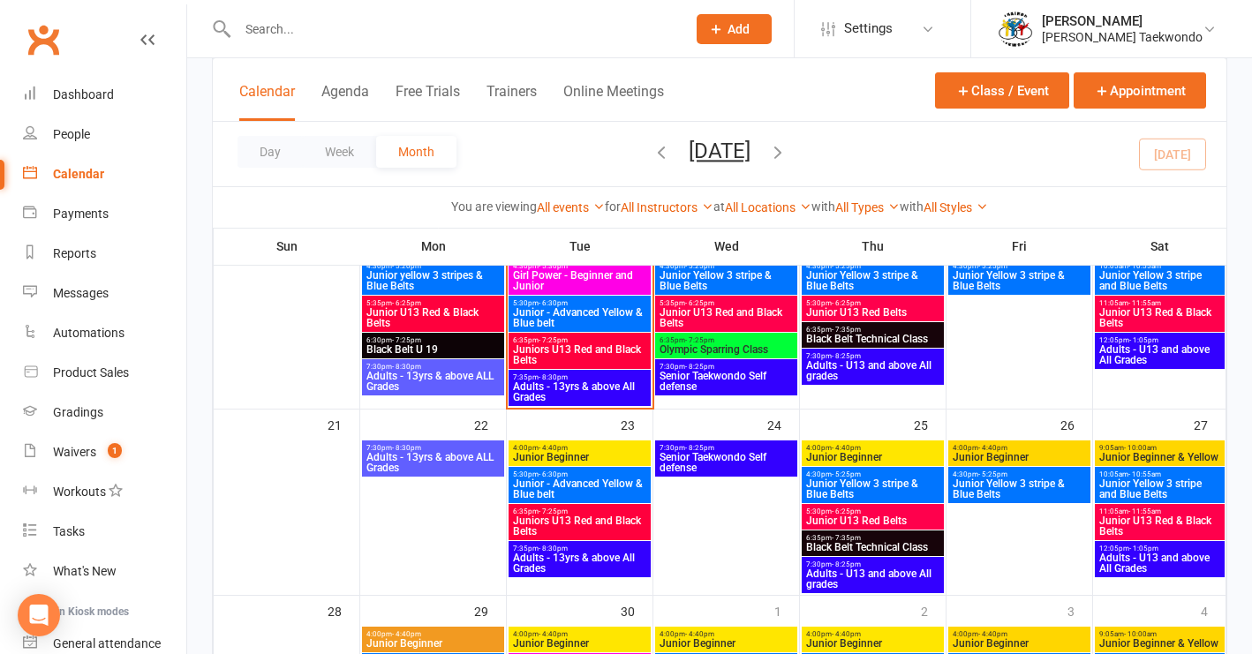
click at [1040, 449] on span "4:00pm - 4:40pm" at bounding box center [1019, 448] width 135 height 8
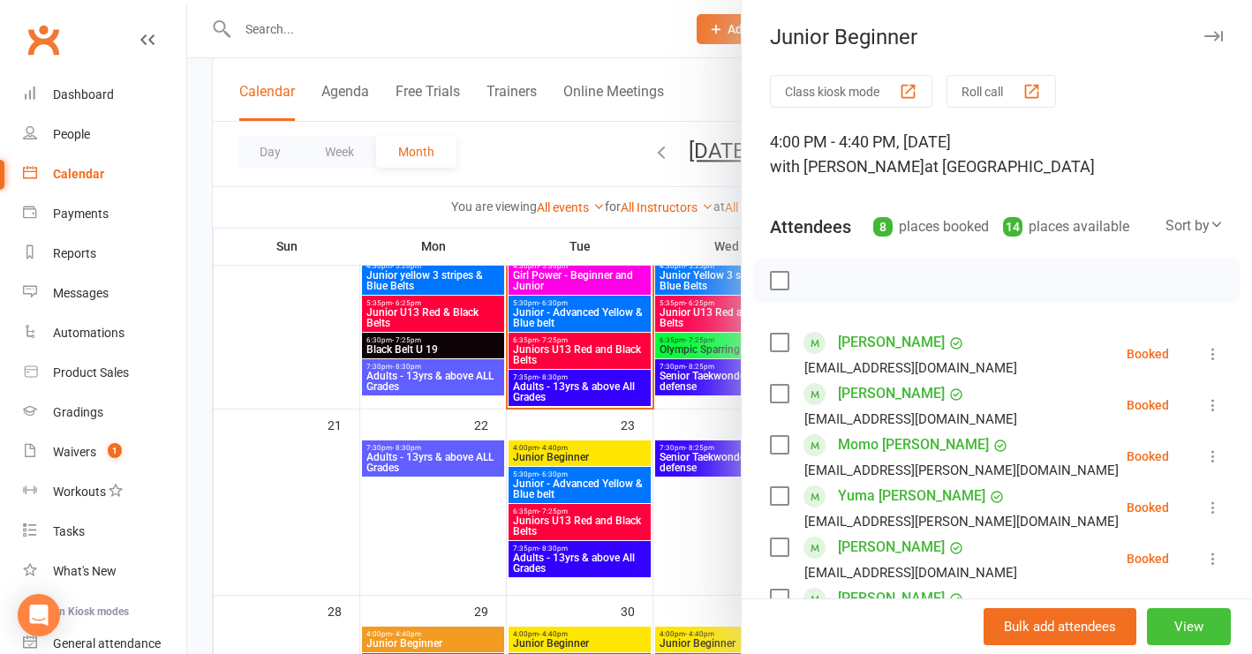
click at [1174, 629] on button "View" at bounding box center [1189, 627] width 84 height 37
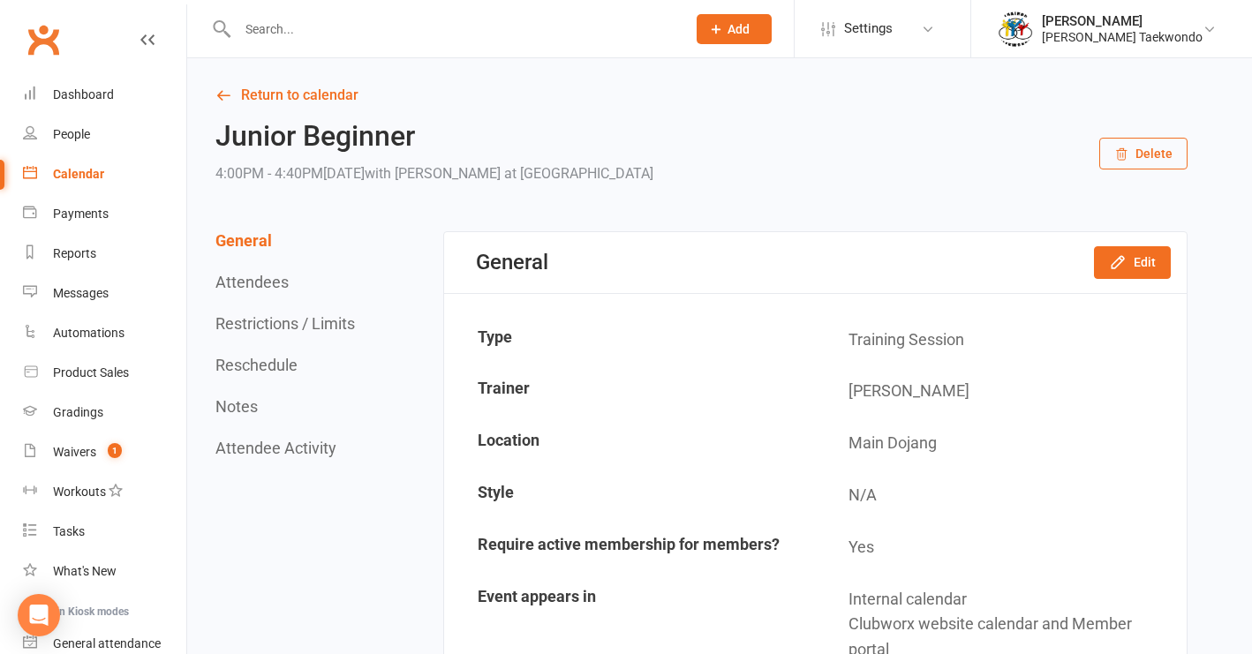
click at [1149, 153] on button "Delete" at bounding box center [1144, 154] width 88 height 32
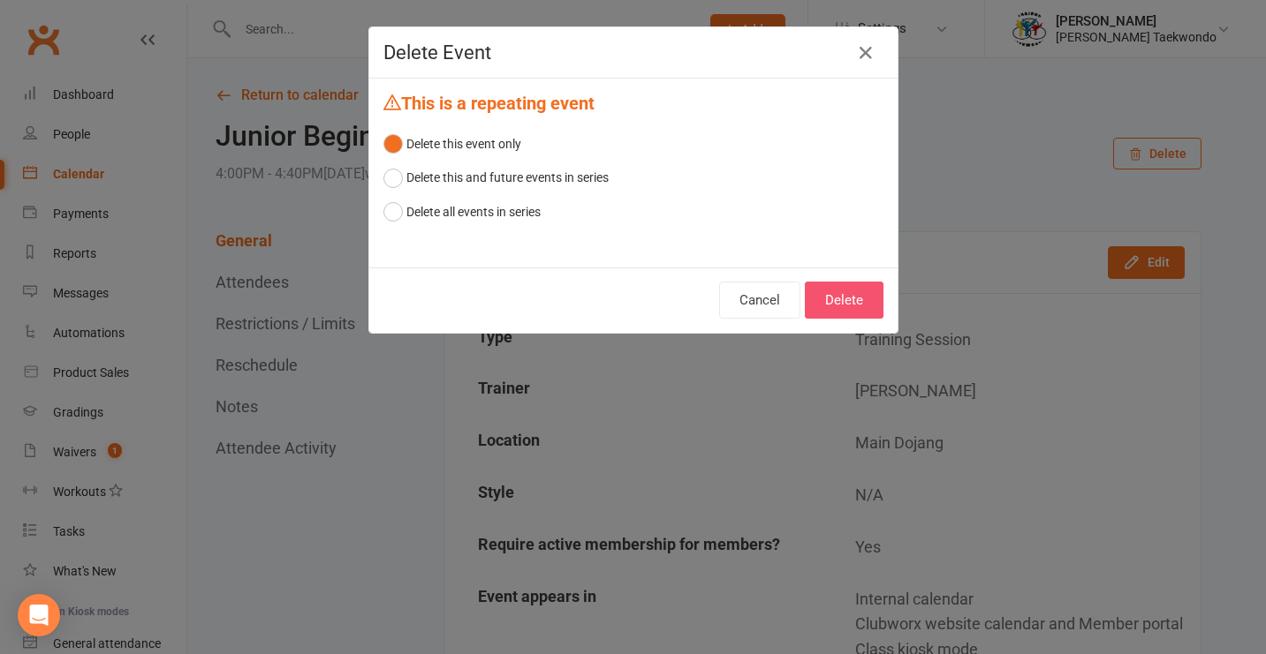
click at [832, 302] on button "Delete" at bounding box center [844, 300] width 79 height 37
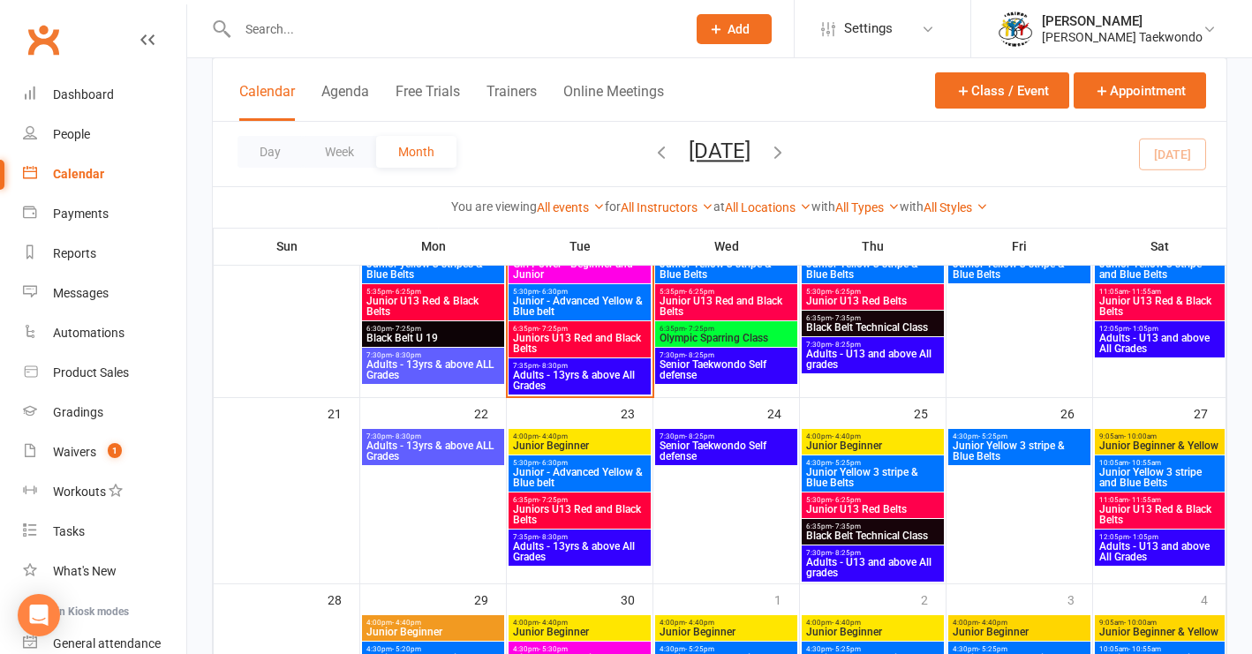
scroll to position [616, 0]
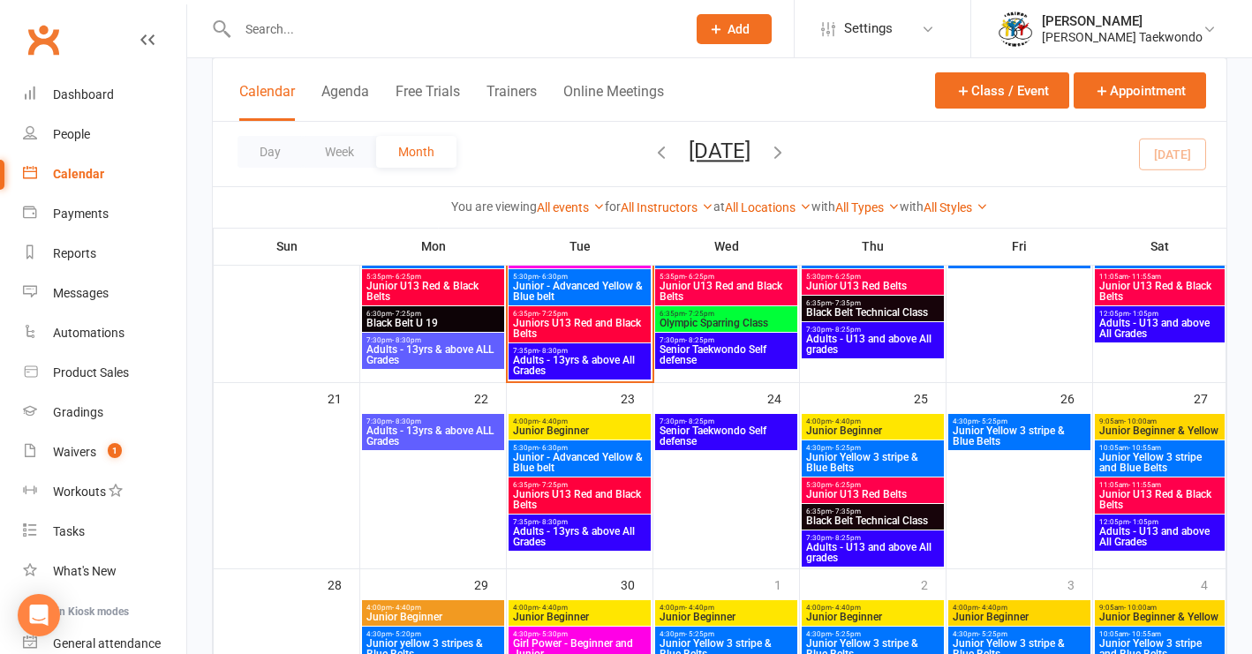
click at [1055, 439] on span "Junior Yellow 3 stripe & Blue Belts" at bounding box center [1019, 436] width 135 height 21
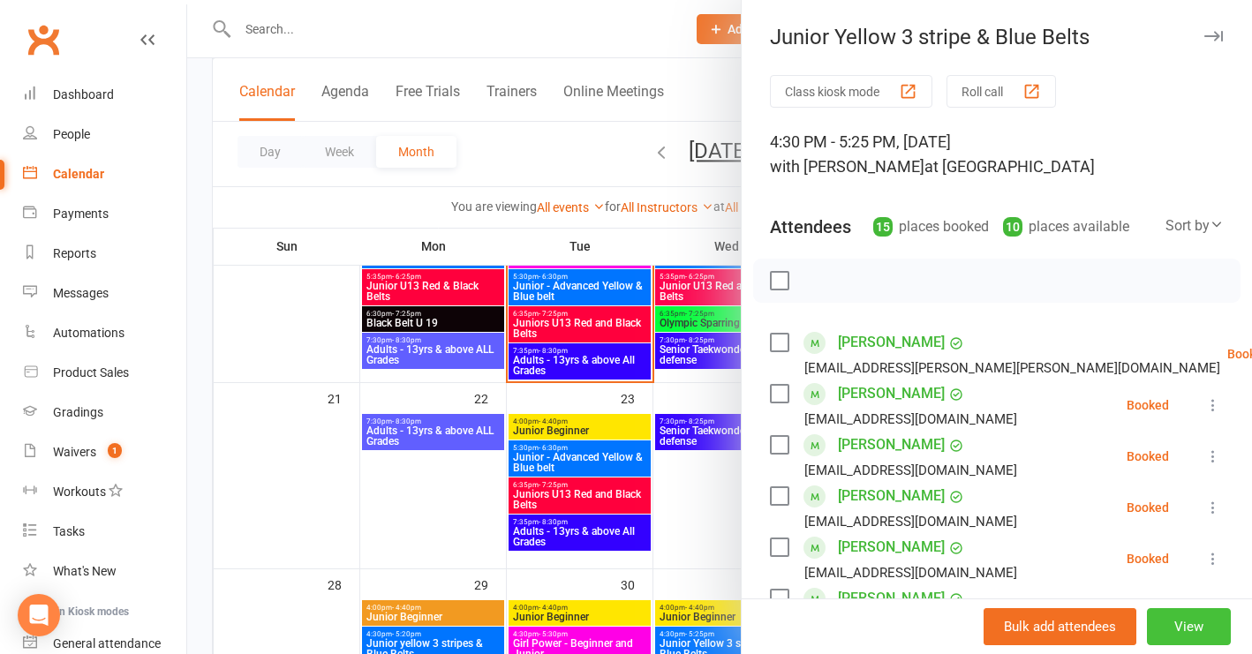
click at [1178, 627] on button "View" at bounding box center [1189, 627] width 84 height 37
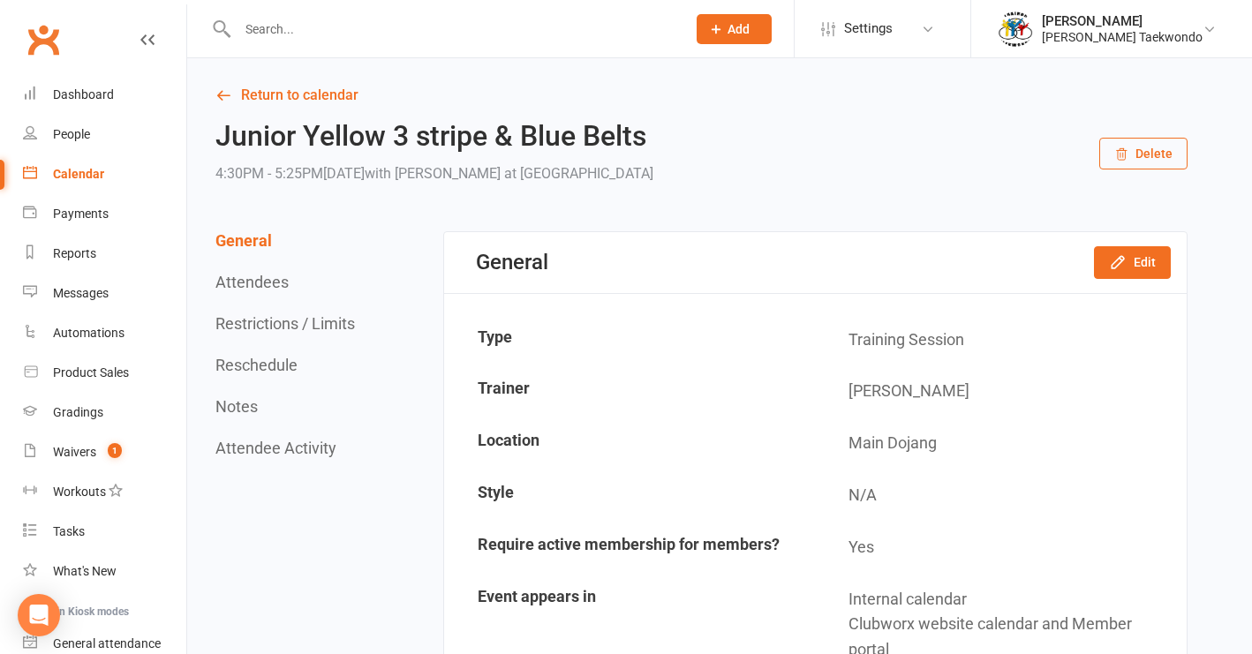
click at [1149, 151] on button "Delete" at bounding box center [1144, 154] width 88 height 32
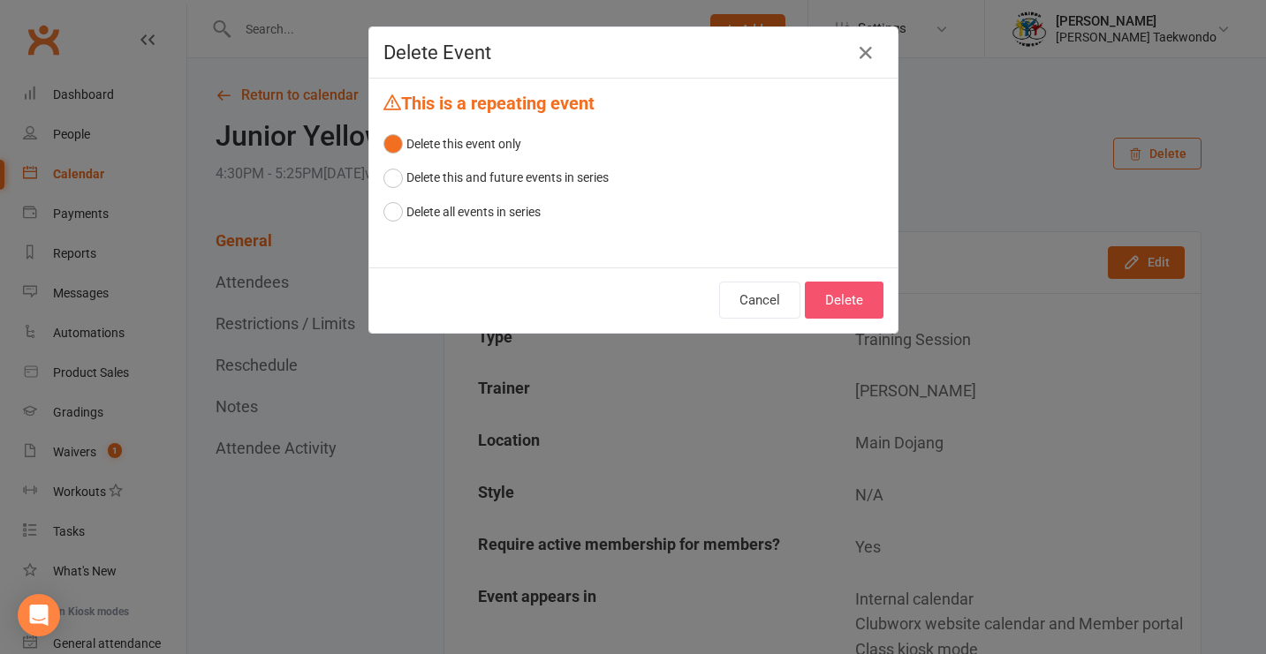
click at [836, 306] on button "Delete" at bounding box center [844, 300] width 79 height 37
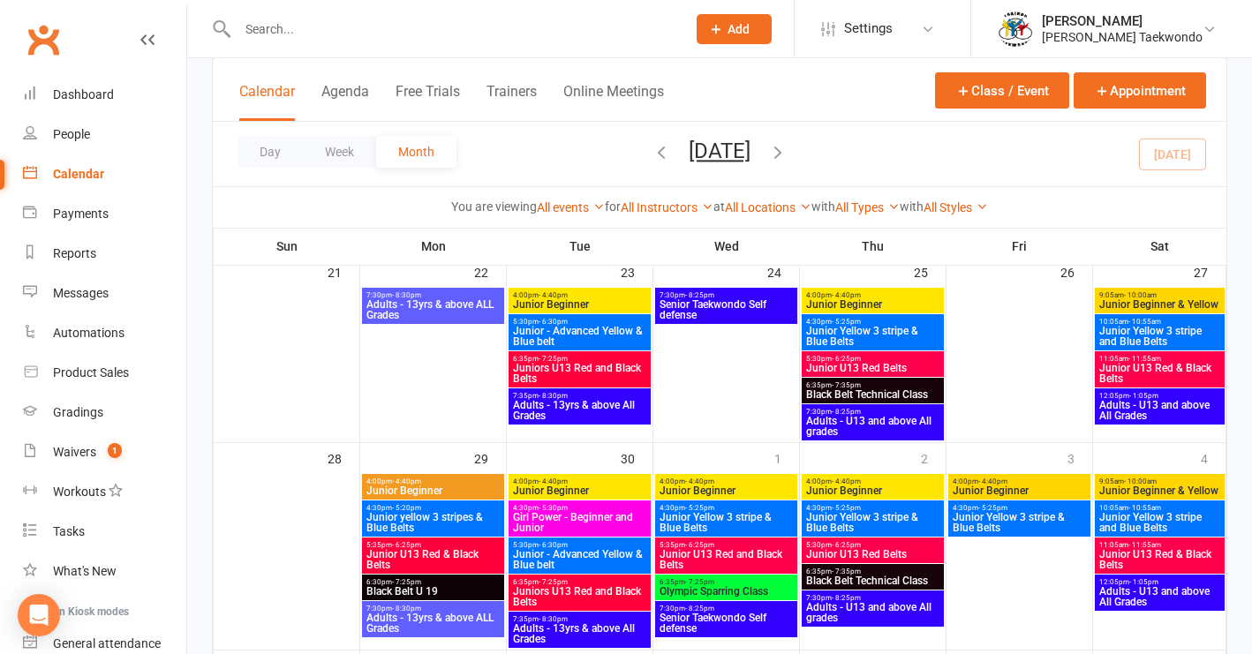
scroll to position [747, 0]
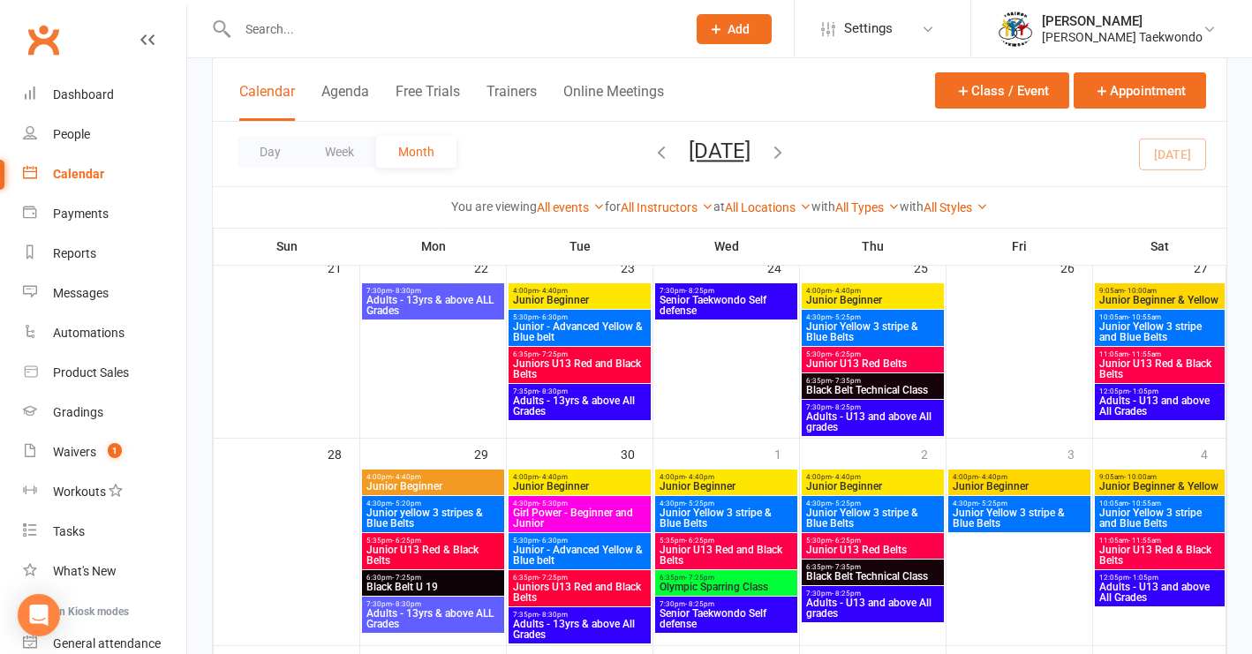
click at [447, 485] on span "Junior Beginner" at bounding box center [433, 486] width 135 height 11
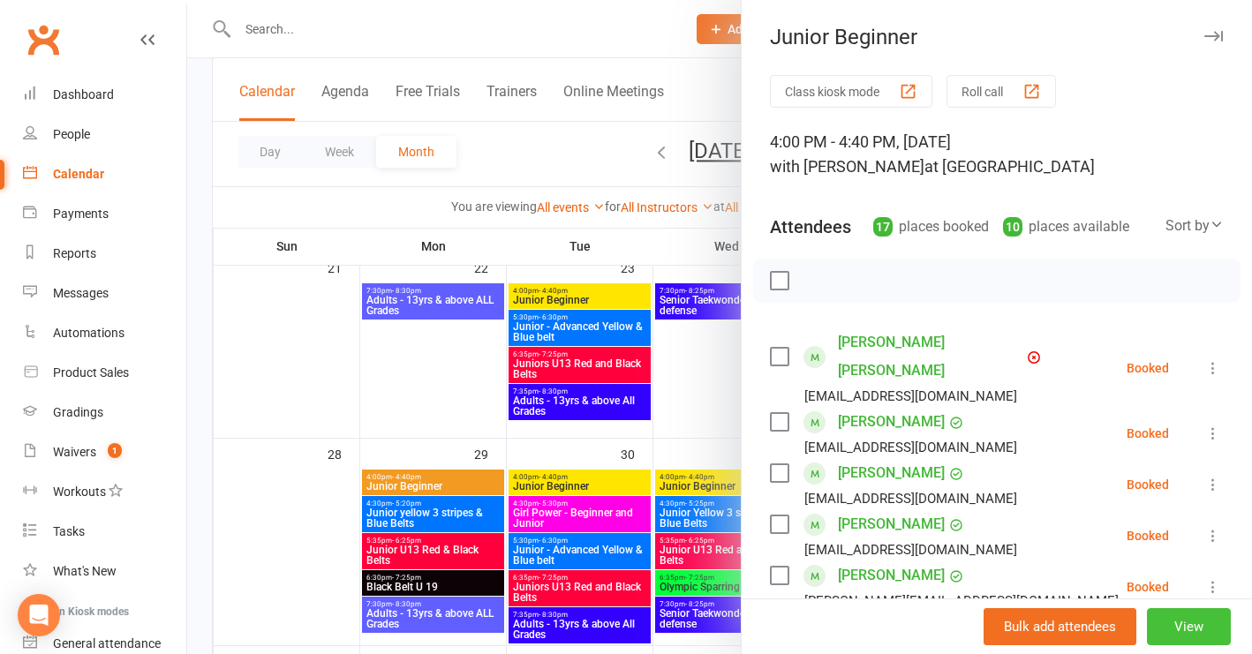
click at [1154, 624] on button "View" at bounding box center [1189, 627] width 84 height 37
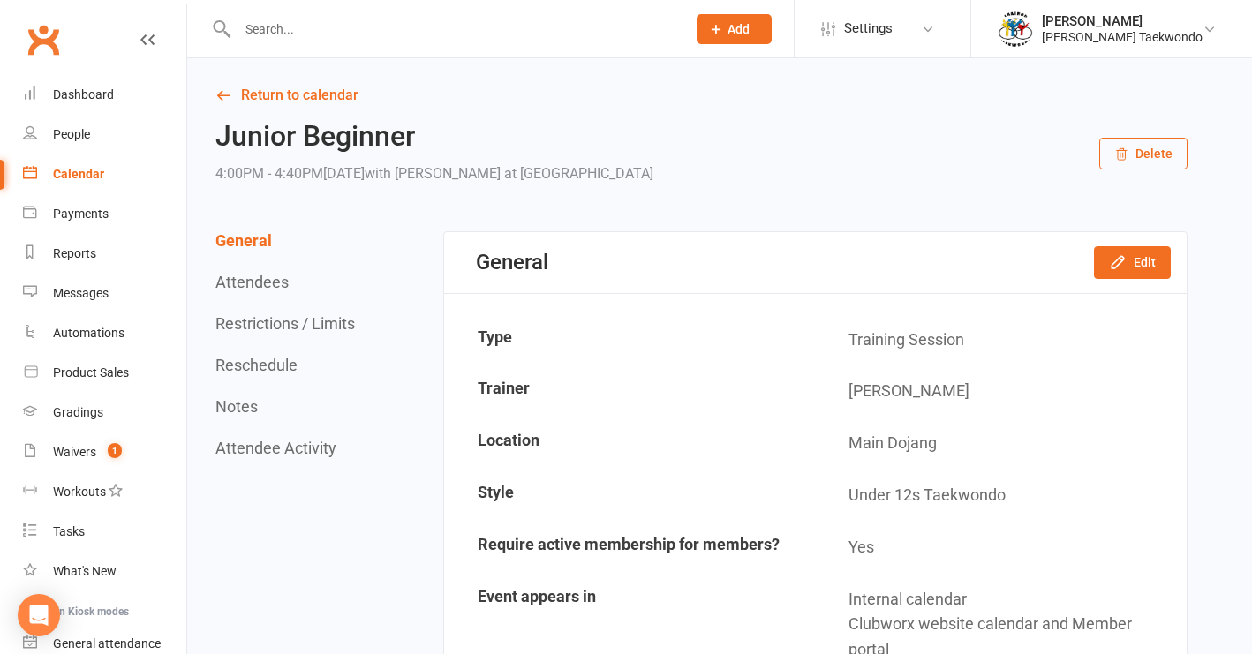
click at [1161, 152] on button "Delete" at bounding box center [1144, 154] width 88 height 32
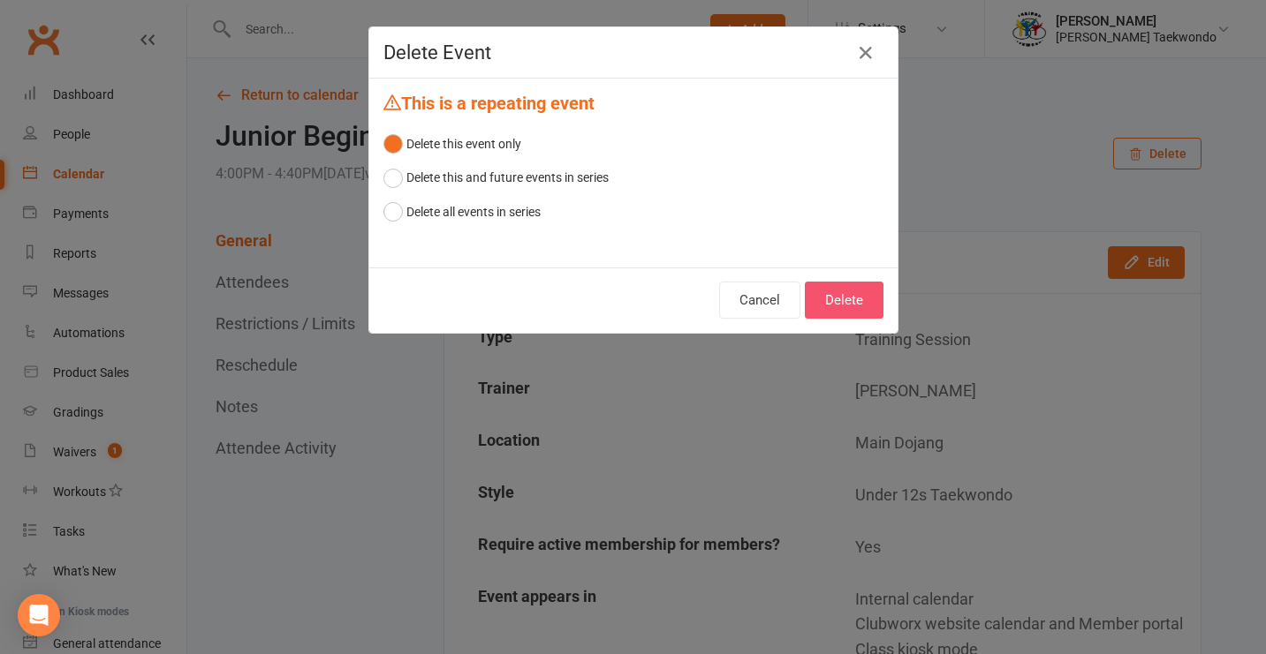
click at [827, 299] on button "Delete" at bounding box center [844, 300] width 79 height 37
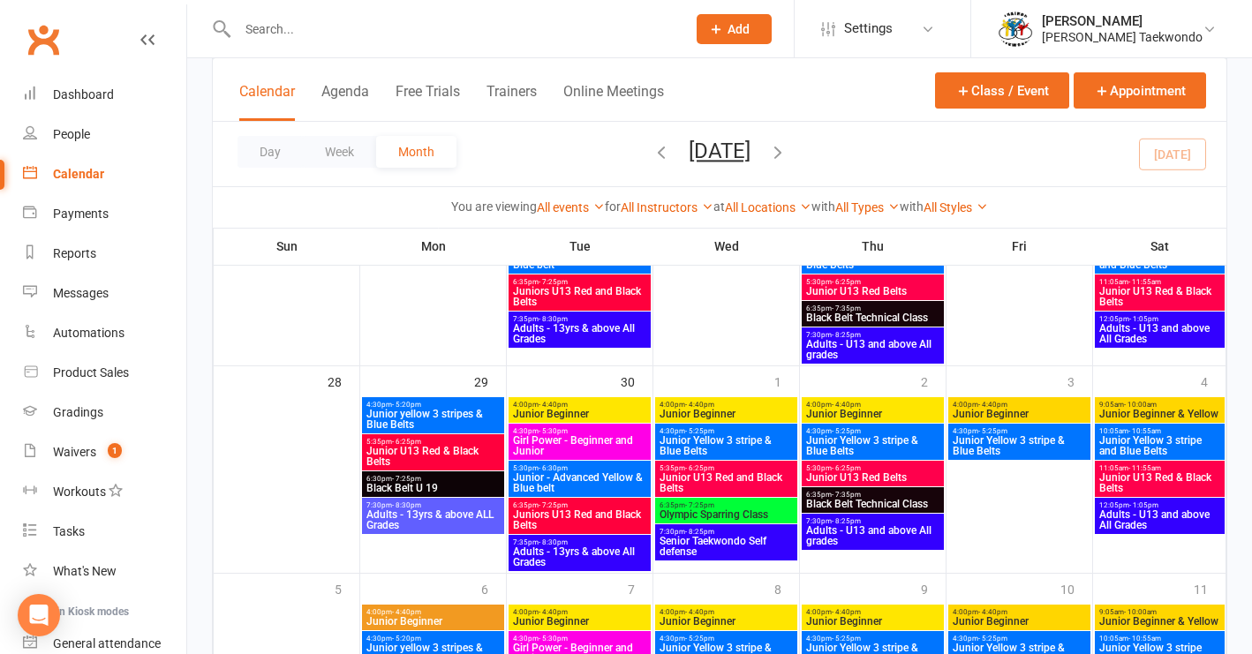
scroll to position [821, 0]
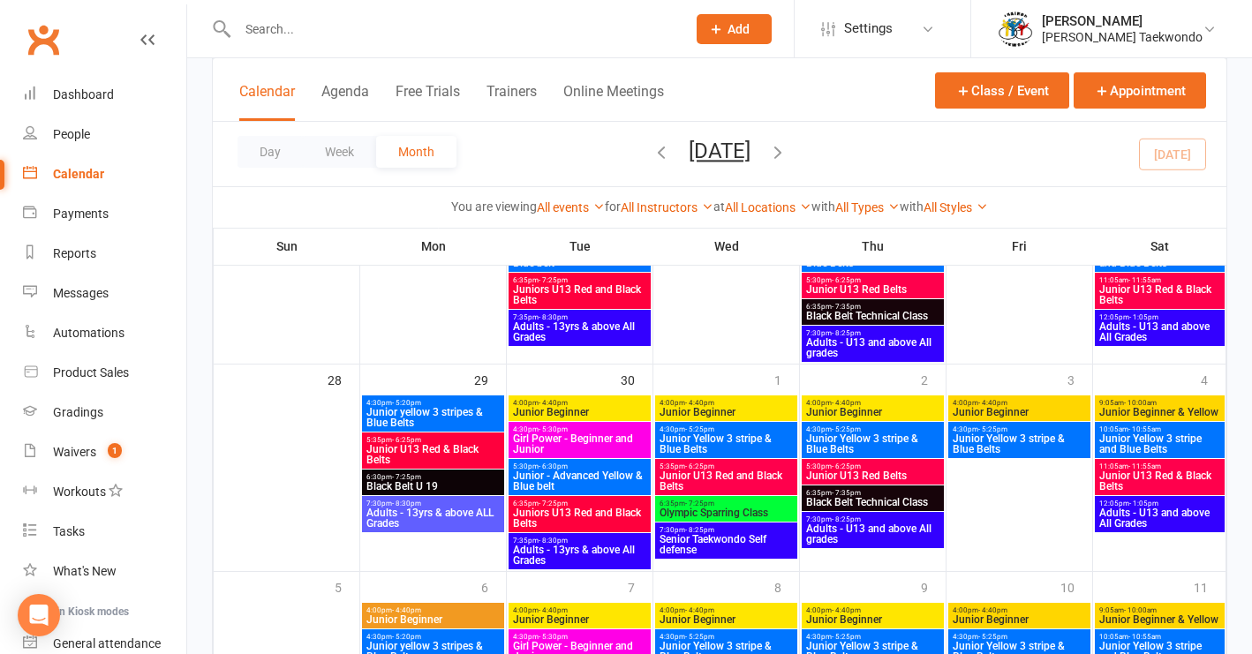
click at [442, 401] on span "4:30pm - 5:20pm" at bounding box center [433, 403] width 135 height 8
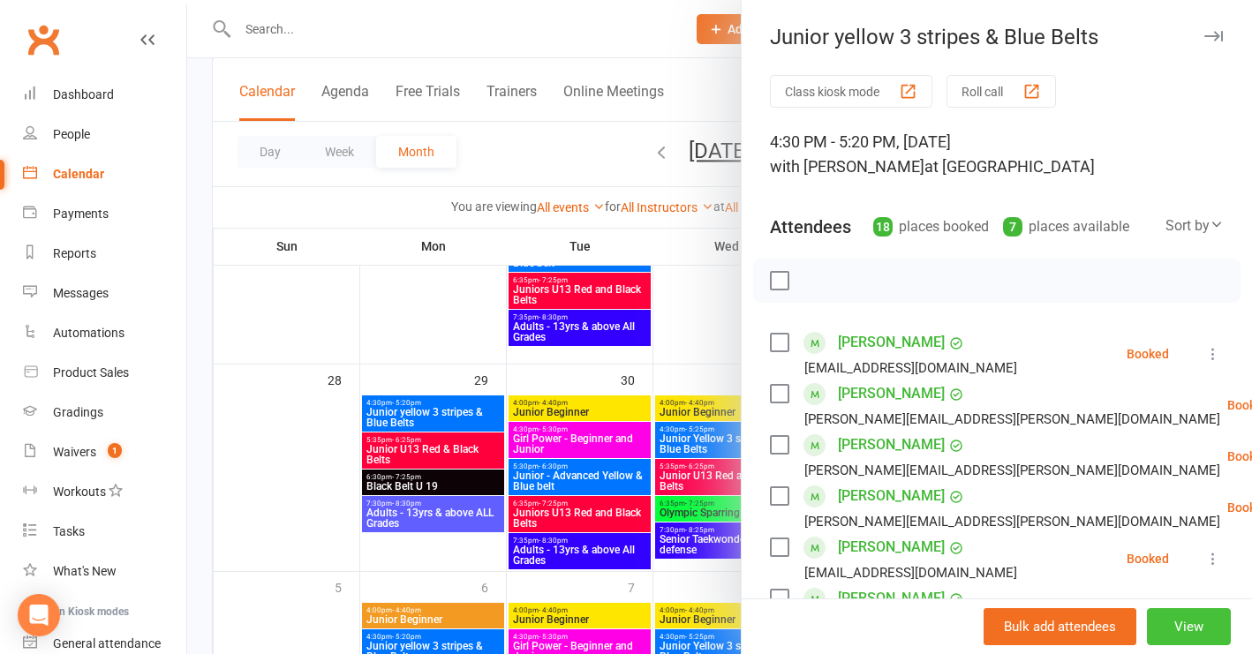
click at [1153, 624] on button "View" at bounding box center [1189, 627] width 84 height 37
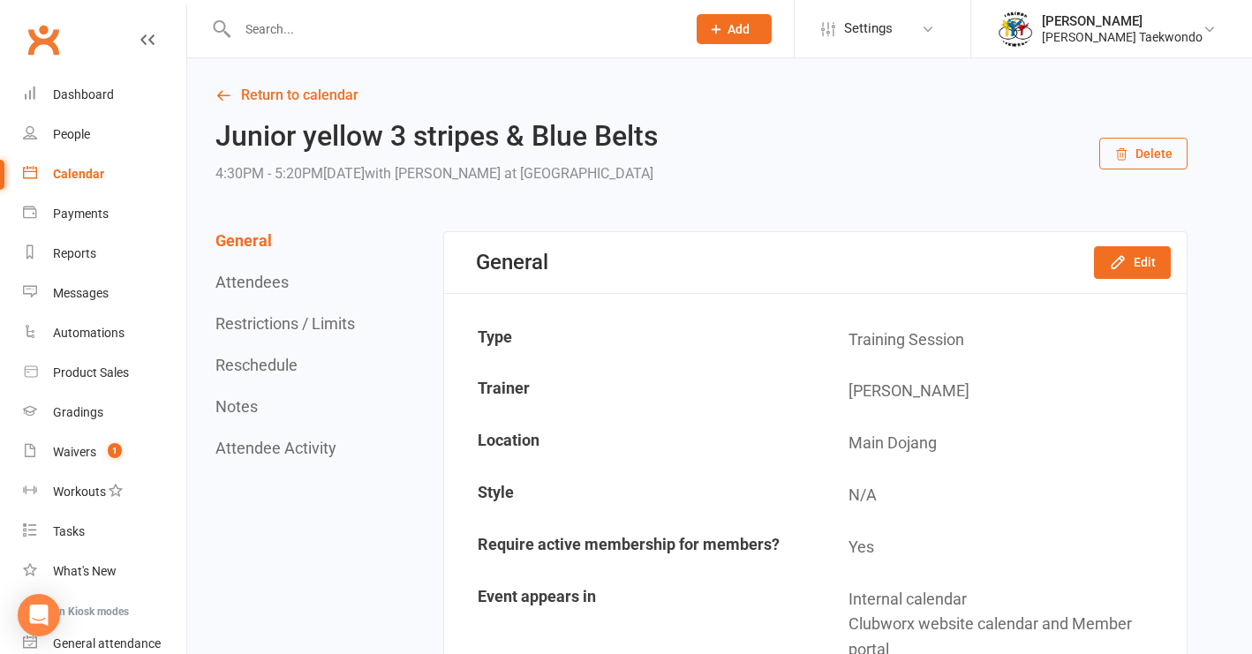
click at [1146, 152] on button "Delete" at bounding box center [1144, 154] width 88 height 32
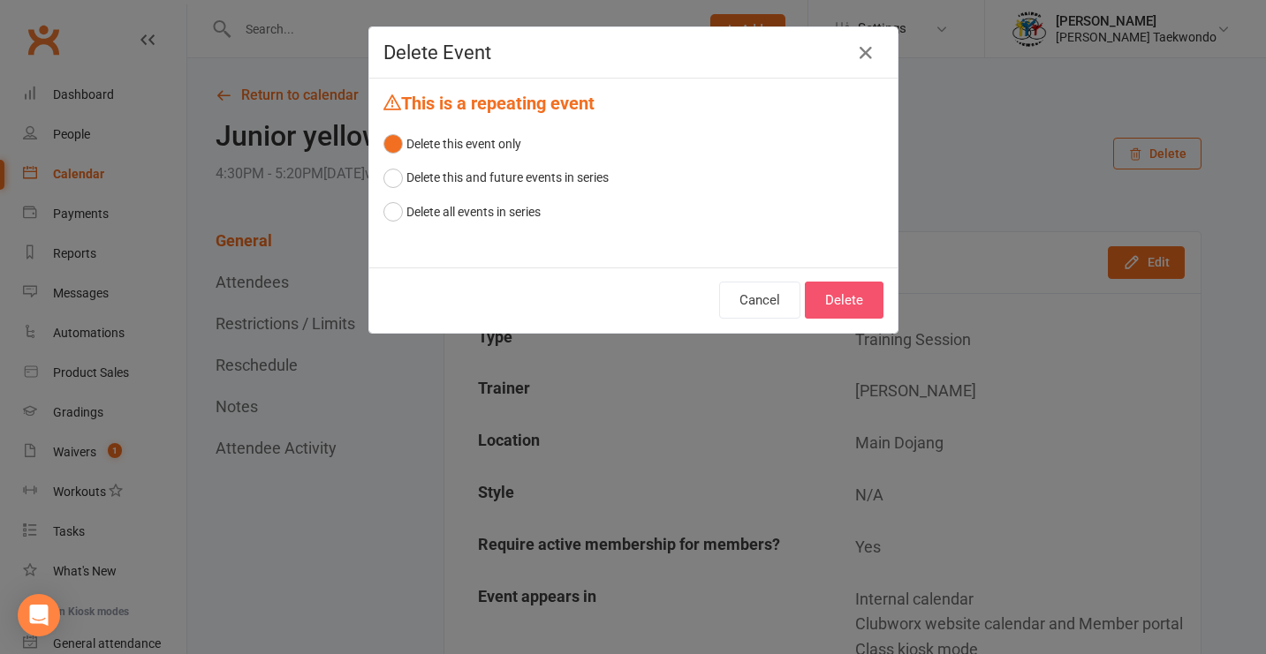
click at [828, 301] on button "Delete" at bounding box center [844, 300] width 79 height 37
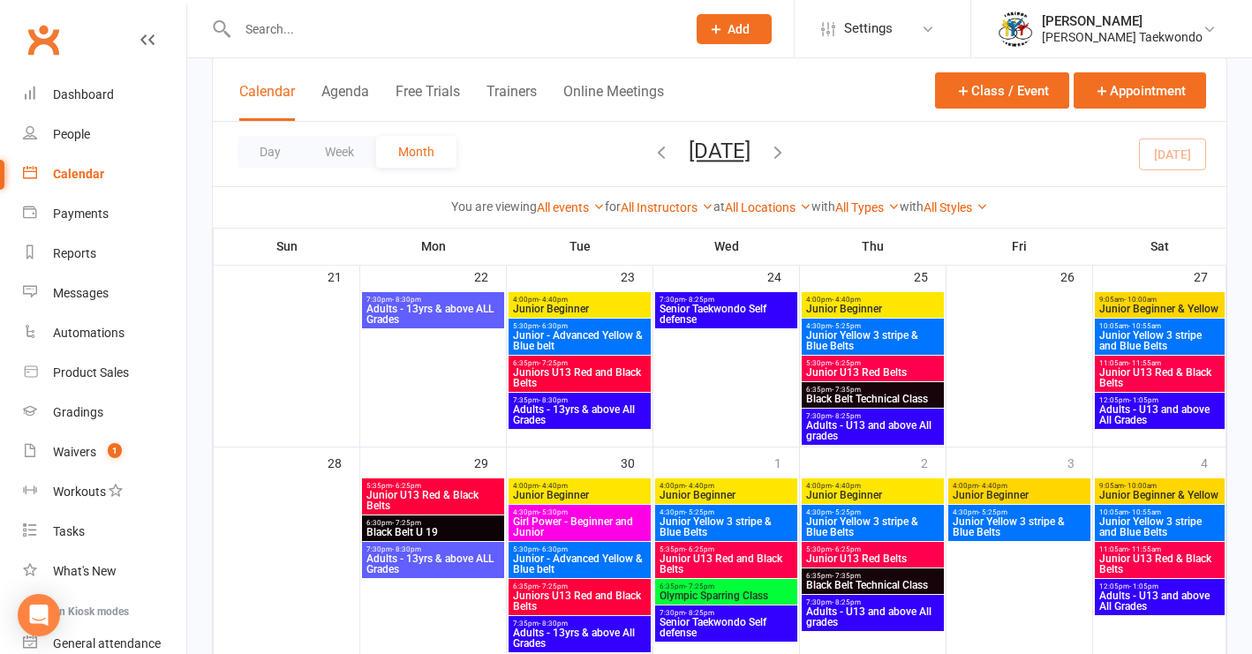
scroll to position [808, 0]
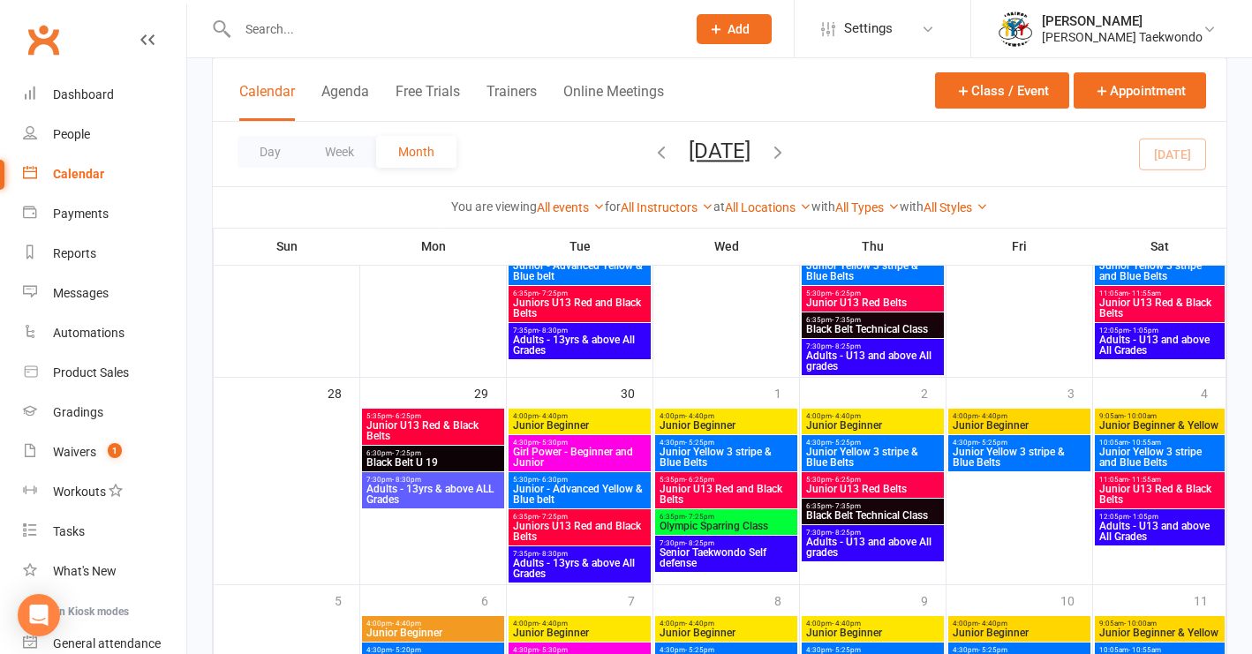
click at [448, 422] on span "Junior U13 Red & Black Belts" at bounding box center [433, 430] width 135 height 21
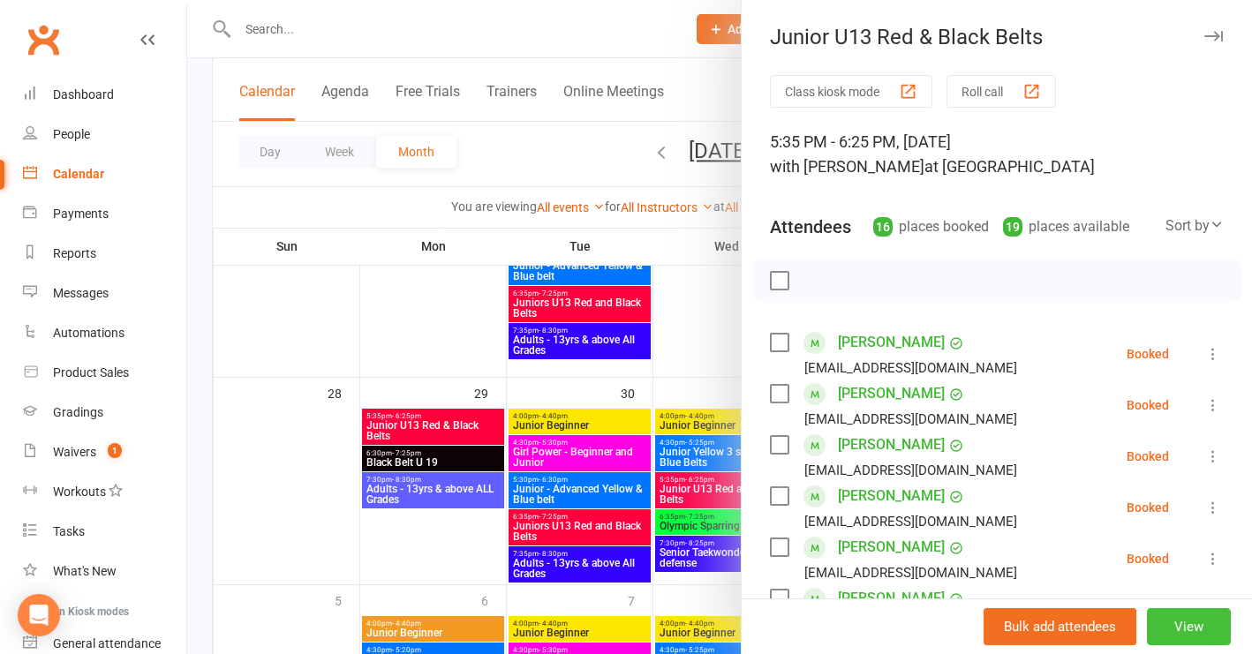
click at [1154, 633] on button "View" at bounding box center [1189, 627] width 84 height 37
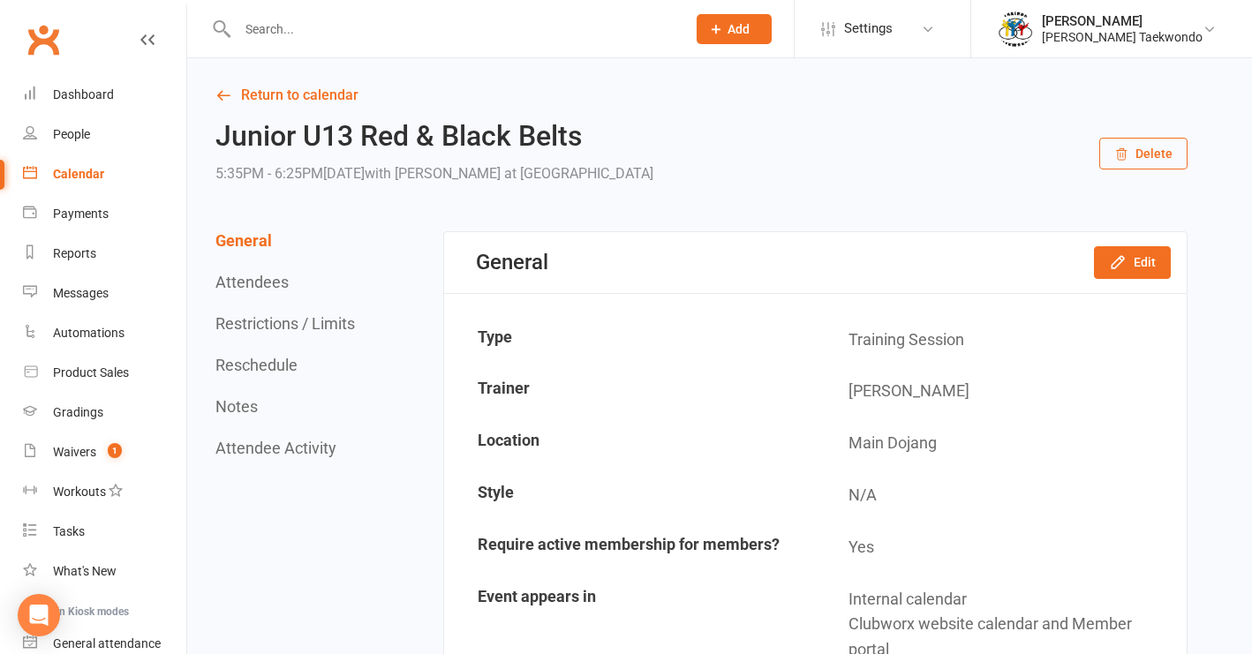
click at [1136, 149] on button "Delete" at bounding box center [1144, 154] width 88 height 32
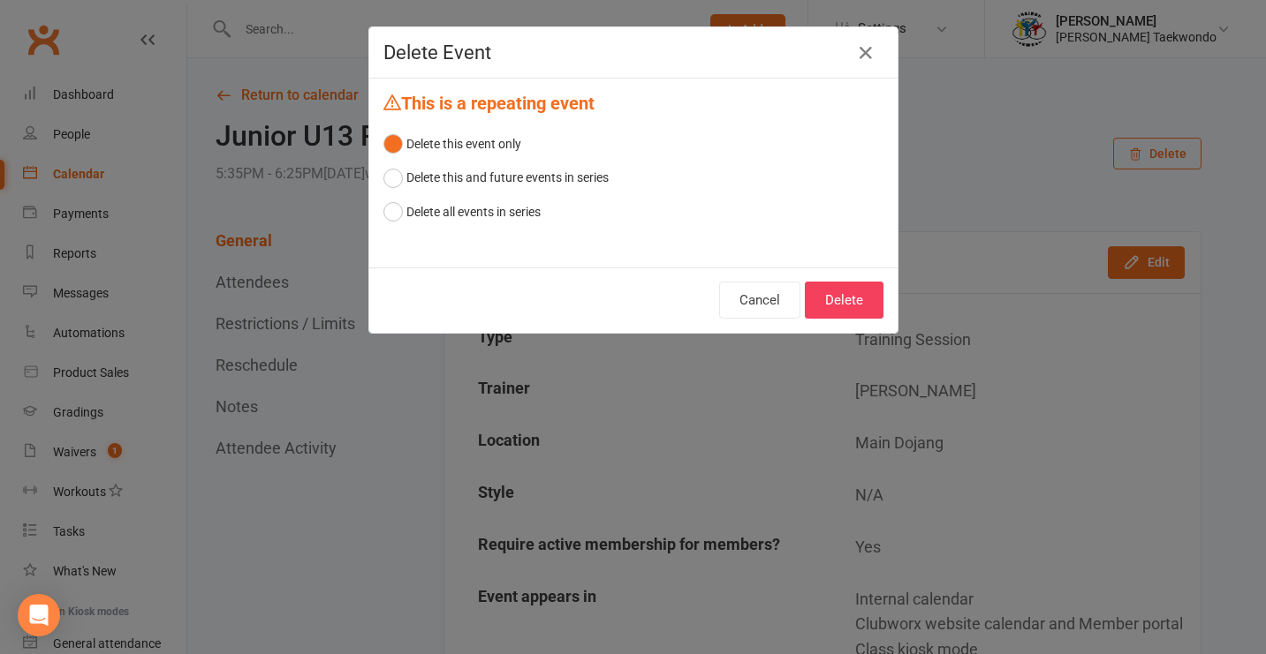
click at [850, 288] on button "Delete" at bounding box center [844, 300] width 79 height 37
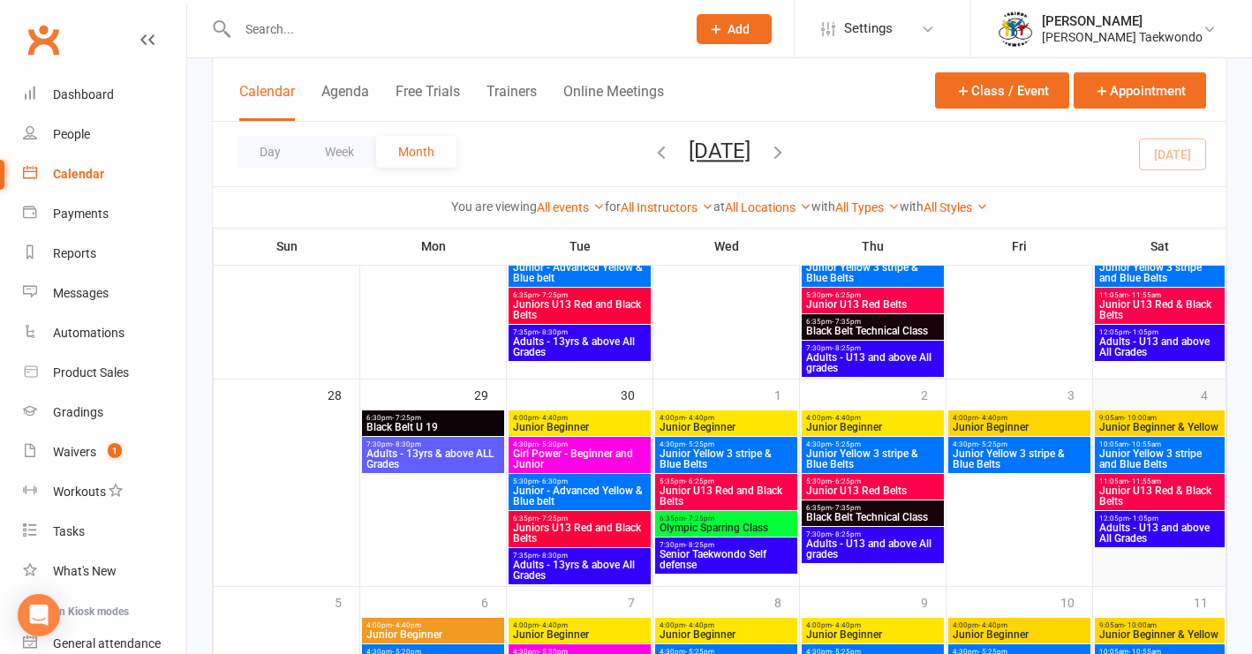
scroll to position [828, 0]
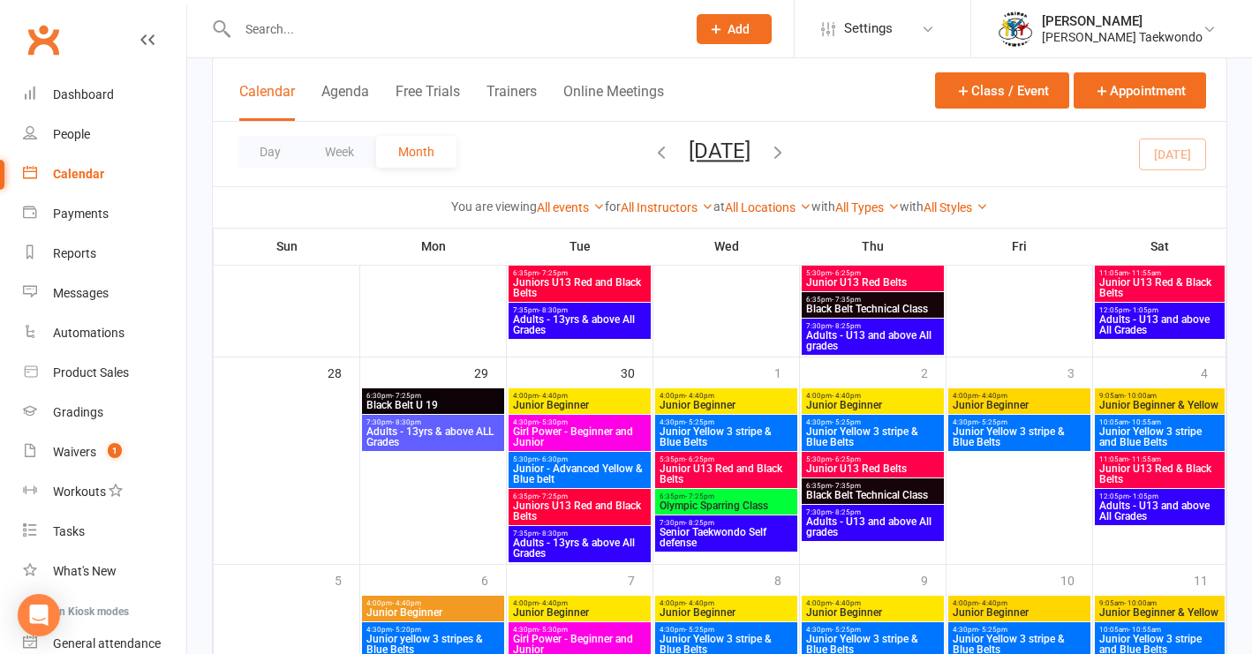
click at [382, 400] on span "Black Belt U 19" at bounding box center [433, 405] width 135 height 11
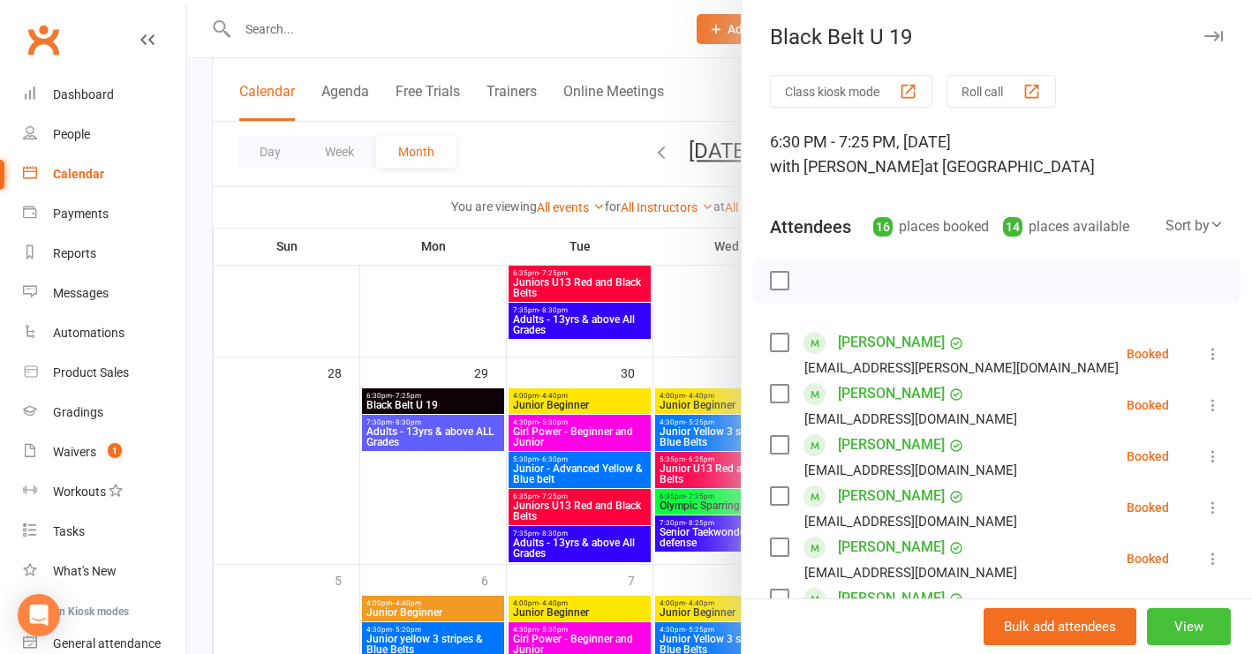
click at [1166, 624] on button "View" at bounding box center [1189, 627] width 84 height 37
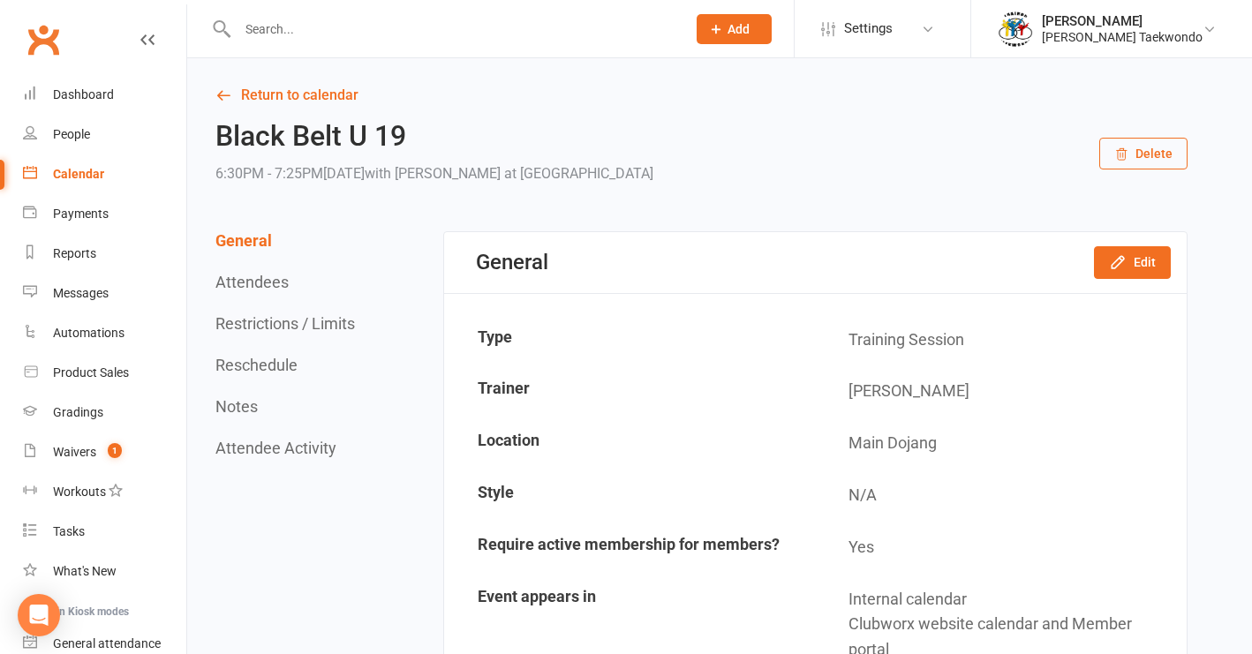
click at [1137, 151] on button "Delete" at bounding box center [1144, 154] width 88 height 32
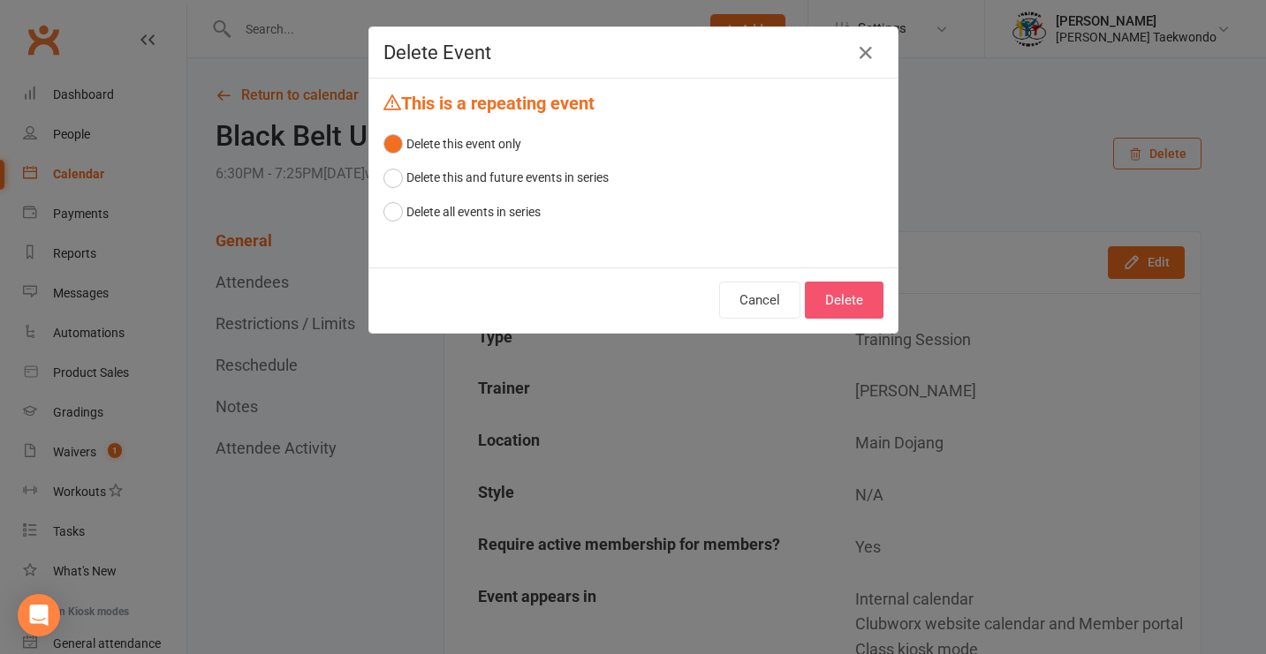
click at [827, 299] on button "Delete" at bounding box center [844, 300] width 79 height 37
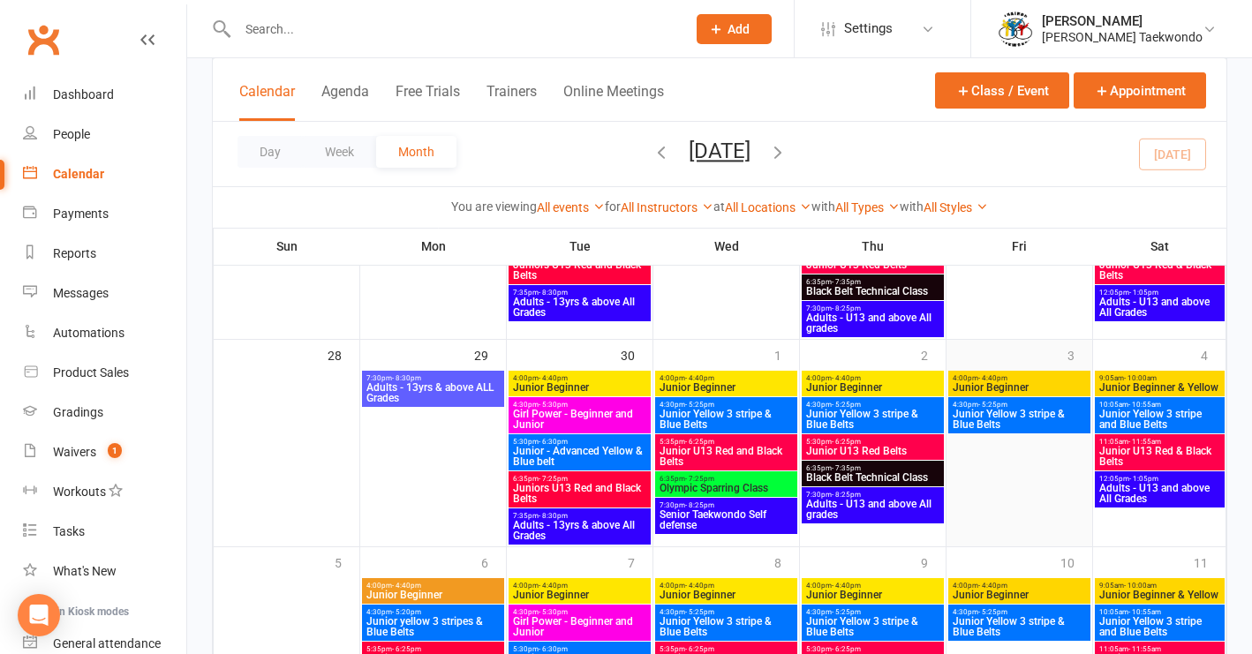
scroll to position [851, 0]
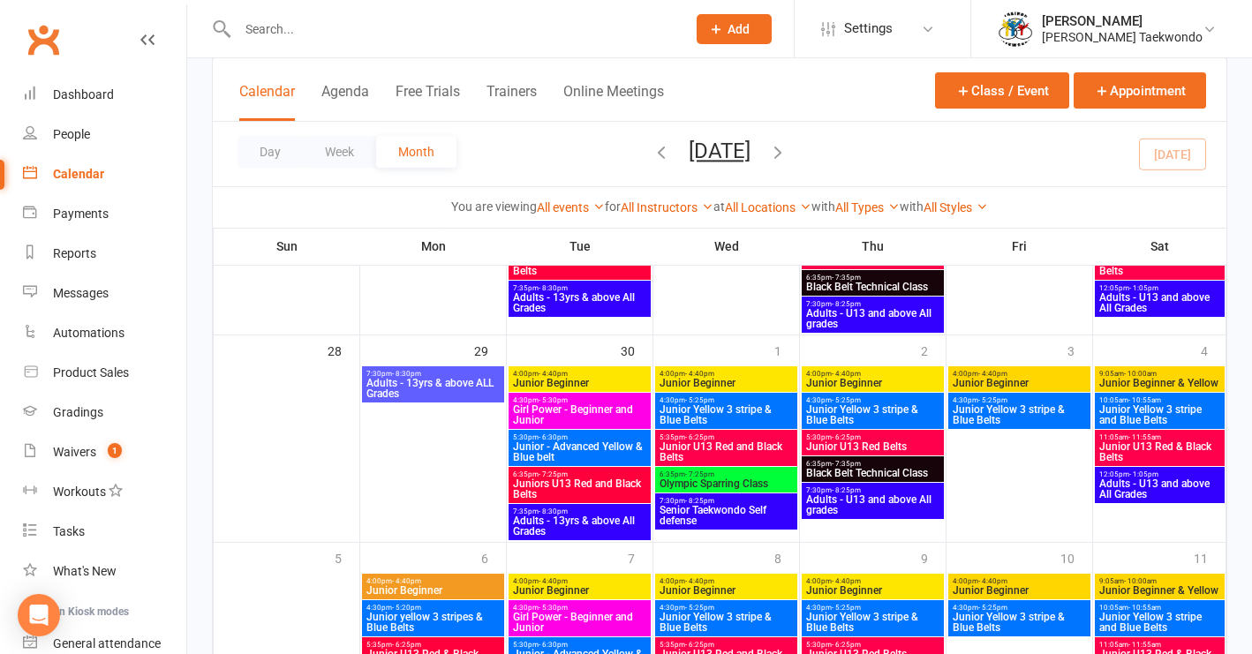
click at [604, 414] on span "Girl Power - Beginner and Junior" at bounding box center [579, 414] width 135 height 21
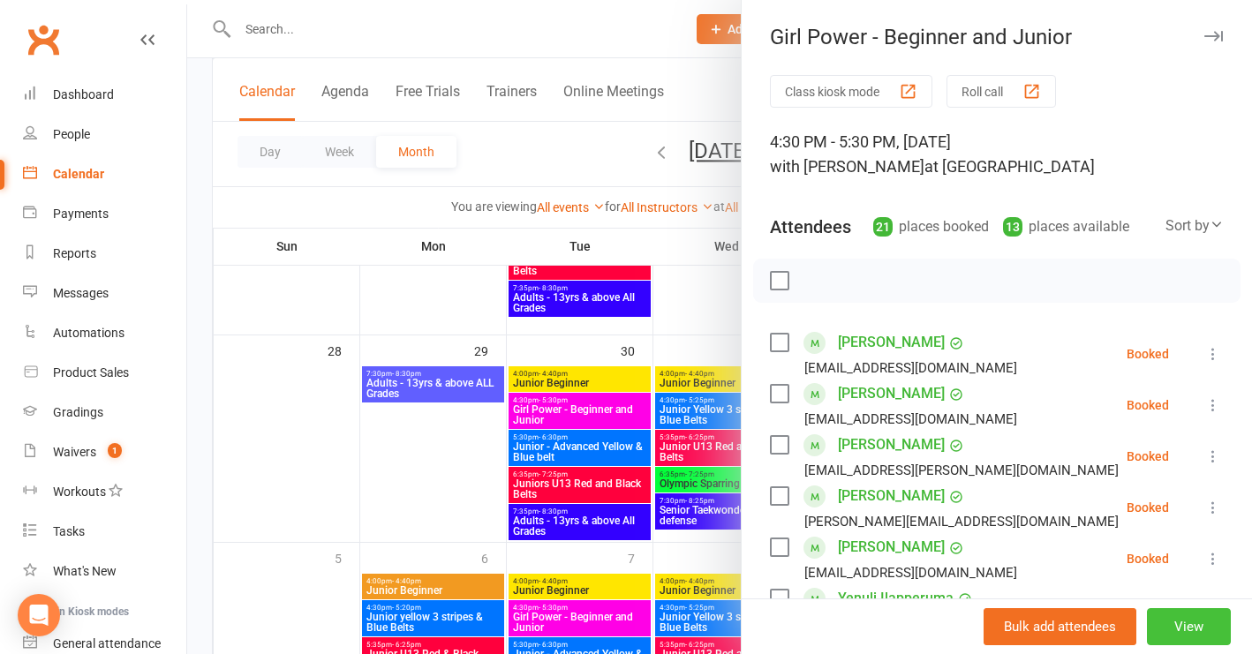
click at [1166, 627] on button "View" at bounding box center [1189, 627] width 84 height 37
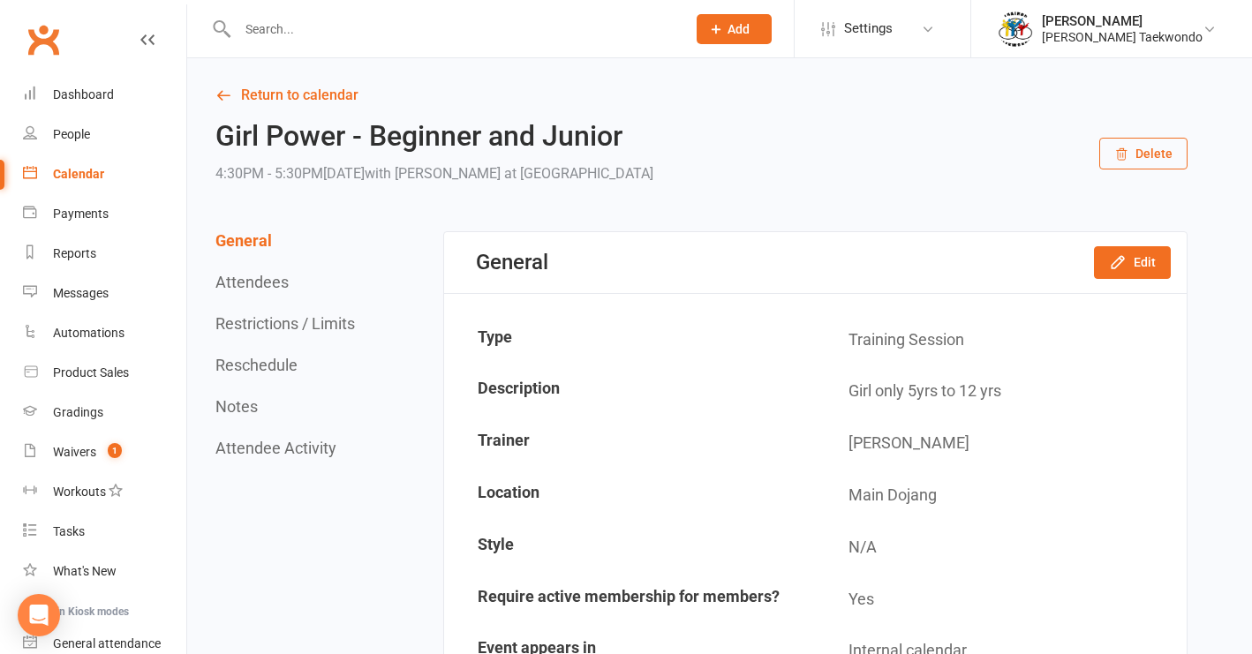
click at [1146, 157] on button "Delete" at bounding box center [1144, 154] width 88 height 32
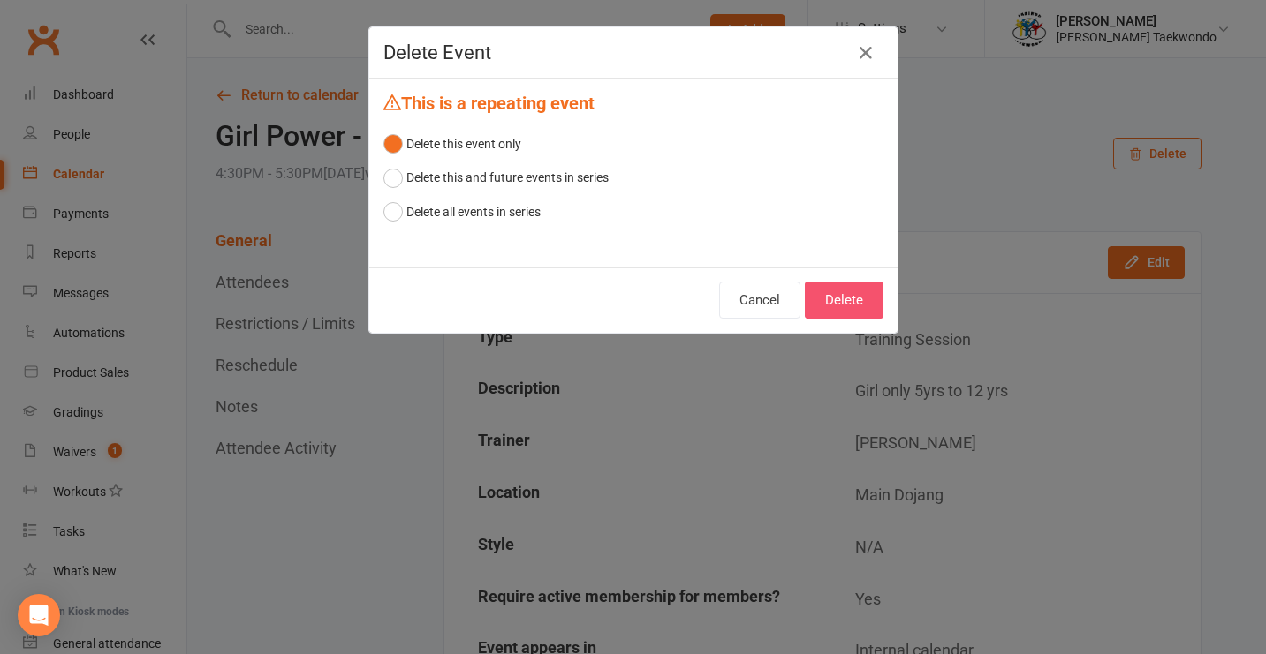
click at [850, 296] on button "Delete" at bounding box center [844, 300] width 79 height 37
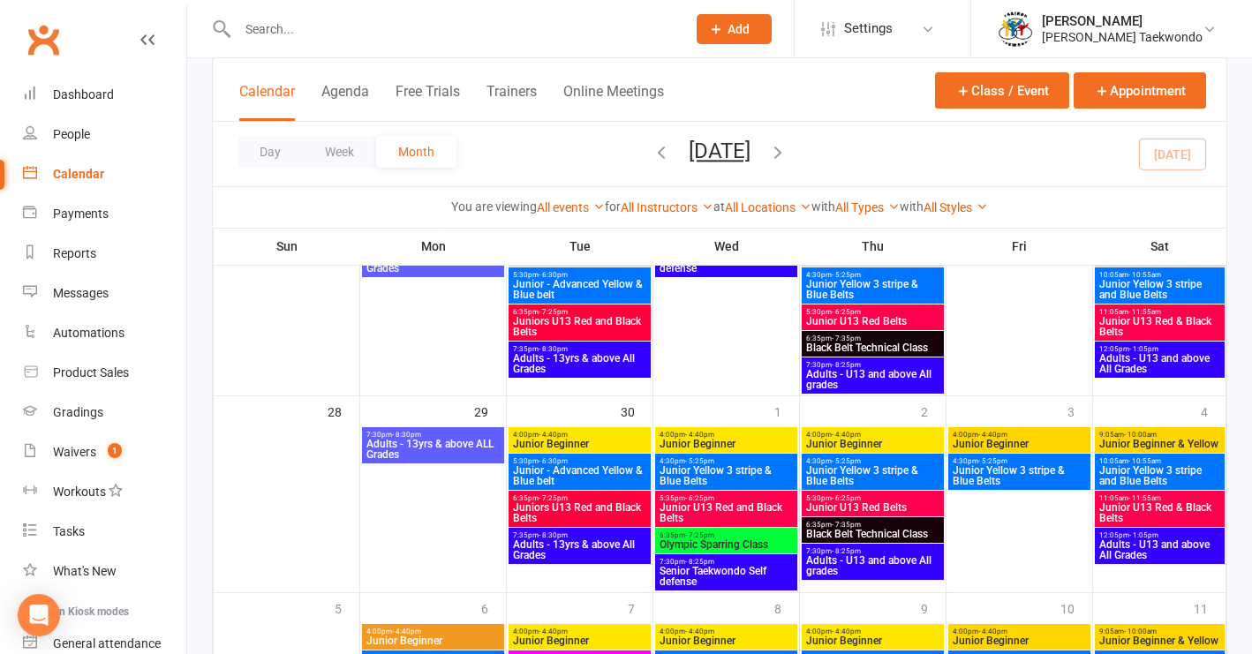
scroll to position [792, 0]
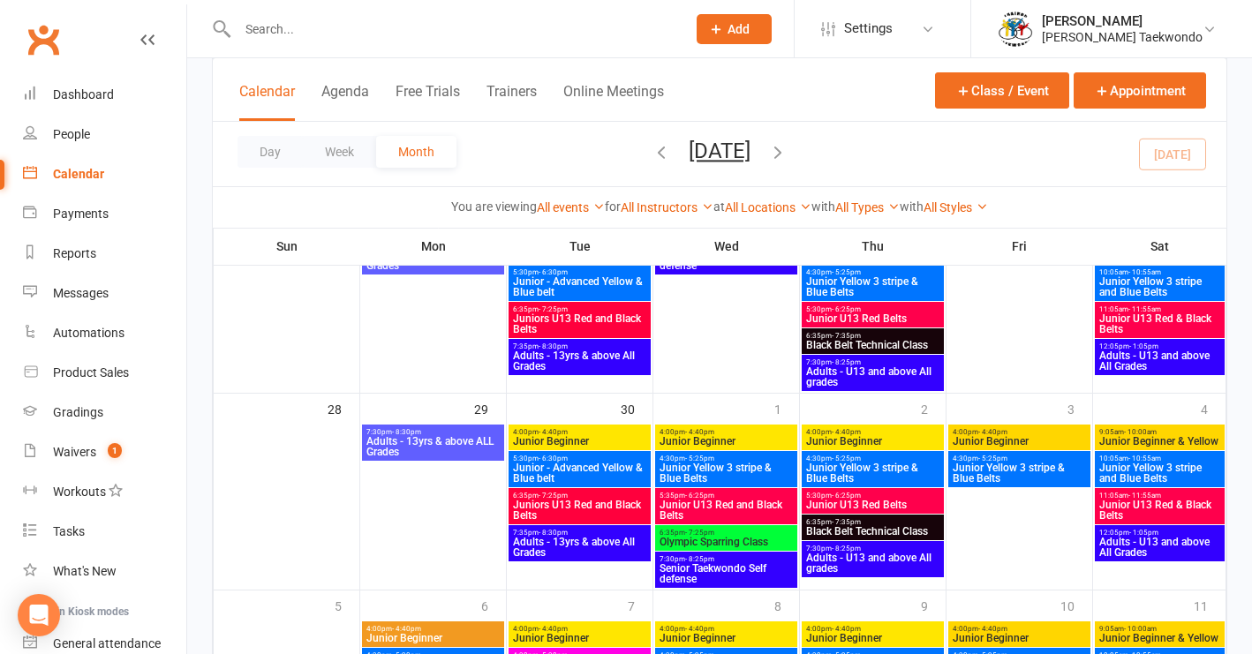
click at [738, 431] on span "4:00pm - 4:40pm" at bounding box center [726, 432] width 135 height 8
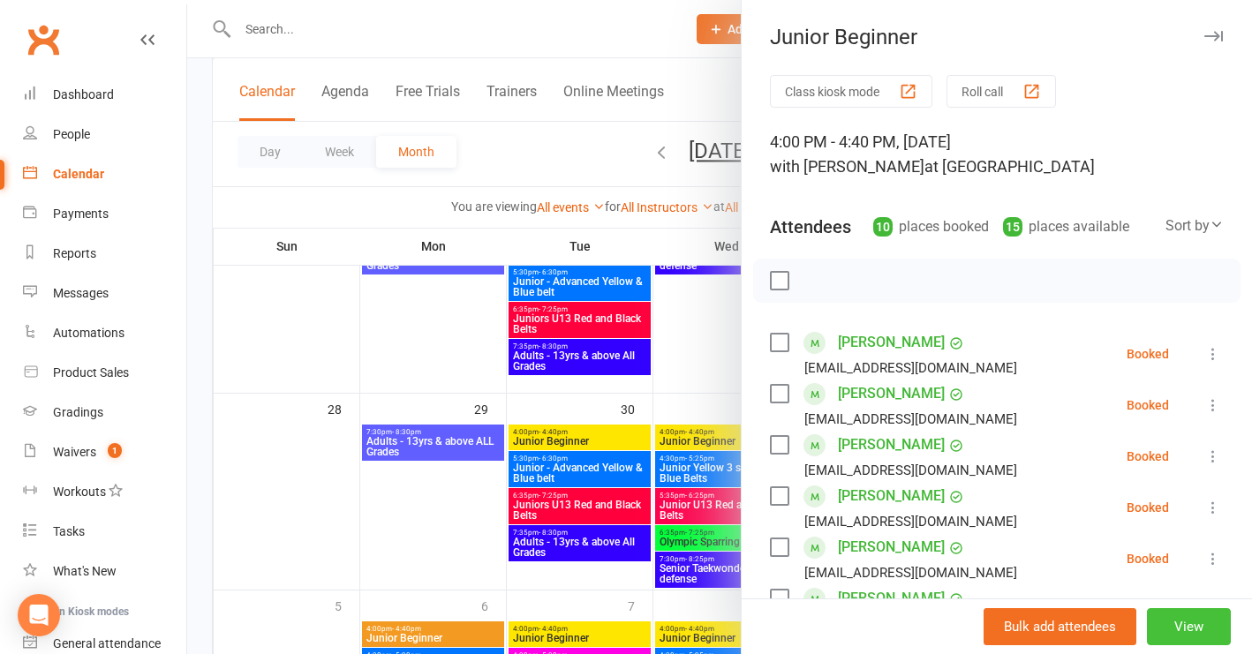
click at [1168, 625] on button "View" at bounding box center [1189, 627] width 84 height 37
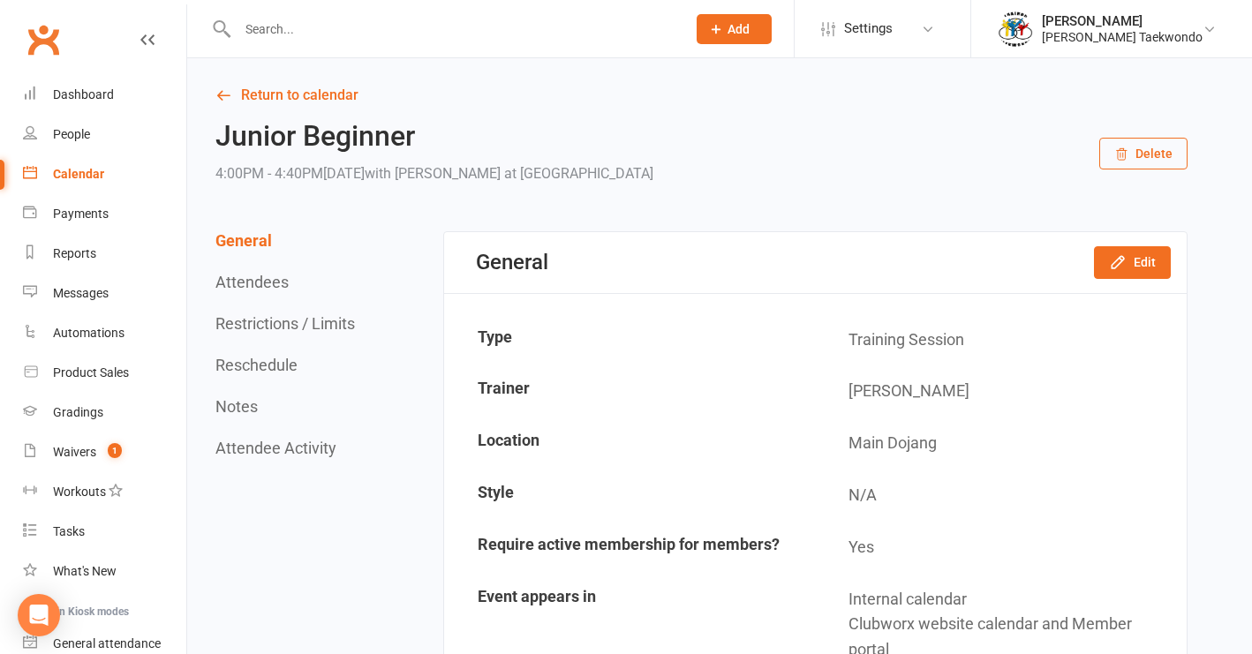
click at [1152, 153] on button "Delete" at bounding box center [1144, 154] width 88 height 32
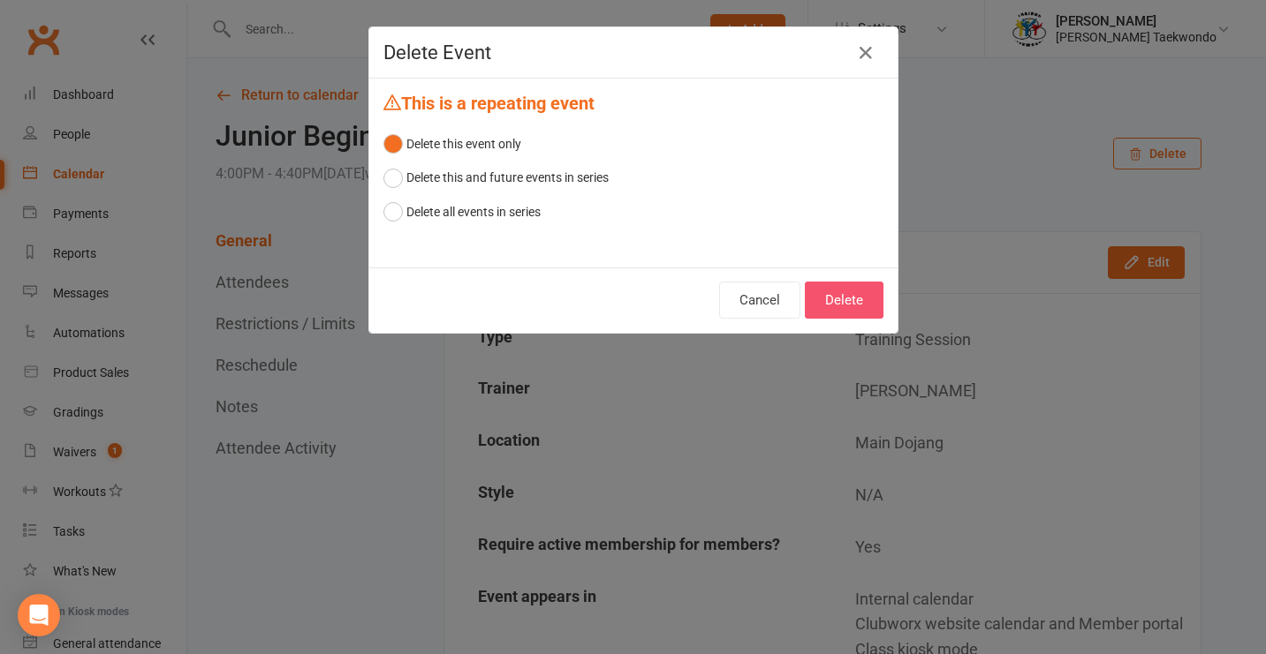
click at [840, 300] on button "Delete" at bounding box center [844, 300] width 79 height 37
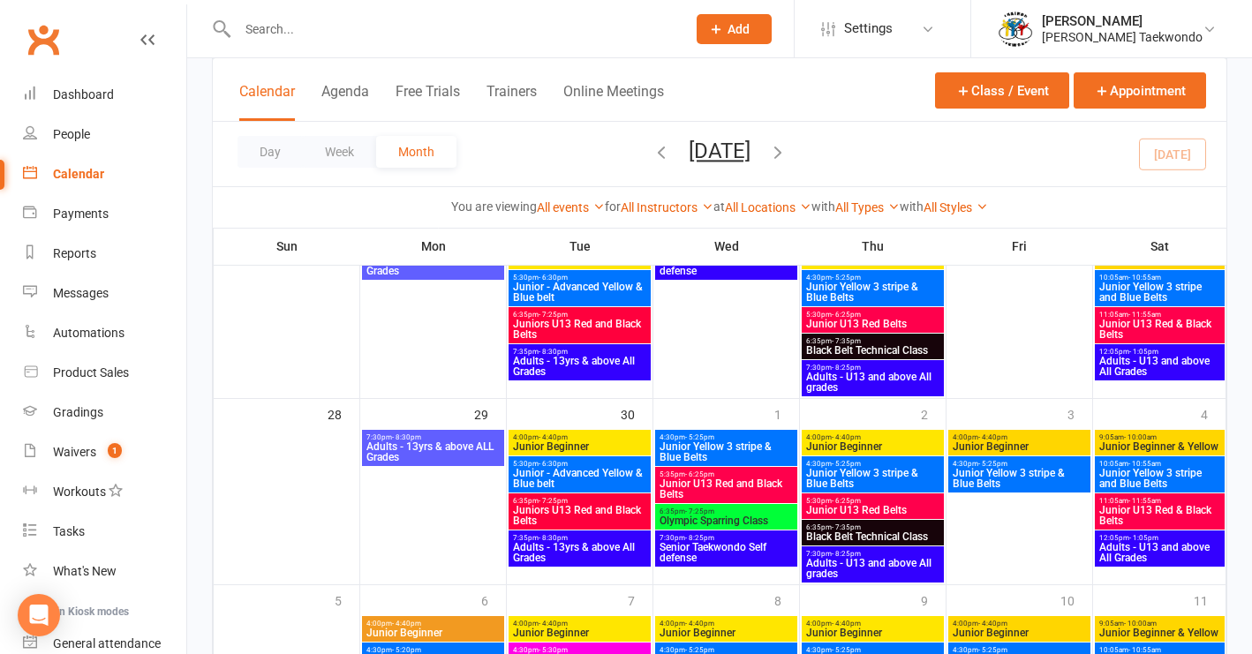
scroll to position [791, 0]
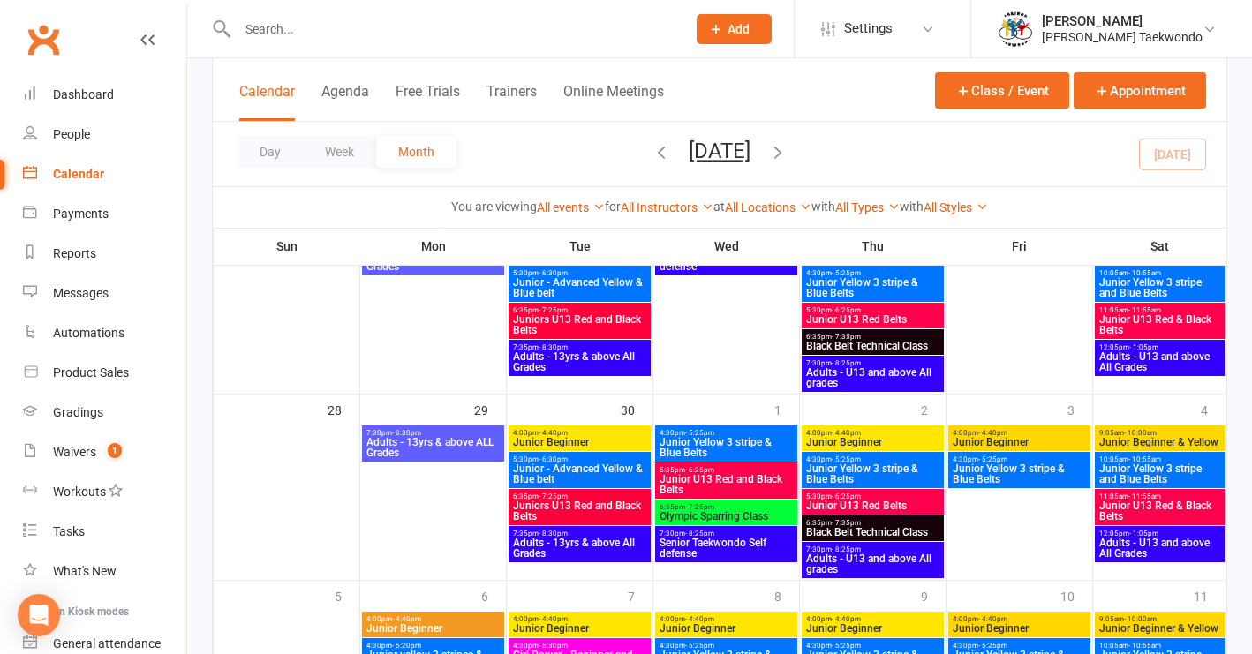
click at [731, 440] on span "Junior Yellow 3 stripe & Blue Belts" at bounding box center [726, 447] width 135 height 21
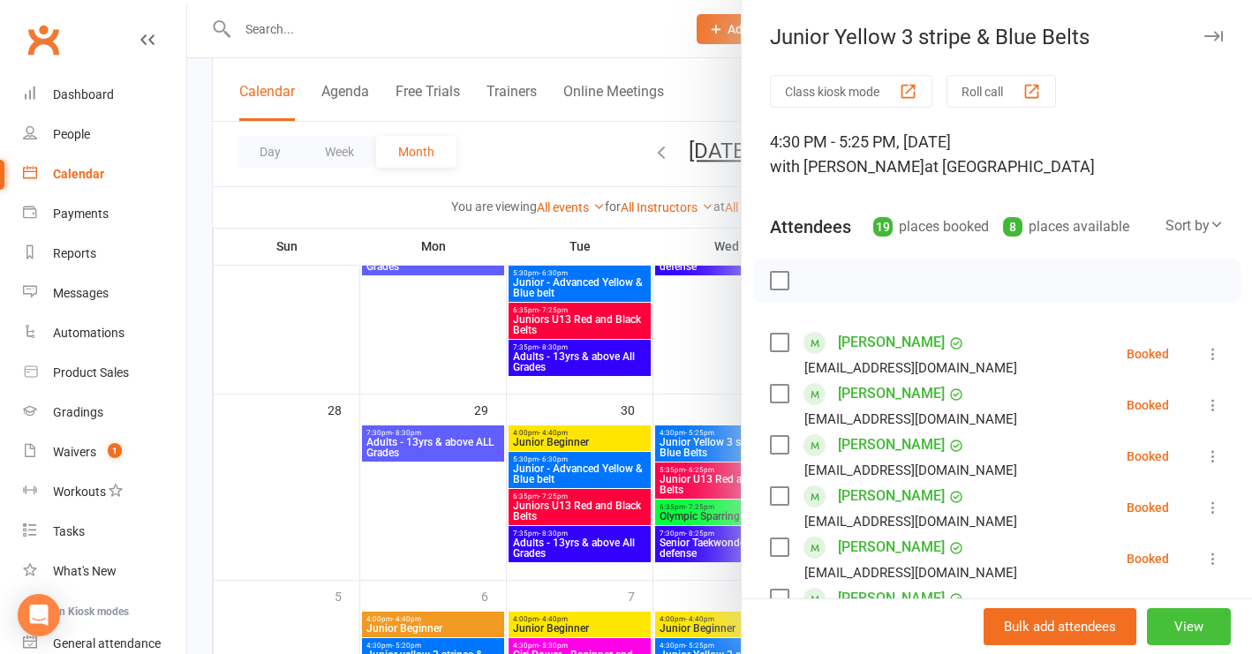
click at [1184, 623] on button "View" at bounding box center [1189, 627] width 84 height 37
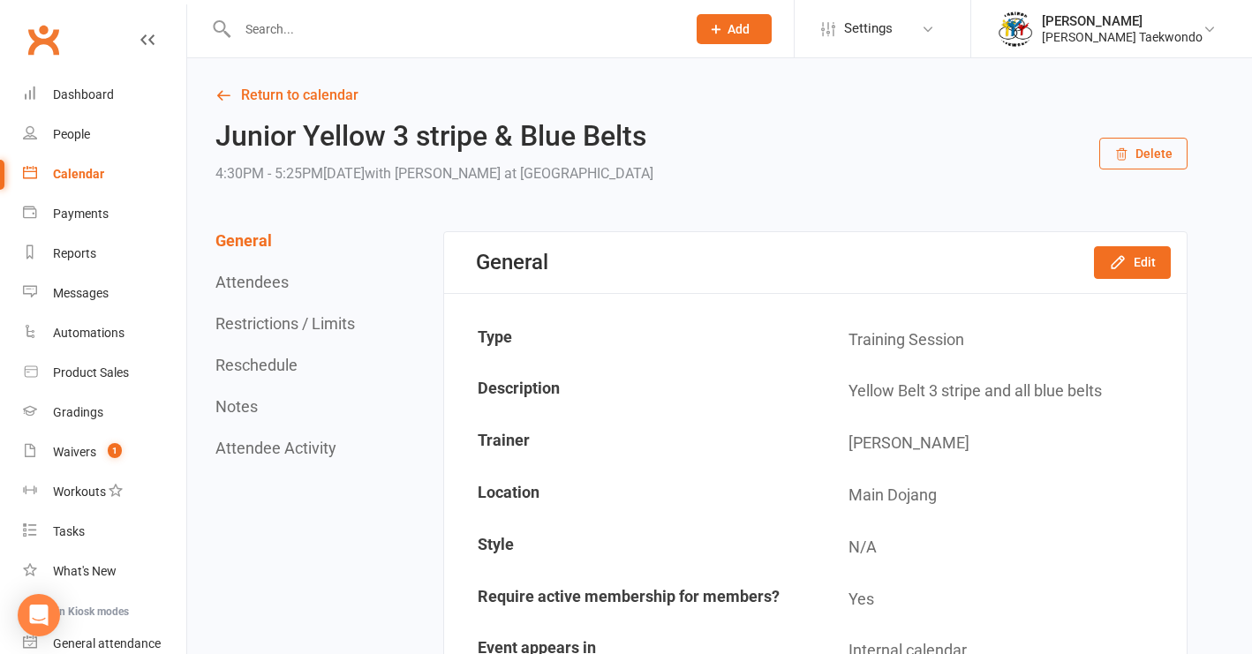
click at [1142, 155] on button "Delete" at bounding box center [1144, 154] width 88 height 32
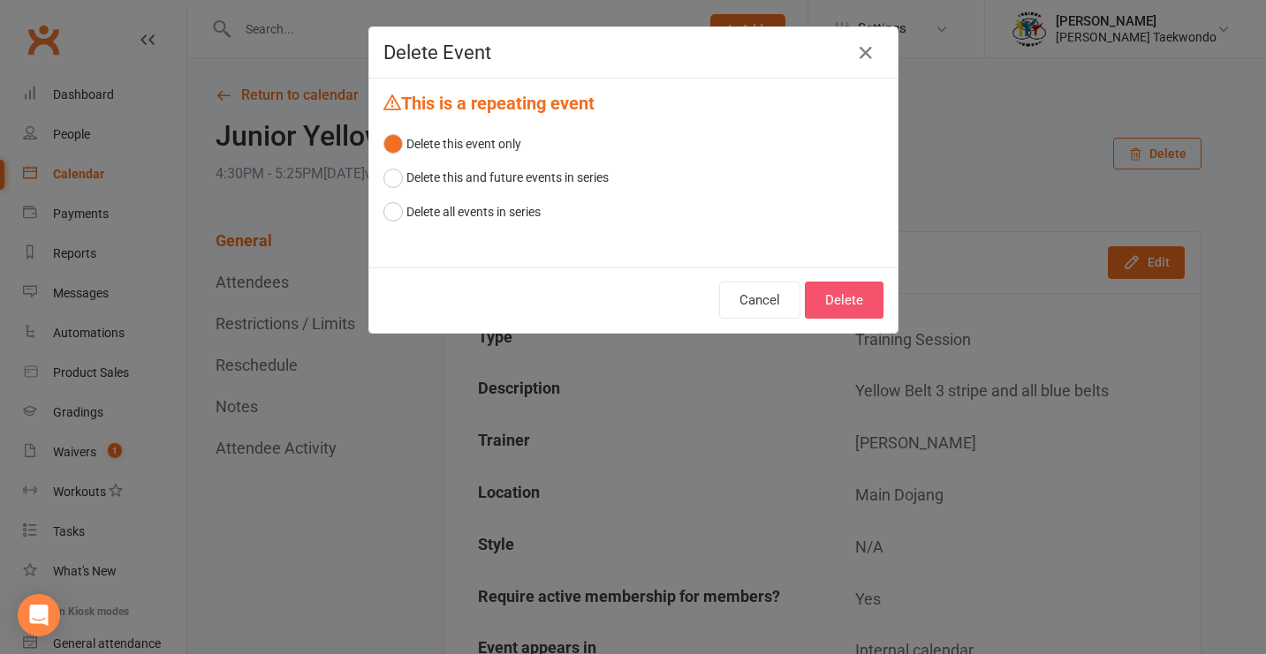
click at [851, 299] on button "Delete" at bounding box center [844, 300] width 79 height 37
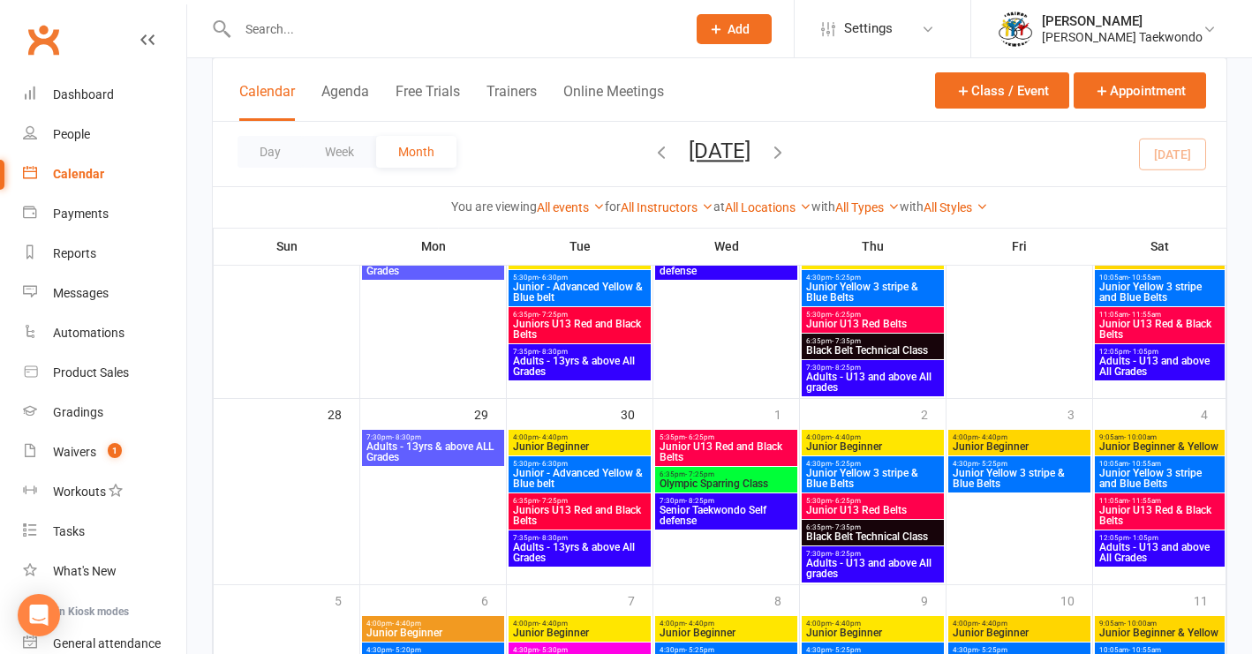
scroll to position [820, 0]
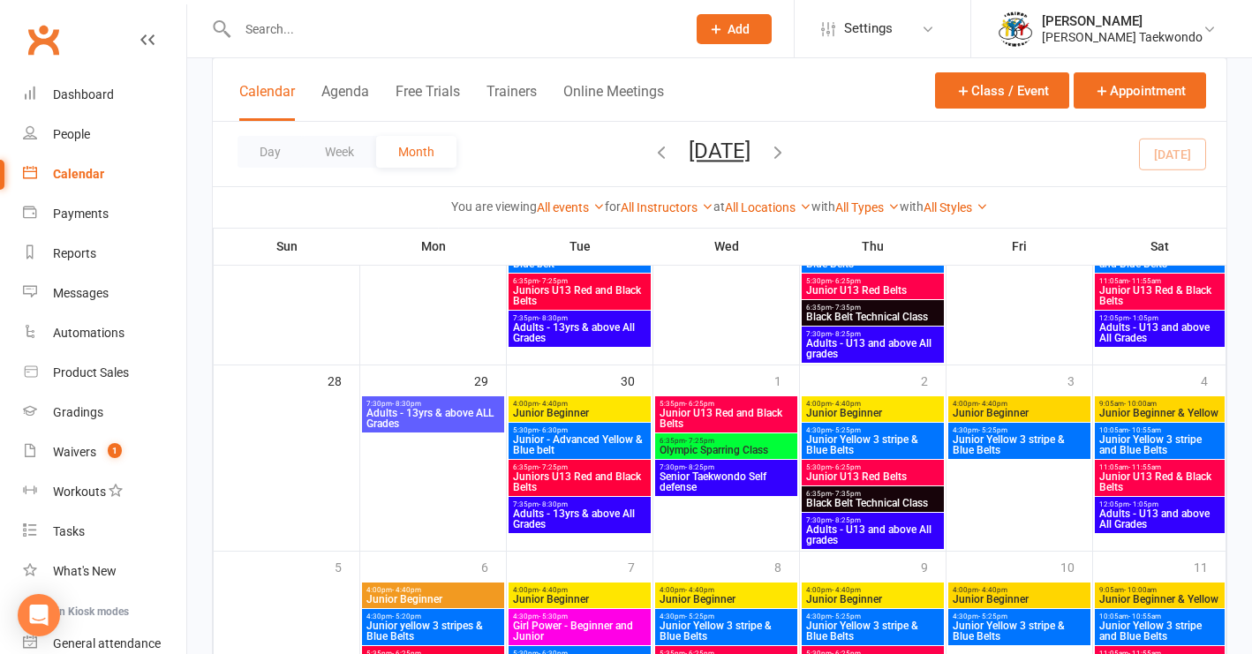
click at [752, 413] on span "Junior U13 Red and Black Belts" at bounding box center [726, 418] width 135 height 21
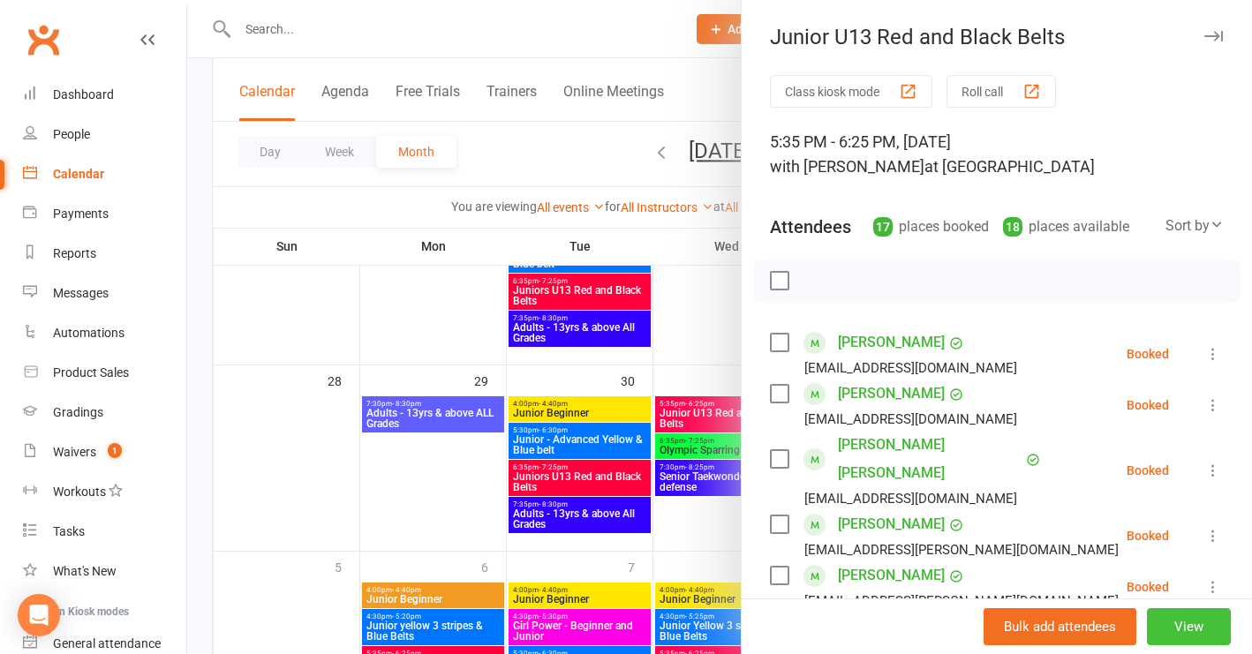
click at [1147, 628] on button "View" at bounding box center [1189, 627] width 84 height 37
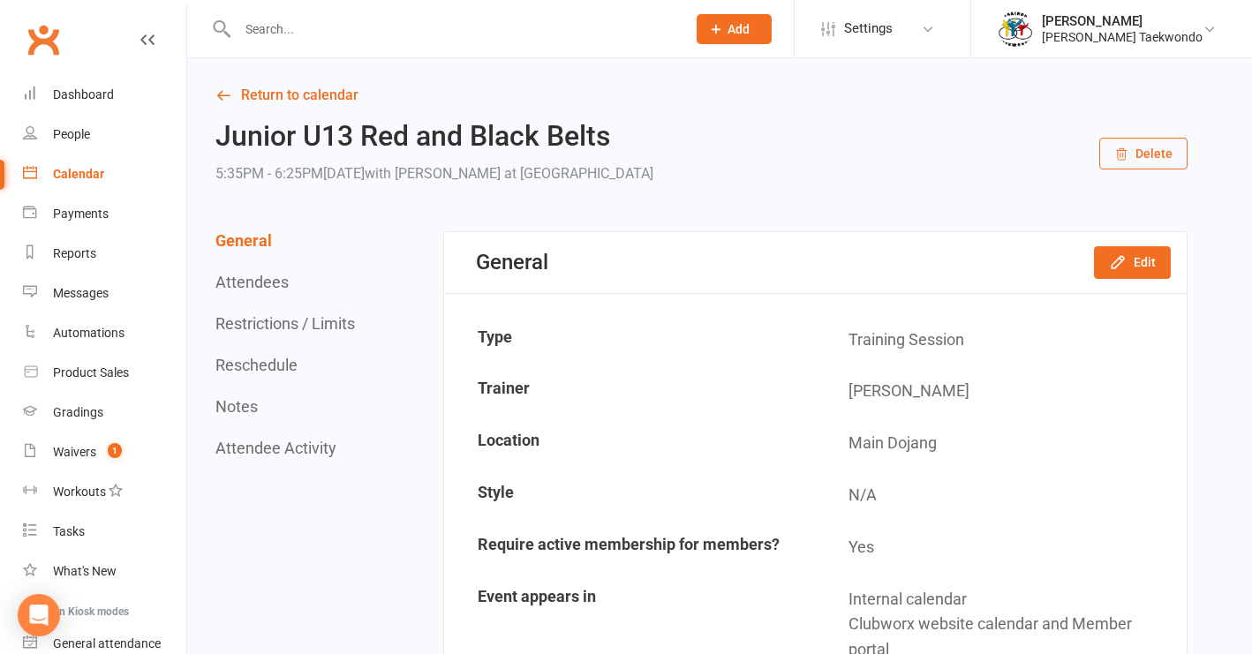
click at [1154, 152] on button "Delete" at bounding box center [1144, 154] width 88 height 32
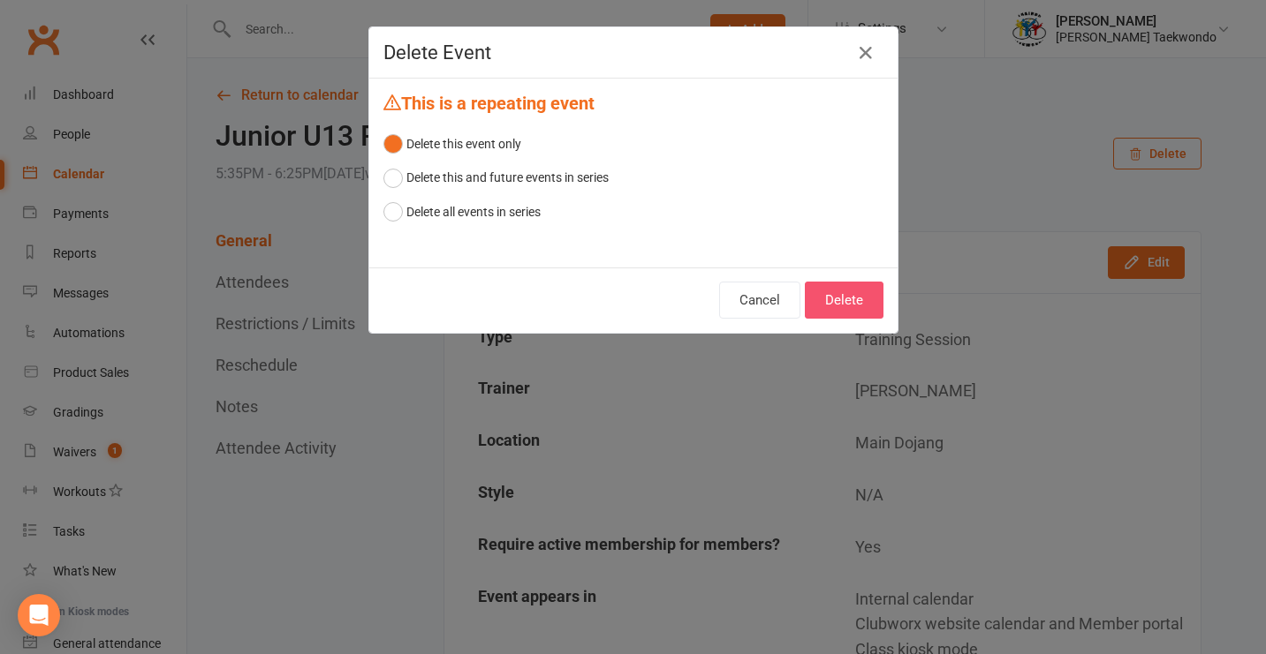
click at [845, 293] on button "Delete" at bounding box center [844, 300] width 79 height 37
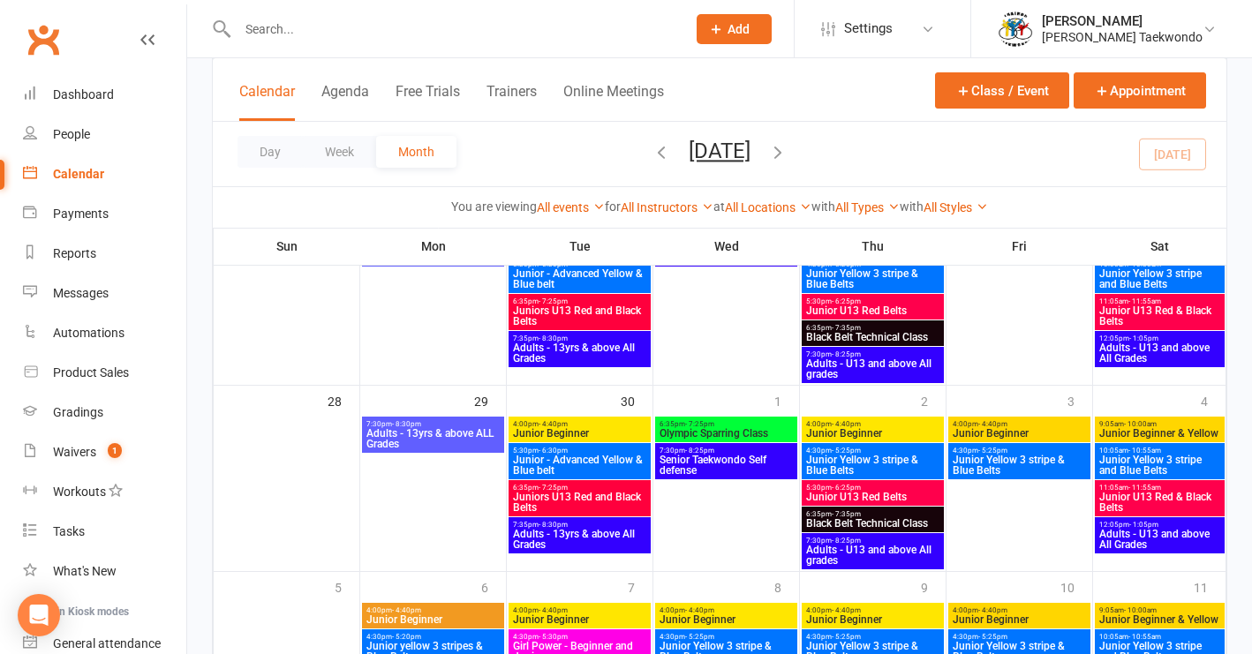
scroll to position [814, 0]
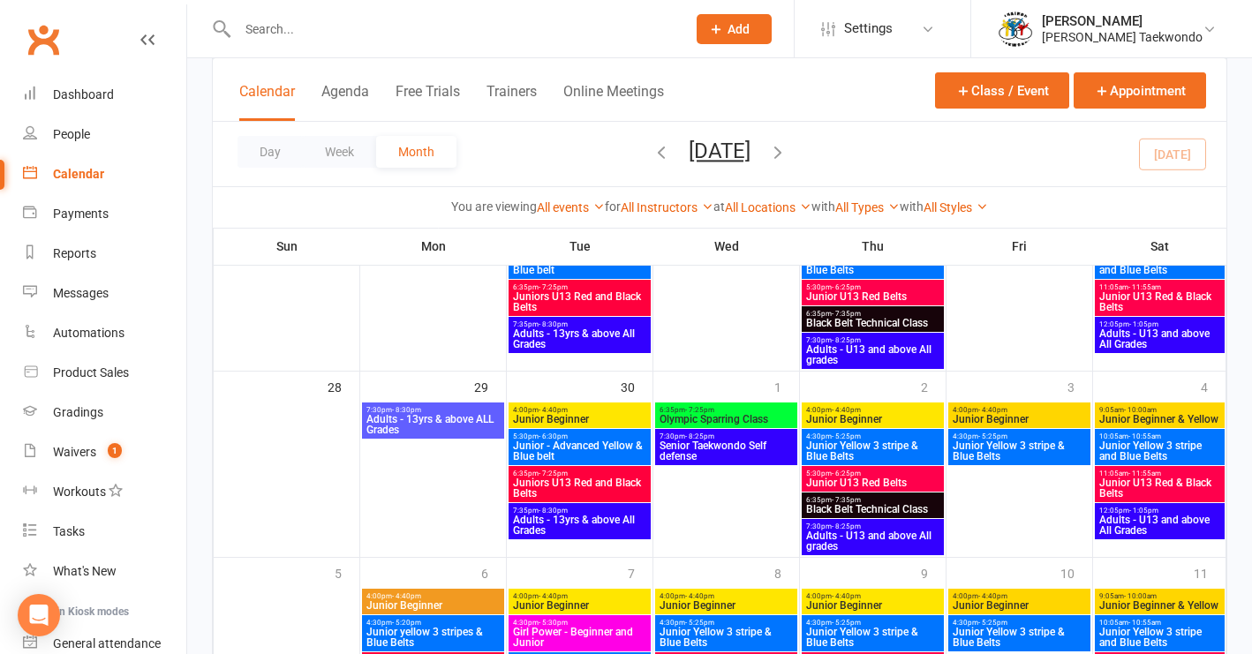
click at [731, 410] on span "6:35pm - 7:25pm" at bounding box center [726, 410] width 135 height 8
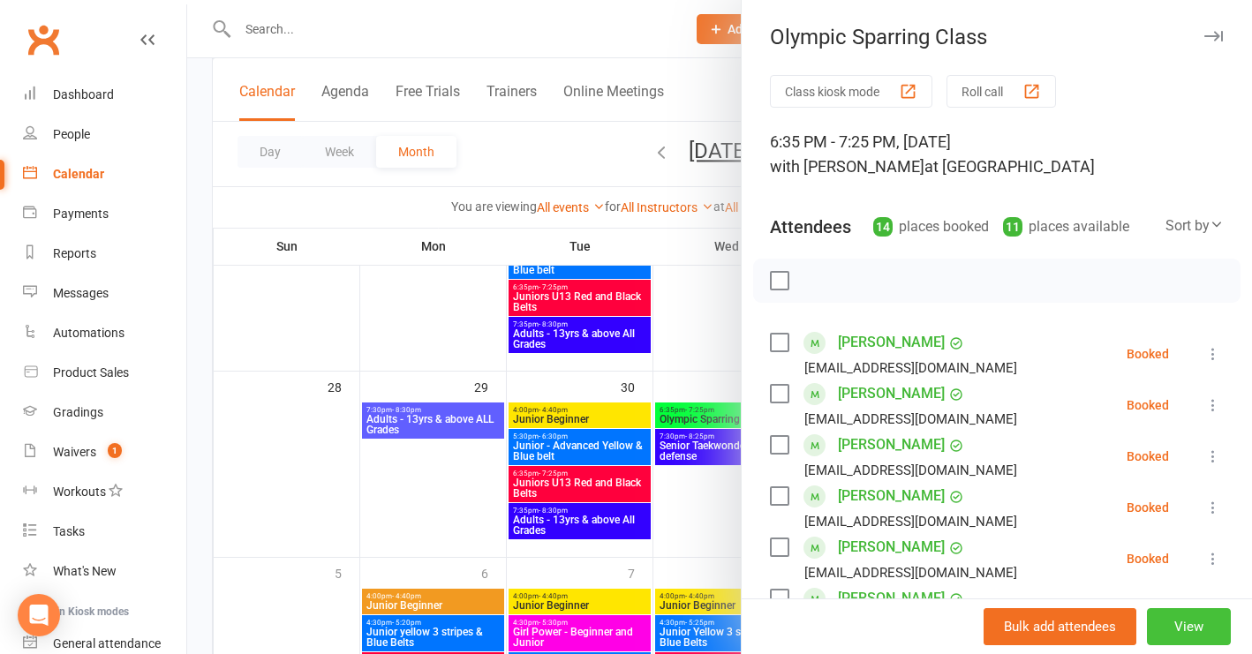
click at [1168, 626] on button "View" at bounding box center [1189, 627] width 84 height 37
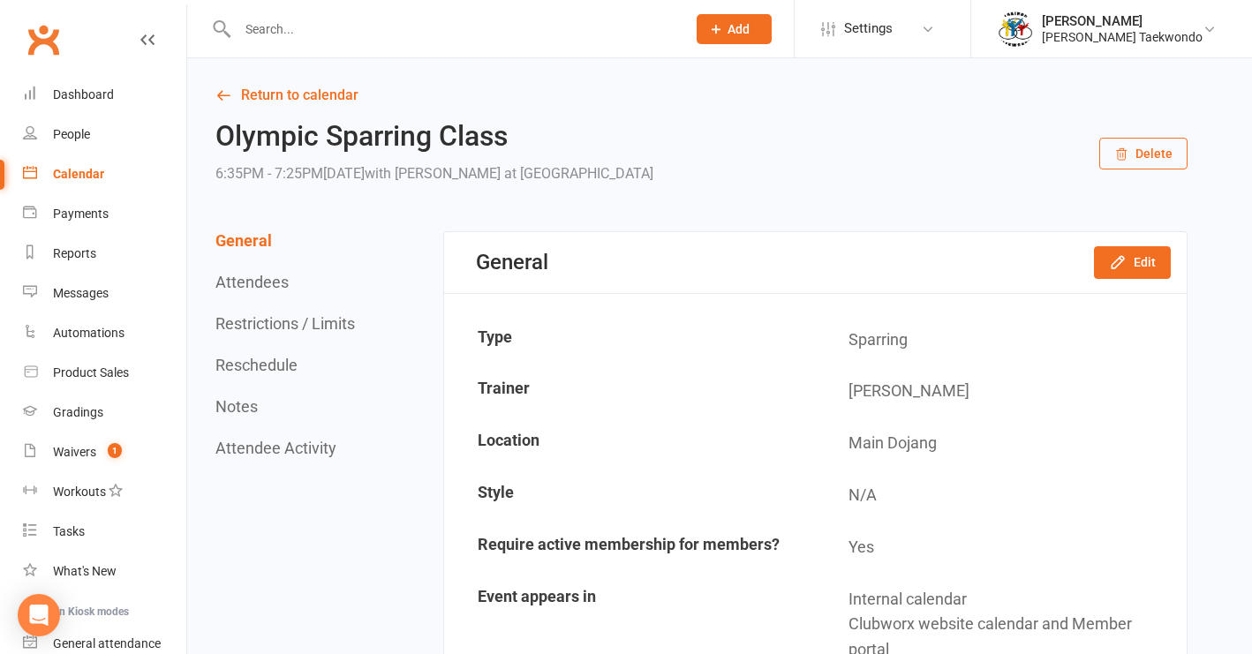
click at [1156, 154] on button "Delete" at bounding box center [1144, 154] width 88 height 32
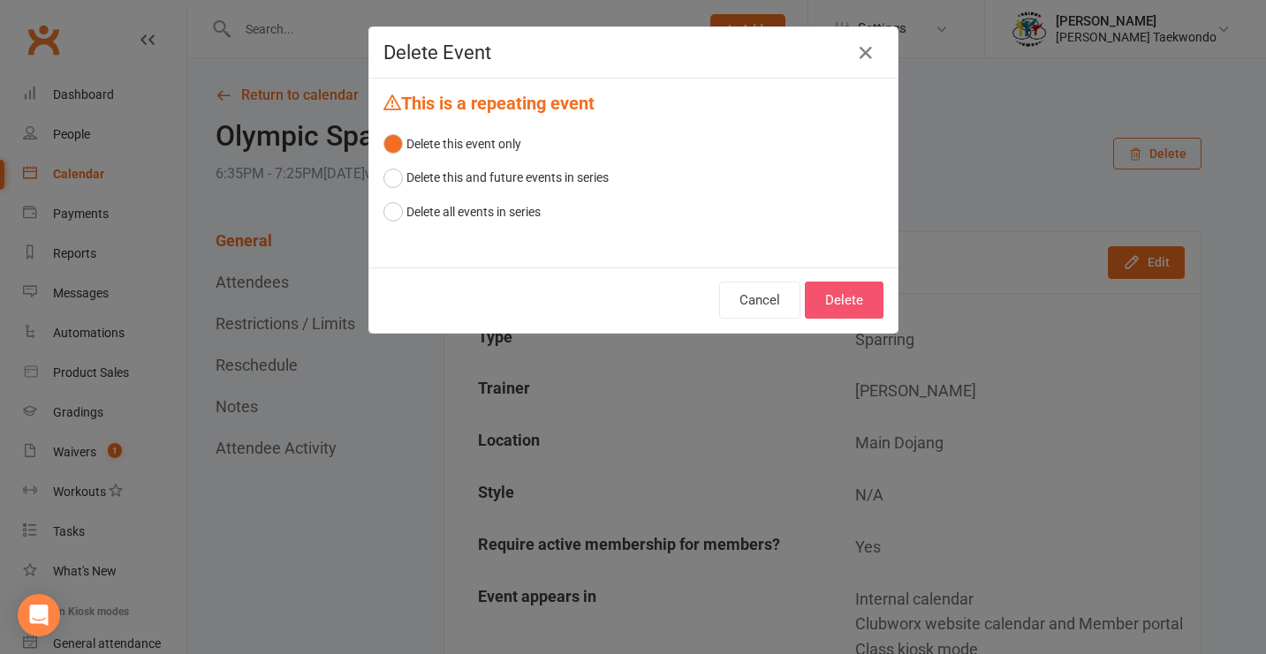
click at [848, 290] on button "Delete" at bounding box center [844, 300] width 79 height 37
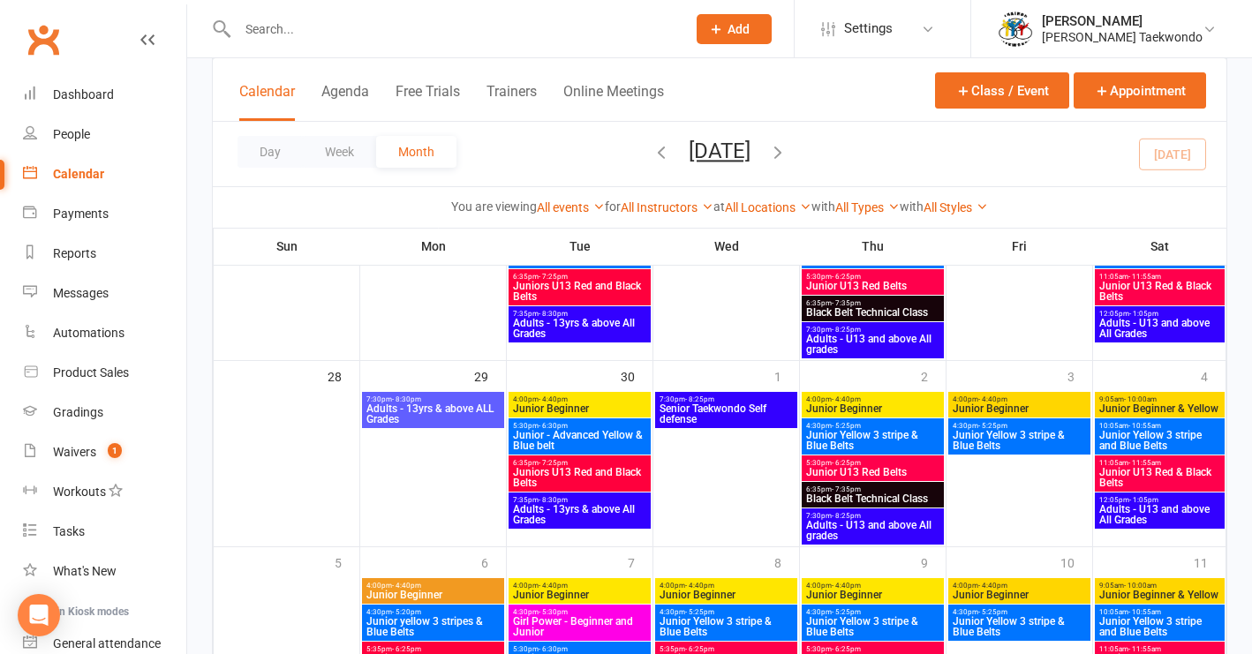
scroll to position [829, 0]
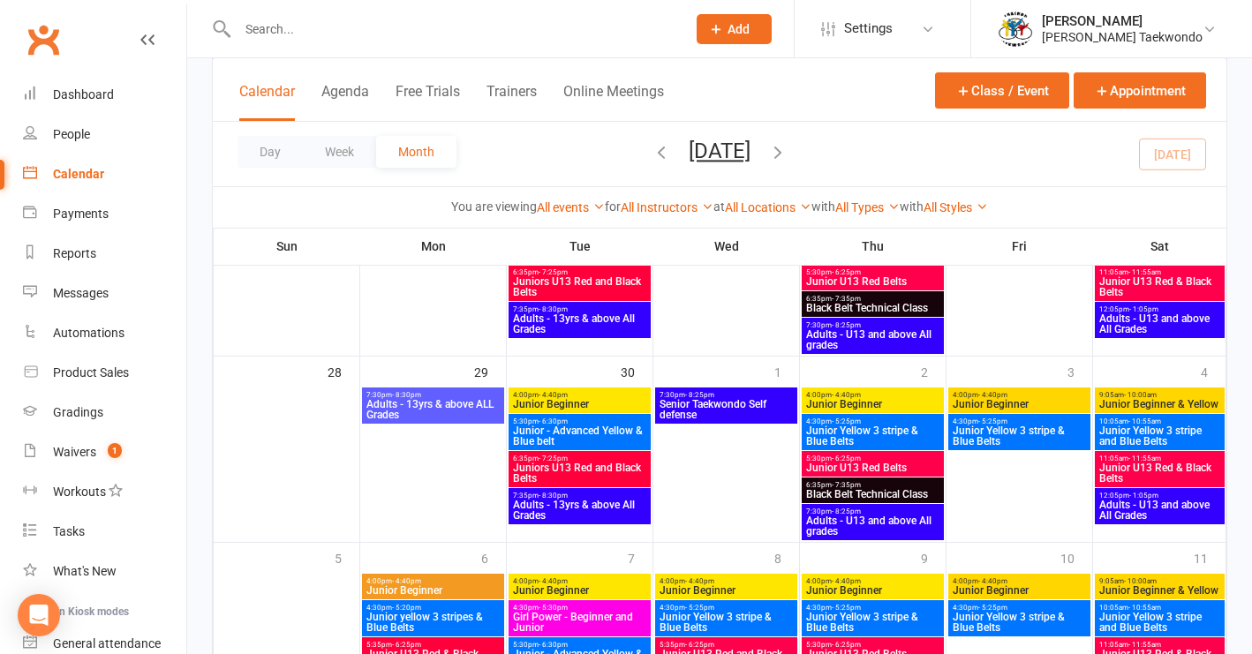
click at [1033, 403] on span "Junior Beginner" at bounding box center [1019, 404] width 135 height 11
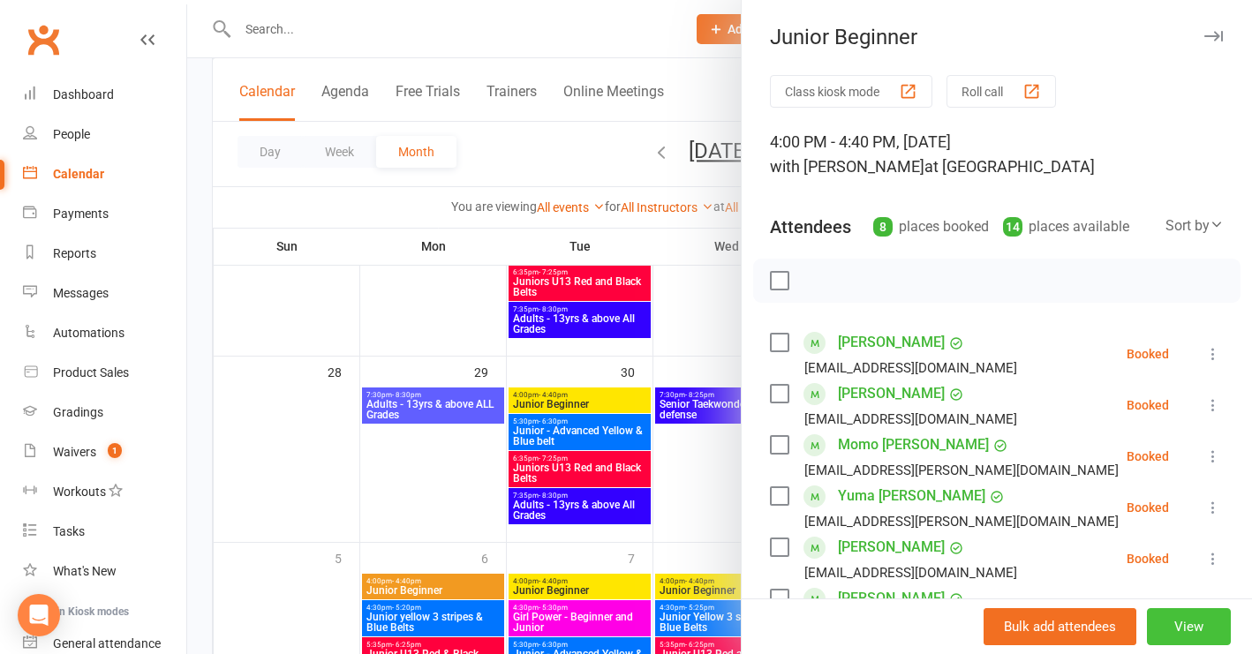
click at [1169, 625] on button "View" at bounding box center [1189, 627] width 84 height 37
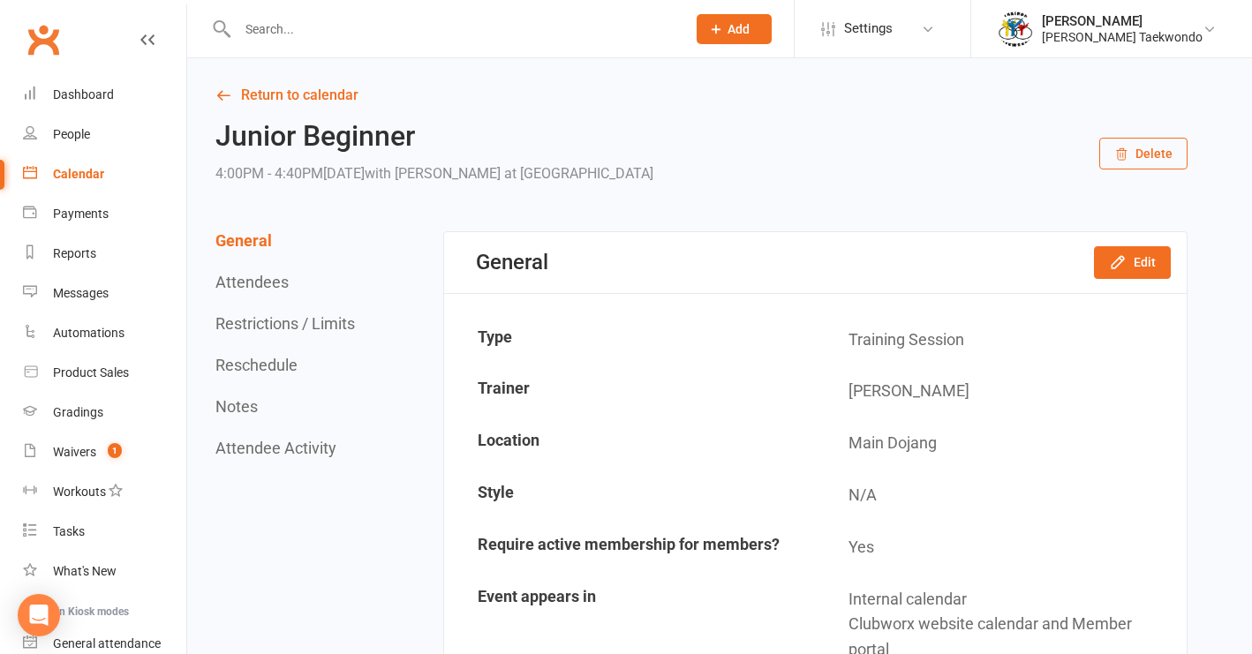
click at [1153, 152] on button "Delete" at bounding box center [1144, 154] width 88 height 32
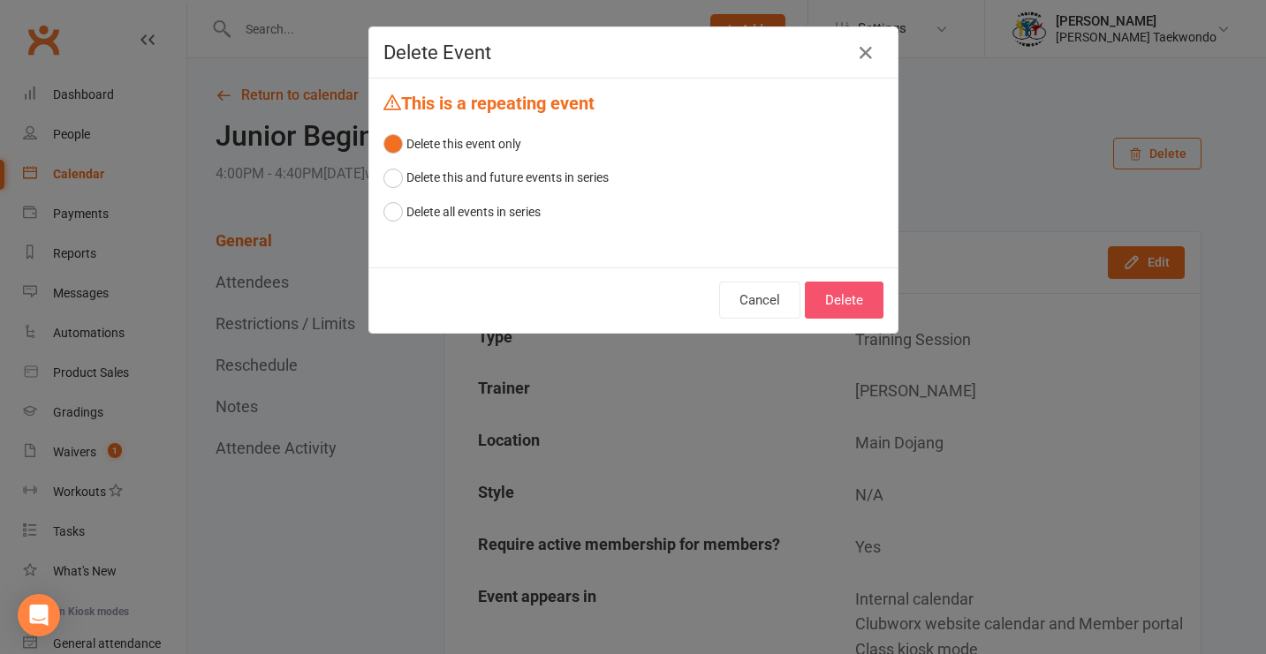
click at [828, 305] on button "Delete" at bounding box center [844, 300] width 79 height 37
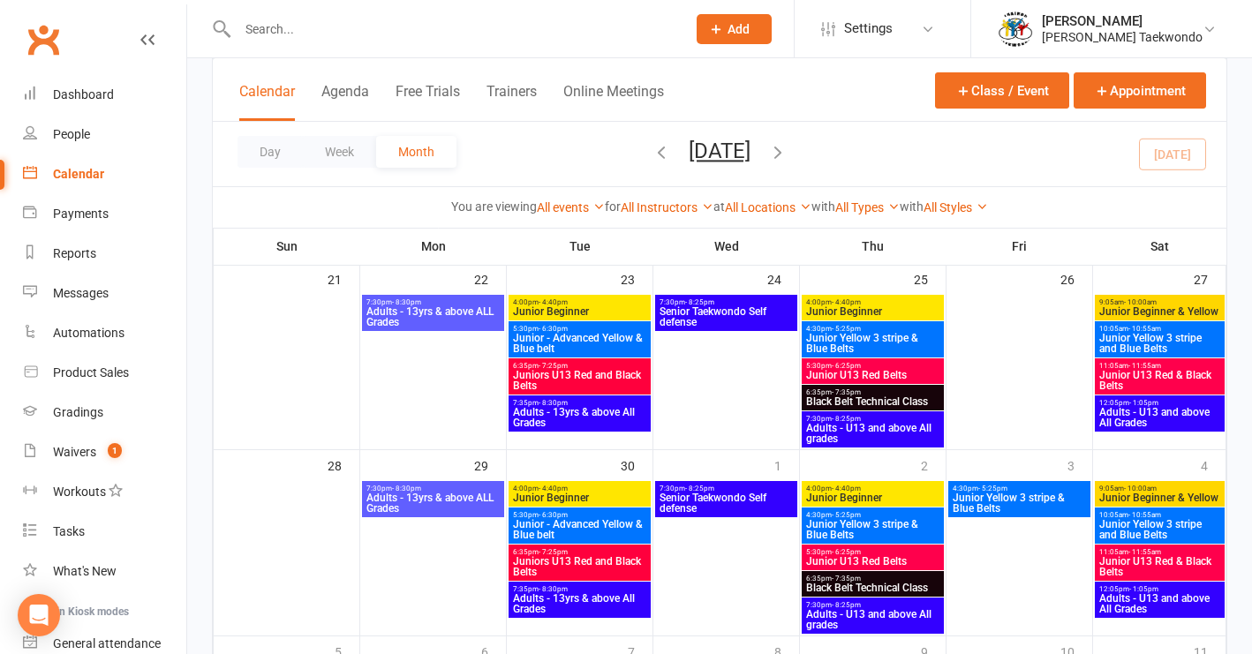
scroll to position [745, 0]
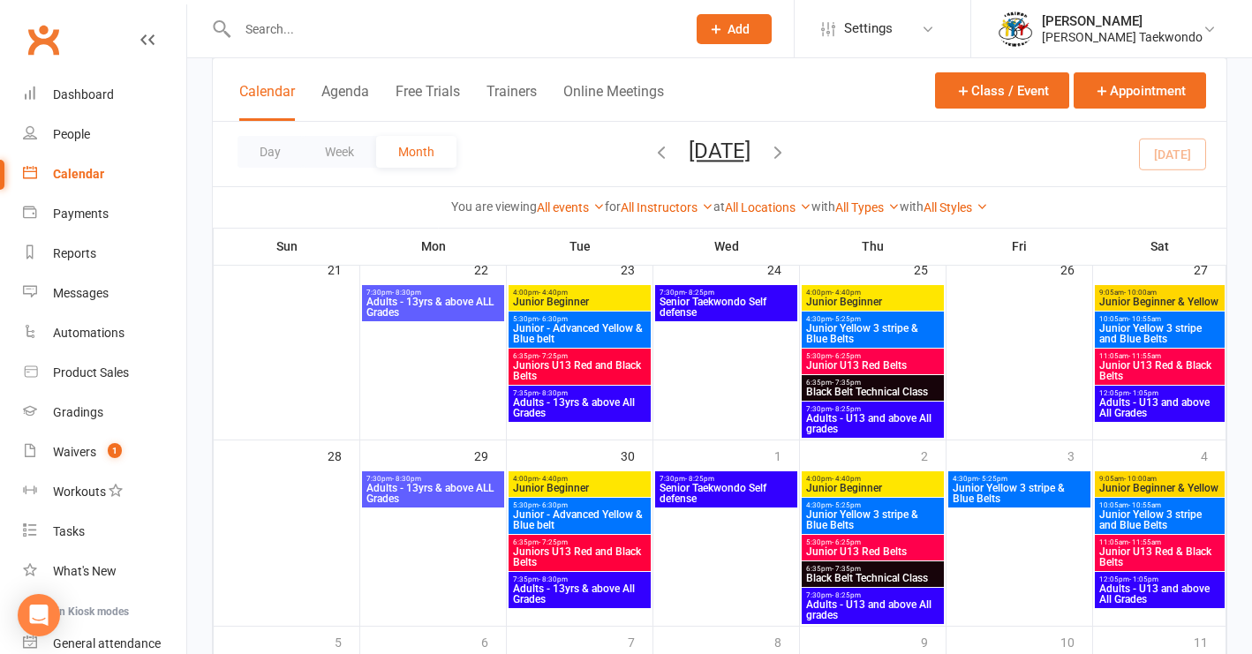
click at [1040, 495] on span "Junior Yellow 3 stripe & Blue Belts" at bounding box center [1019, 493] width 135 height 21
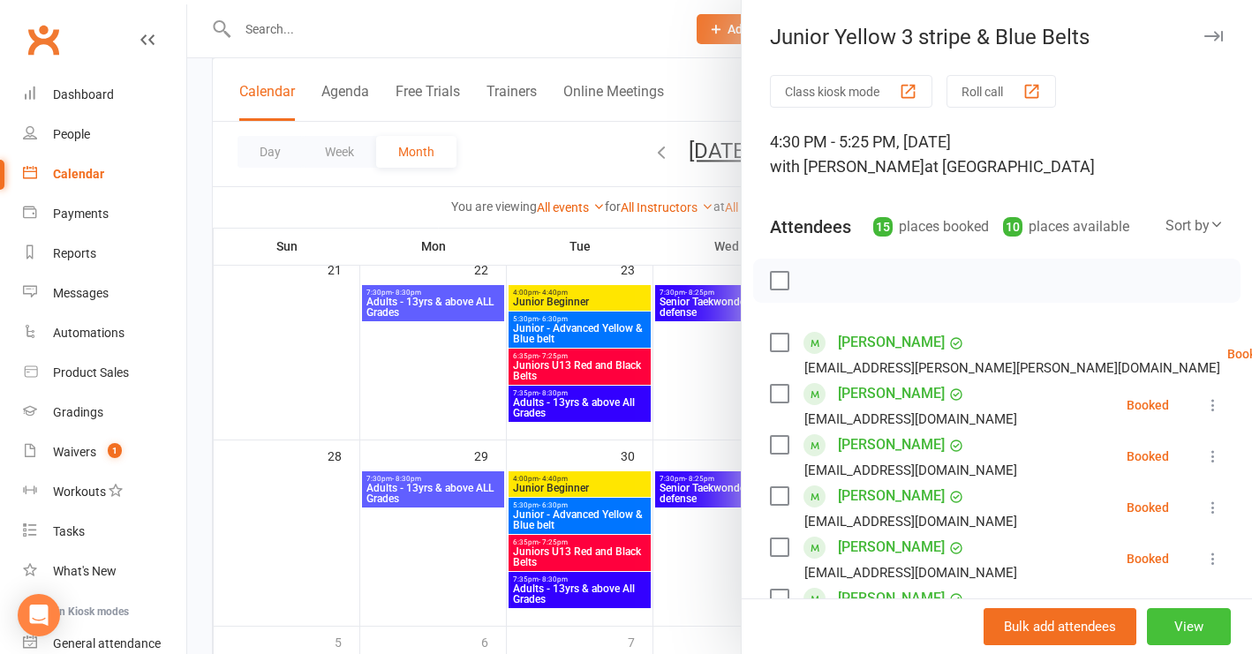
click at [1183, 631] on button "View" at bounding box center [1189, 627] width 84 height 37
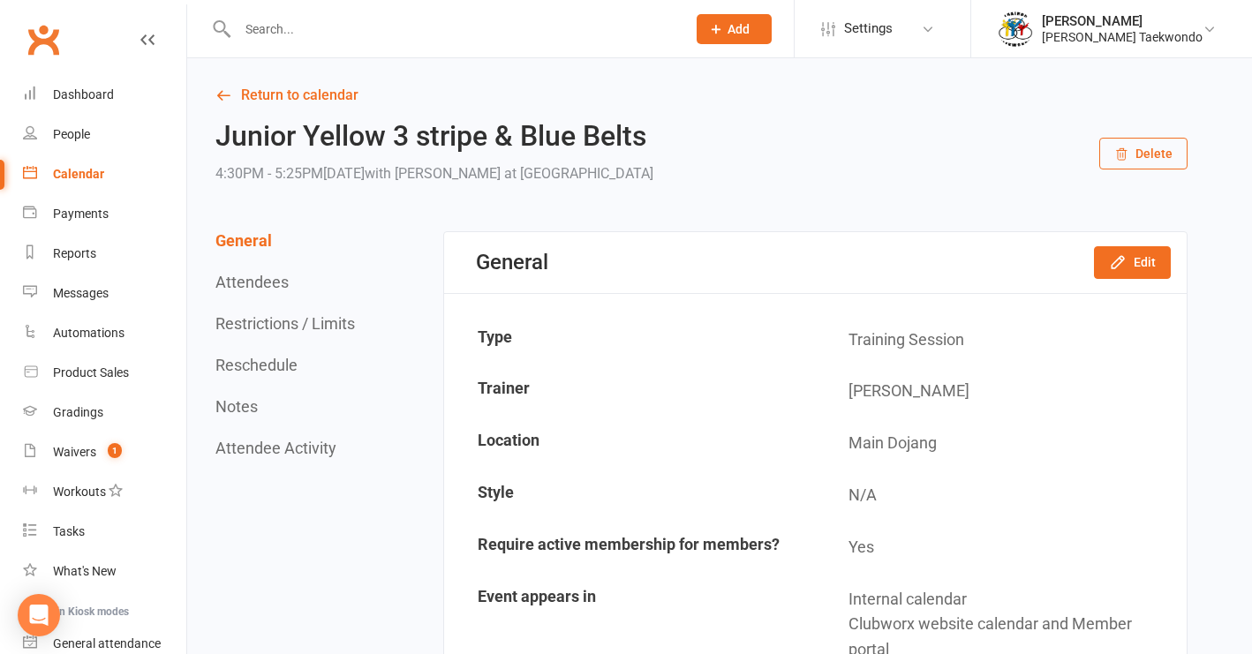
click at [1136, 147] on button "Delete" at bounding box center [1144, 154] width 88 height 32
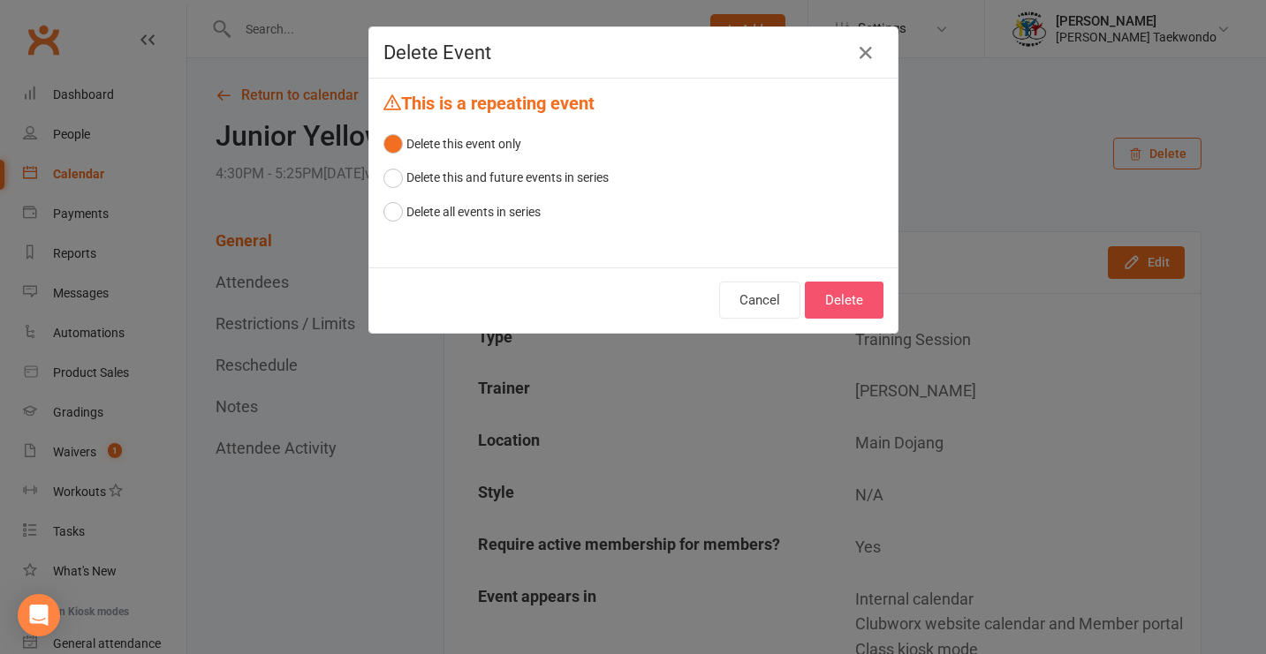
click at [845, 304] on button "Delete" at bounding box center [844, 300] width 79 height 37
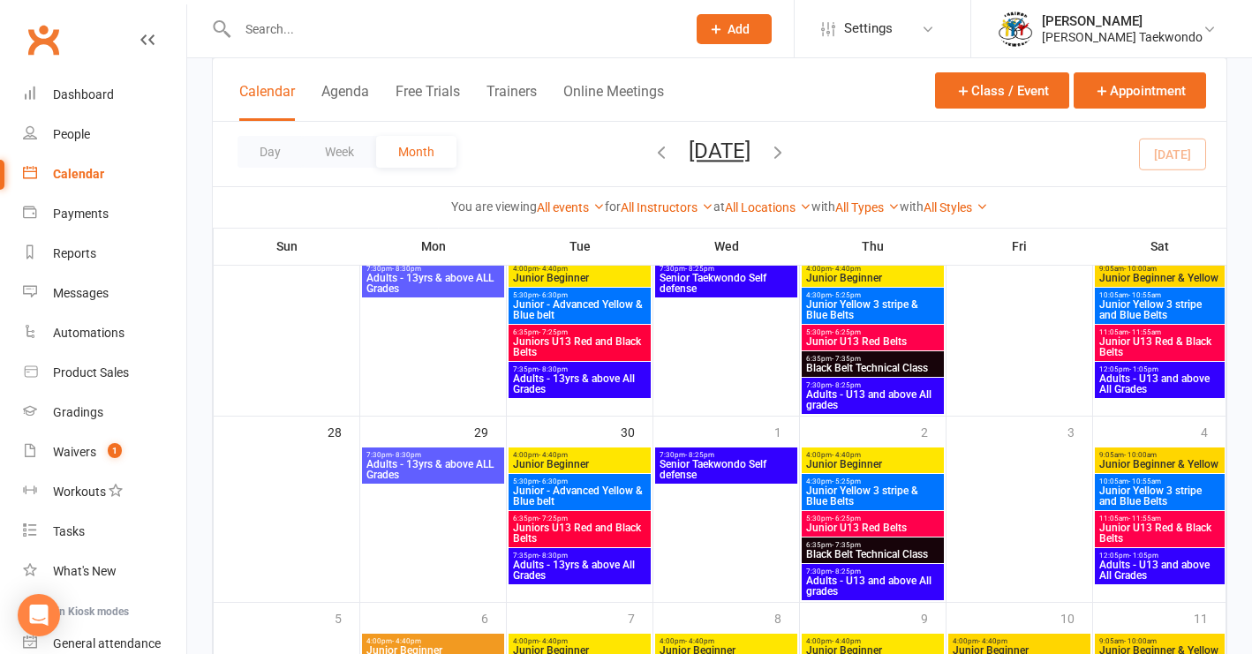
scroll to position [740, 0]
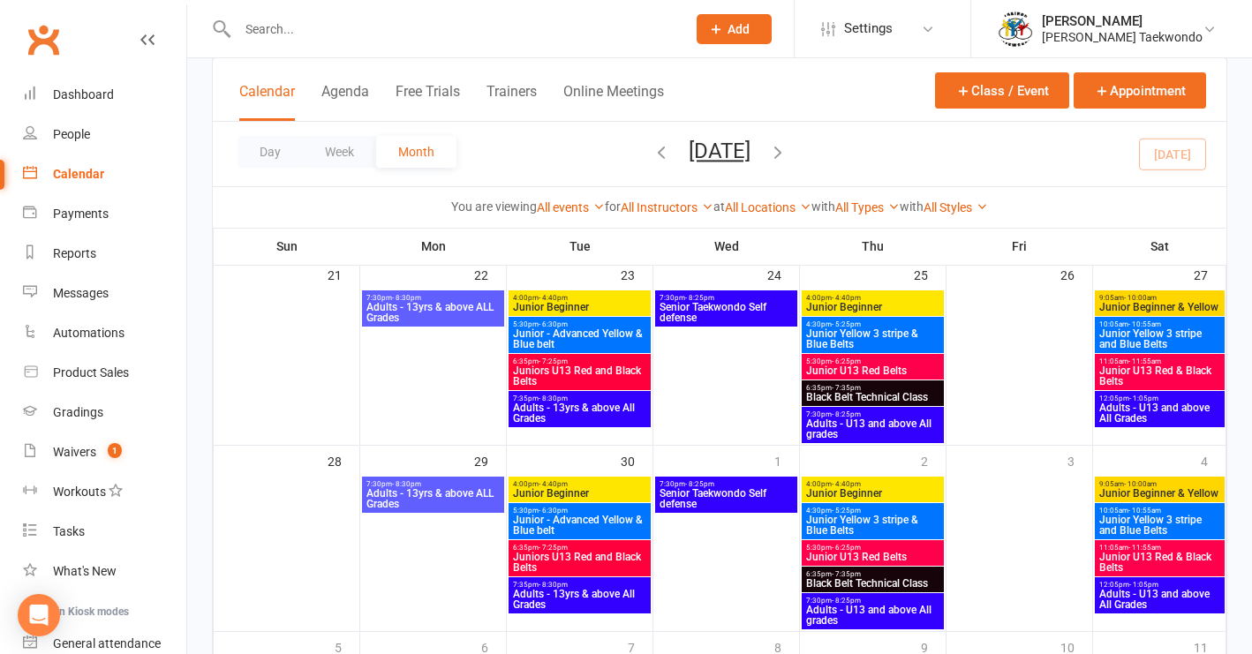
click at [611, 335] on span "Junior - Advanced Yellow & Blue belt" at bounding box center [579, 339] width 135 height 21
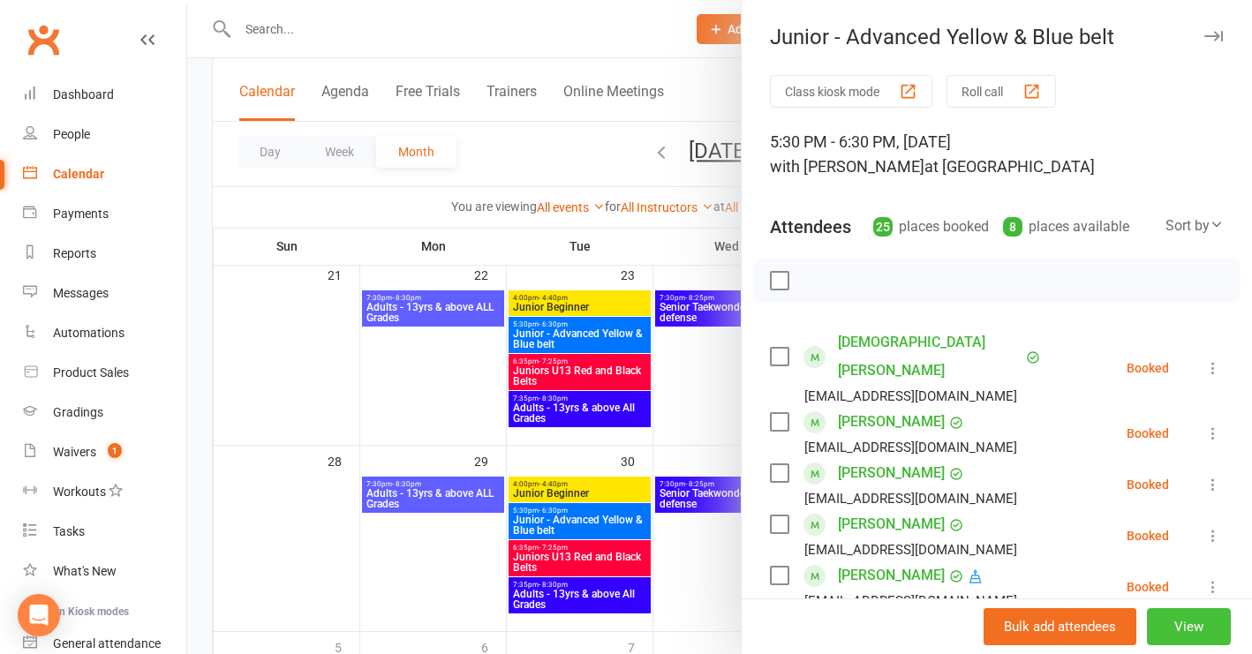
click at [1150, 624] on button "View" at bounding box center [1189, 627] width 84 height 37
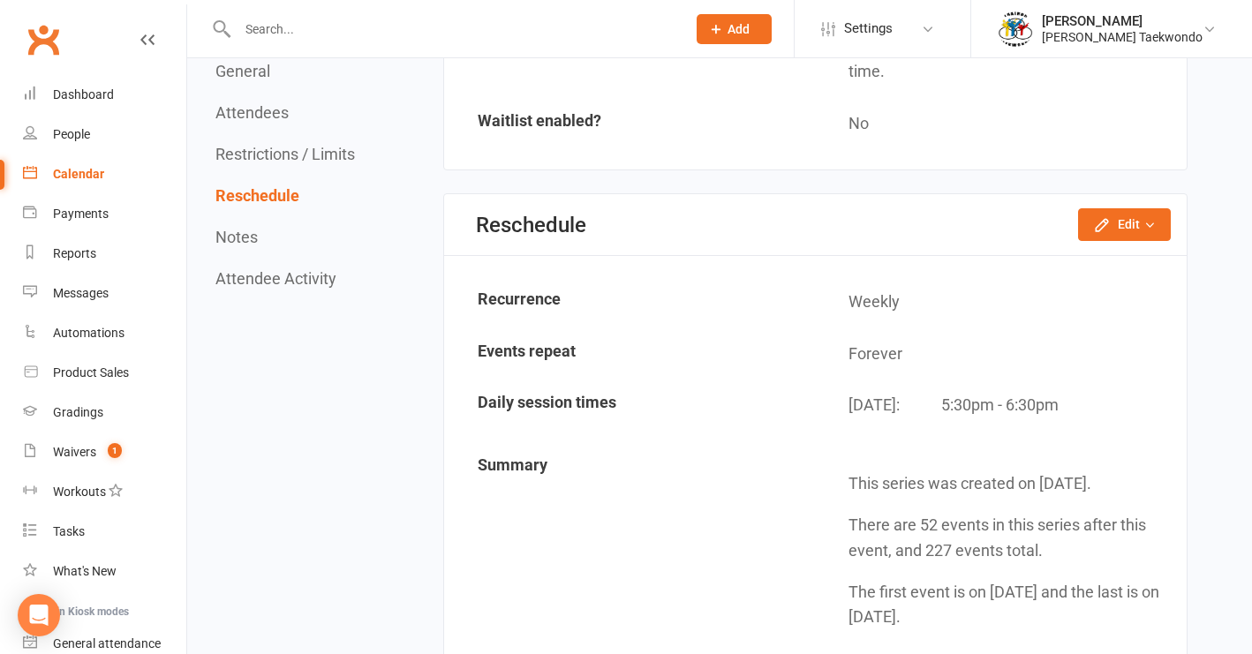
scroll to position [2879, 0]
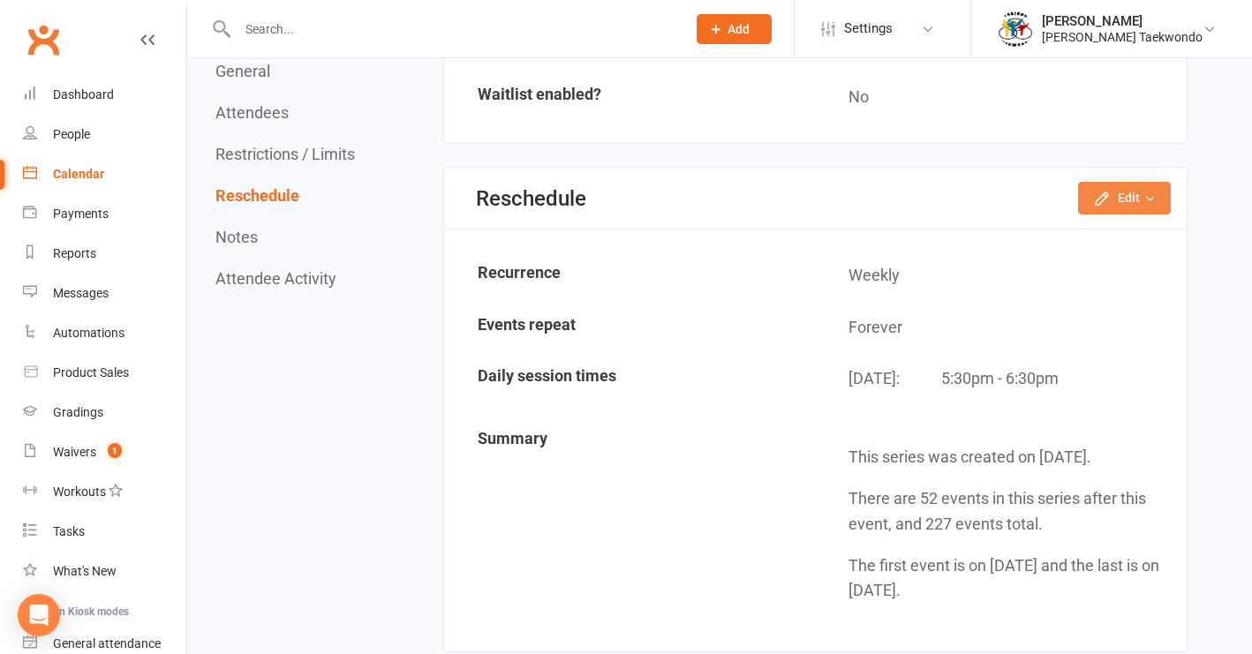
click at [1153, 193] on icon "button" at bounding box center [1150, 199] width 12 height 12
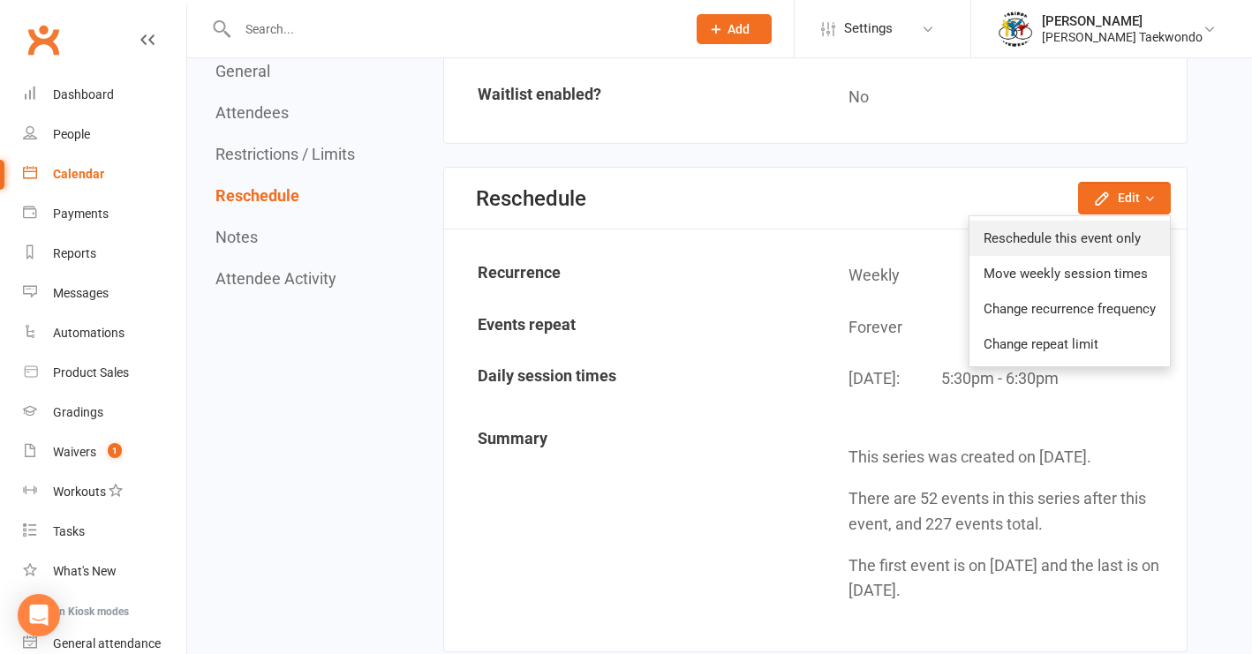
click at [1113, 225] on link "Reschedule this event only" at bounding box center [1070, 238] width 200 height 35
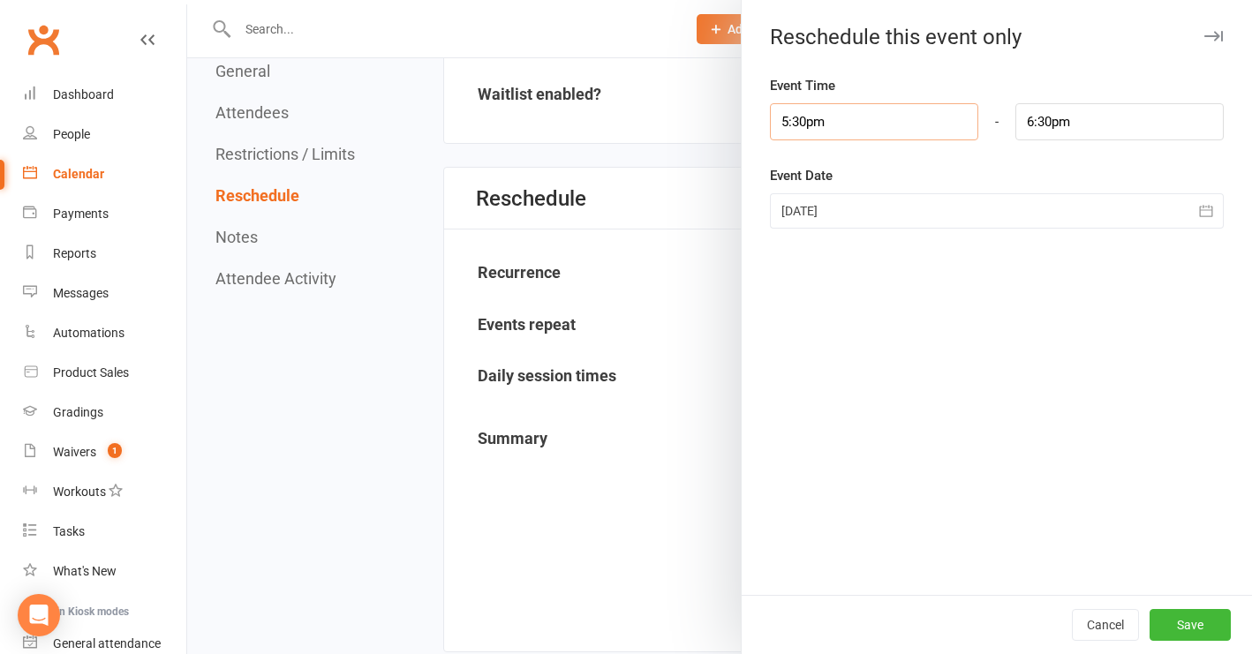
click at [780, 124] on input "5:30pm" at bounding box center [874, 121] width 208 height 37
type input "4:45pm"
click at [805, 202] on li "4:45pm" at bounding box center [813, 195] width 85 height 26
click at [1045, 121] on input "5:45pm" at bounding box center [1120, 121] width 208 height 37
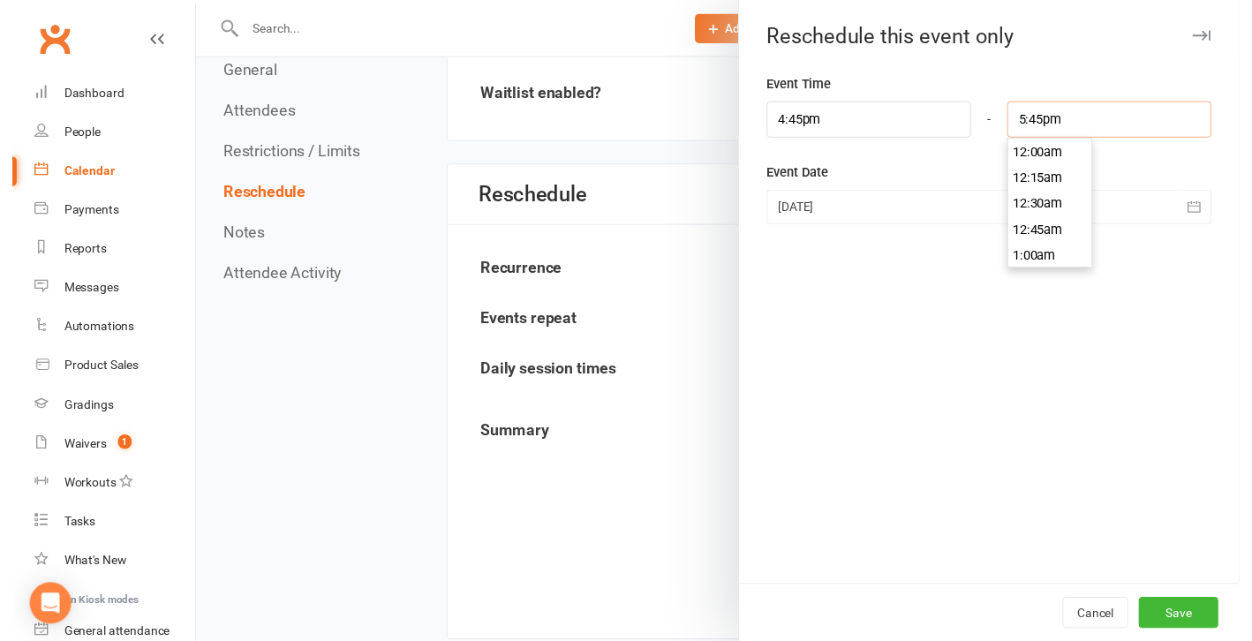
scroll to position [1855, 0]
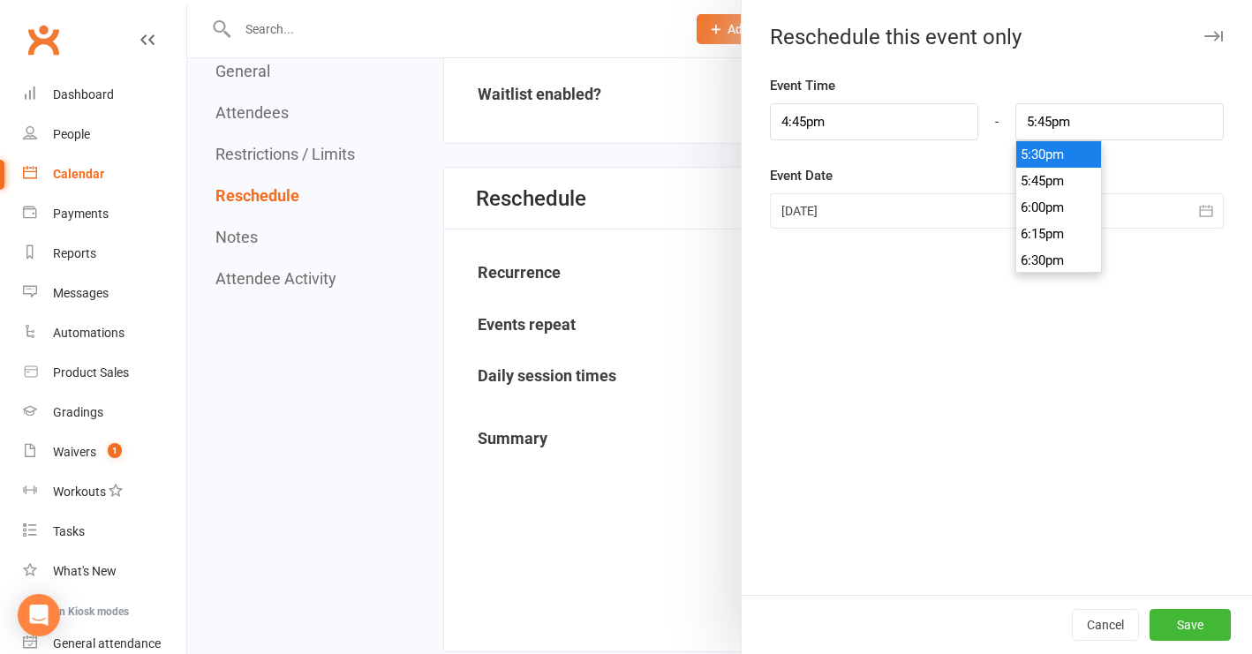
type input "5:30pm"
click at [1052, 157] on li "5:30pm" at bounding box center [1059, 154] width 85 height 26
click at [1169, 627] on button "Save" at bounding box center [1190, 625] width 81 height 32
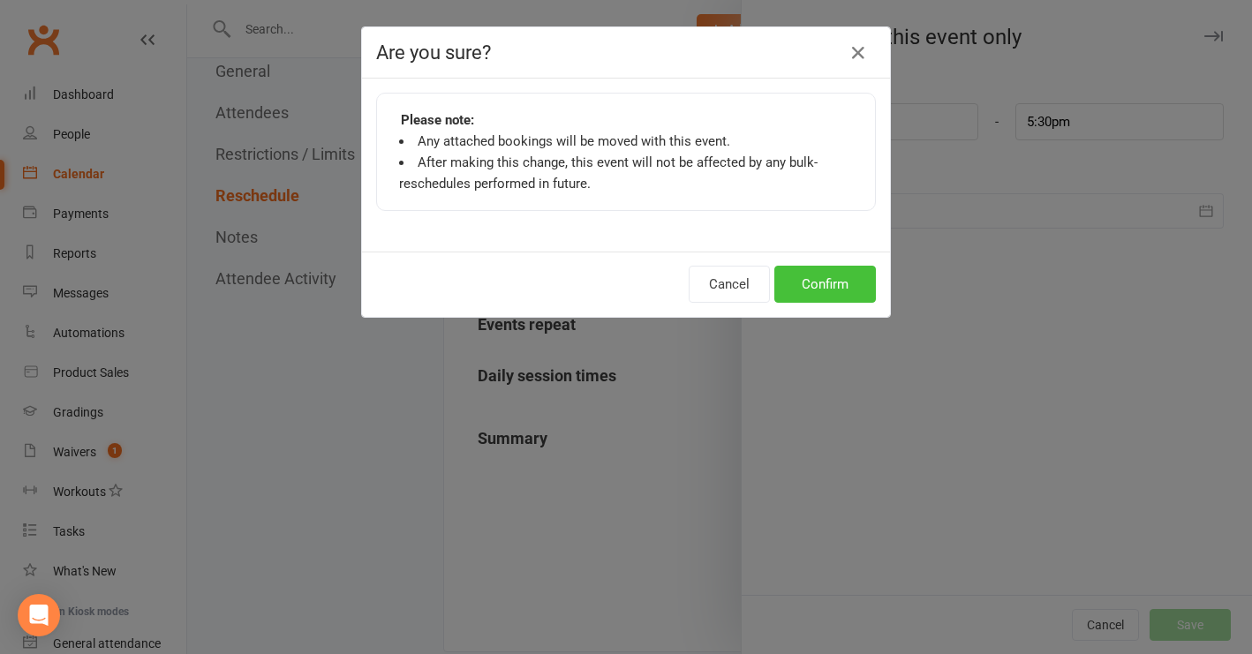
click at [827, 289] on button "Confirm" at bounding box center [826, 284] width 102 height 37
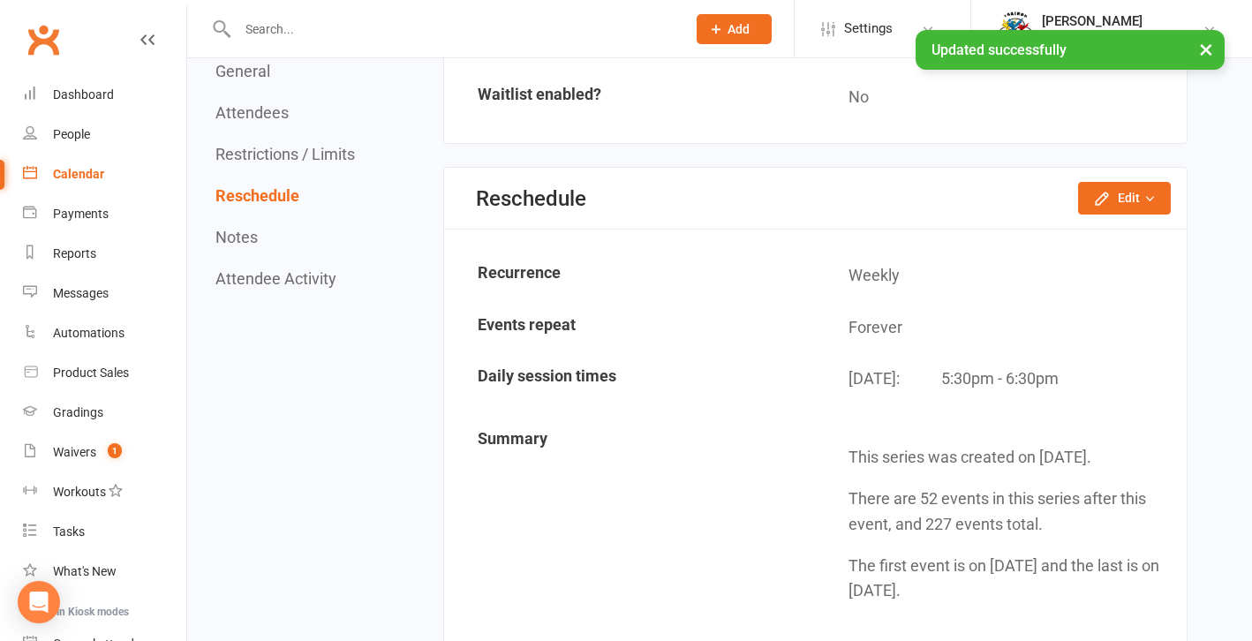
click at [75, 173] on div "Calendar" at bounding box center [78, 174] width 51 height 14
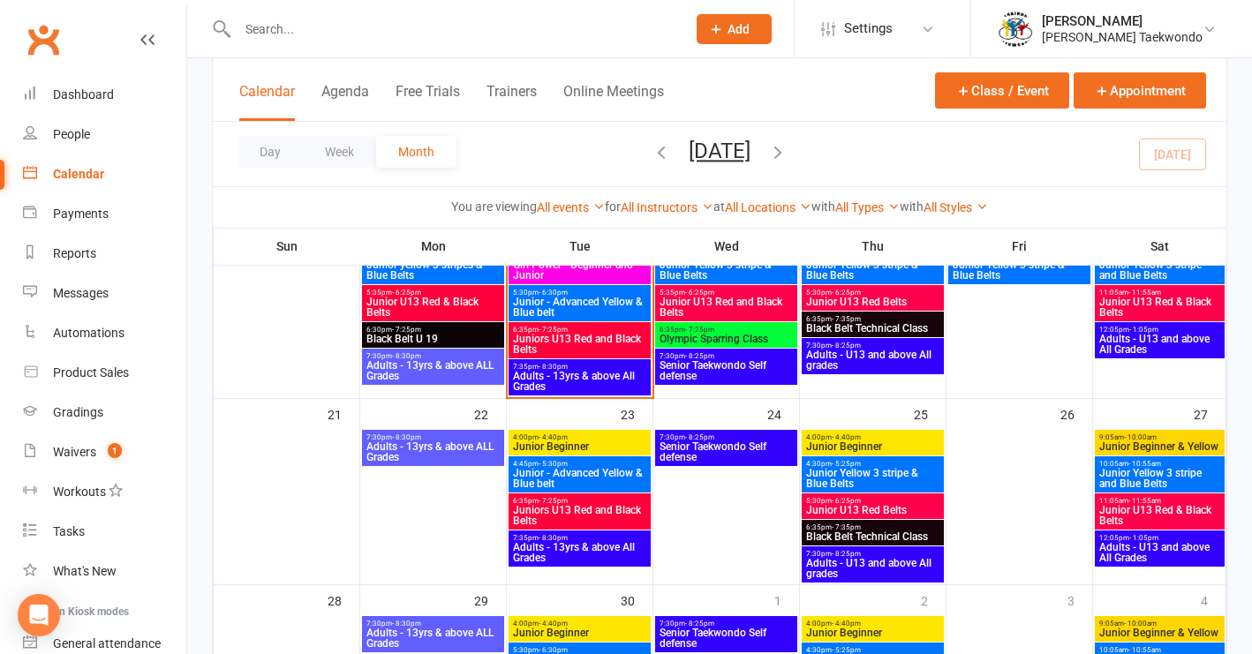
scroll to position [609, 0]
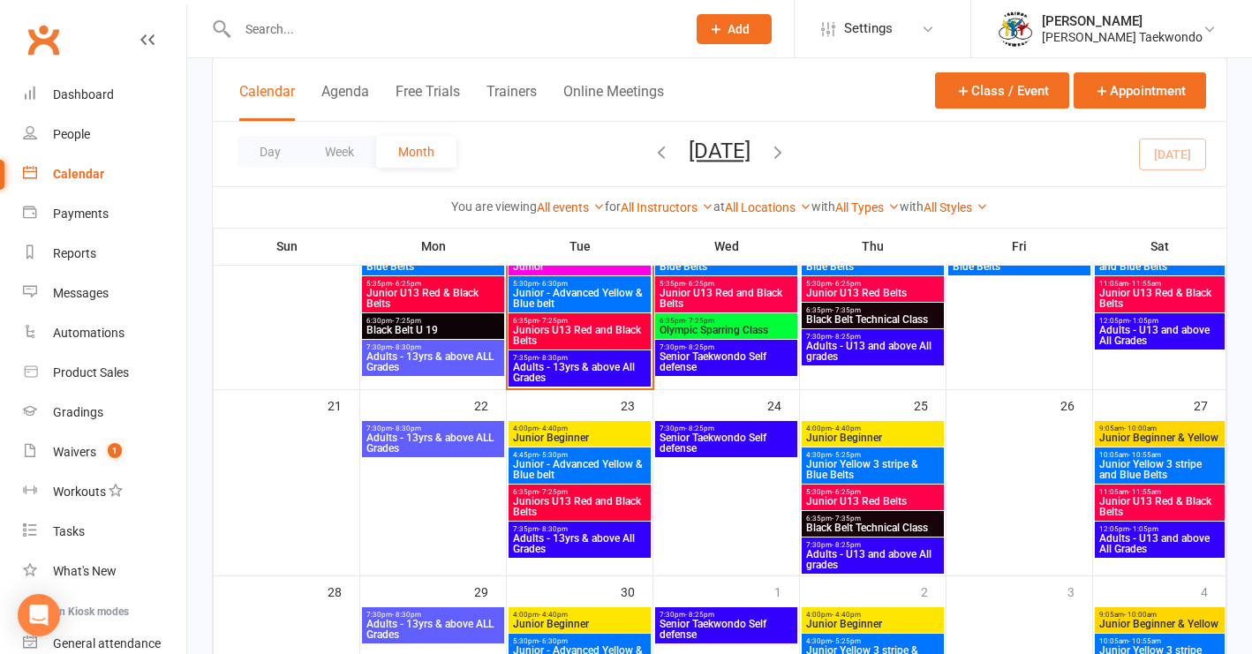
click at [859, 464] on span "Junior Yellow 3 stripe & Blue Belts" at bounding box center [872, 469] width 135 height 21
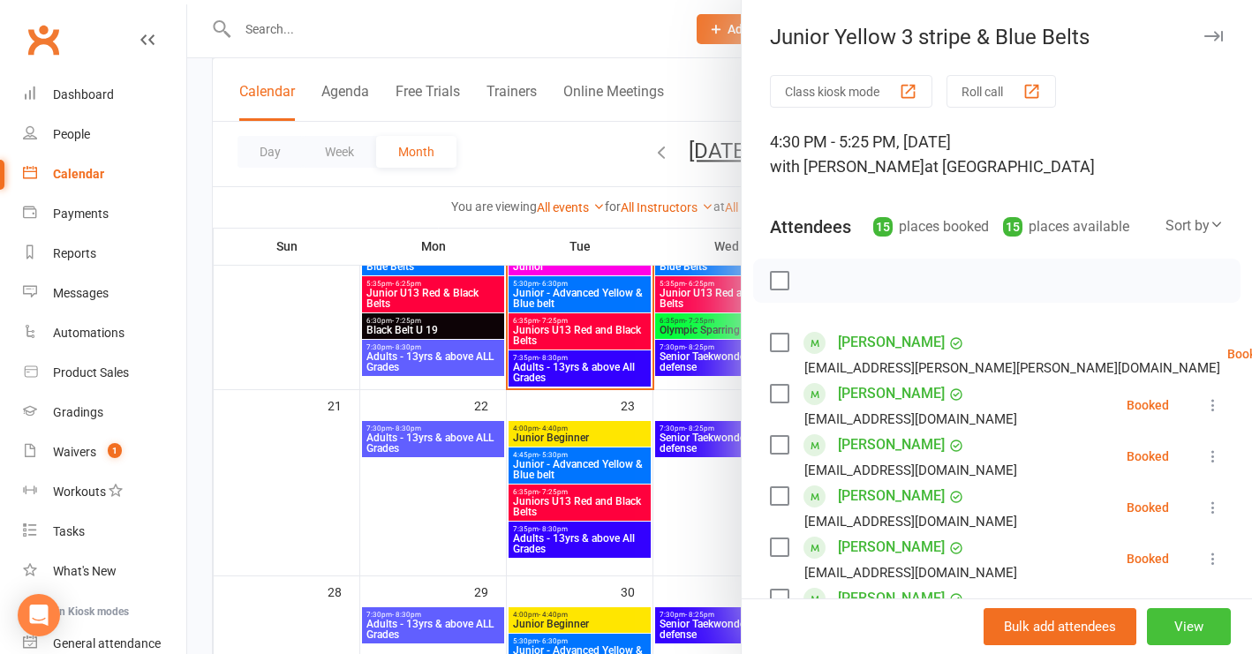
click at [1166, 625] on button "View" at bounding box center [1189, 627] width 84 height 37
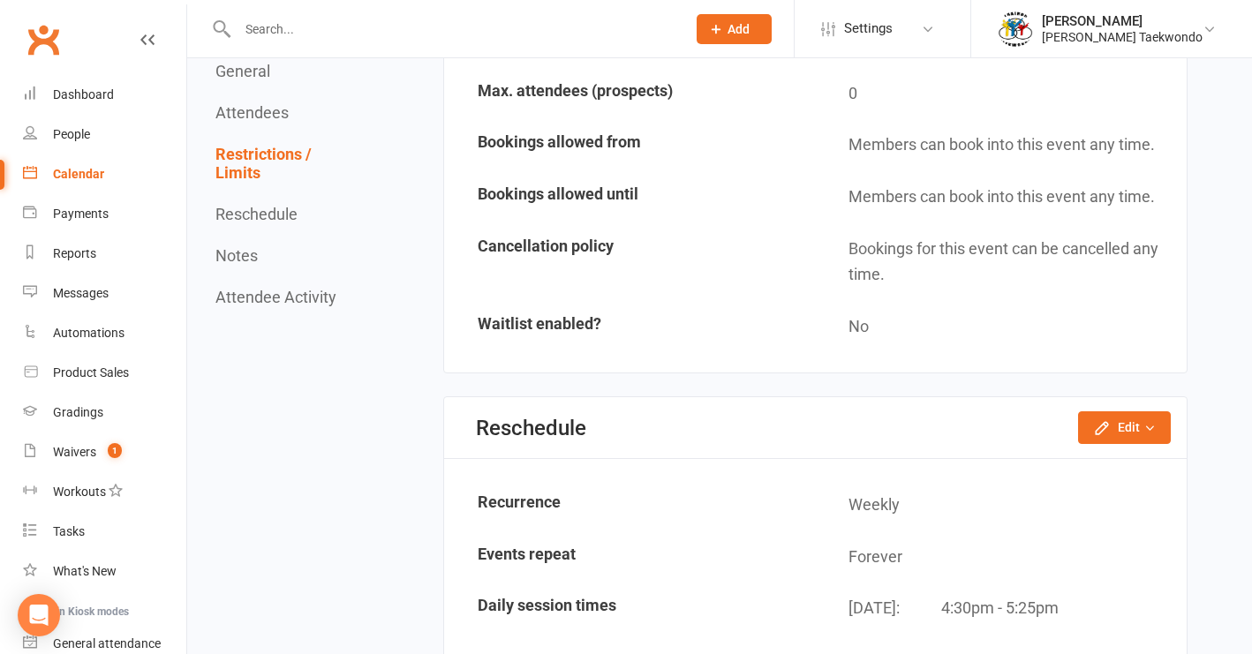
scroll to position [2110, 0]
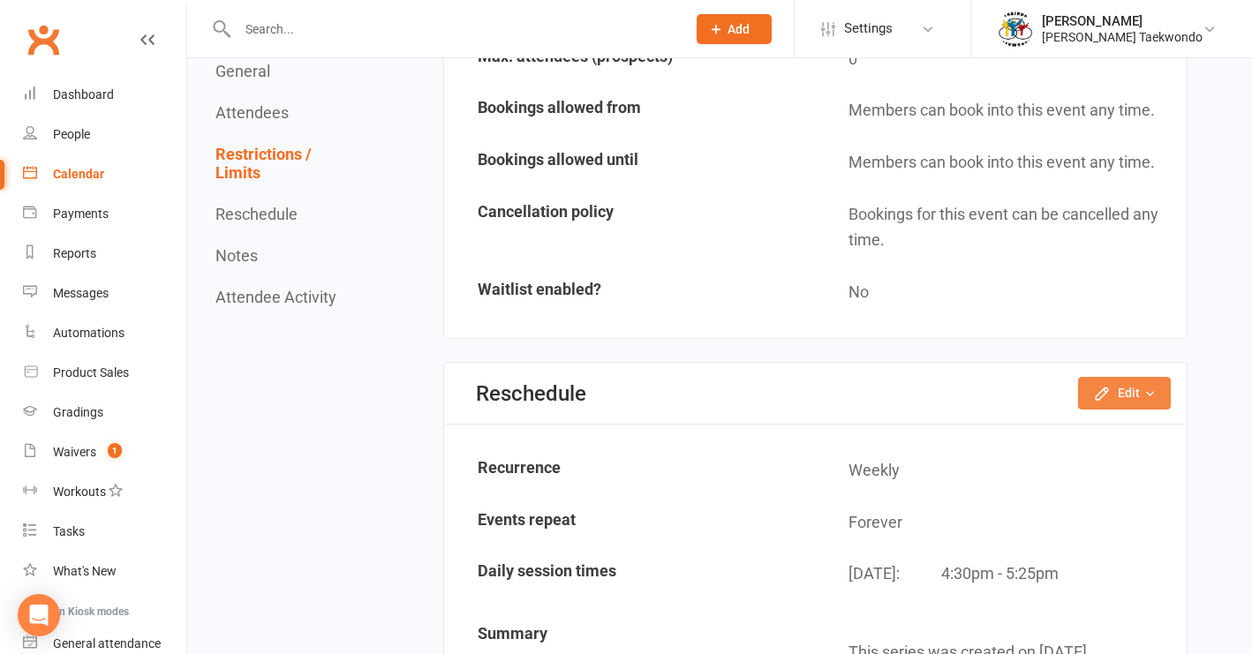
click at [1127, 385] on button "Edit" at bounding box center [1124, 393] width 93 height 32
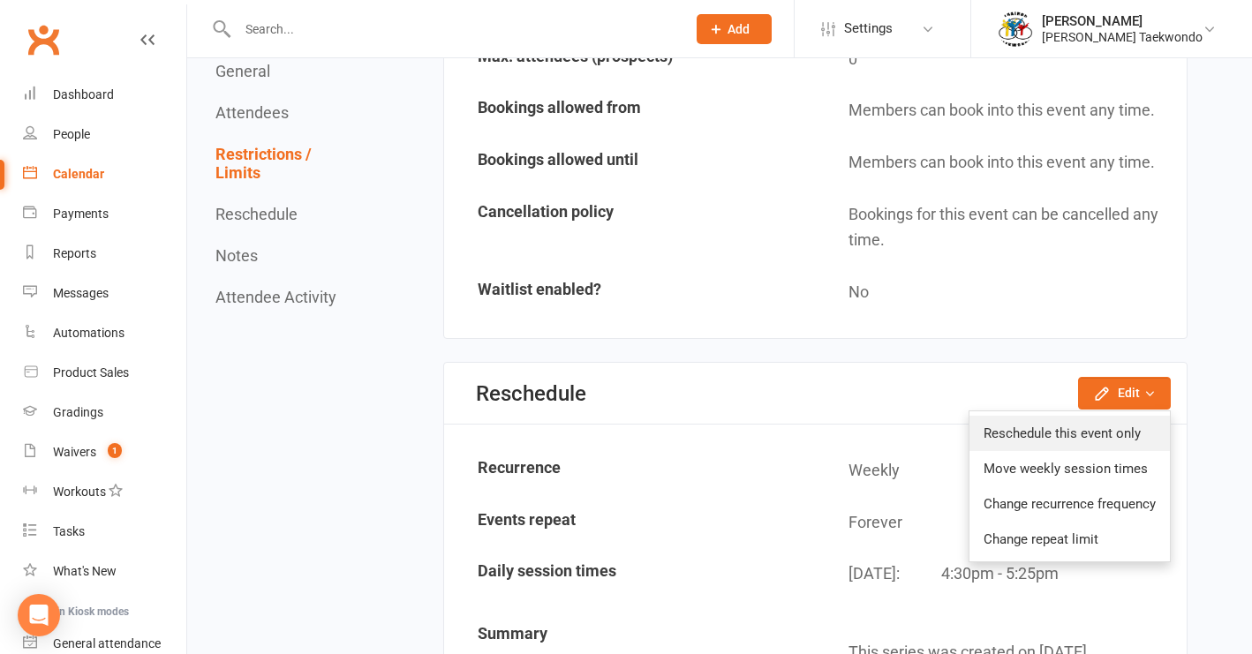
click at [1113, 418] on link "Reschedule this event only" at bounding box center [1070, 433] width 200 height 35
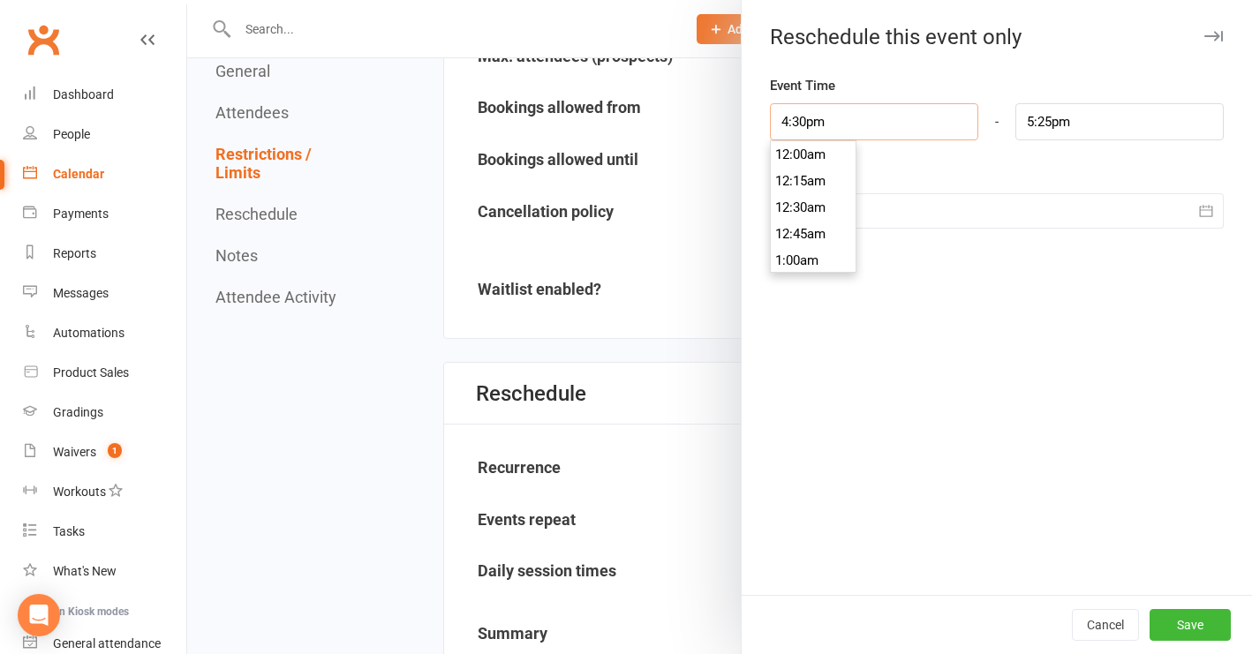
click at [897, 122] on input "4:30pm" at bounding box center [874, 121] width 208 height 37
type input "4:45pm"
drag, startPoint x: 812, startPoint y: 211, endPoint x: 966, endPoint y: 177, distance: 158.3
click at [812, 210] on li "4:45pm" at bounding box center [813, 207] width 85 height 26
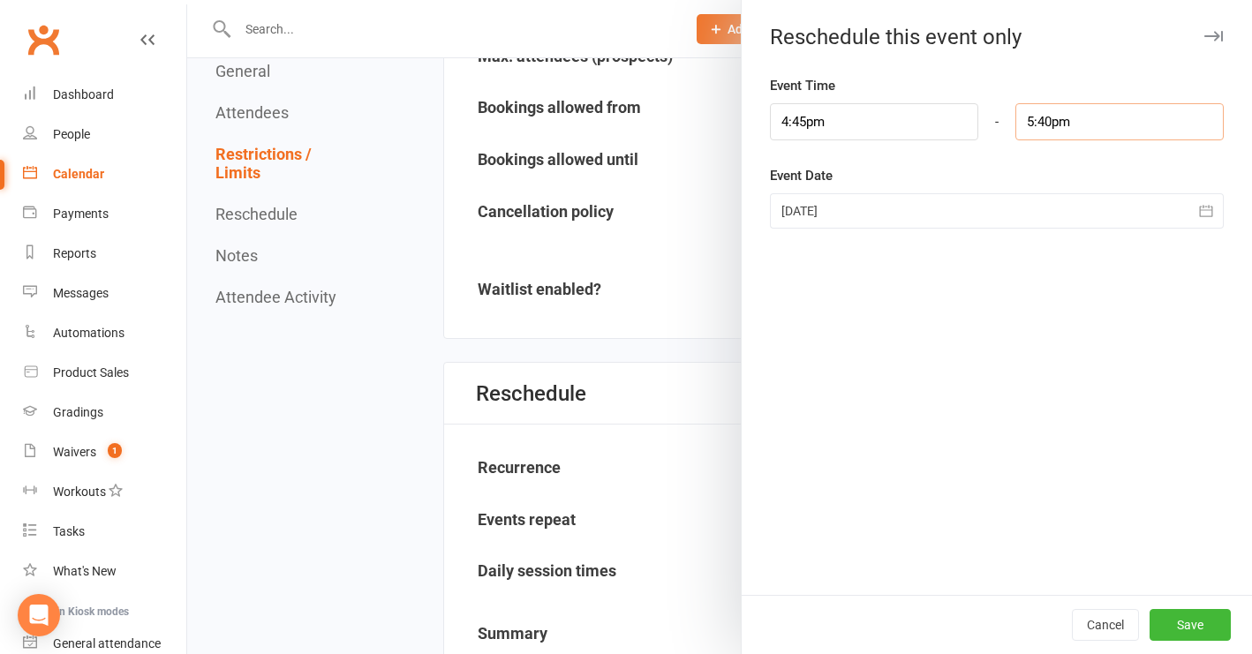
click at [1066, 123] on input "5:40pm" at bounding box center [1120, 121] width 208 height 37
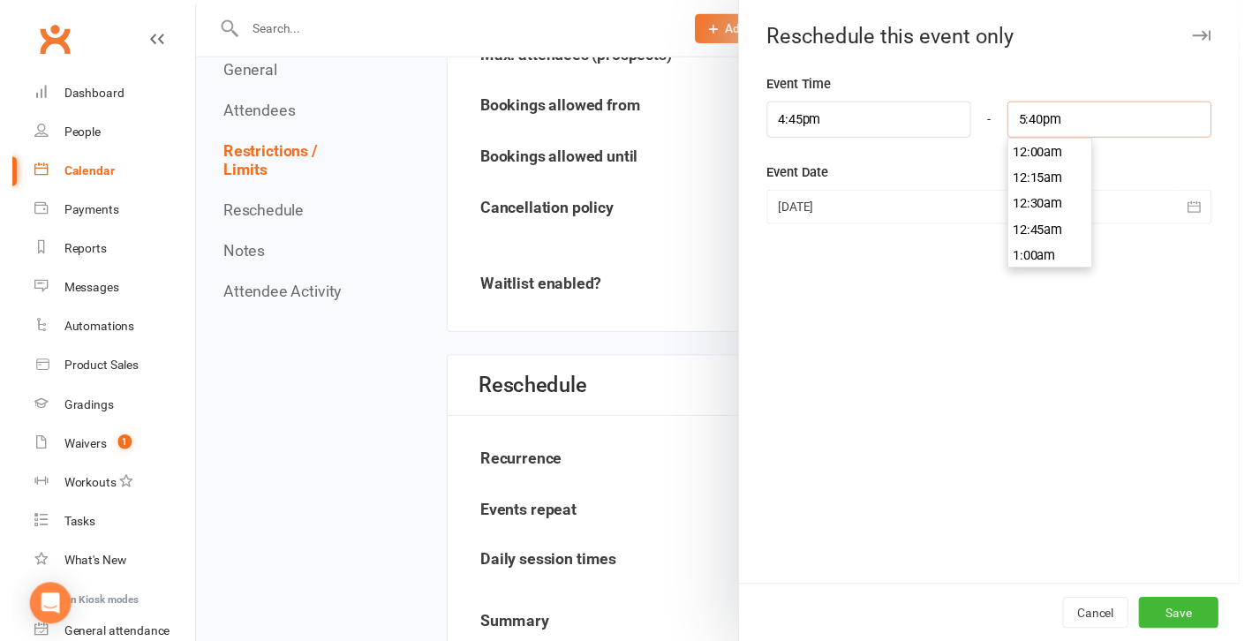
scroll to position [1855, 0]
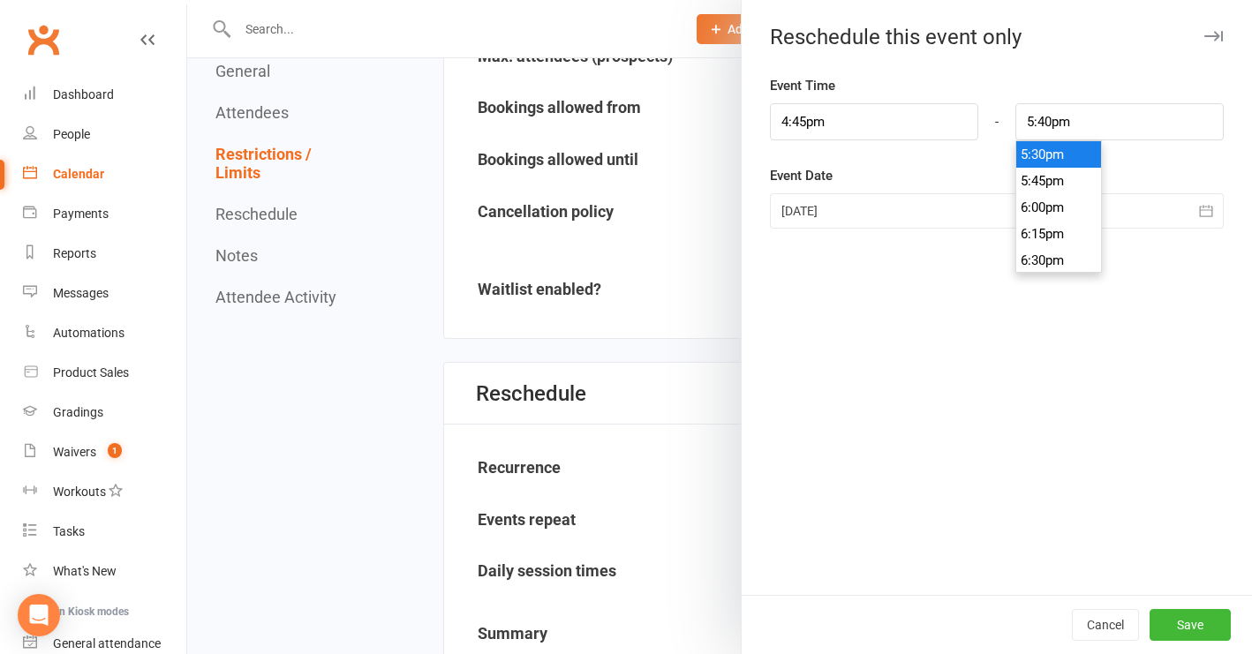
type input "5:30pm"
click at [1063, 159] on li "5:30pm" at bounding box center [1059, 154] width 85 height 26
click at [1173, 621] on button "Save" at bounding box center [1190, 625] width 81 height 32
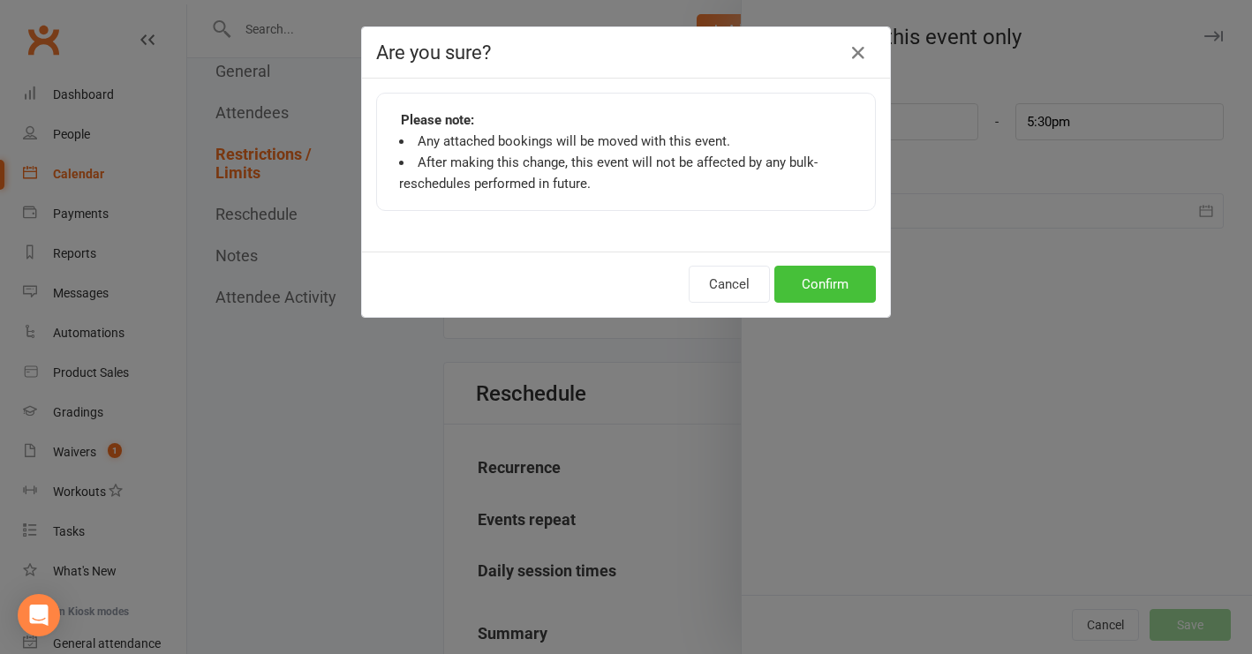
click at [825, 288] on button "Confirm" at bounding box center [826, 284] width 102 height 37
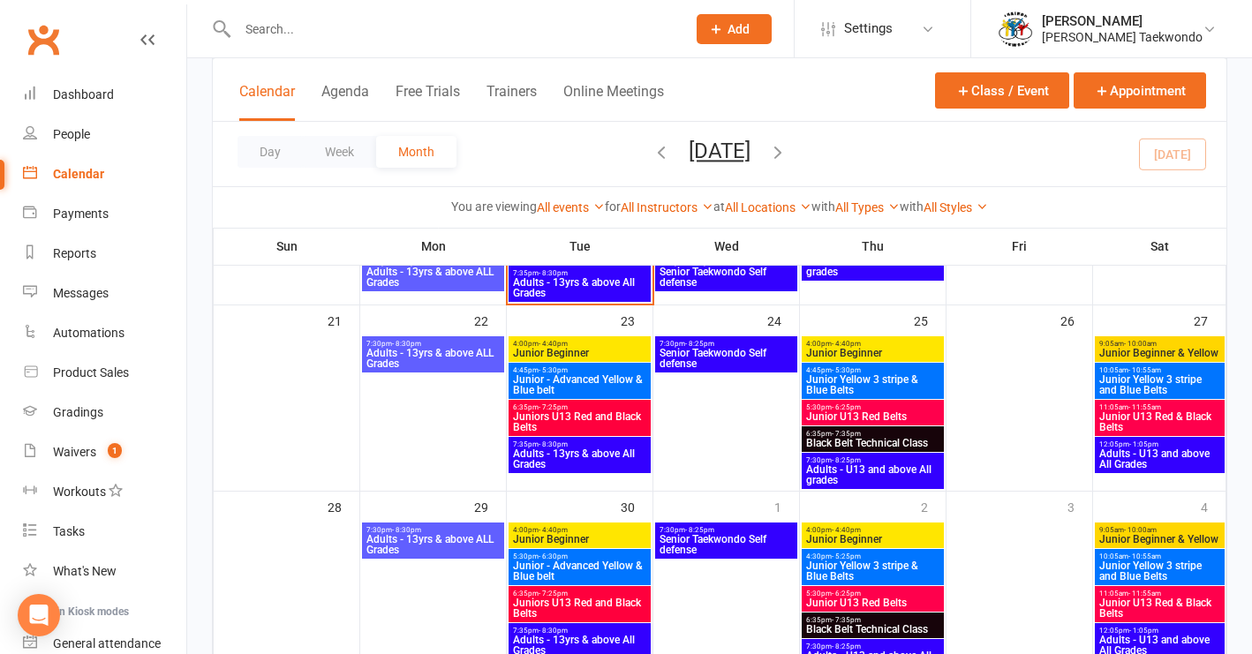
scroll to position [696, 0]
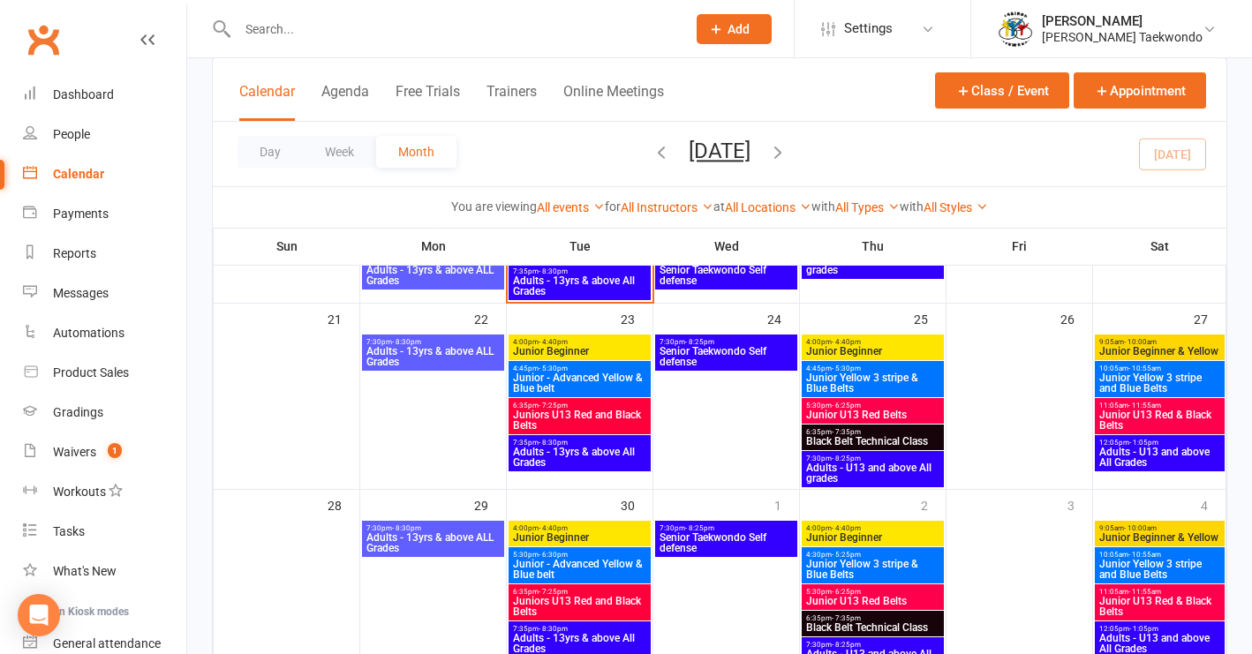
click at [593, 411] on span "Juniors U13 Red and Black Belts" at bounding box center [579, 420] width 135 height 21
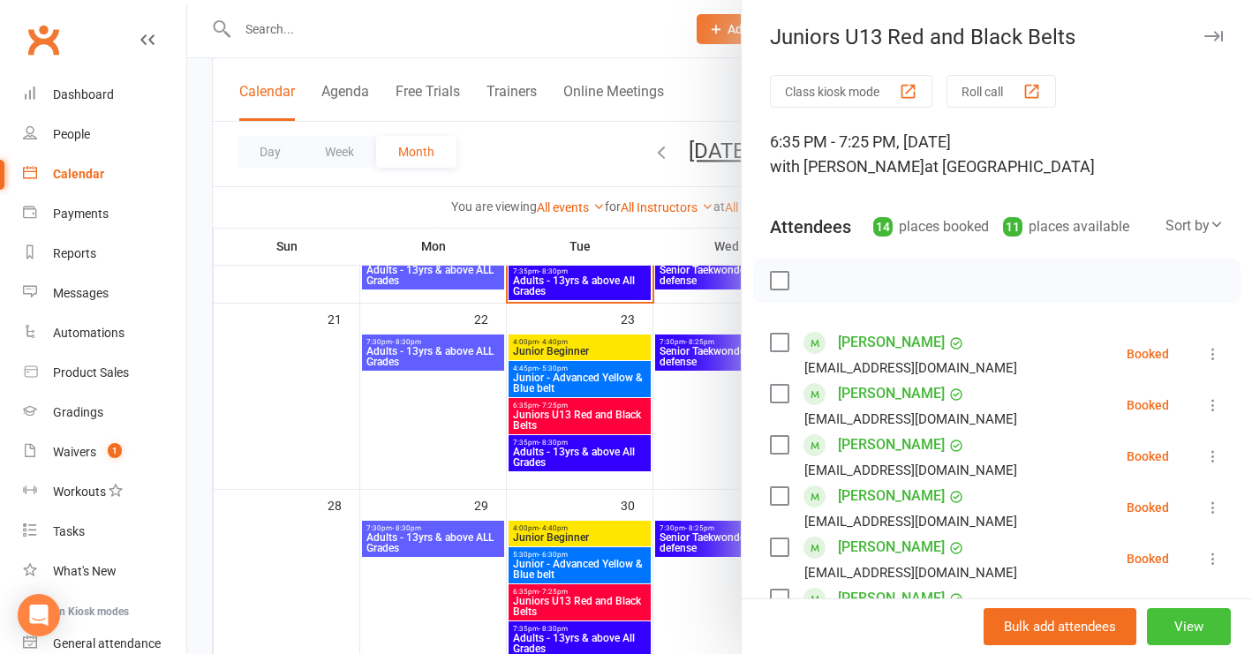
click at [1168, 637] on button "View" at bounding box center [1189, 627] width 84 height 37
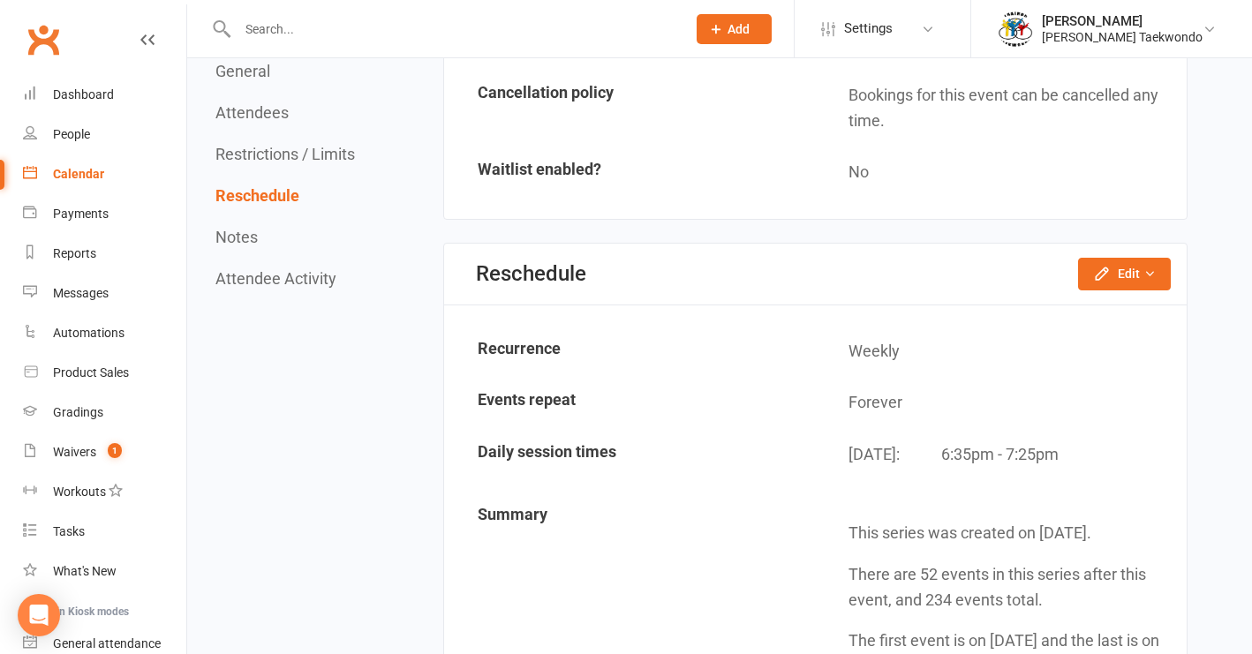
scroll to position [2253, 0]
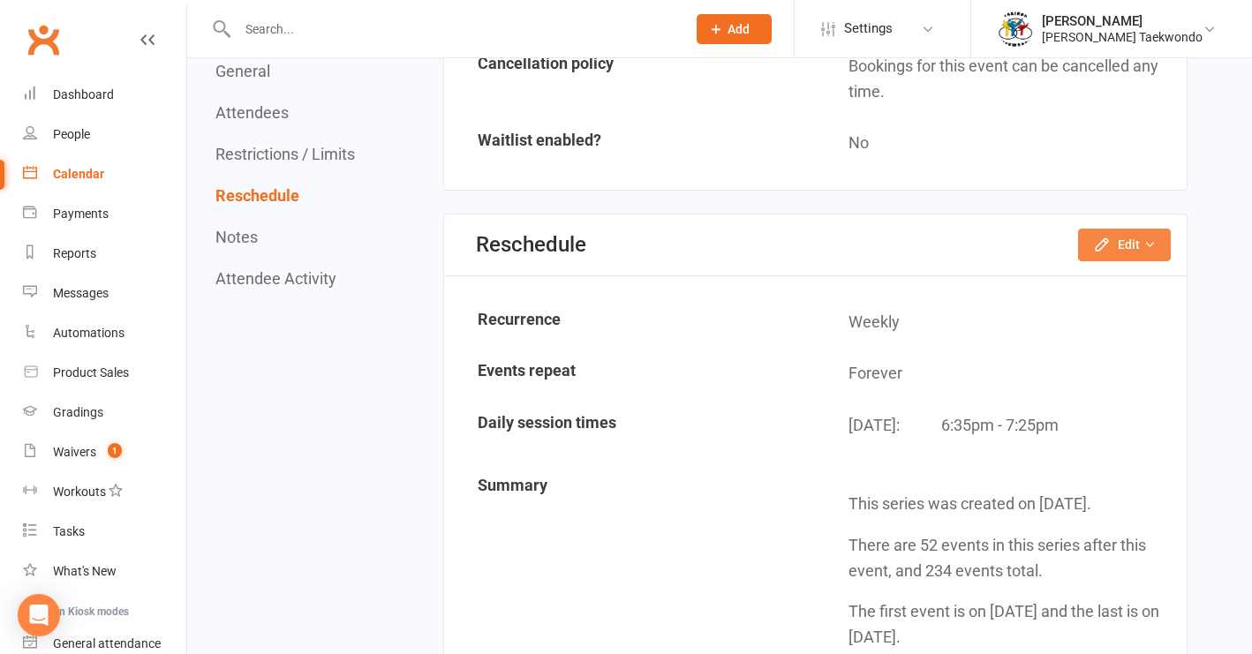
click at [1137, 231] on button "Edit" at bounding box center [1124, 245] width 93 height 32
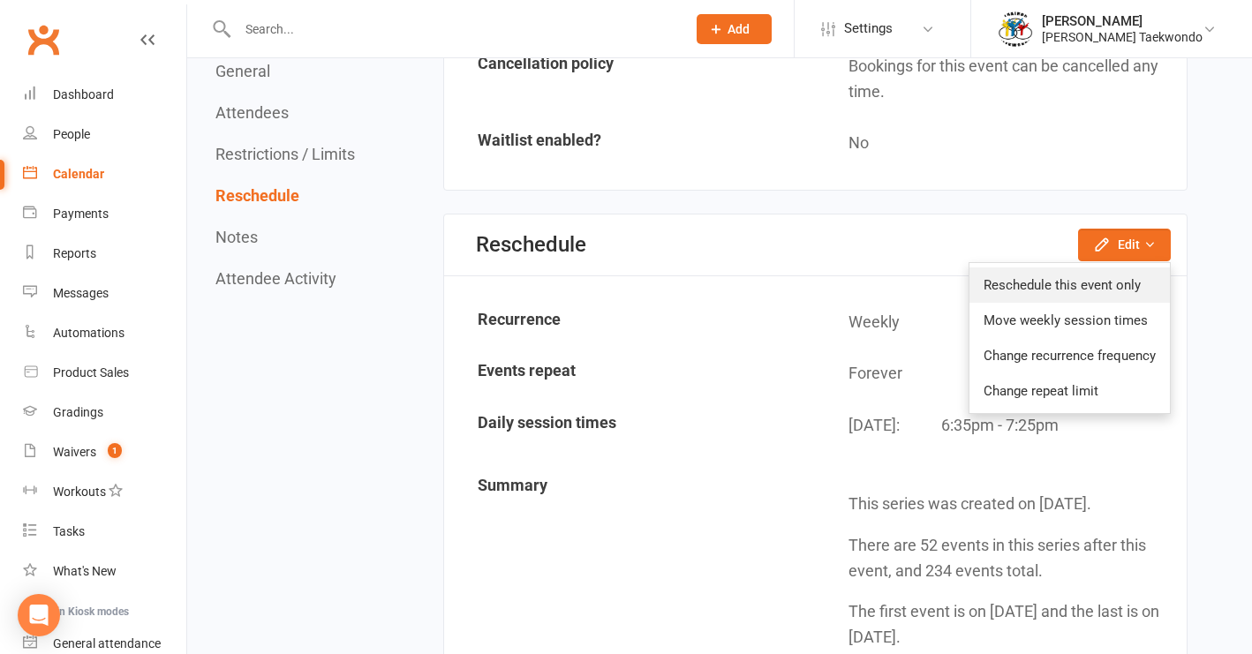
click at [1119, 268] on link "Reschedule this event only" at bounding box center [1070, 285] width 200 height 35
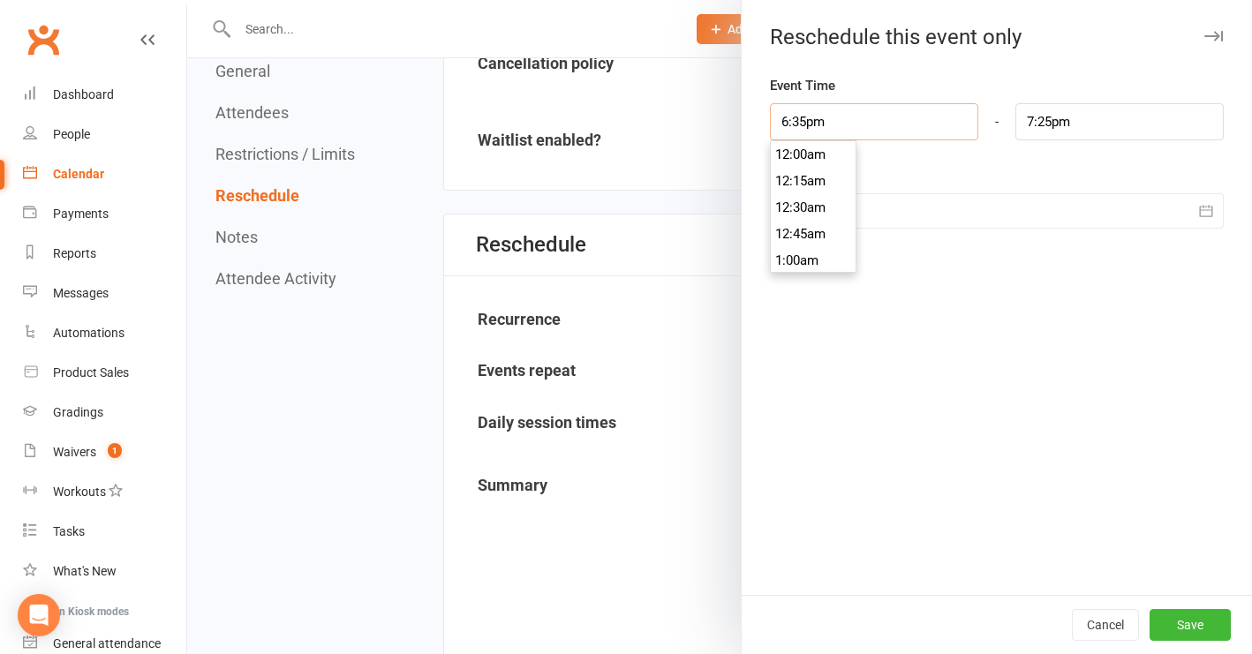
click at [843, 127] on input "6:35pm" at bounding box center [874, 121] width 208 height 37
type input "5:30pm"
click at [810, 188] on li "5:30pm" at bounding box center [813, 181] width 85 height 26
click at [1072, 118] on input "6:20pm" at bounding box center [1120, 121] width 208 height 37
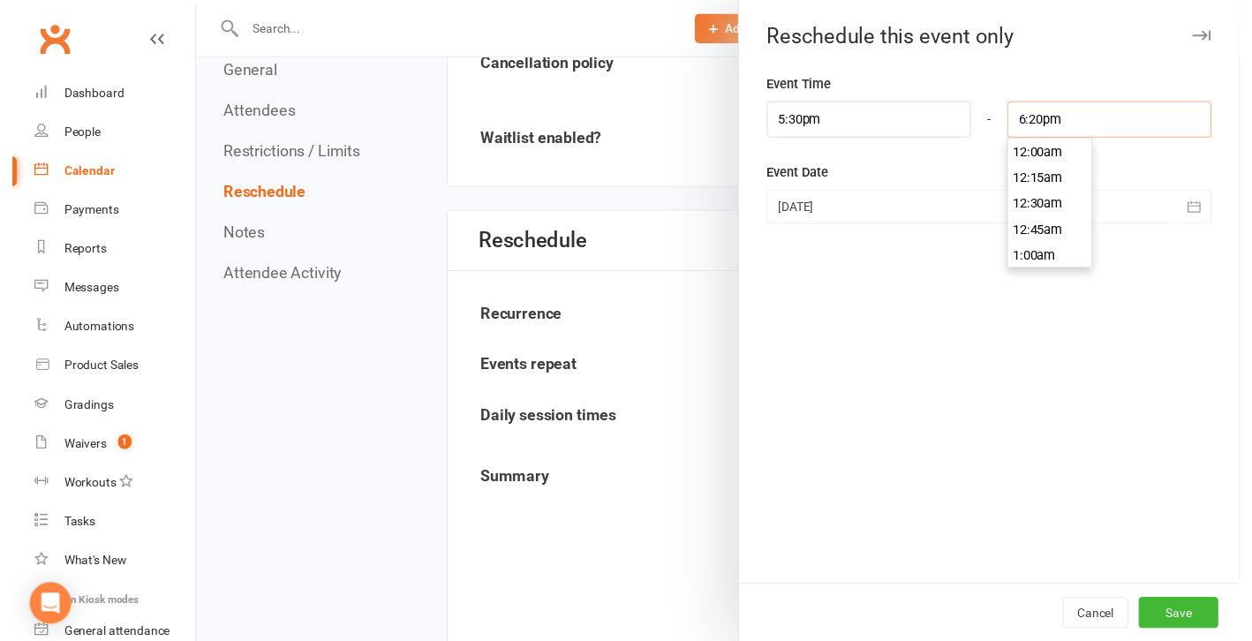
scroll to position [1908, 0]
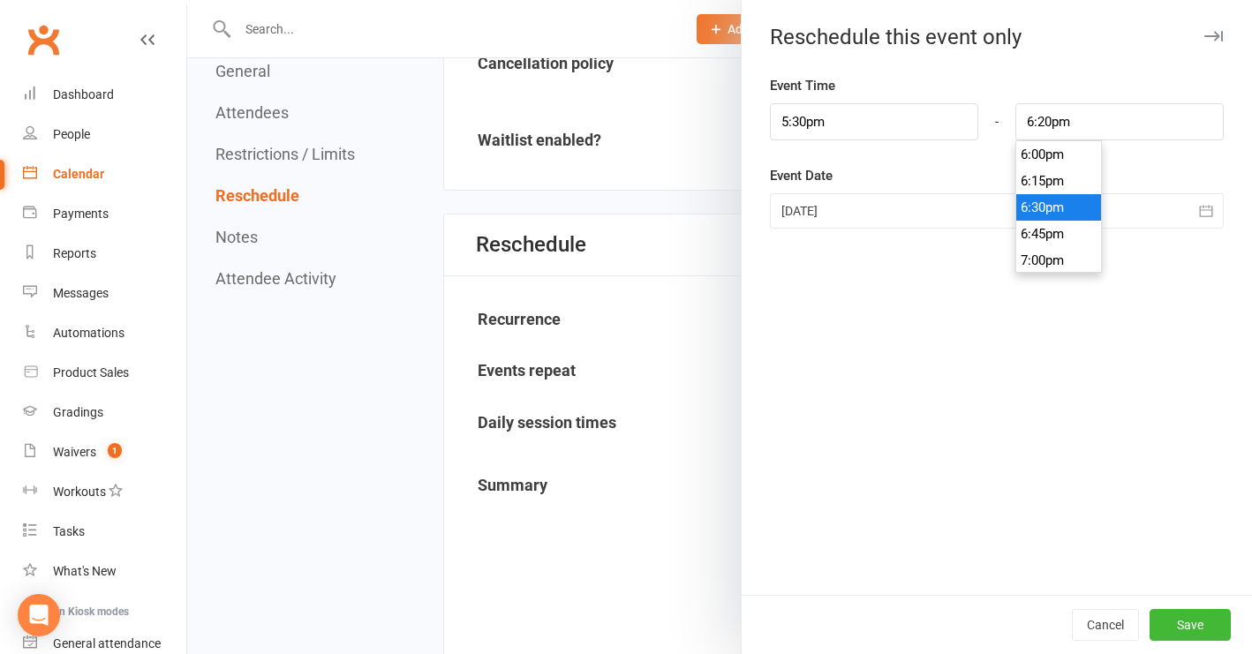
type input "6:30pm"
click at [1062, 209] on li "6:30pm" at bounding box center [1059, 207] width 85 height 26
click at [1168, 626] on button "Save" at bounding box center [1190, 625] width 81 height 32
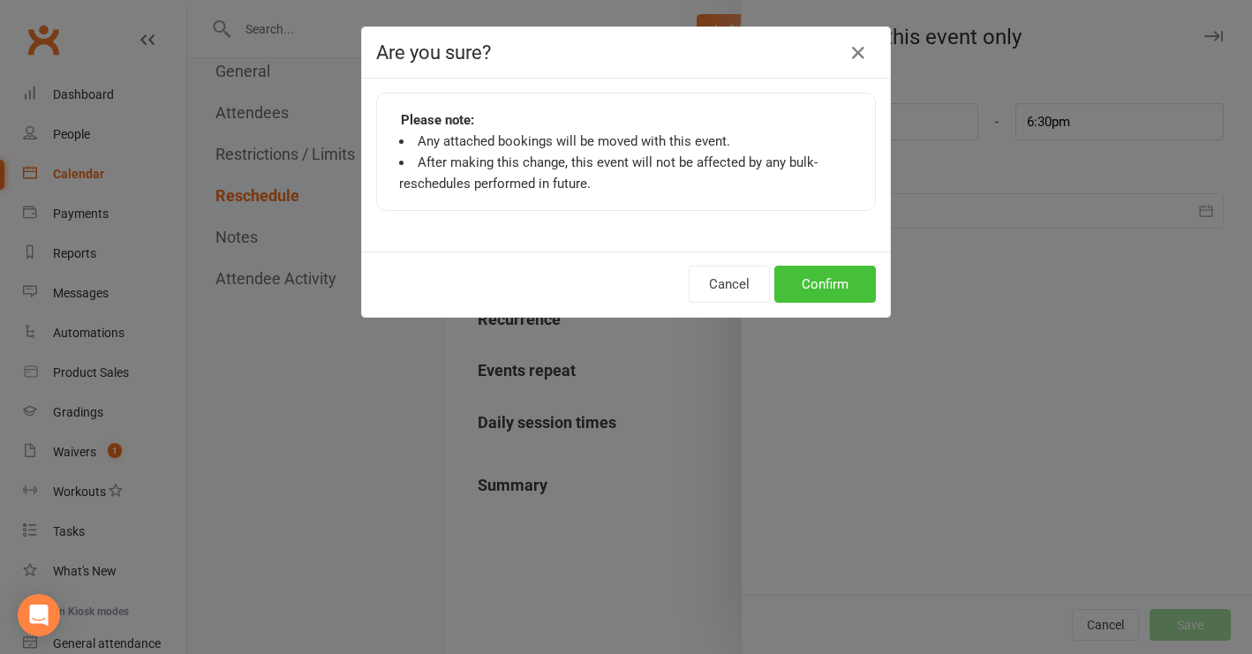
click at [821, 284] on button "Confirm" at bounding box center [826, 284] width 102 height 37
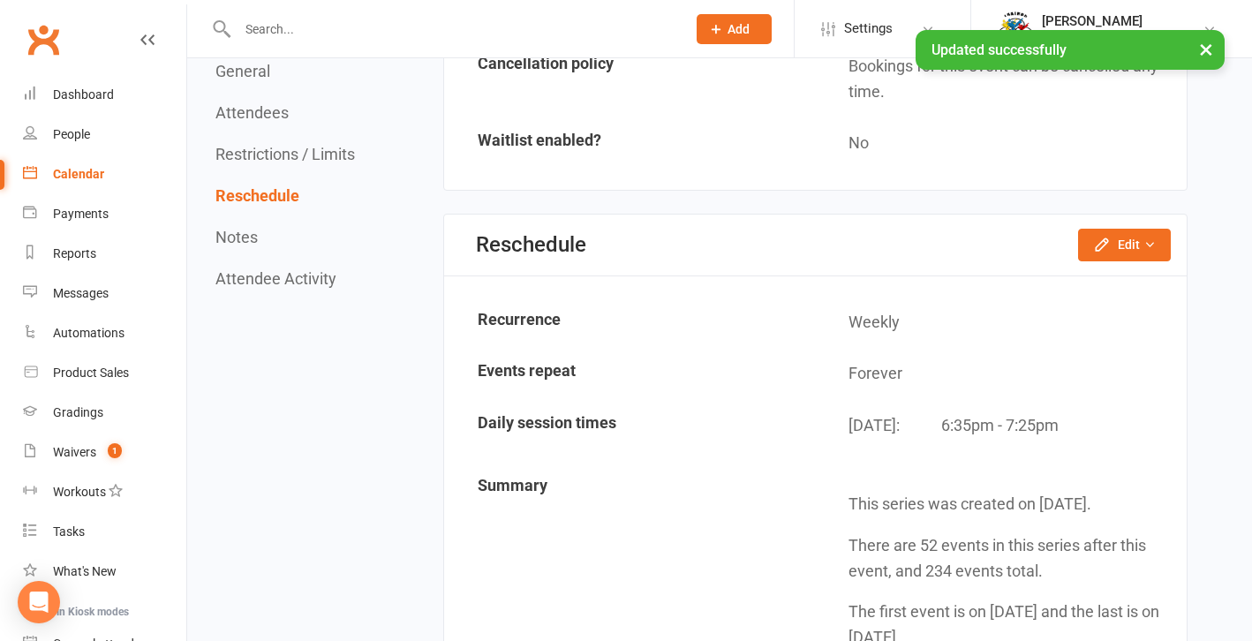
click at [75, 175] on div "Calendar" at bounding box center [78, 174] width 51 height 14
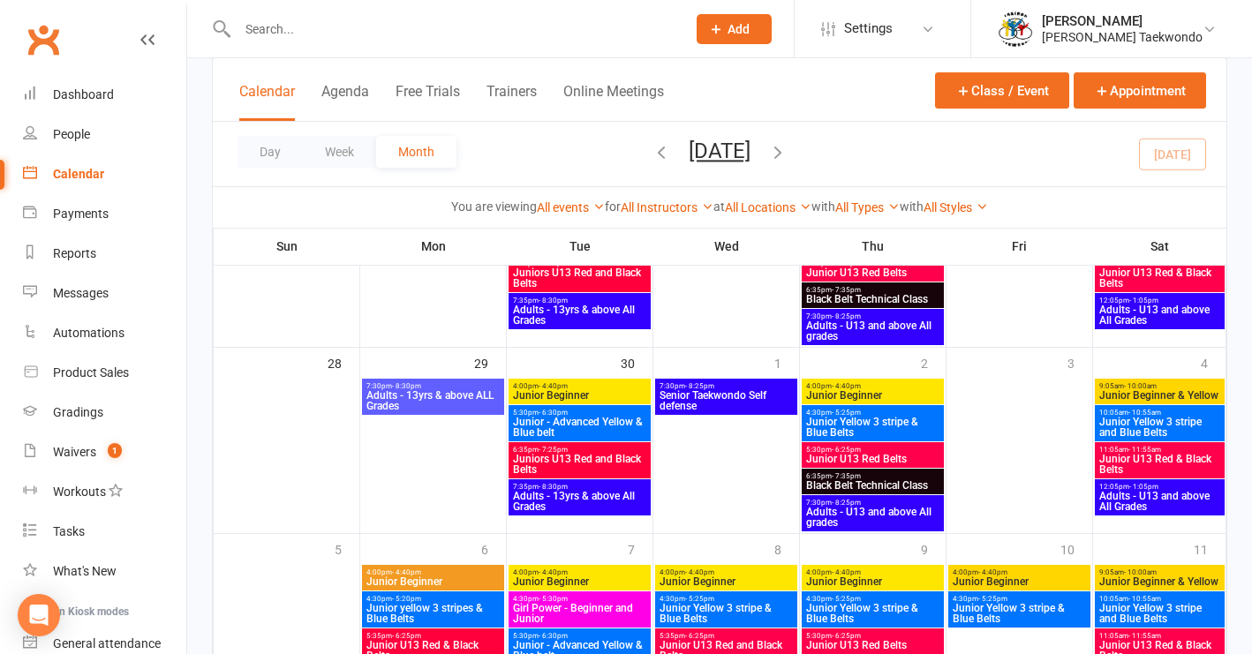
scroll to position [845, 0]
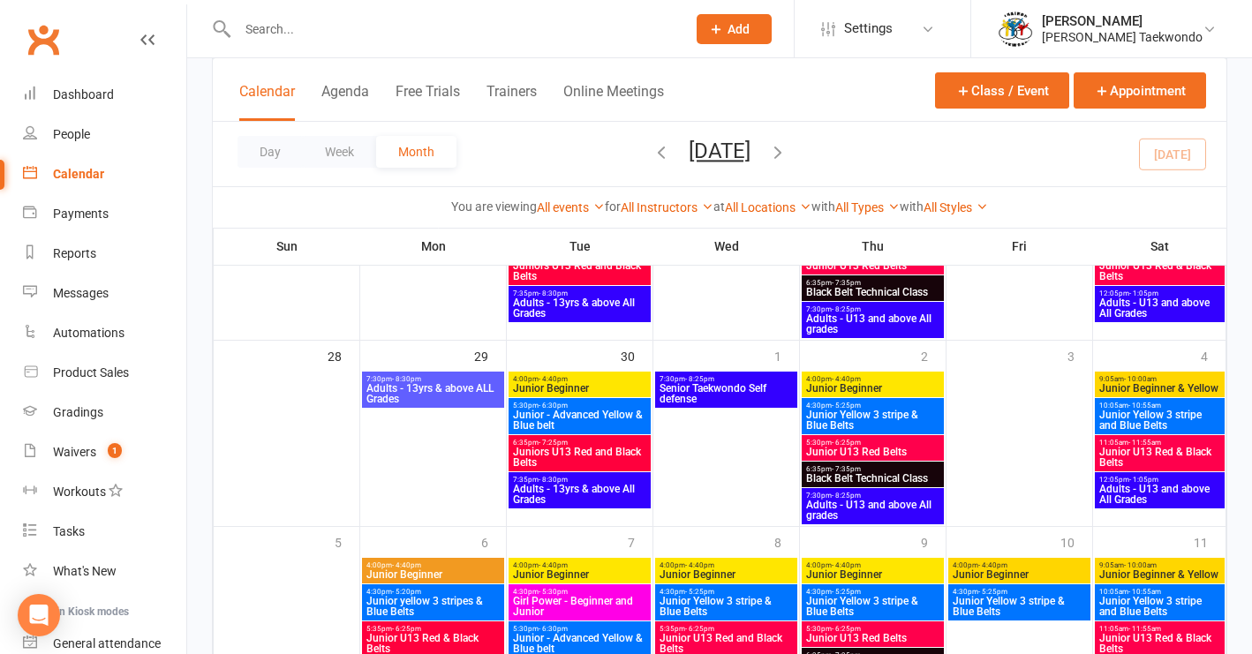
click at [608, 403] on span "5:30pm - 6:30pm" at bounding box center [579, 406] width 135 height 8
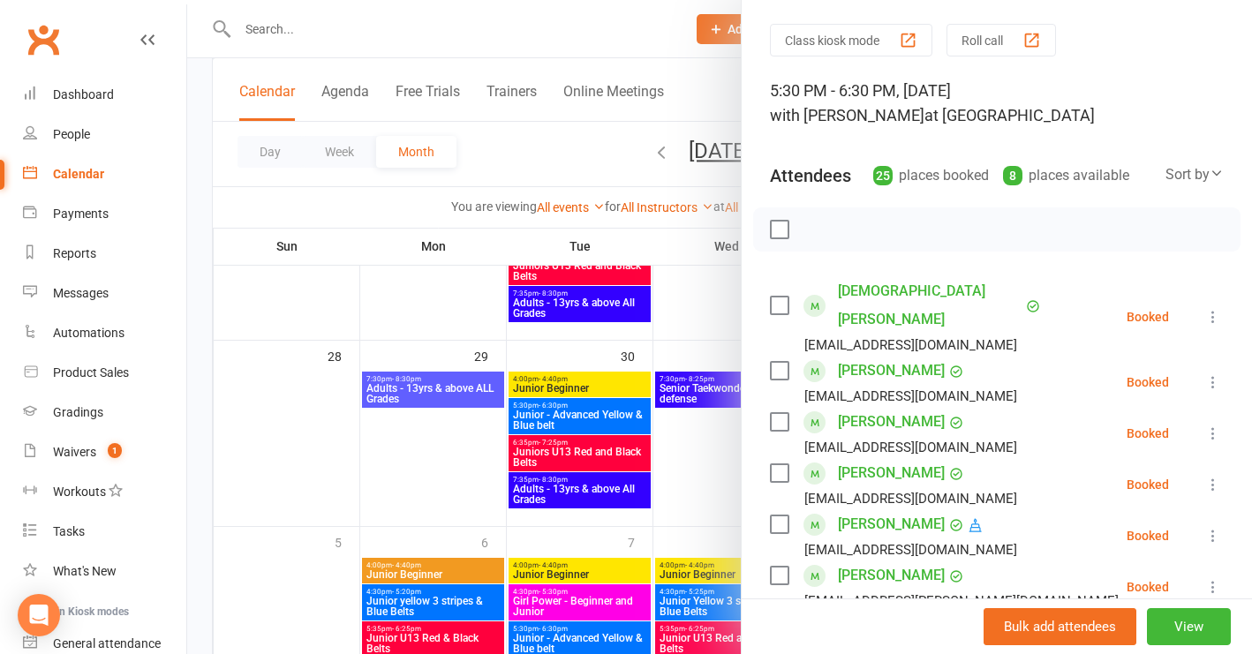
scroll to position [54, 0]
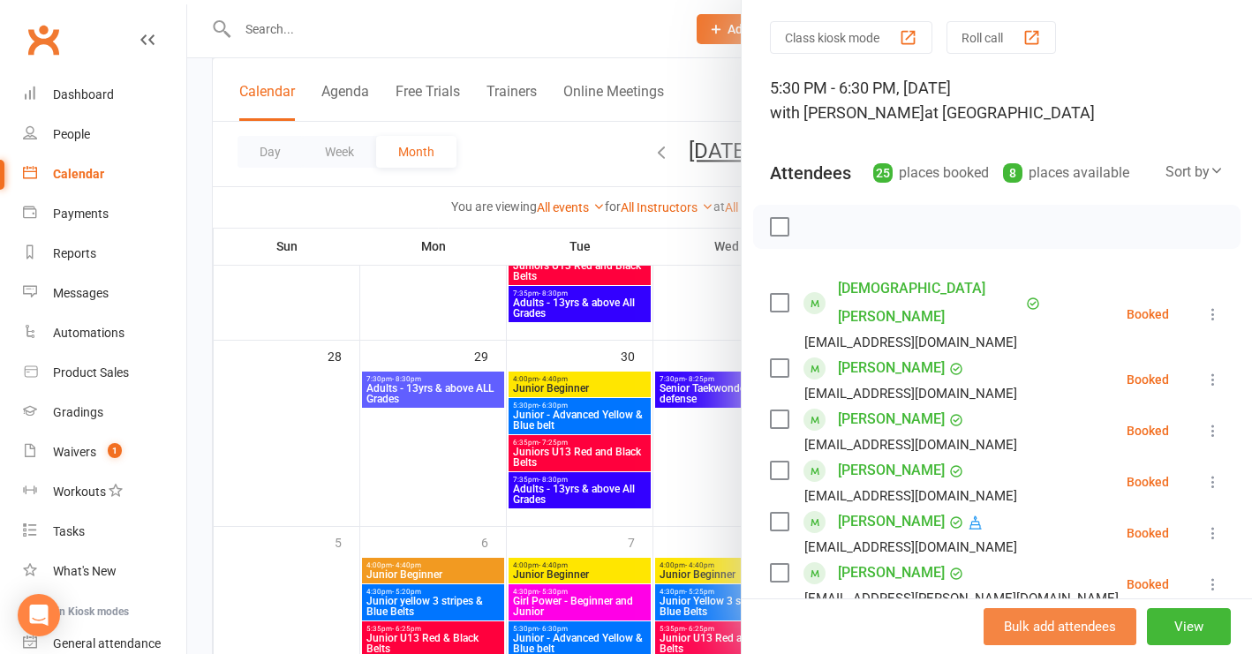
drag, startPoint x: 1159, startPoint y: 626, endPoint x: 1174, endPoint y: 604, distance: 26.7
click at [1159, 626] on button "View" at bounding box center [1189, 627] width 84 height 37
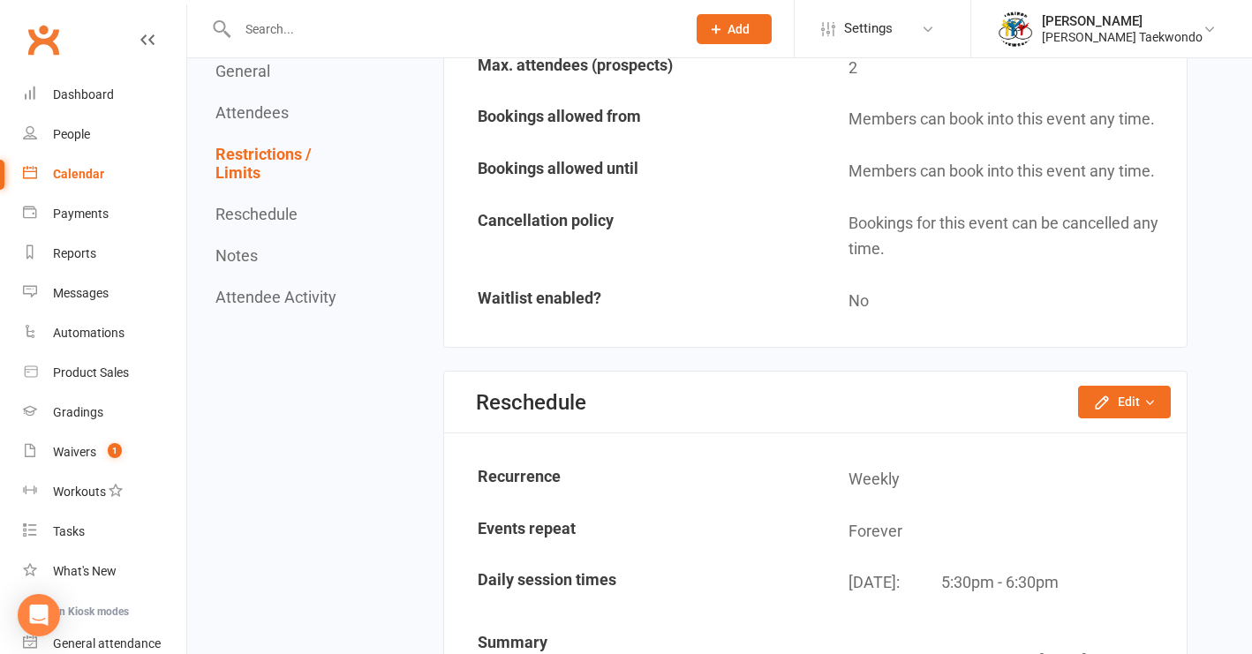
scroll to position [2714, 0]
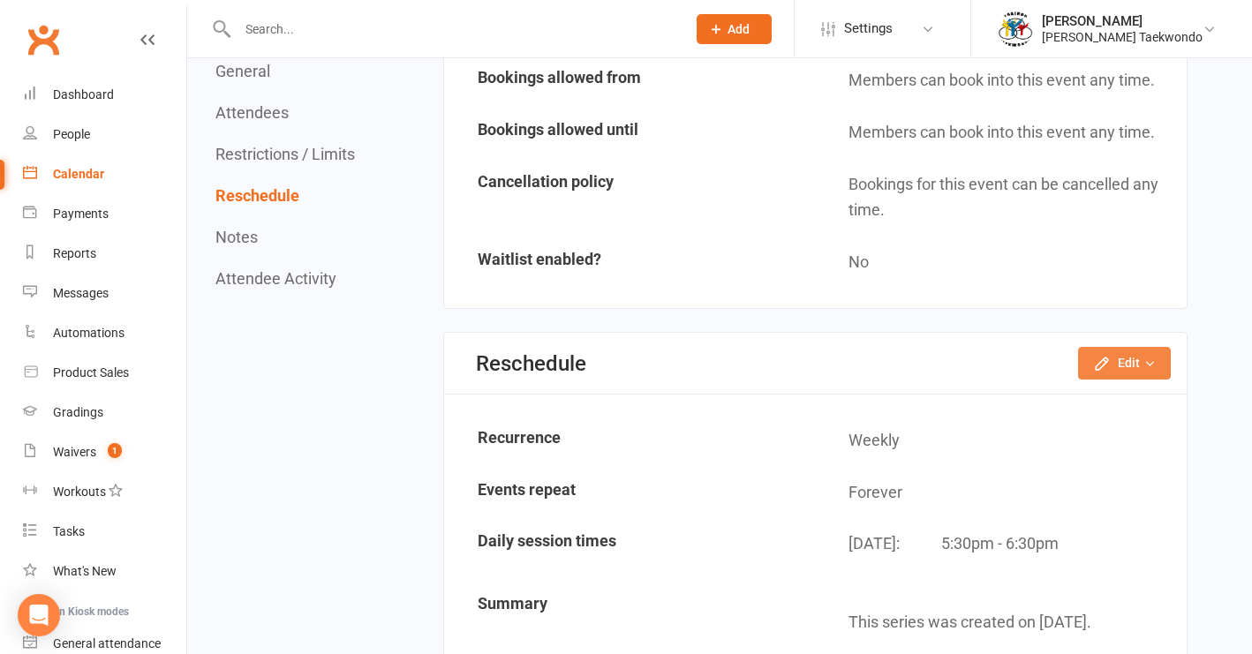
click at [1140, 348] on button "Edit" at bounding box center [1124, 363] width 93 height 32
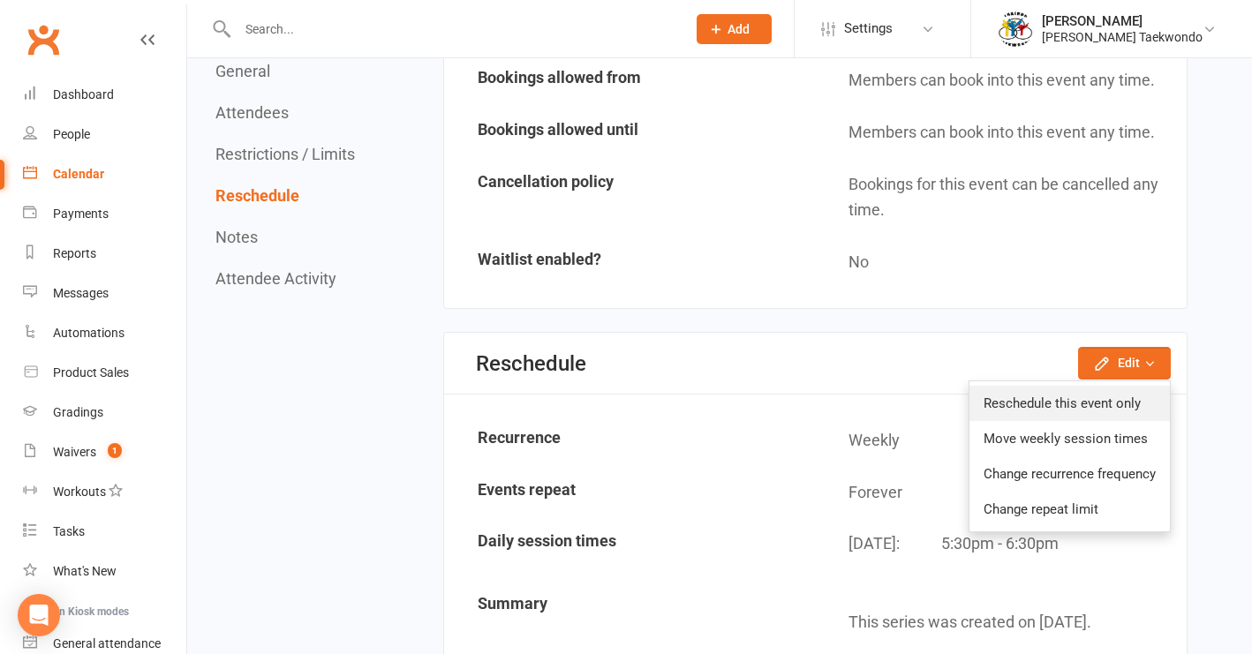
click at [1122, 394] on link "Reschedule this event only" at bounding box center [1070, 403] width 200 height 35
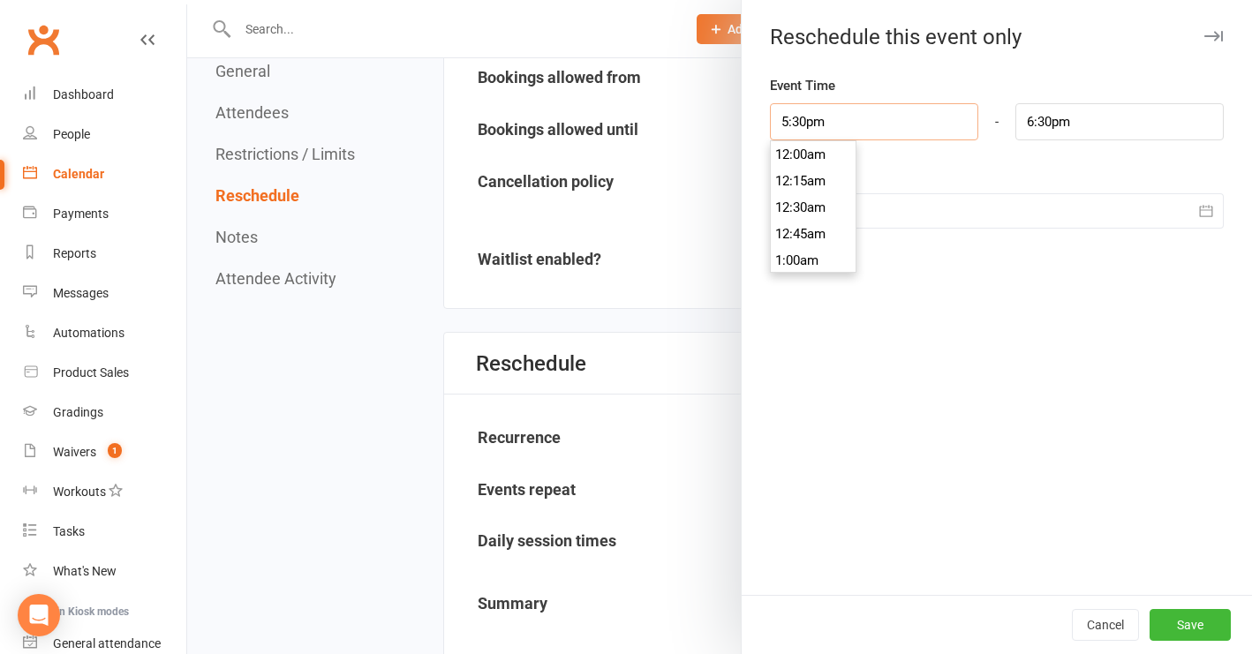
click at [895, 129] on input "5:30pm" at bounding box center [874, 121] width 208 height 37
type input "4:45pm"
click at [809, 199] on li "4:45pm" at bounding box center [813, 195] width 85 height 26
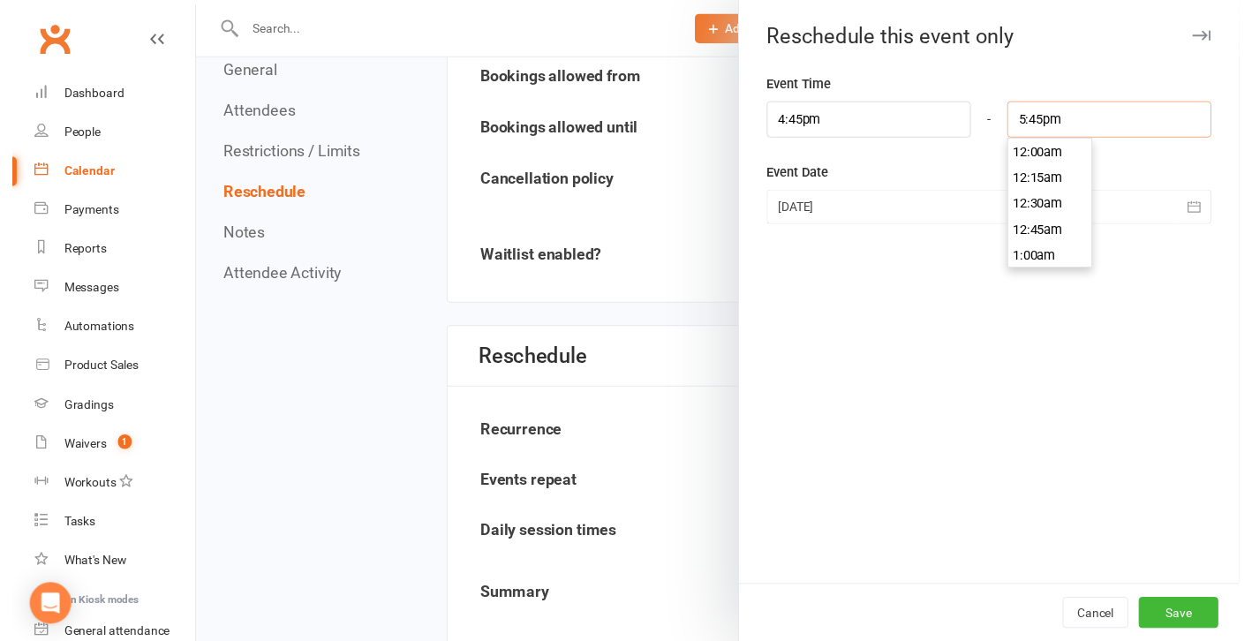
scroll to position [1855, 0]
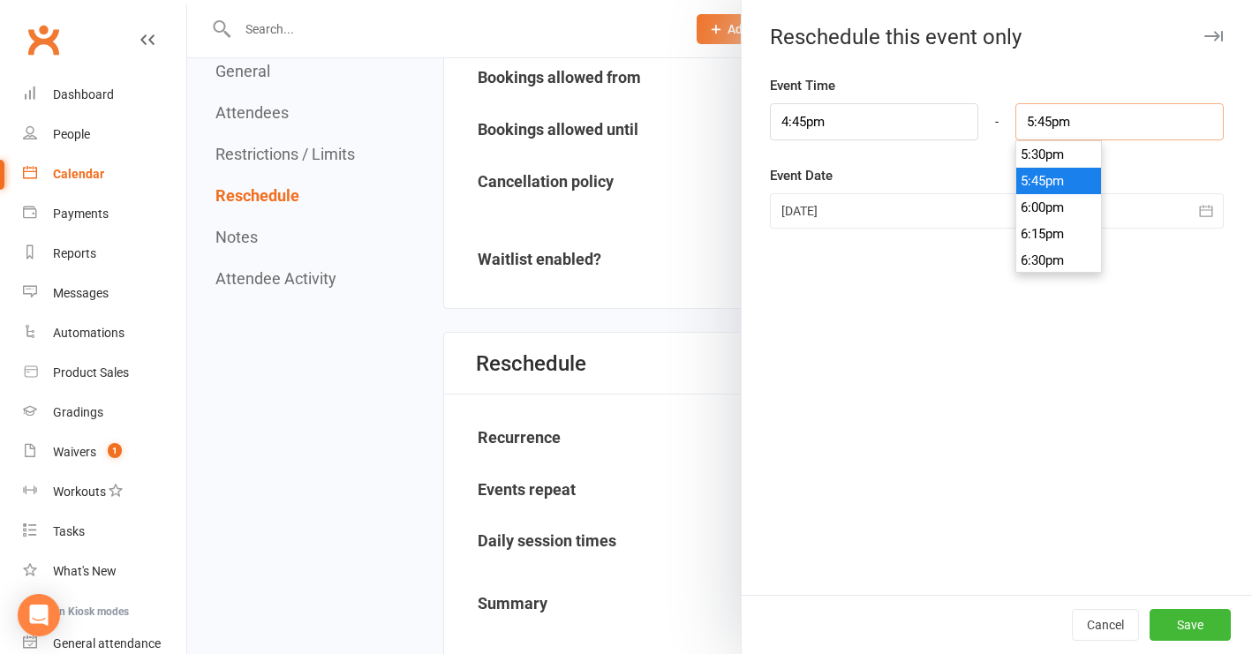
click at [1109, 121] on input "5:45pm" at bounding box center [1120, 121] width 208 height 37
type input "5:30pm"
click at [1068, 150] on li "5:30pm" at bounding box center [1059, 154] width 85 height 26
click at [1167, 624] on button "Save" at bounding box center [1190, 625] width 81 height 32
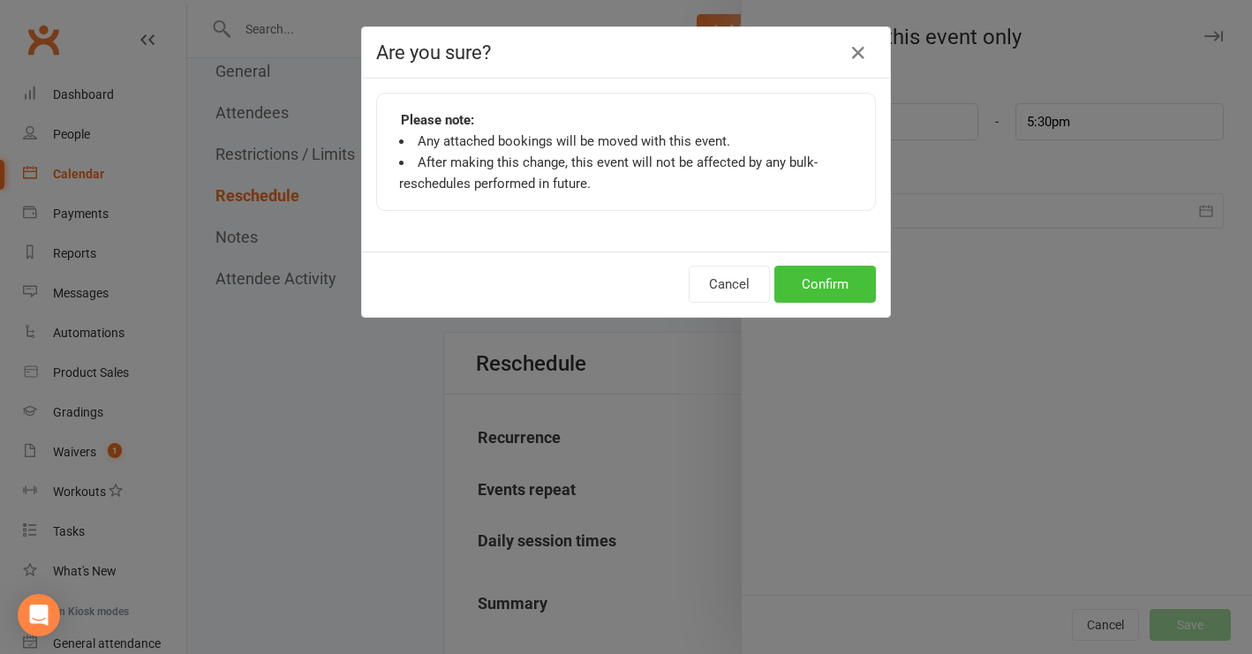
click at [820, 284] on button "Confirm" at bounding box center [826, 284] width 102 height 37
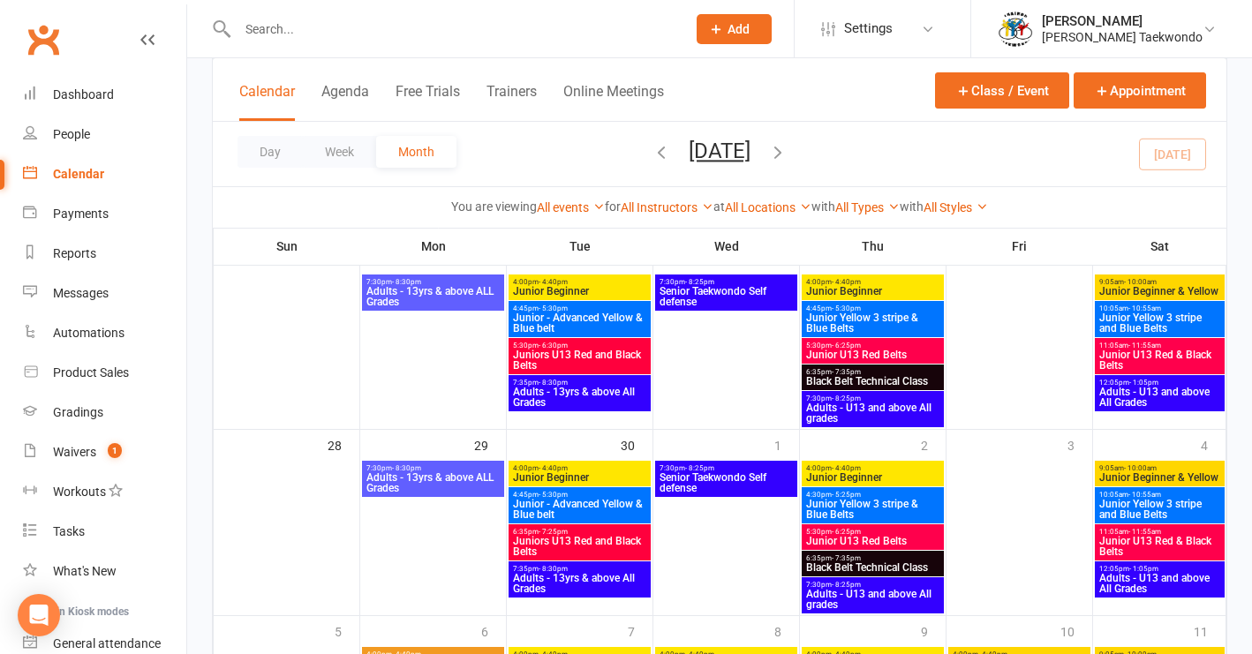
scroll to position [714, 0]
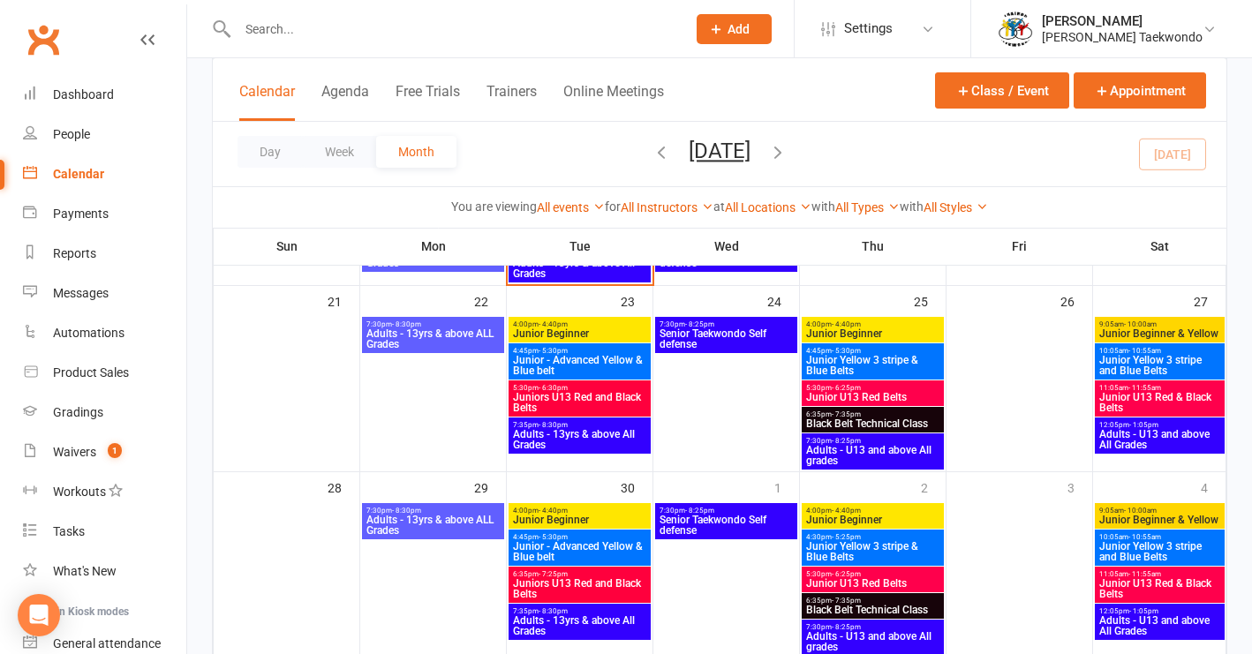
click at [921, 423] on span "Black Belt Technical Class" at bounding box center [872, 424] width 135 height 11
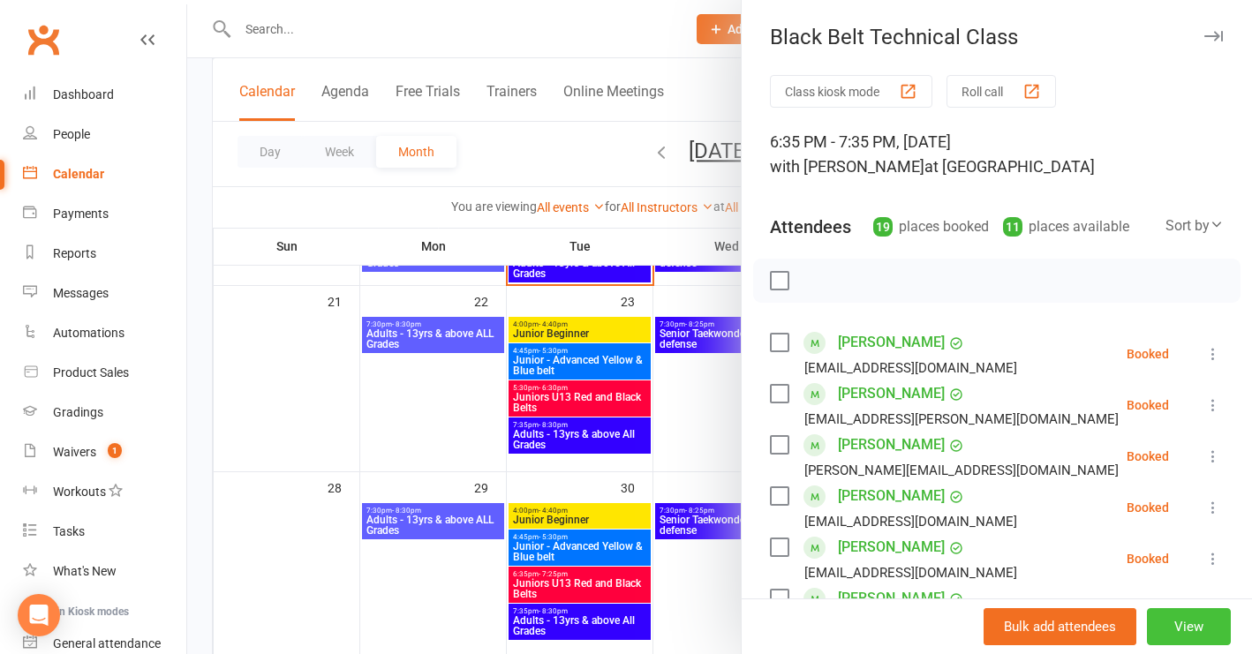
click at [1169, 629] on button "View" at bounding box center [1189, 627] width 84 height 37
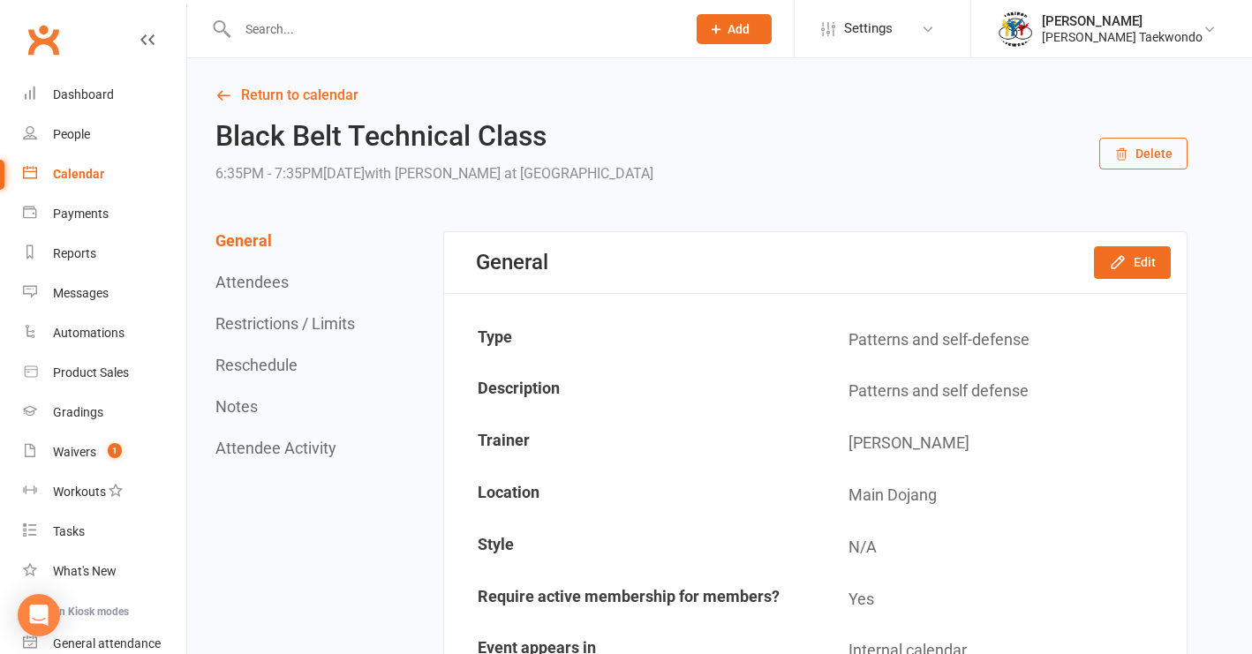
click at [1148, 149] on button "Delete" at bounding box center [1144, 154] width 88 height 32
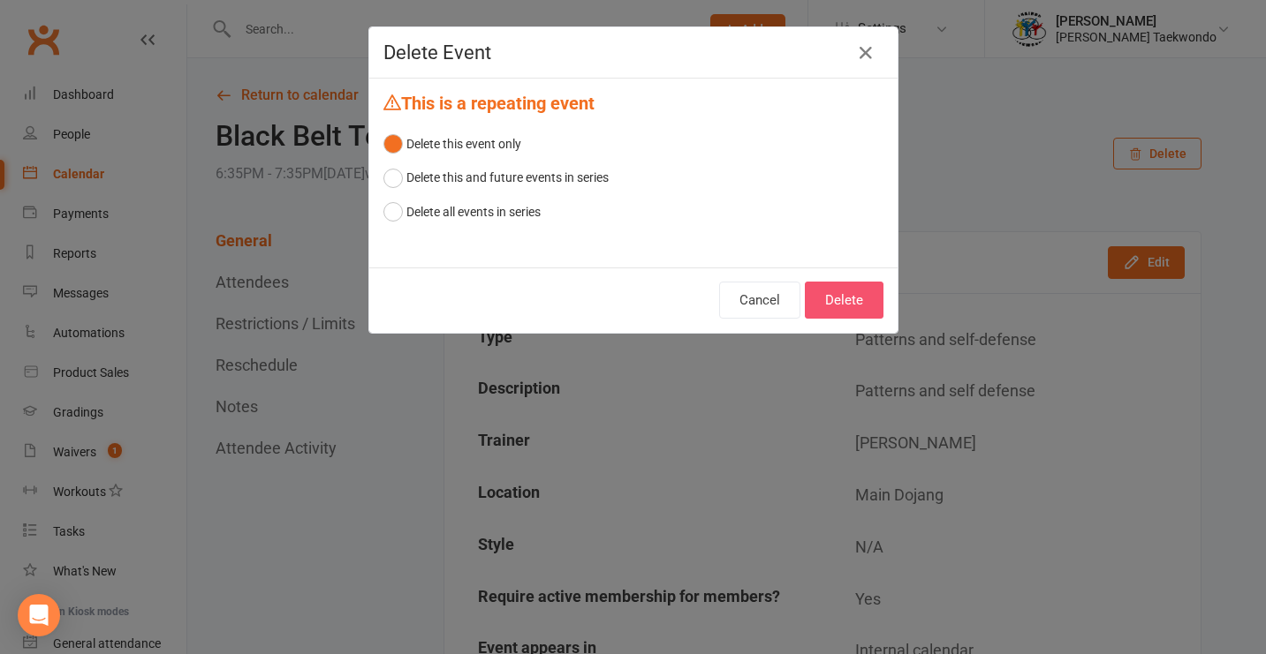
click at [820, 305] on button "Delete" at bounding box center [844, 300] width 79 height 37
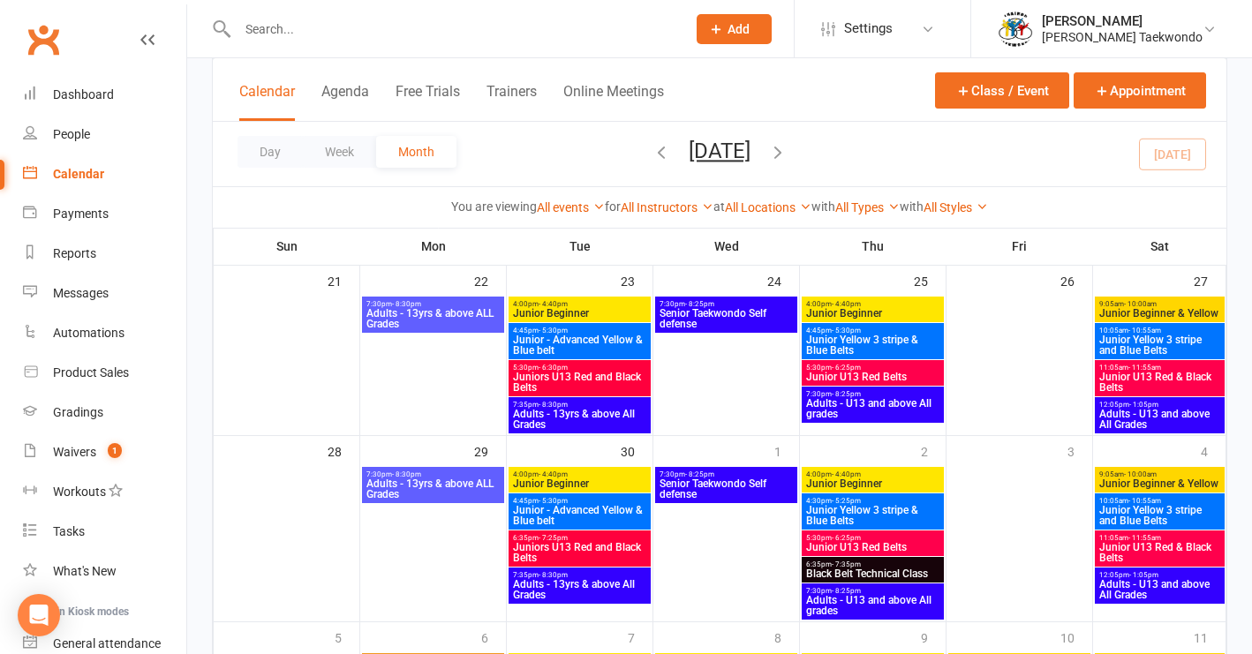
scroll to position [743, 0]
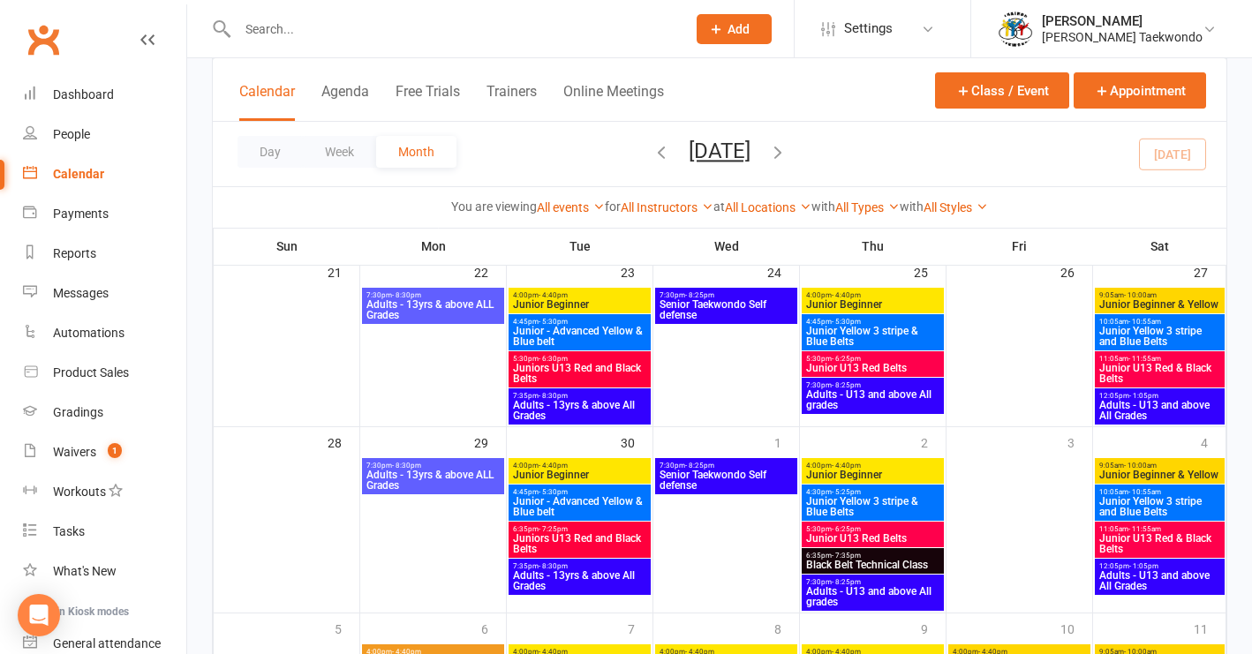
click at [905, 564] on span "Black Belt Technical Class" at bounding box center [872, 565] width 135 height 11
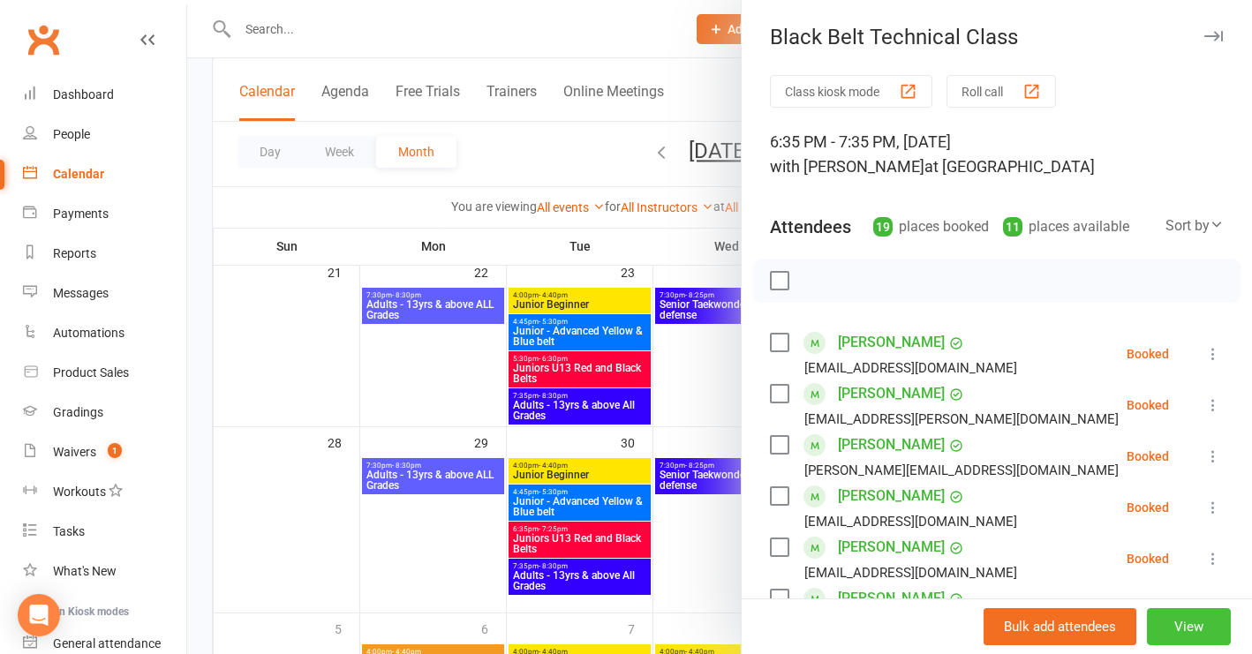
click at [1163, 624] on button "View" at bounding box center [1189, 627] width 84 height 37
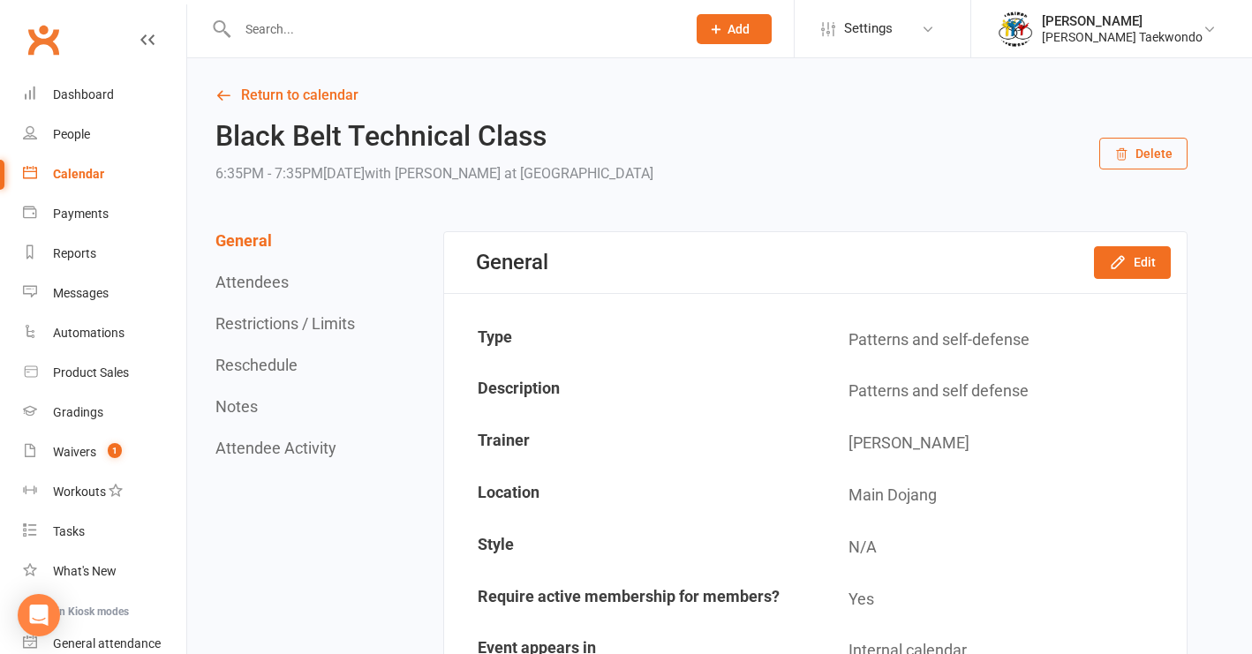
click at [1163, 156] on button "Delete" at bounding box center [1144, 154] width 88 height 32
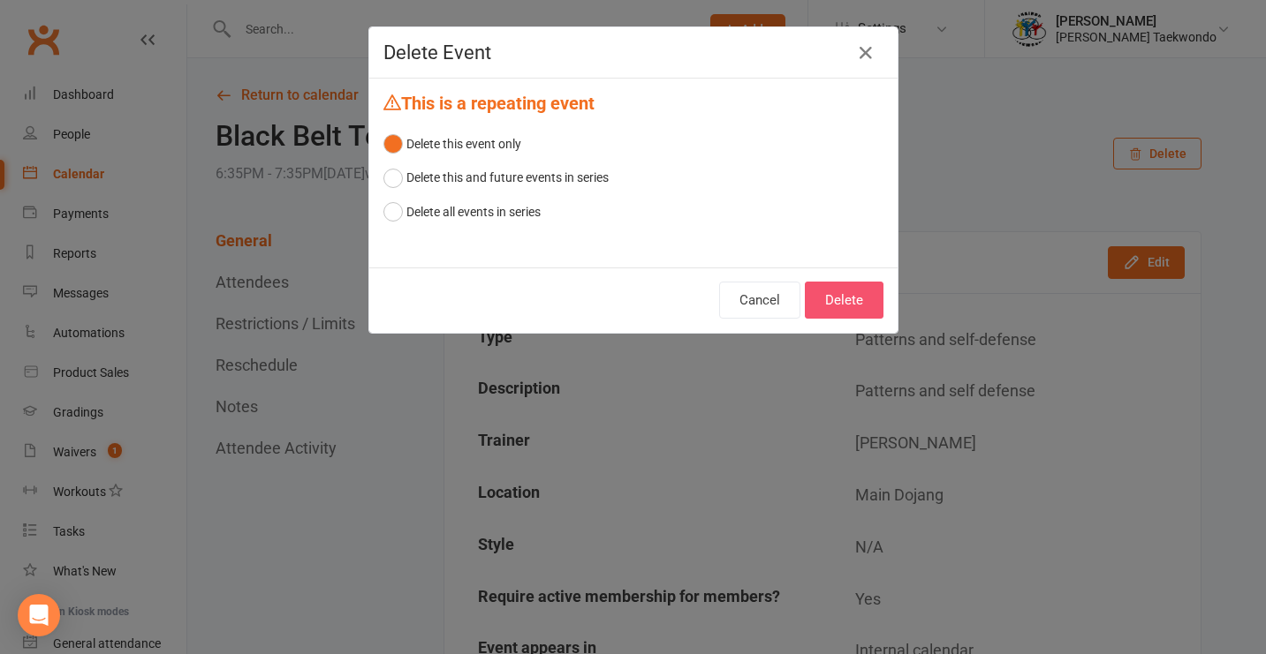
click at [831, 298] on button "Delete" at bounding box center [844, 300] width 79 height 37
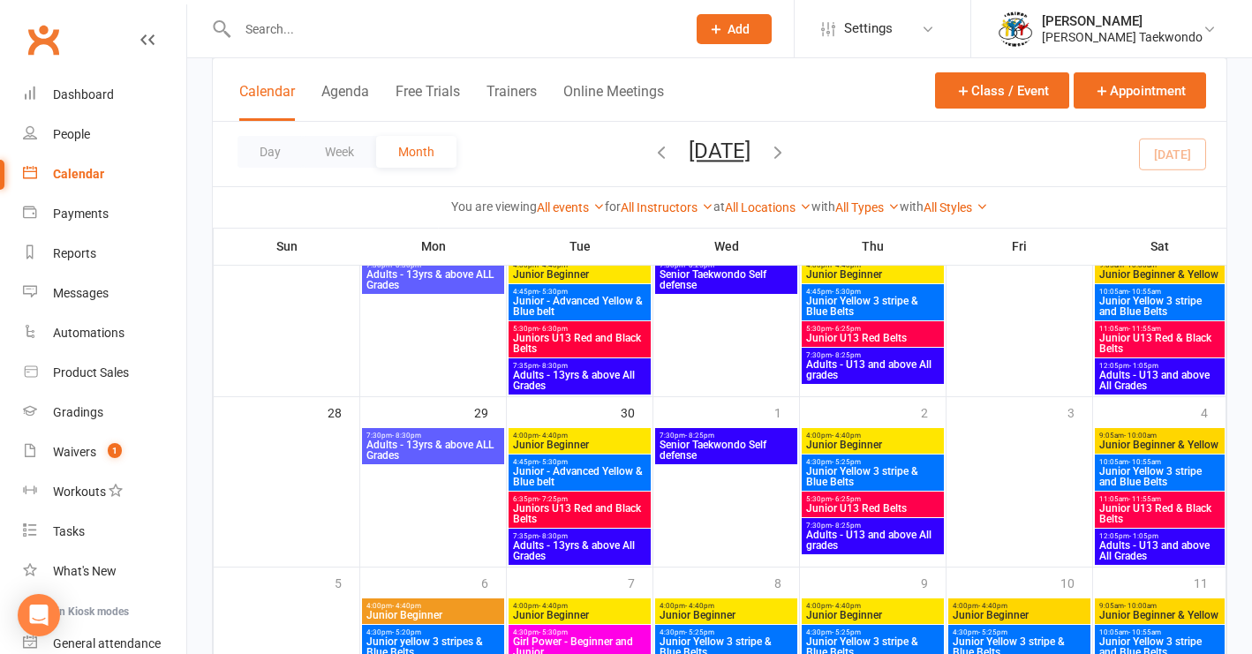
scroll to position [788, 0]
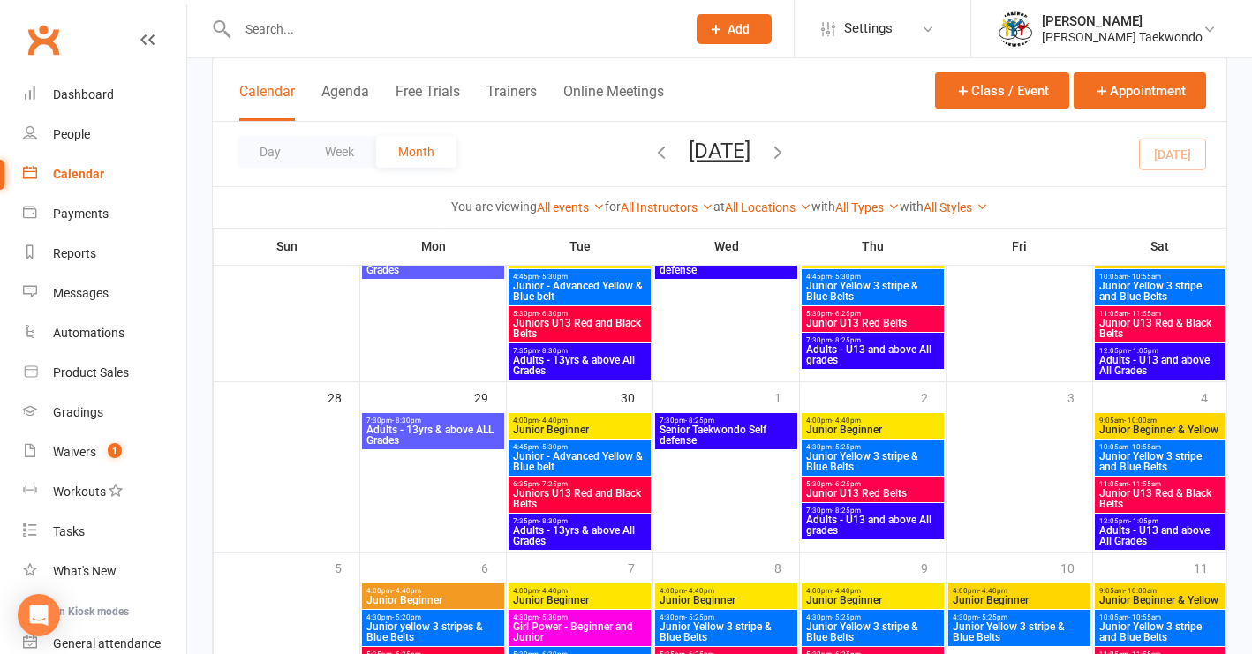
click at [584, 489] on span "Juniors U13 Red and Black Belts" at bounding box center [579, 498] width 135 height 21
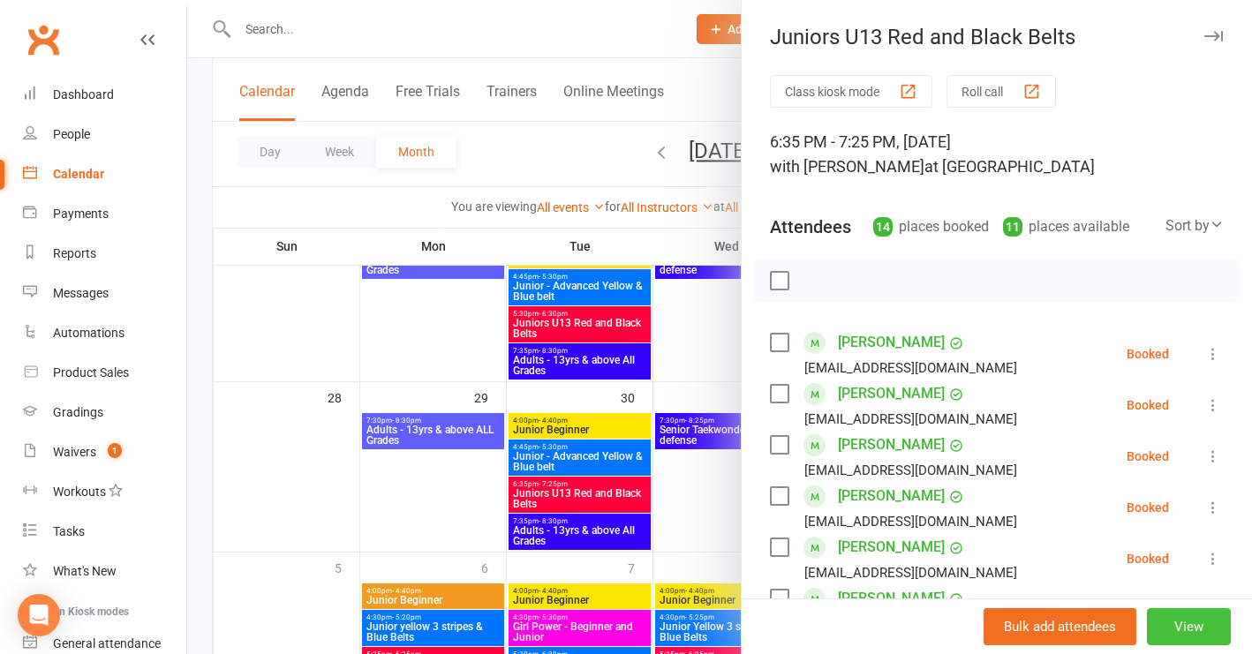
click at [1174, 632] on button "View" at bounding box center [1189, 627] width 84 height 37
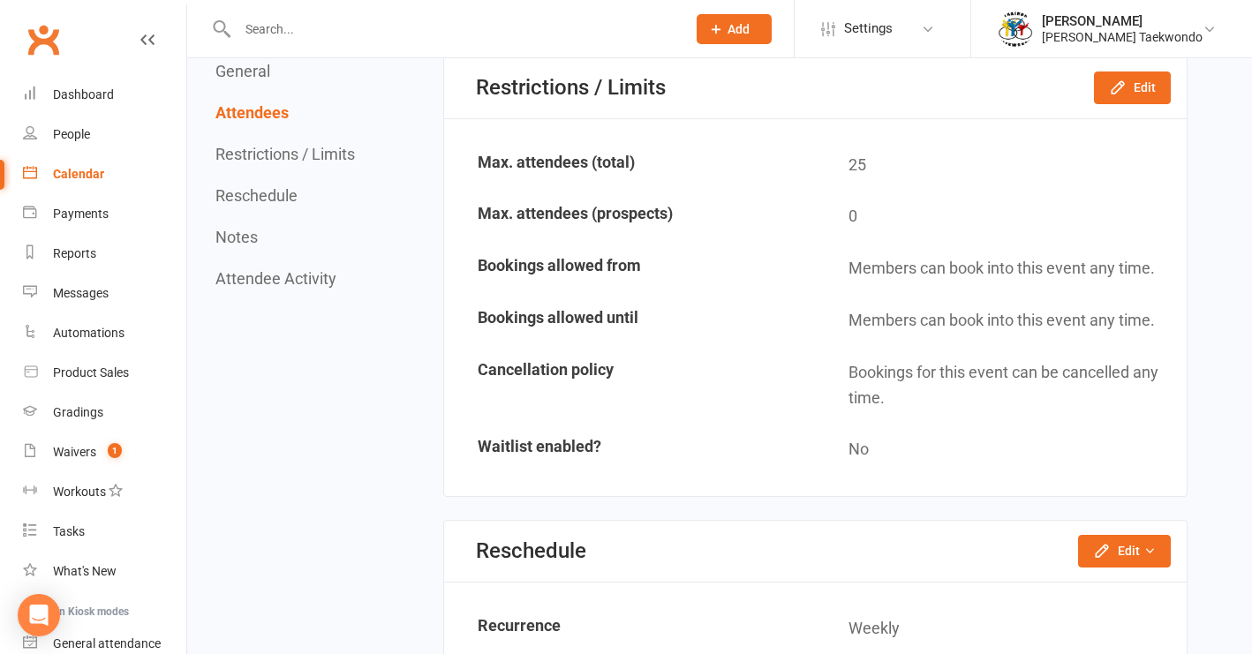
scroll to position [2264, 0]
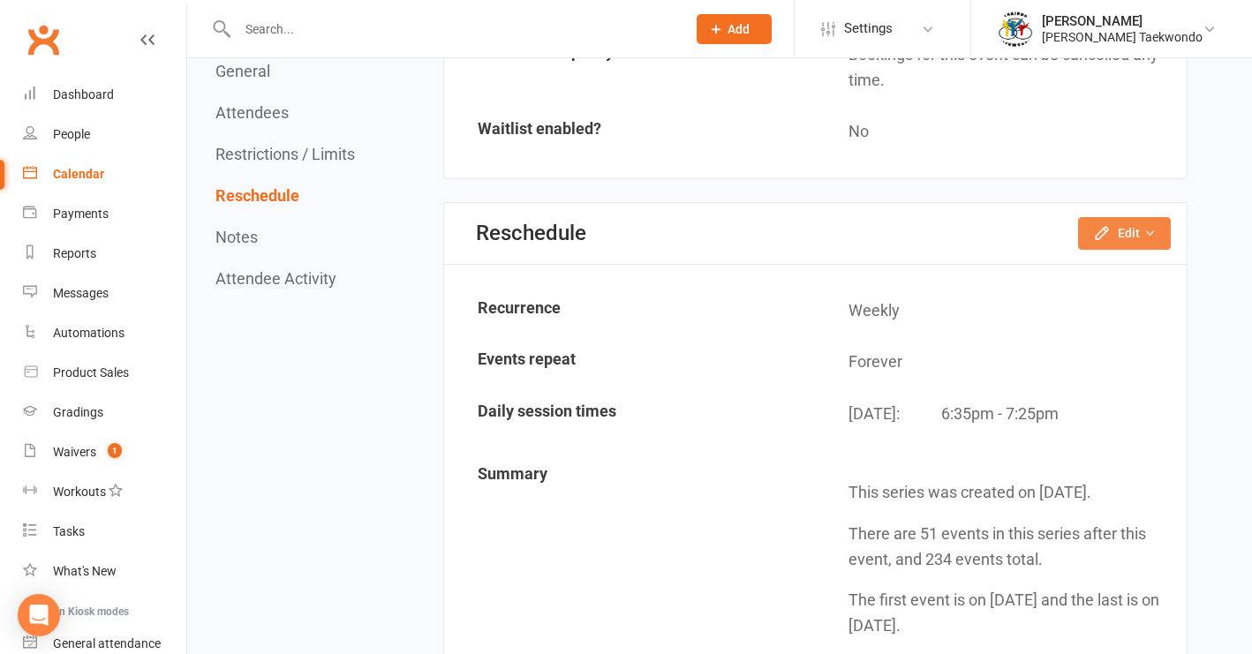
click at [1145, 227] on icon "button" at bounding box center [1150, 233] width 12 height 12
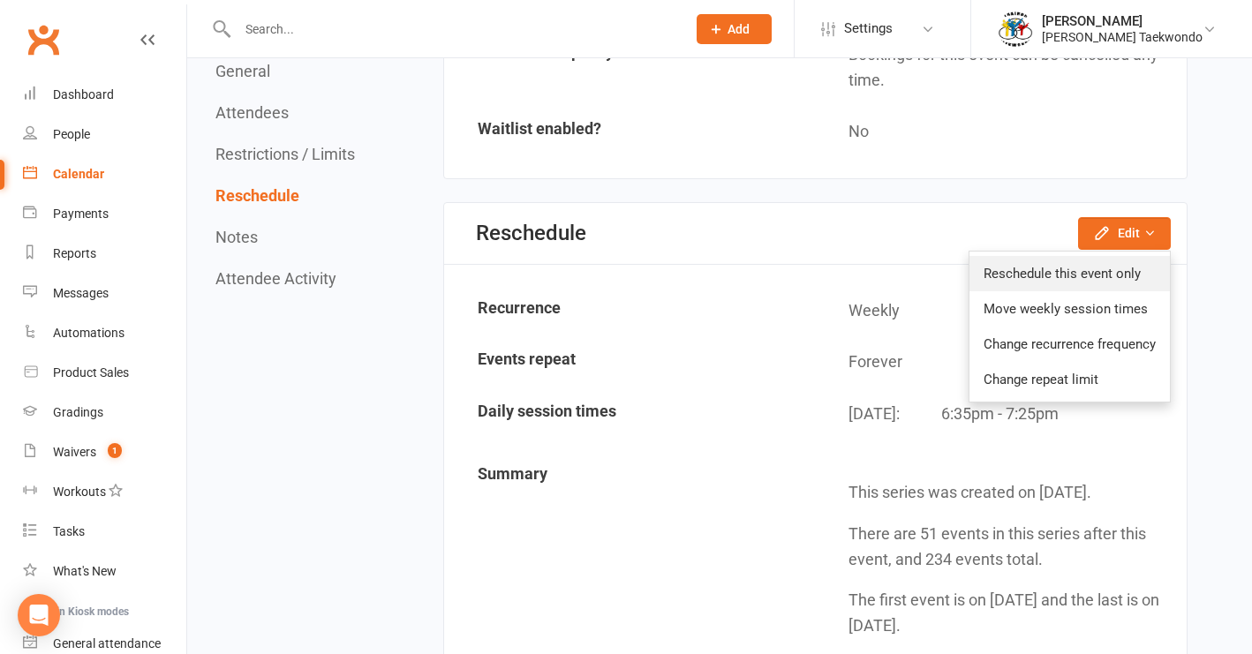
click at [1100, 267] on link "Reschedule this event only" at bounding box center [1070, 273] width 200 height 35
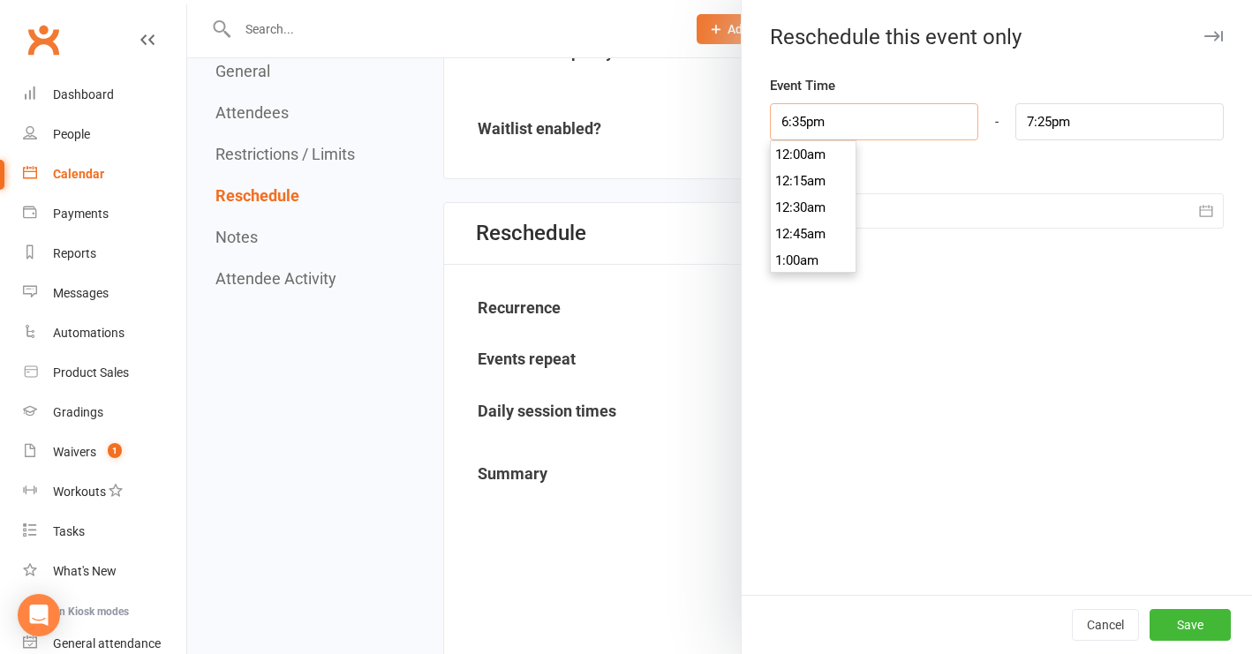
click at [880, 117] on input "6:35pm" at bounding box center [874, 121] width 208 height 37
type input "5:30pm"
click at [798, 182] on li "5:30pm" at bounding box center [813, 181] width 85 height 26
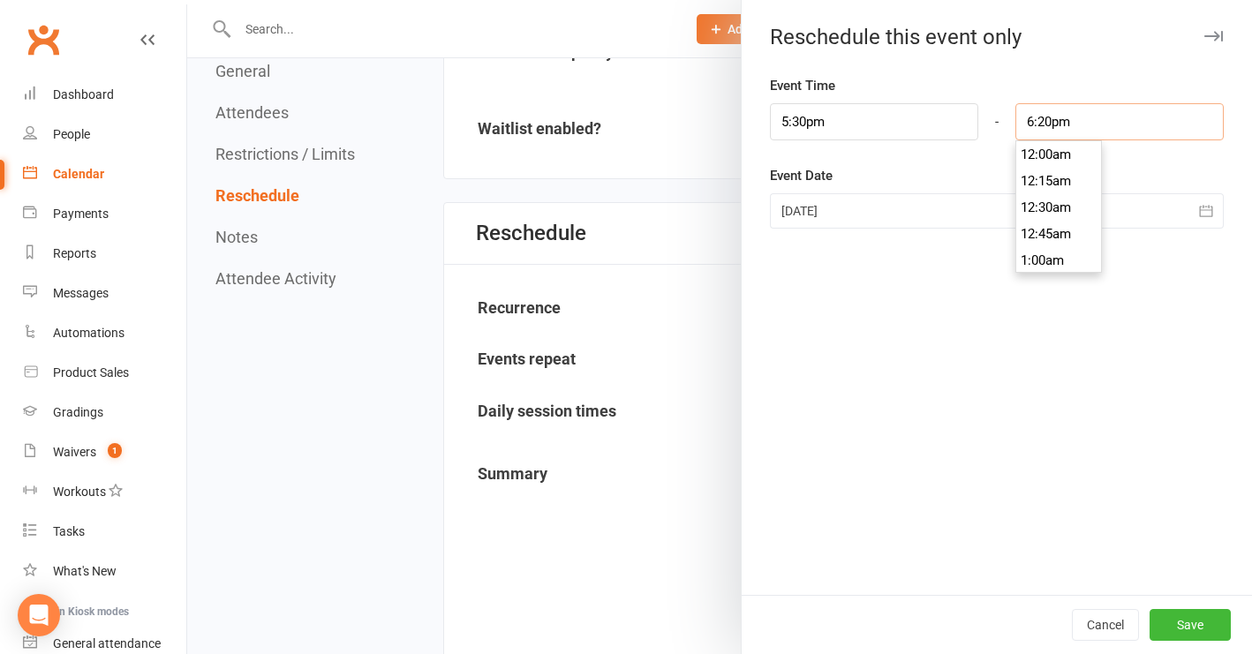
click at [1088, 125] on input "6:20pm" at bounding box center [1120, 121] width 208 height 37
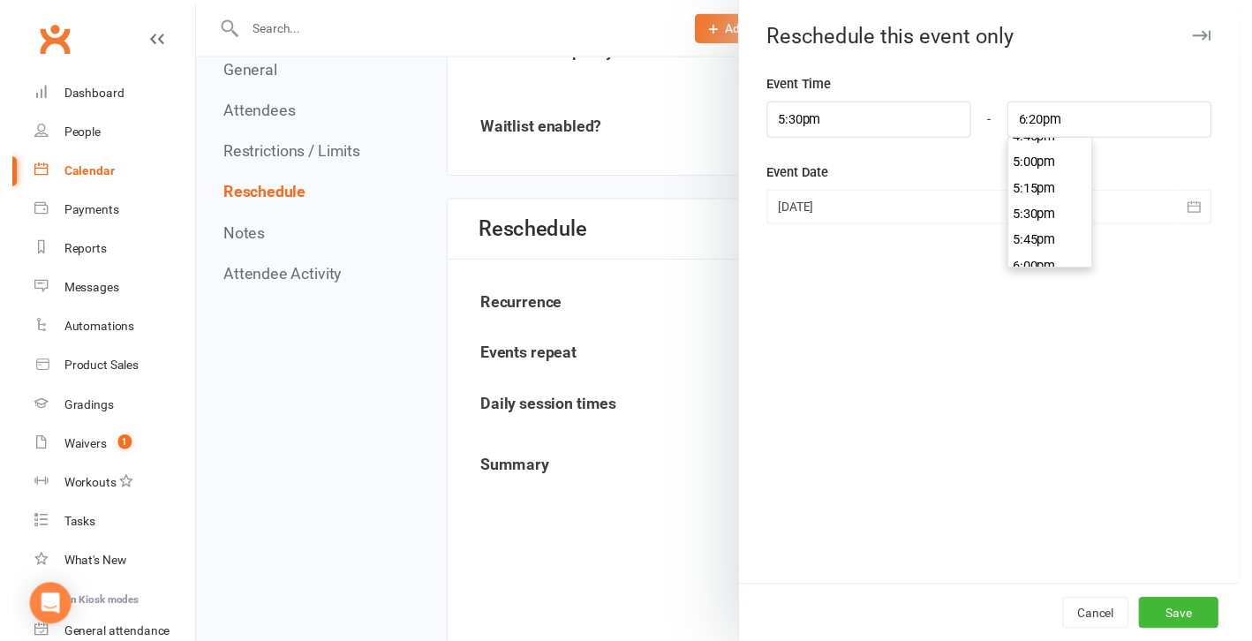
scroll to position [1810, 0]
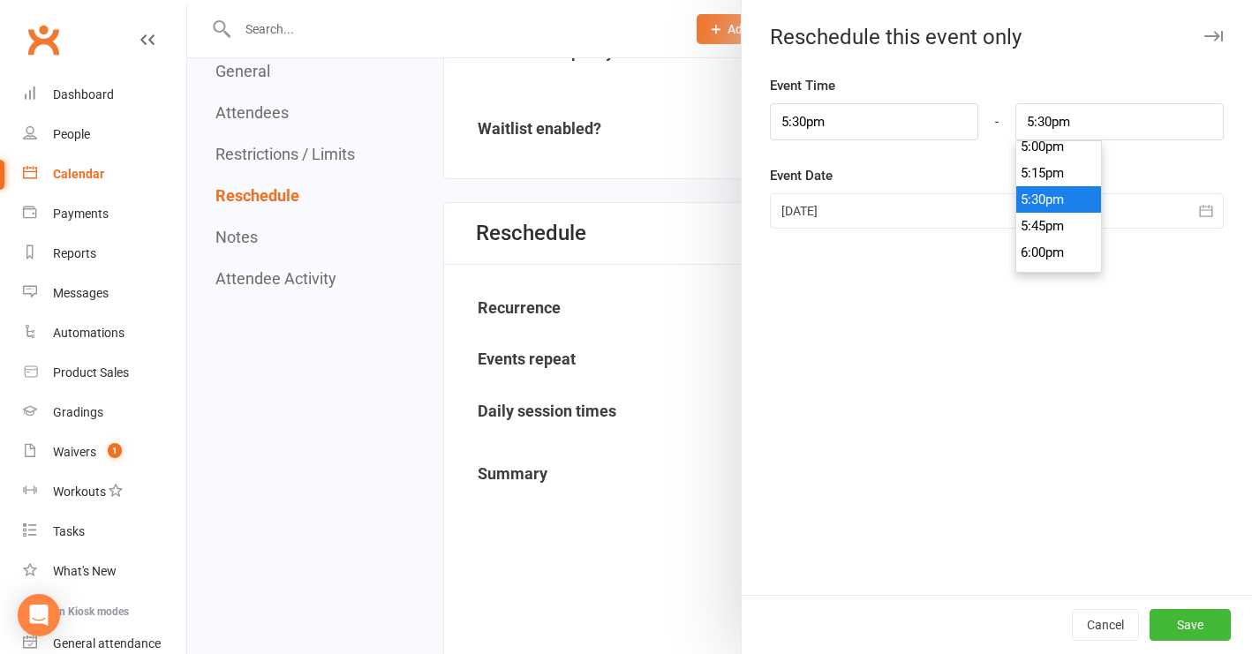
click at [1051, 206] on li "5:30pm" at bounding box center [1059, 199] width 85 height 26
click at [1176, 626] on button "Save" at bounding box center [1190, 625] width 81 height 32
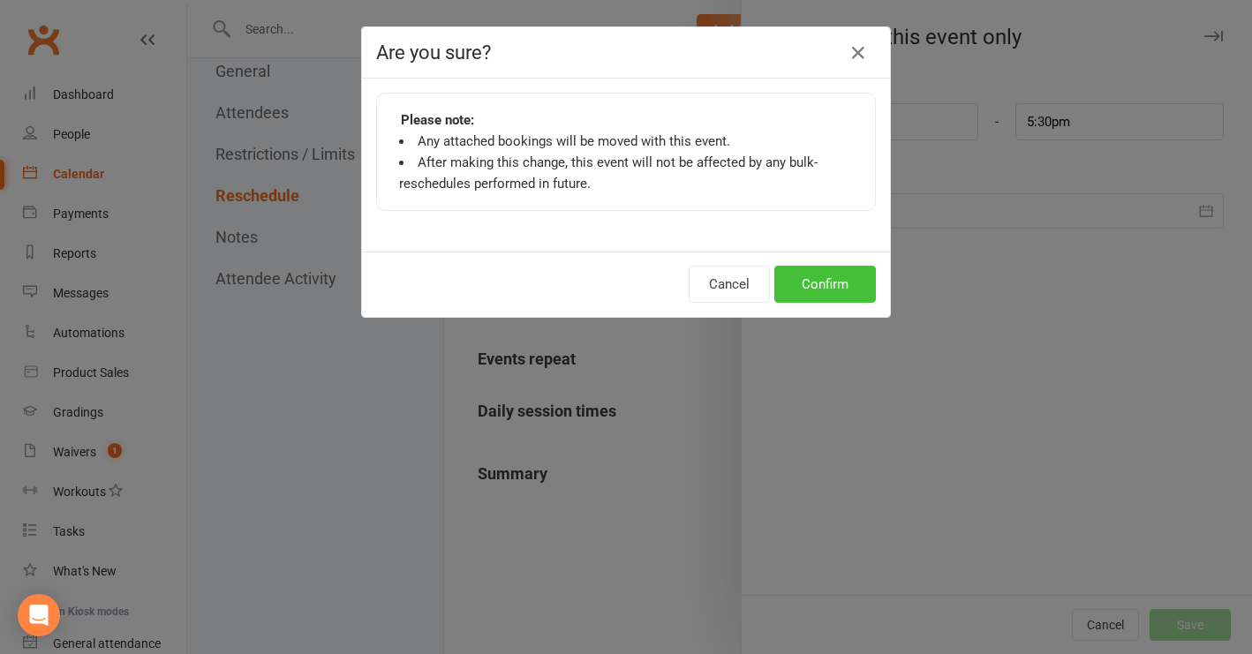
click at [844, 290] on button "Confirm" at bounding box center [826, 284] width 102 height 37
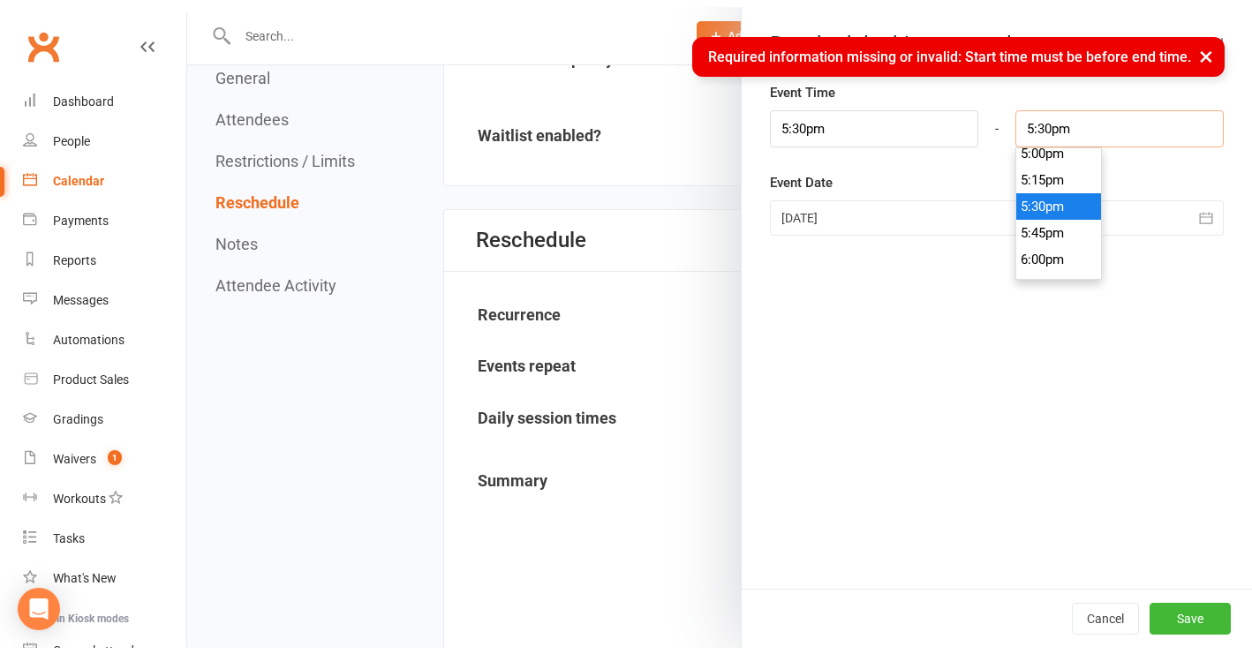
scroll to position [1828, 0]
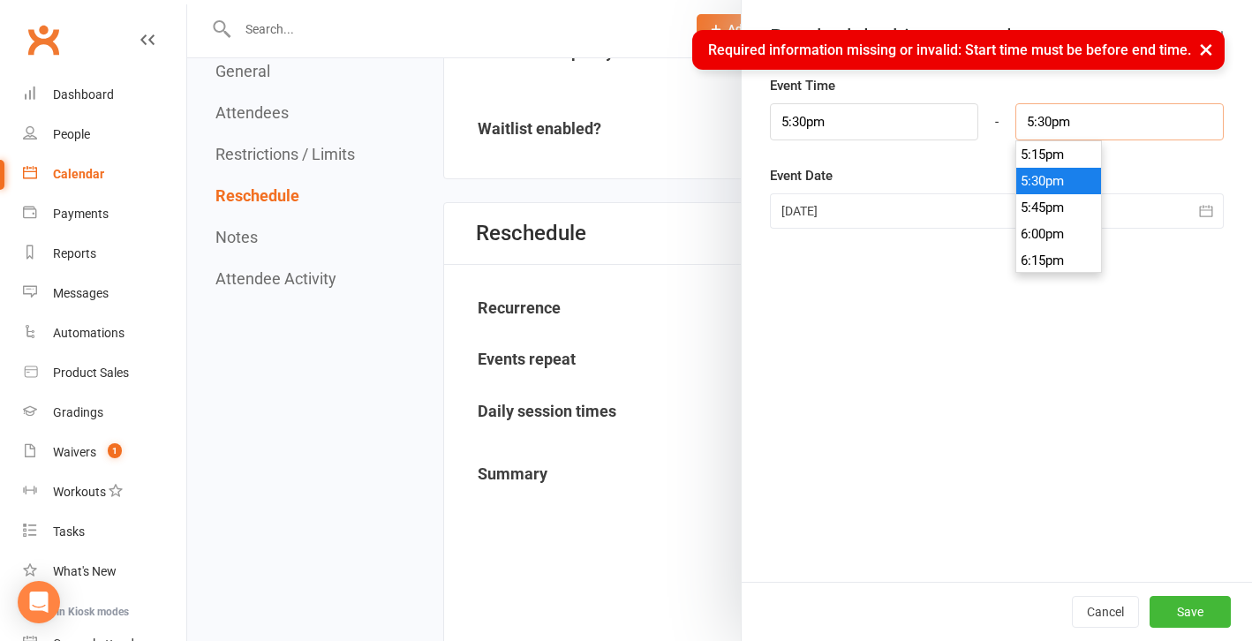
click at [1094, 121] on input "5:30pm" at bounding box center [1120, 121] width 208 height 37
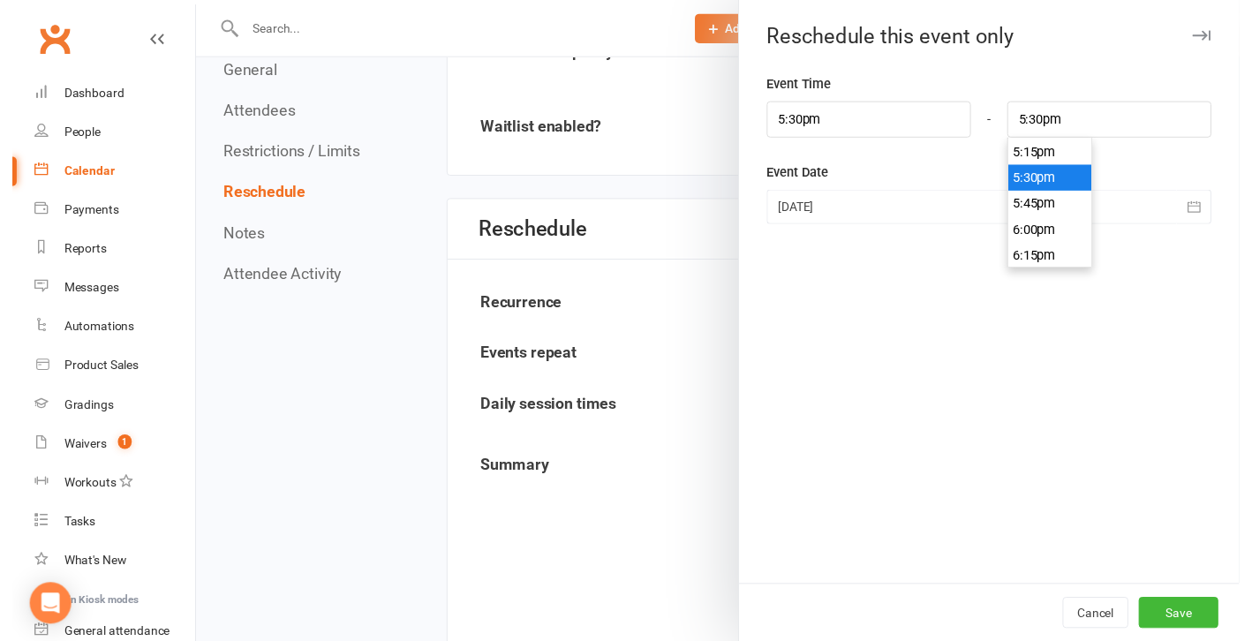
scroll to position [1866, 0]
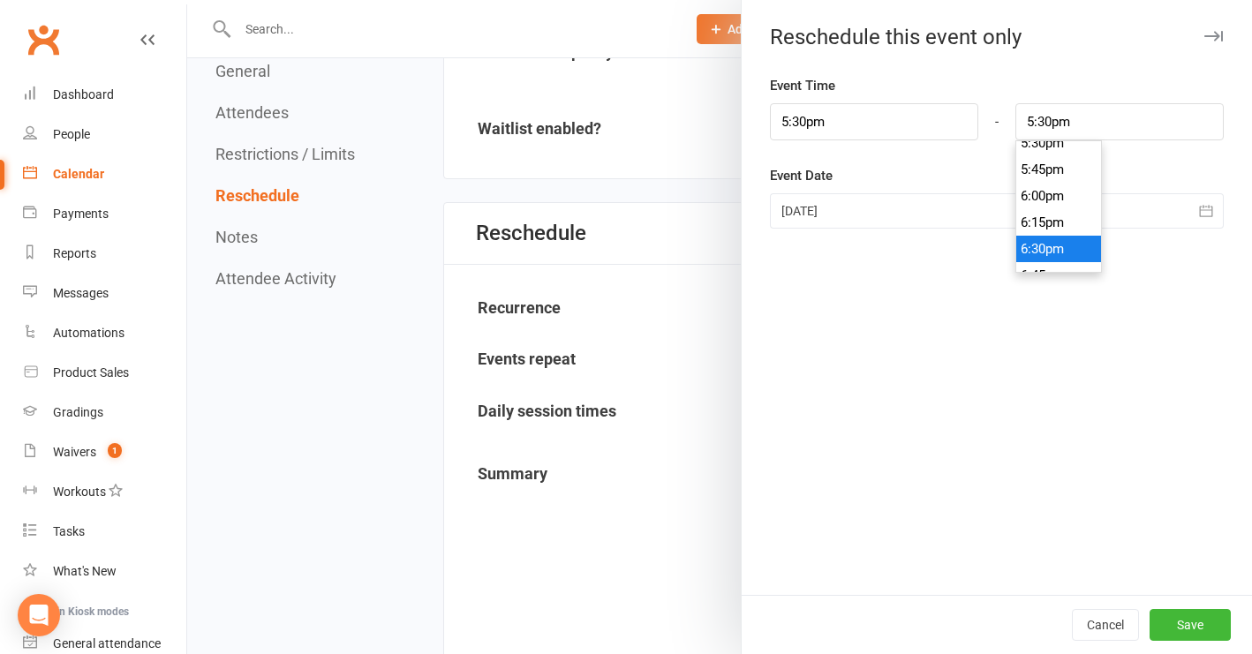
type input "6:30pm"
click at [1069, 248] on li "6:30pm" at bounding box center [1059, 249] width 85 height 26
click at [1176, 626] on button "Save" at bounding box center [1190, 625] width 81 height 32
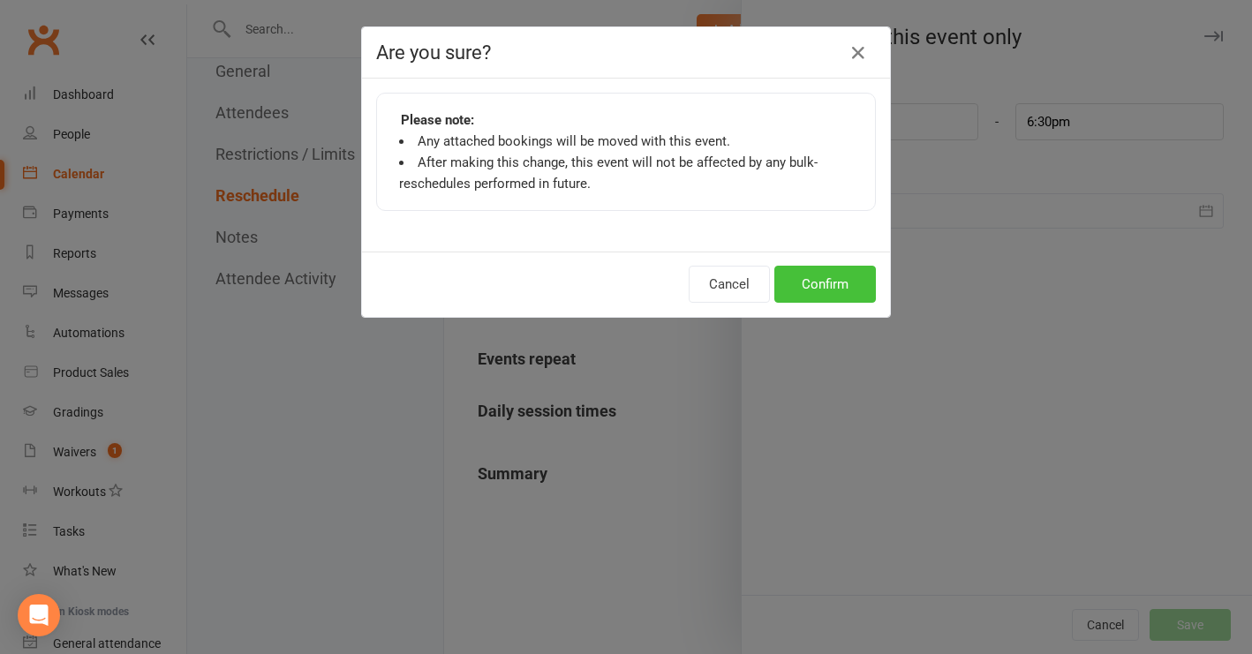
click at [821, 286] on button "Confirm" at bounding box center [826, 284] width 102 height 37
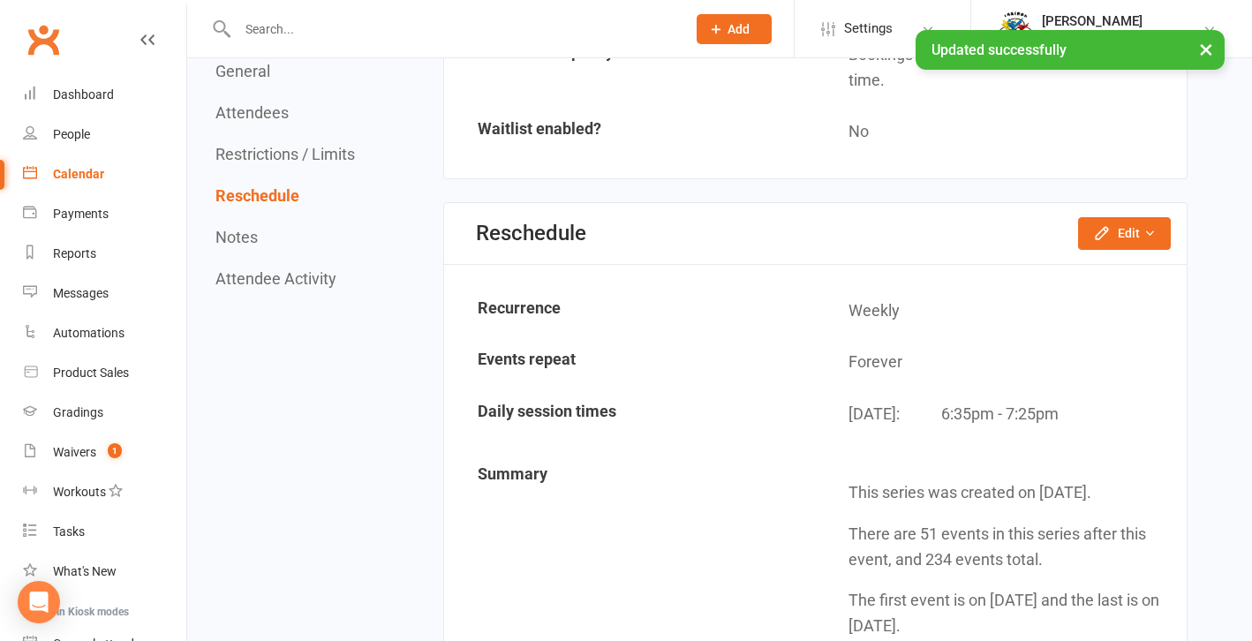
click at [95, 170] on div "Calendar" at bounding box center [78, 174] width 51 height 14
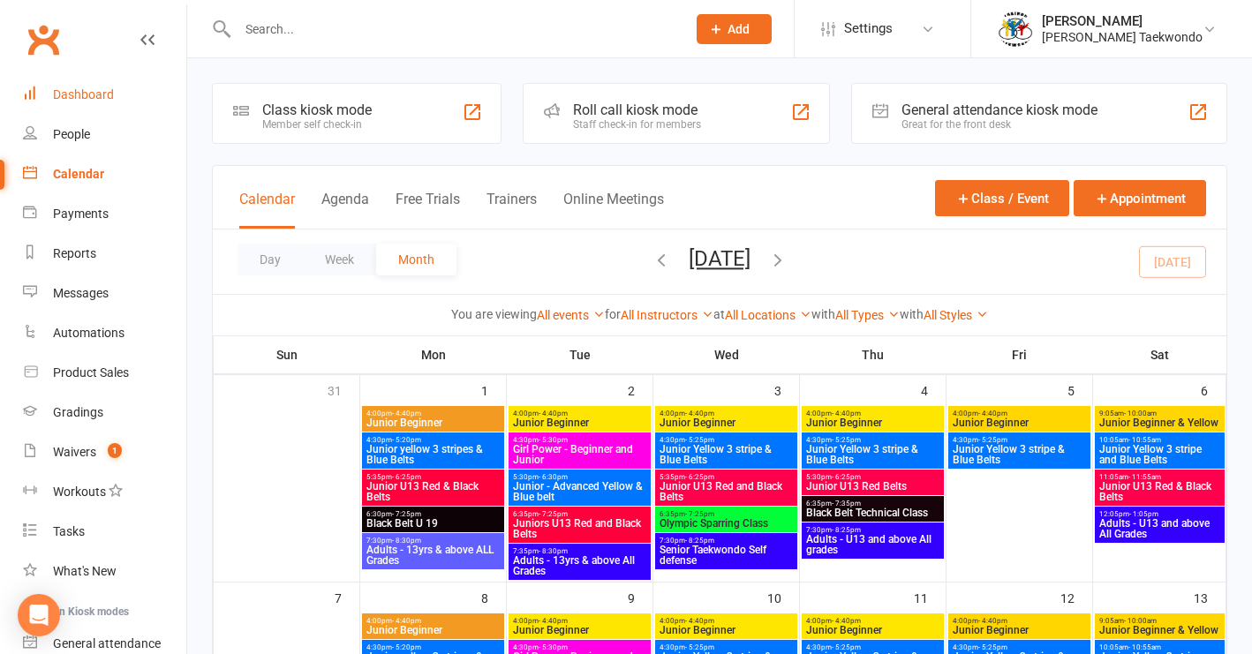
click at [79, 91] on div "Dashboard" at bounding box center [83, 94] width 61 height 14
